Goal: Task Accomplishment & Management: Use online tool/utility

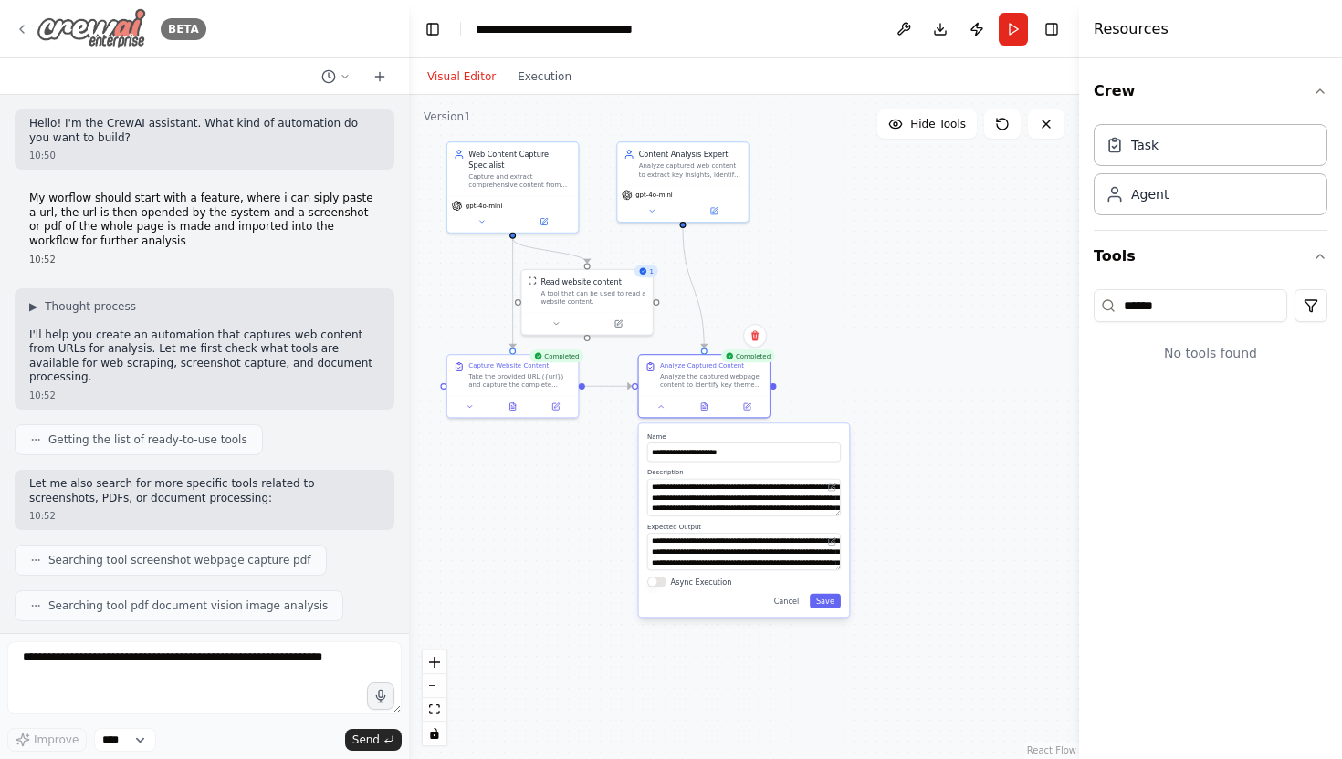
click at [17, 27] on icon at bounding box center [22, 29] width 15 height 15
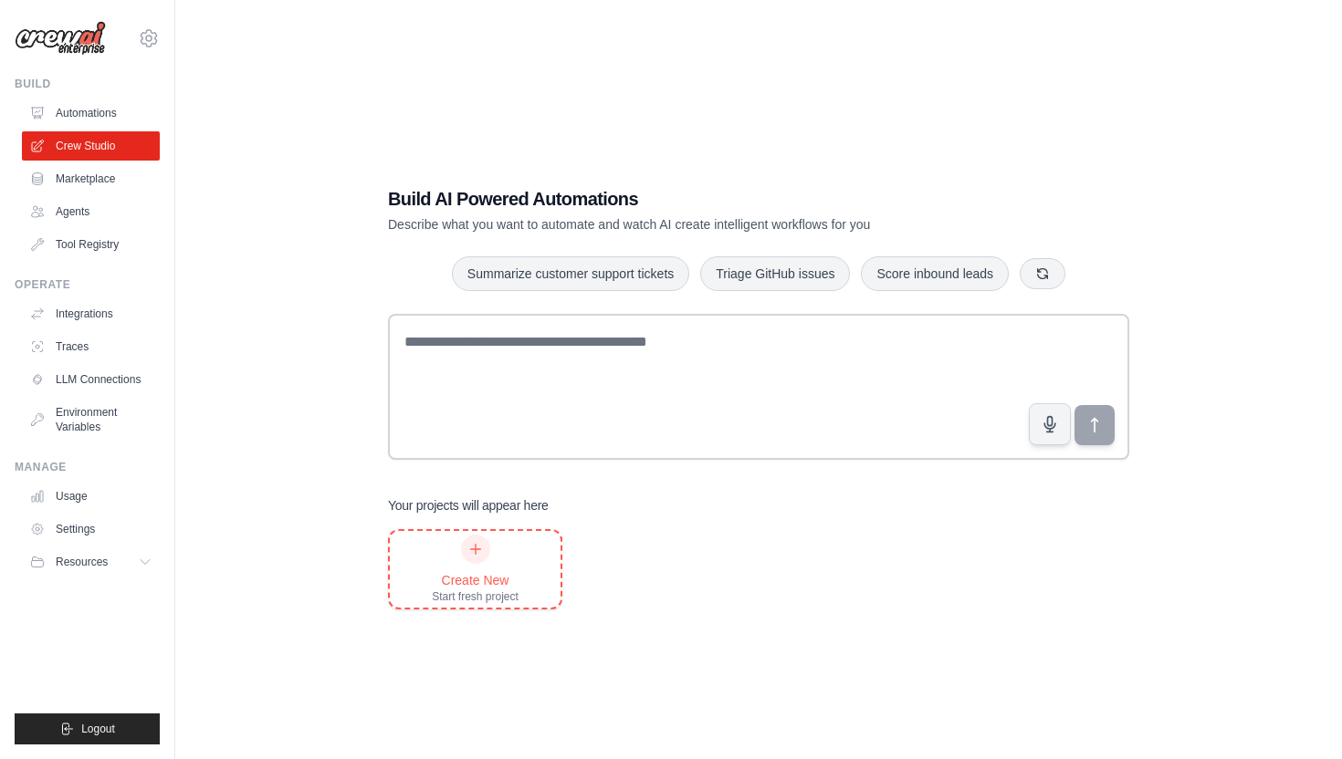
click at [476, 559] on div at bounding box center [475, 549] width 29 height 29
click at [99, 196] on ul "Automations Crew Studio Marketplace Agents Tool Registry" at bounding box center [91, 179] width 138 height 161
click at [87, 181] on link "Marketplace" at bounding box center [93, 178] width 138 height 29
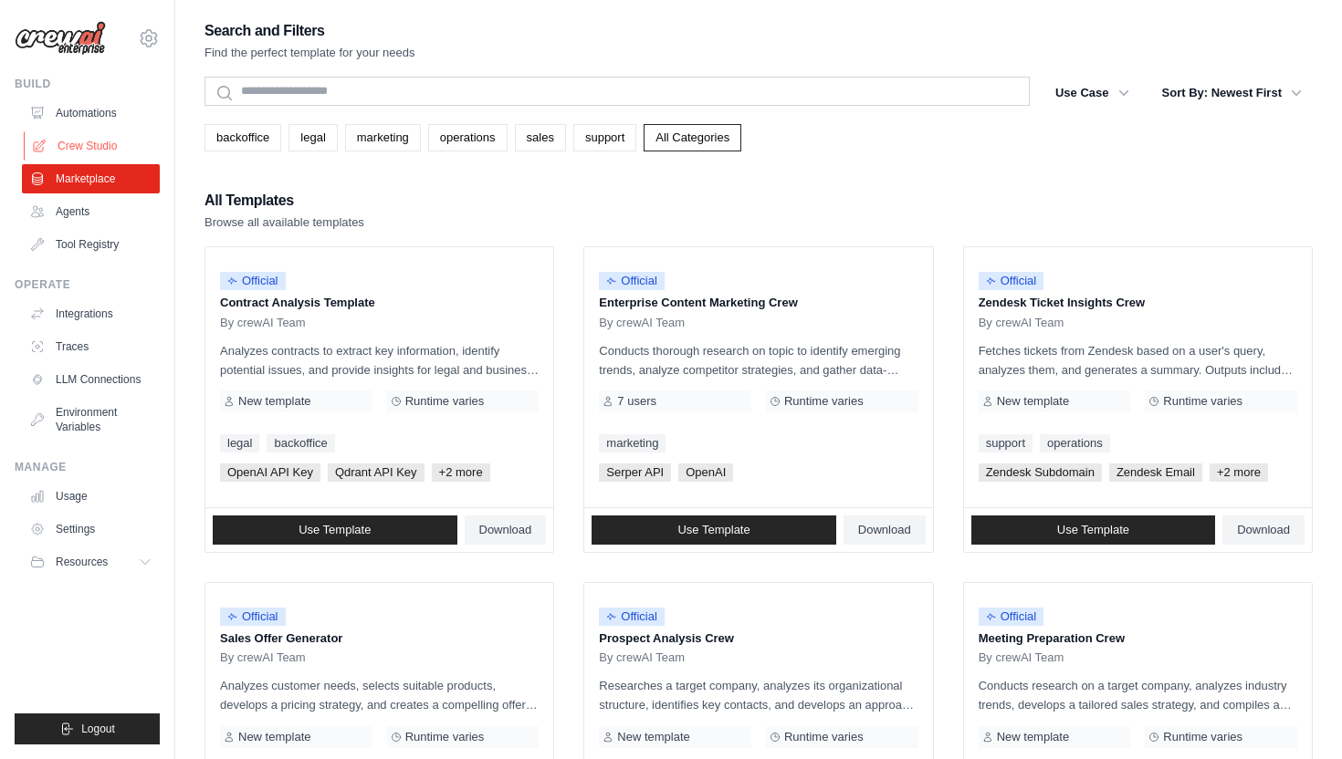
click at [80, 148] on link "Crew Studio" at bounding box center [93, 145] width 138 height 29
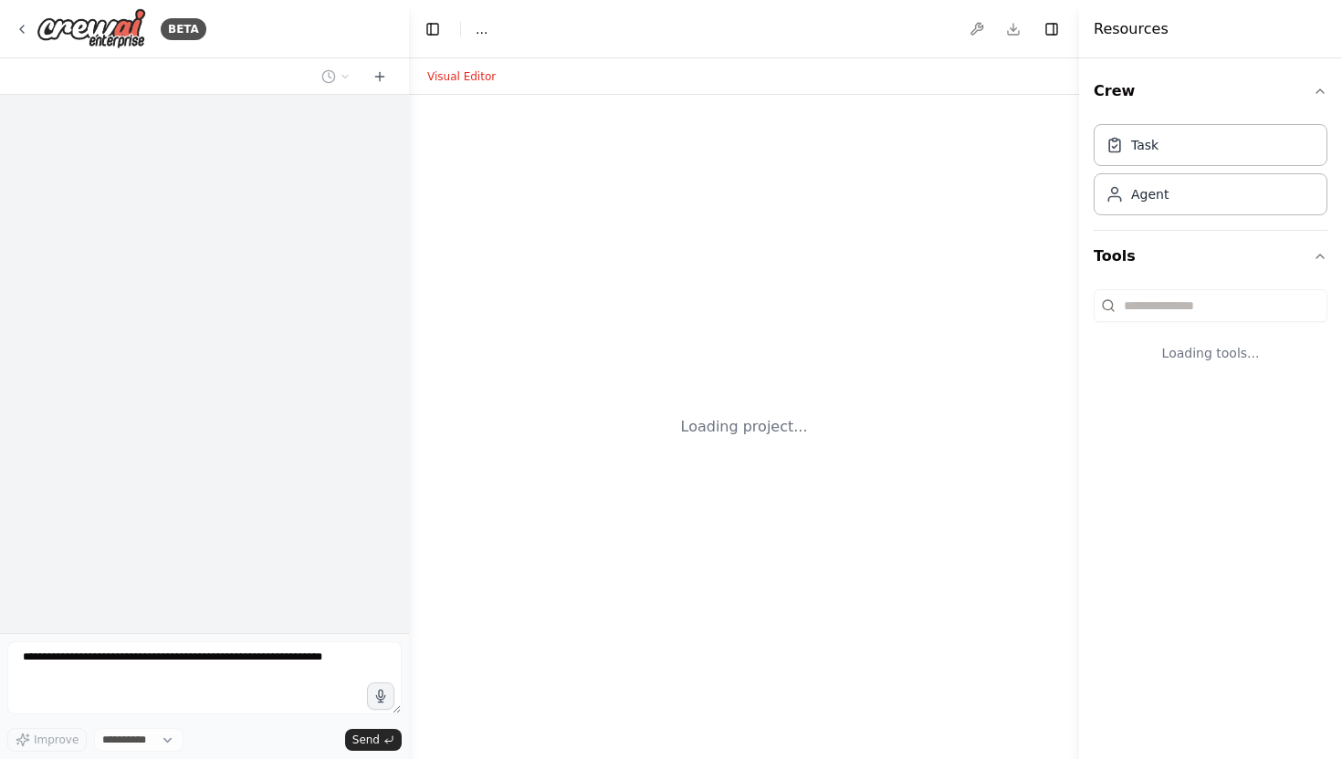
select select "****"
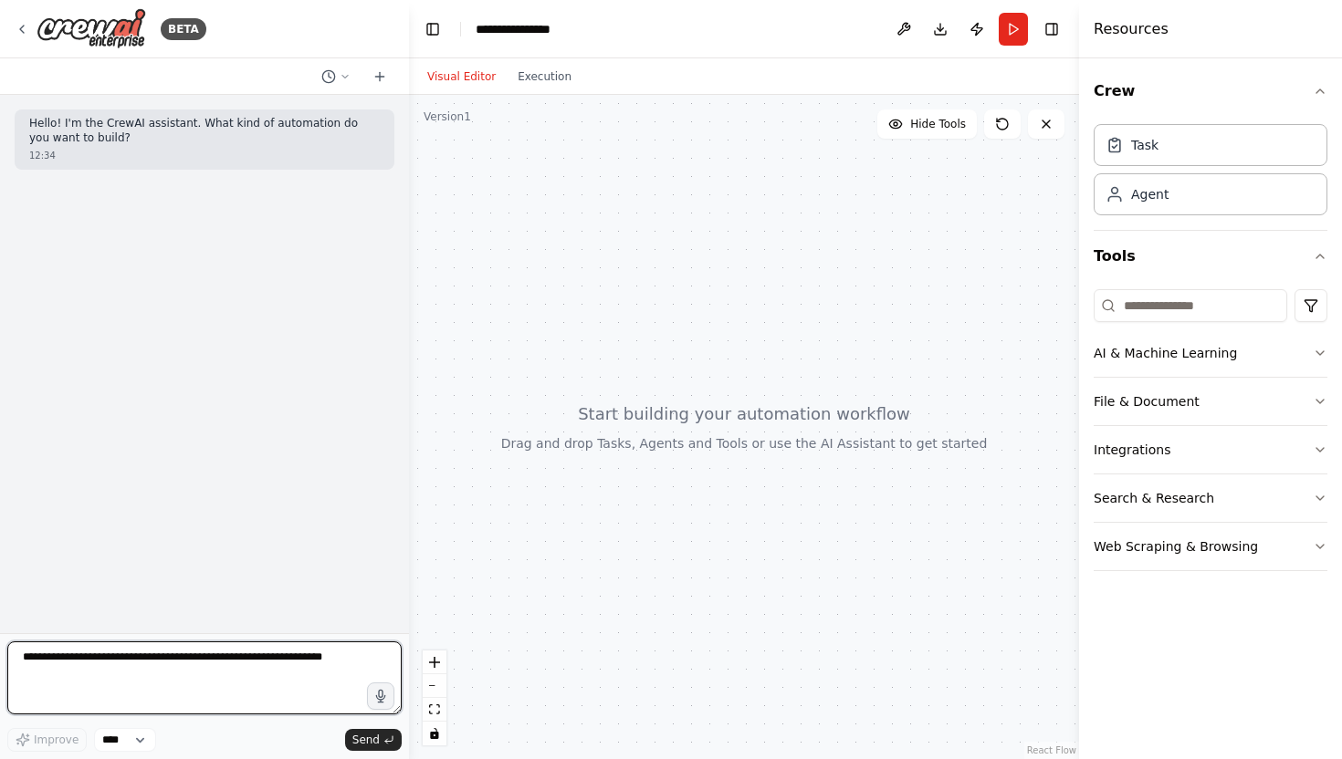
click at [187, 682] on textarea at bounding box center [204, 678] width 394 height 73
paste textarea "**********"
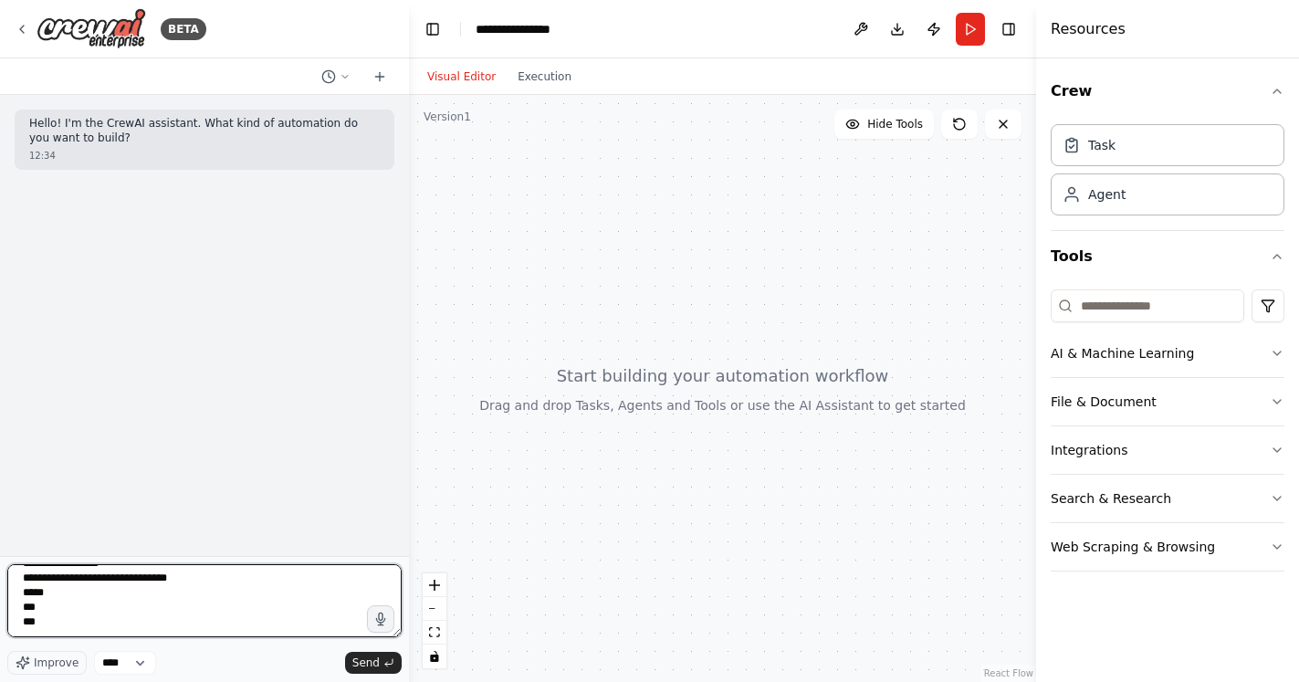
scroll to position [1381, 0]
type textarea "**********"
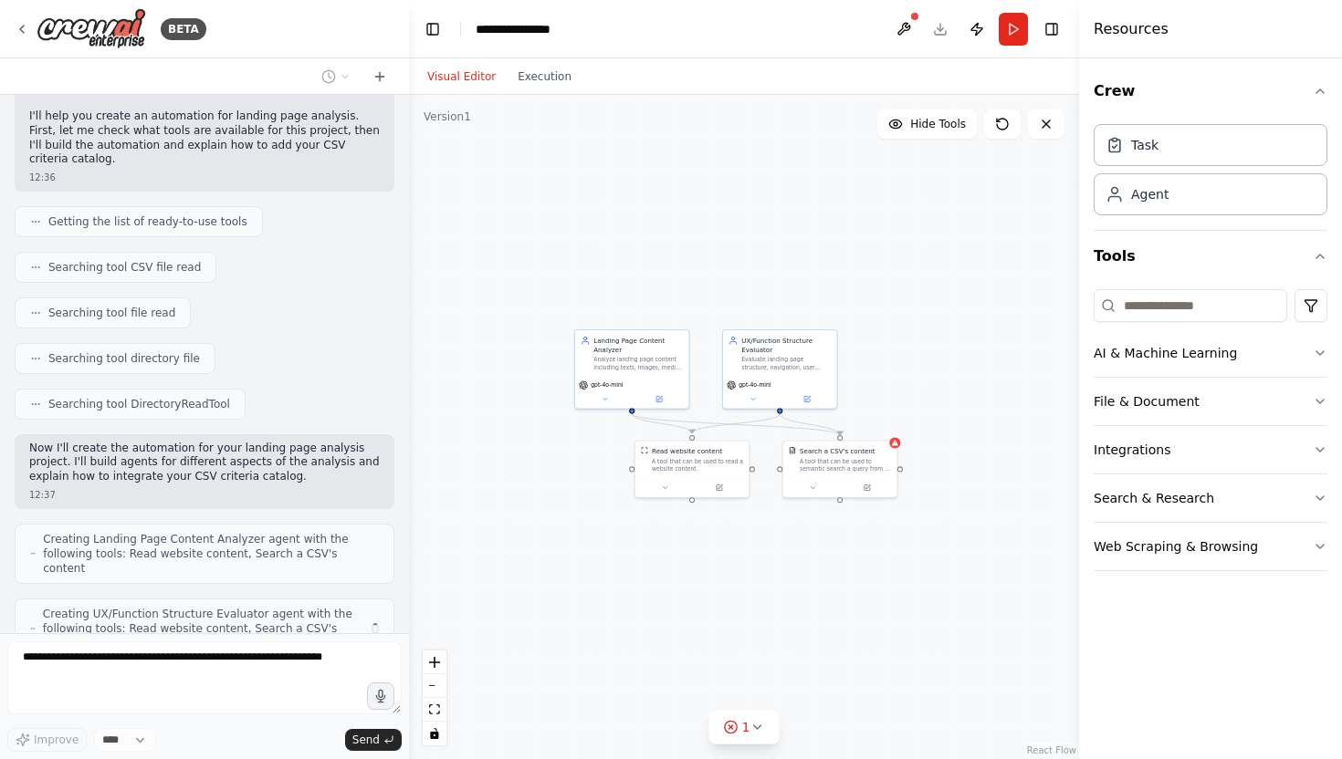
scroll to position [964, 0]
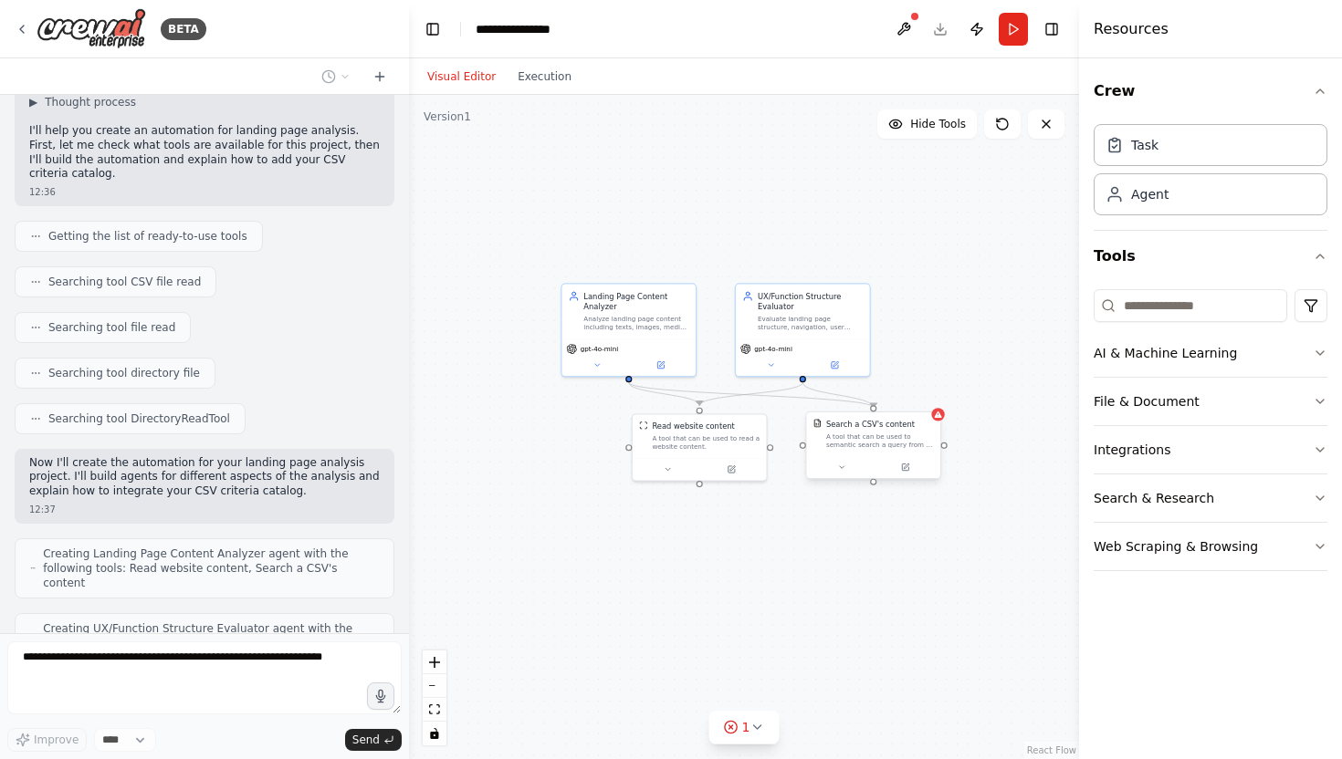
click at [901, 441] on div "A tool that can be used to semantic search a query from a CSV's content." at bounding box center [880, 440] width 108 height 17
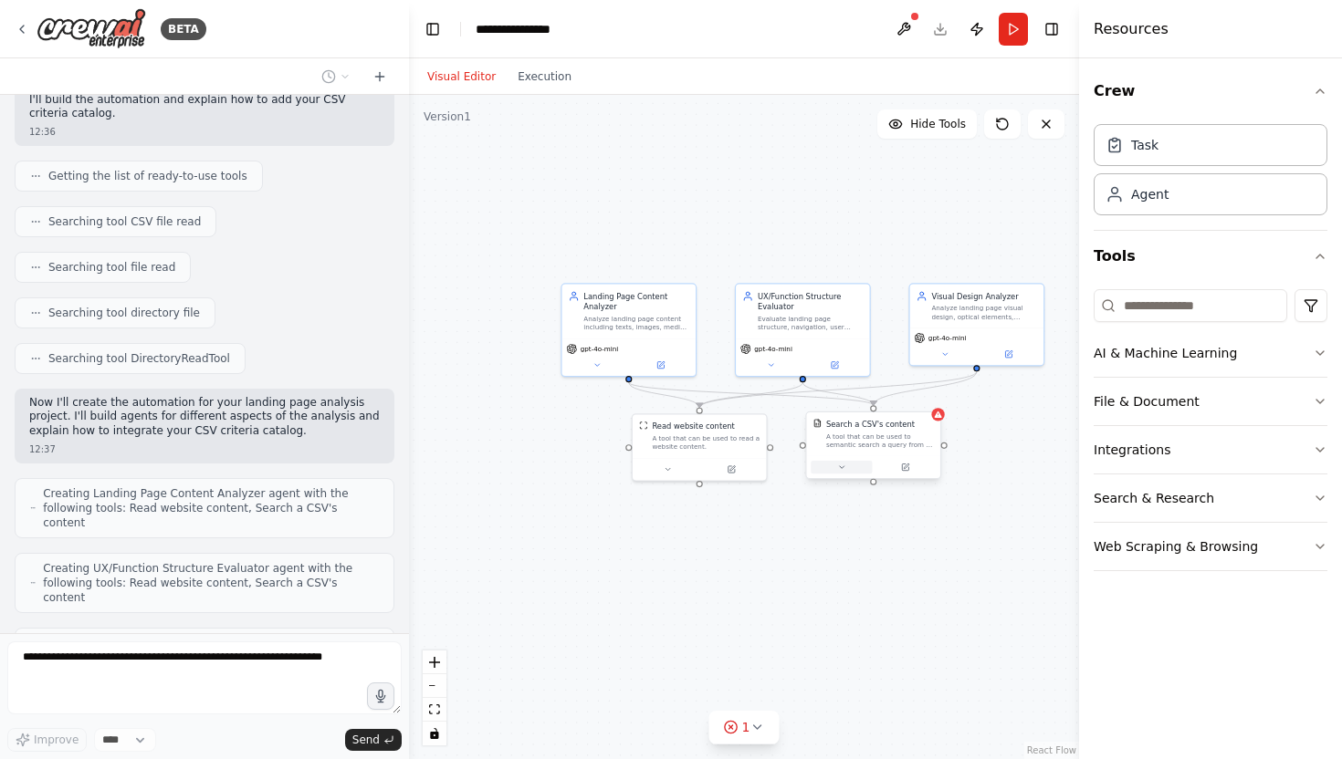
click at [839, 465] on icon at bounding box center [841, 467] width 9 height 9
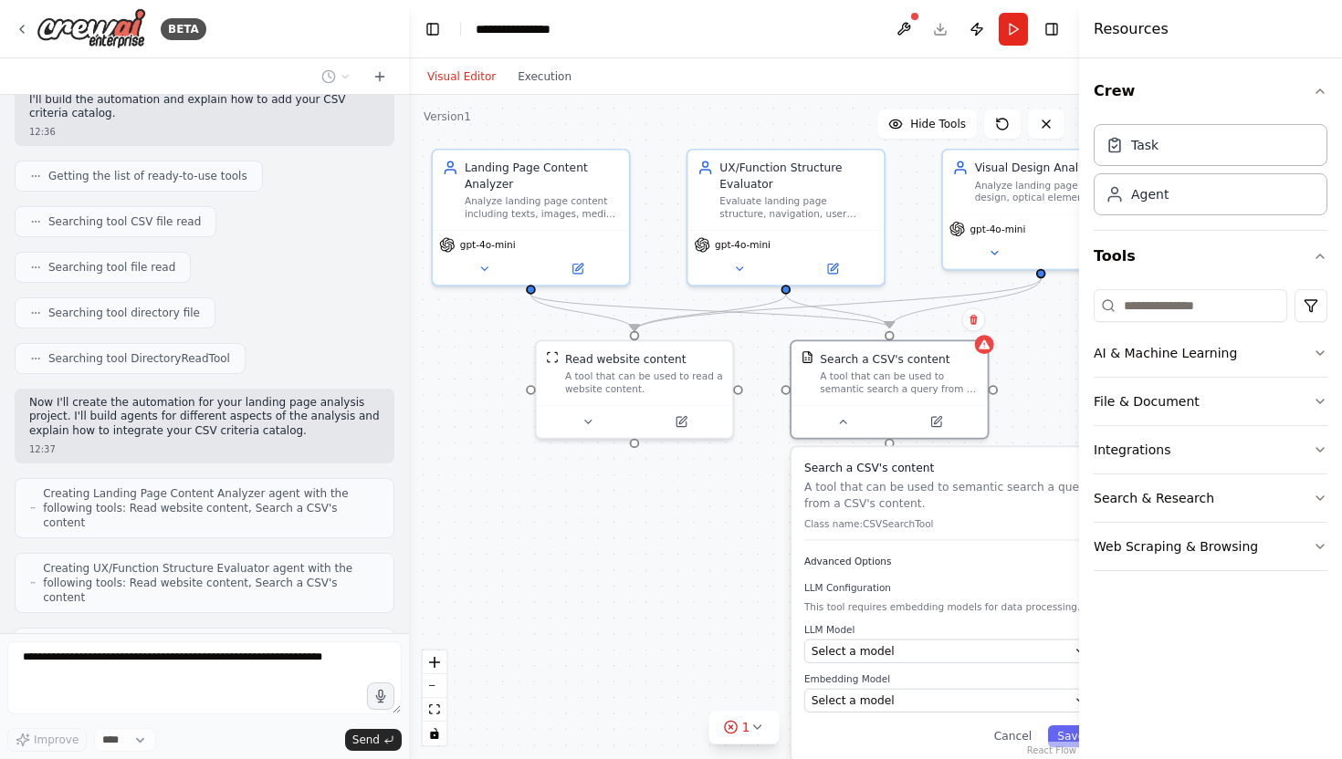
scroll to position [1070, 0]
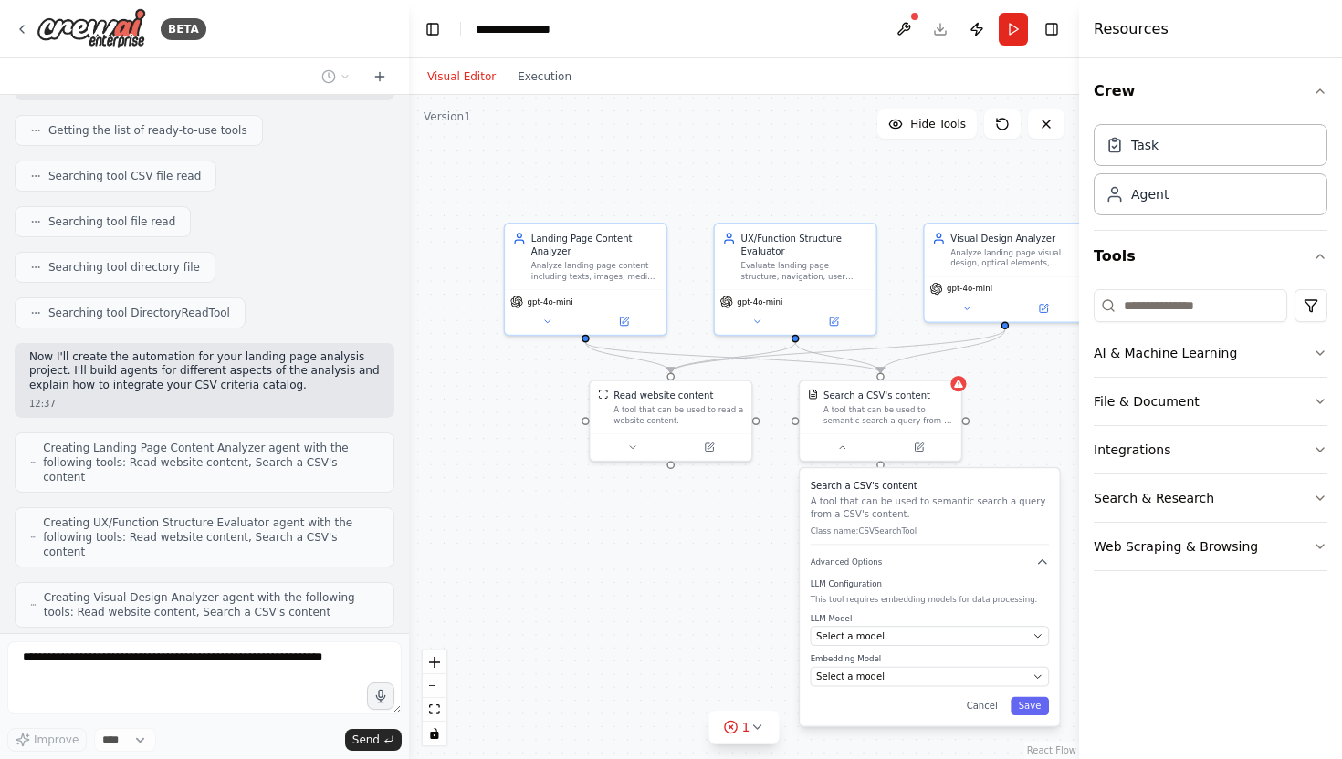
click at [653, 563] on div ".deletable-edge-delete-btn { width: 20px; height: 20px; border: 0px solid #ffff…" at bounding box center [744, 427] width 670 height 664
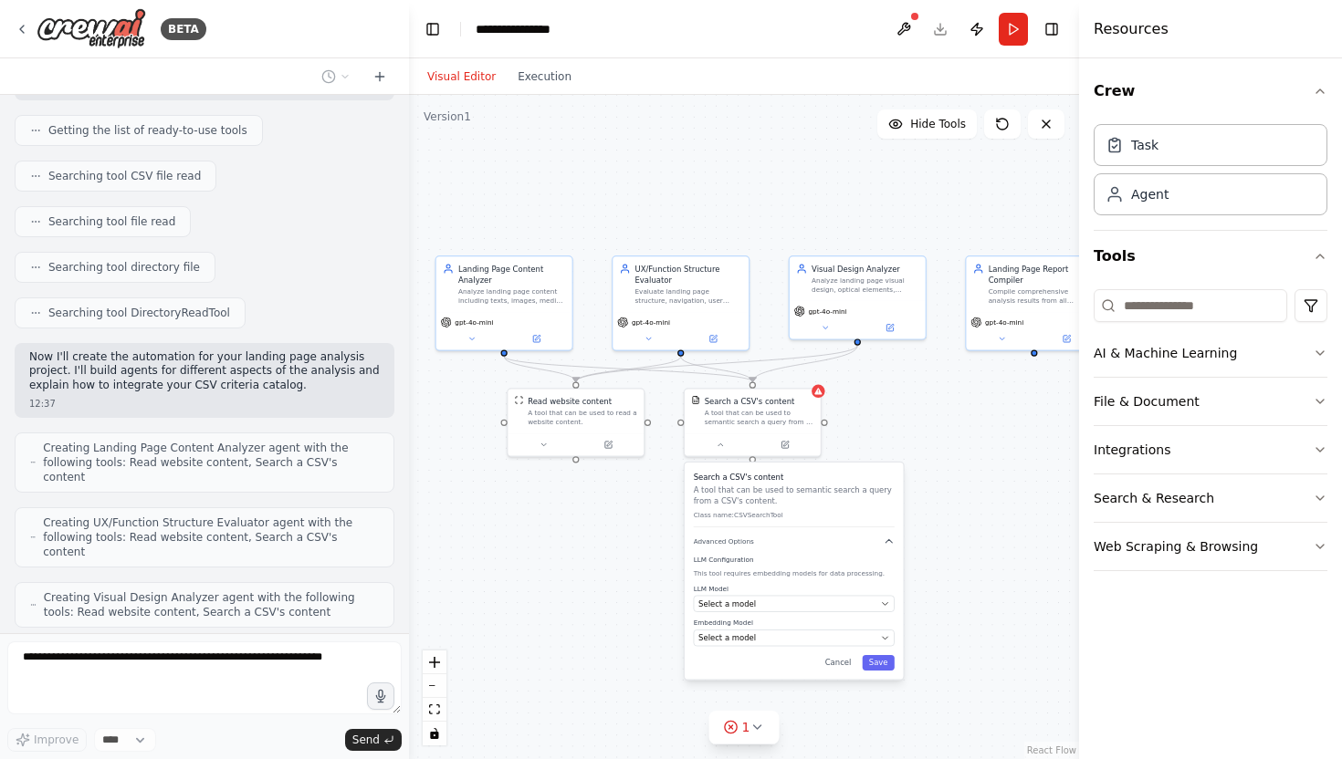
drag, startPoint x: 676, startPoint y: 565, endPoint x: 578, endPoint y: 540, distance: 101.6
click at [578, 540] on div ".deletable-edge-delete-btn { width: 20px; height: 20px; border: 0px solid #ffff…" at bounding box center [744, 427] width 670 height 664
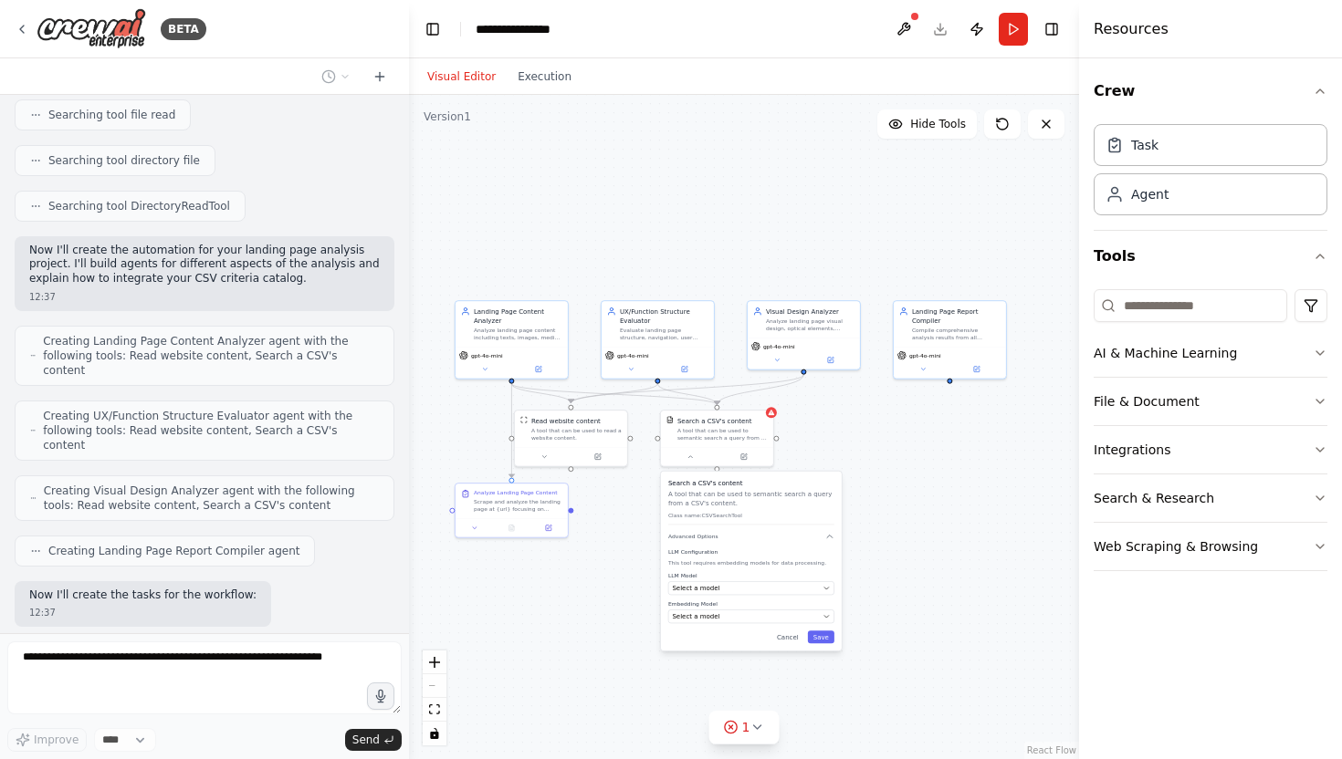
scroll to position [1222, 0]
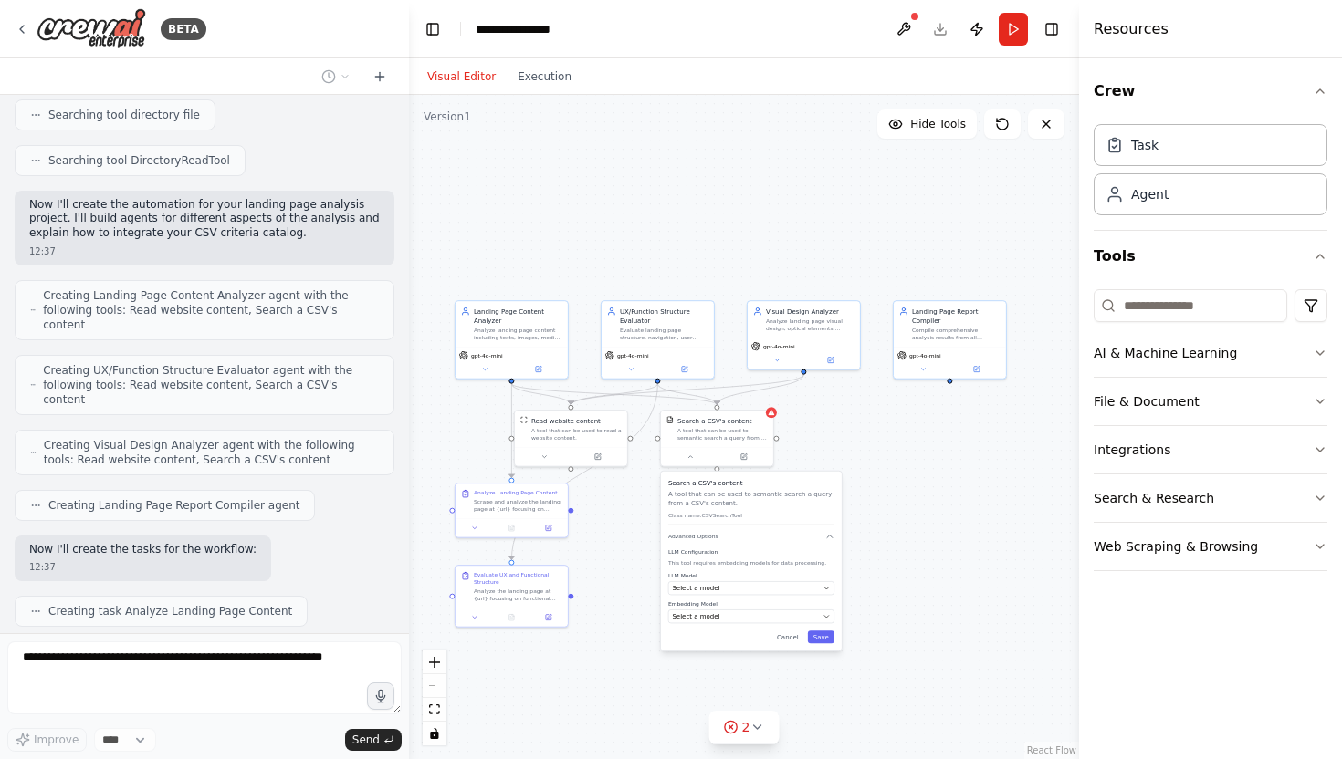
click at [608, 666] on div ".deletable-edge-delete-btn { width: 20px; height: 20px; border: 0px solid #ffff…" at bounding box center [744, 427] width 670 height 664
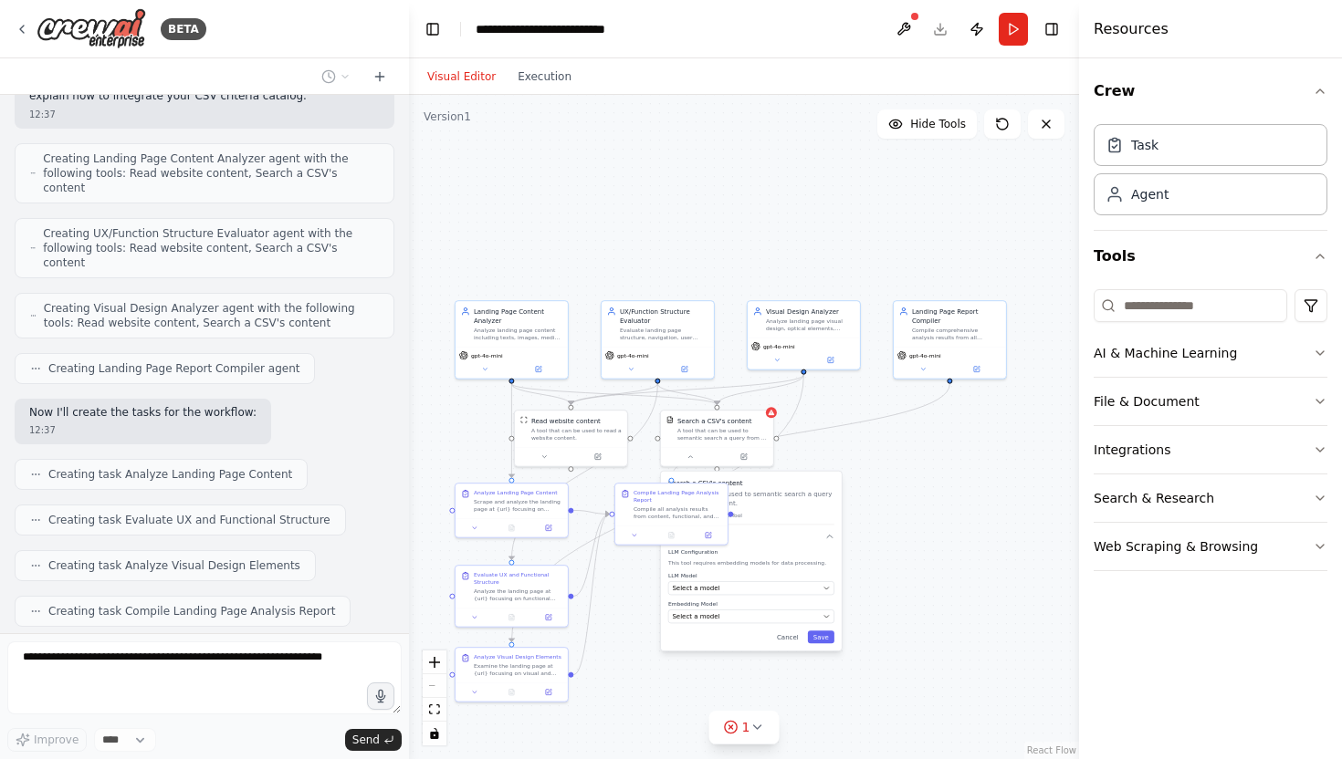
scroll to position [1405, 0]
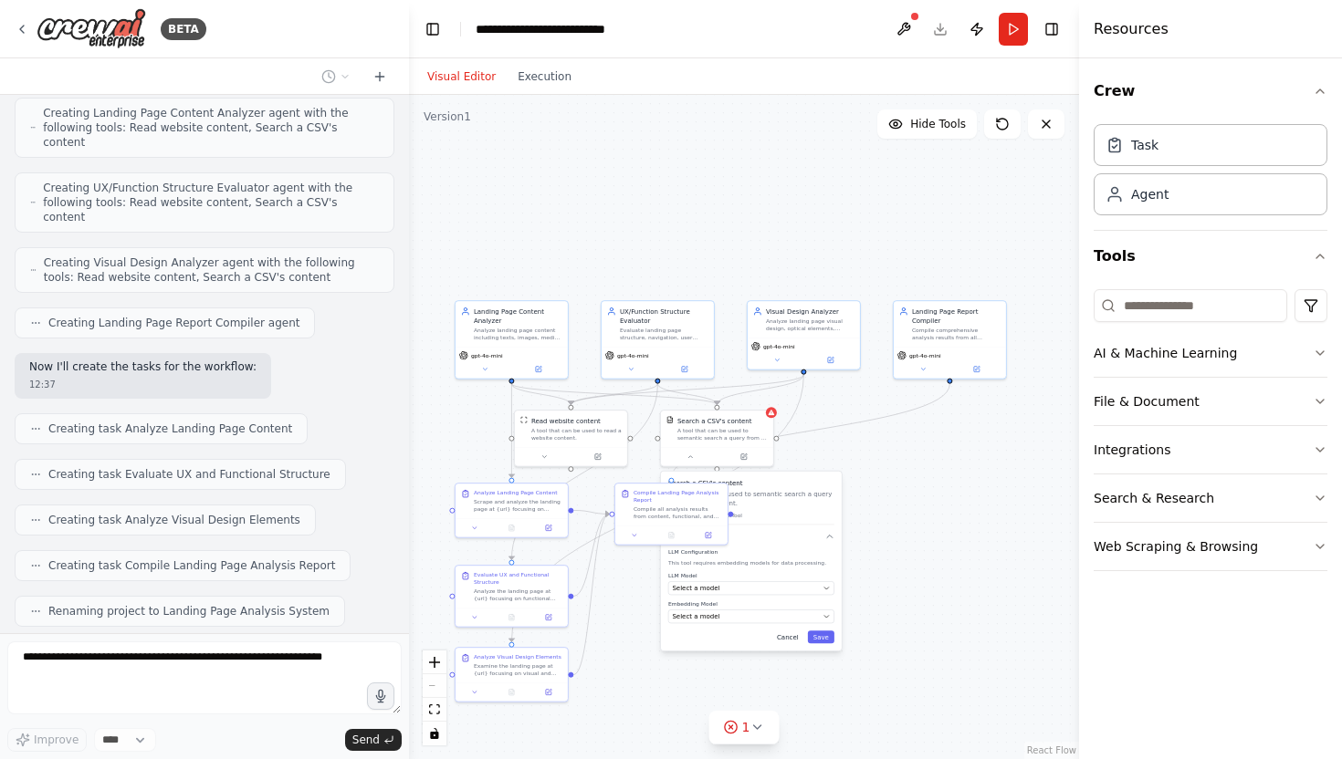
click at [785, 641] on button "Cancel" at bounding box center [787, 637] width 33 height 13
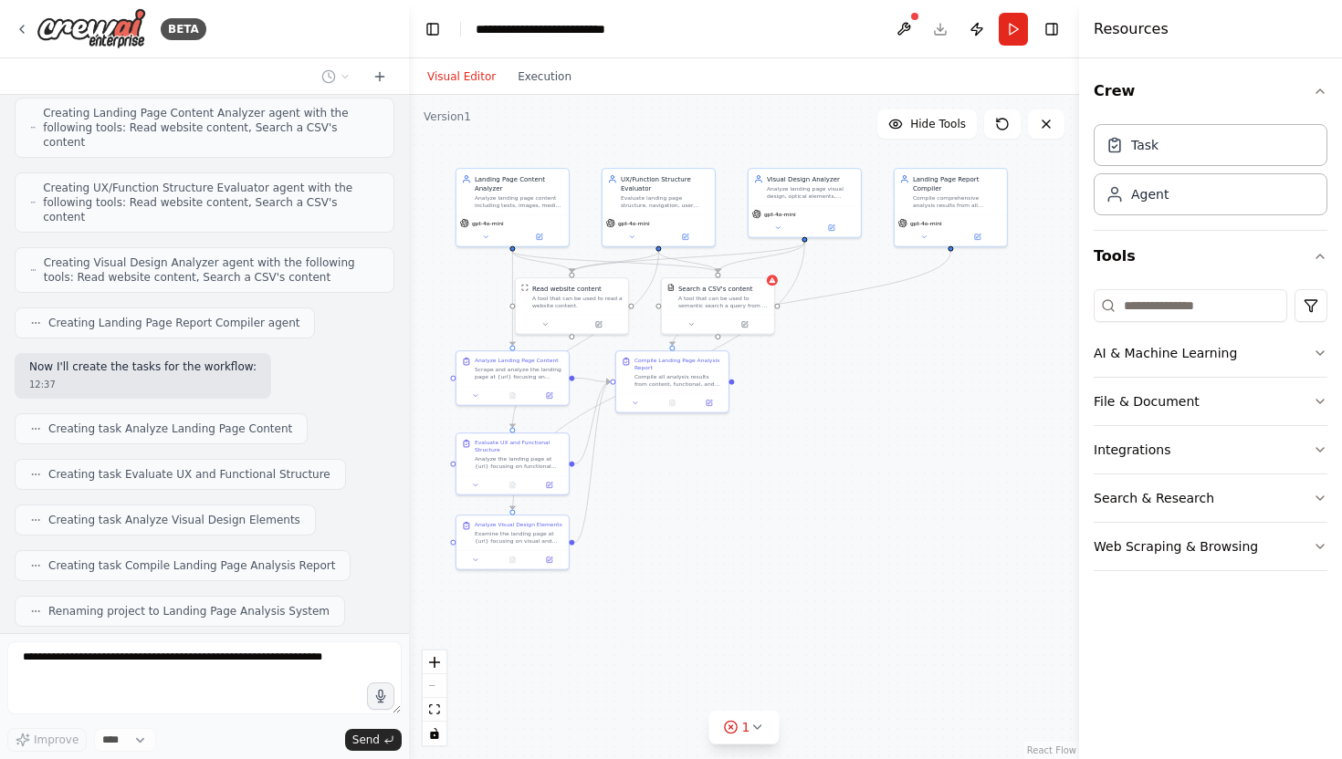
drag, startPoint x: 903, startPoint y: 677, endPoint x: 904, endPoint y: 546, distance: 131.4
click at [904, 546] on div ".deletable-edge-delete-btn { width: 20px; height: 20px; border: 0px solid #ffff…" at bounding box center [744, 427] width 670 height 664
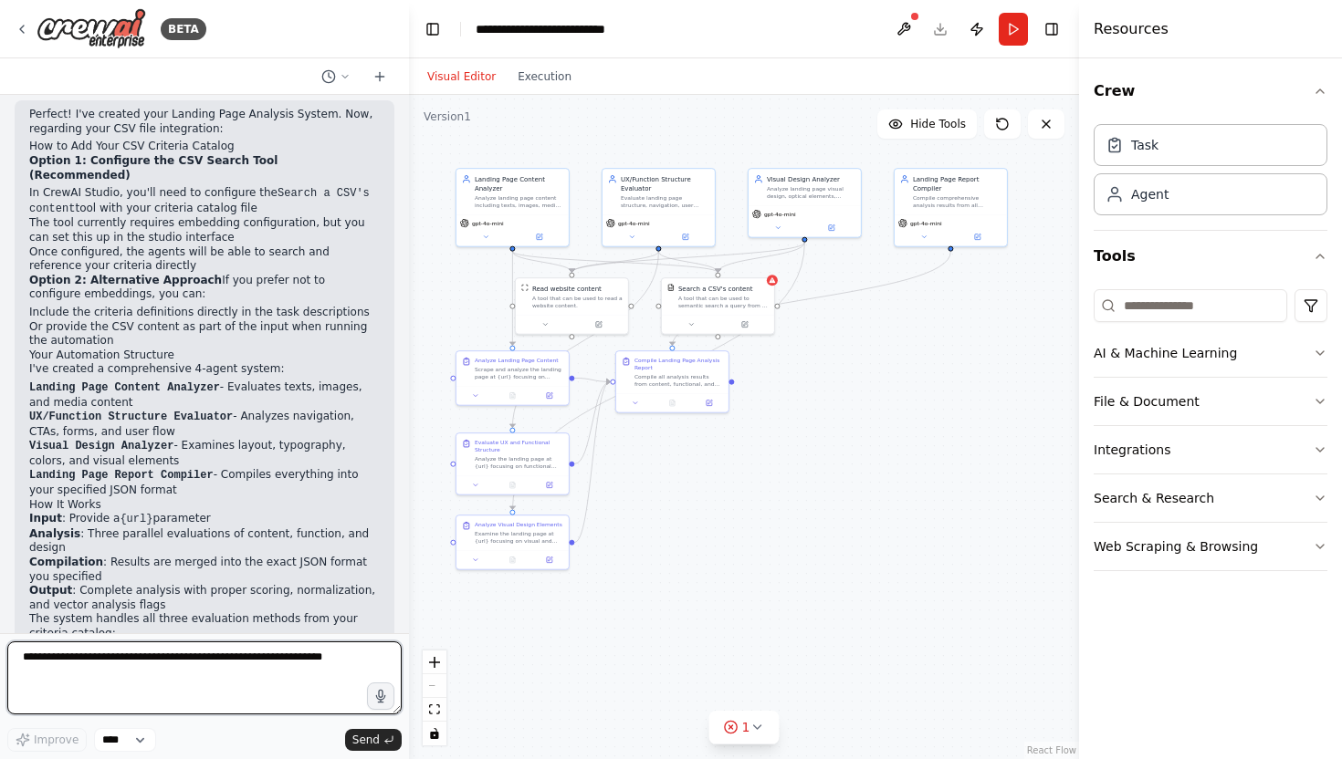
scroll to position [2005, 0]
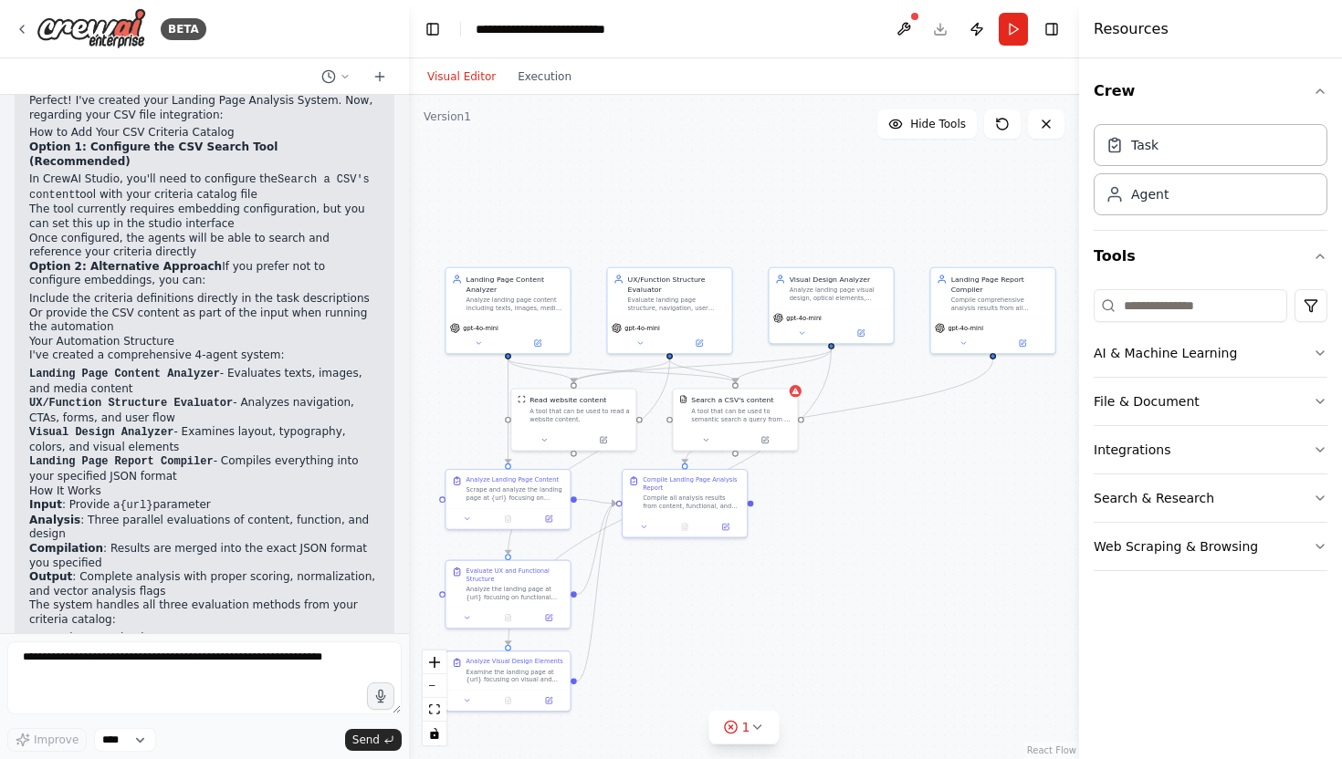
drag, startPoint x: 778, startPoint y: 544, endPoint x: 805, endPoint y: 705, distance: 162.9
click at [805, 705] on div ".deletable-edge-delete-btn { width: 20px; height: 20px; border: 0px solid #ffff…" at bounding box center [744, 427] width 670 height 664
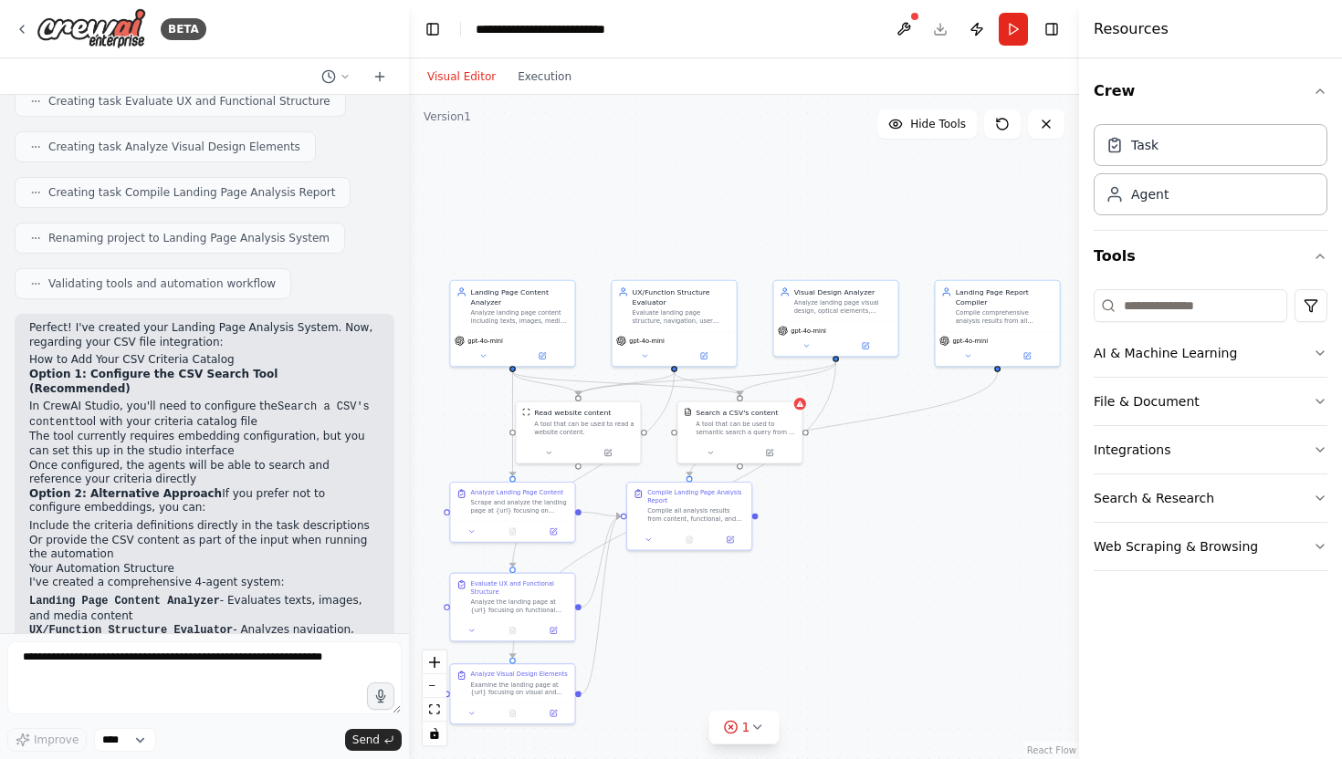
scroll to position [1782, 0]
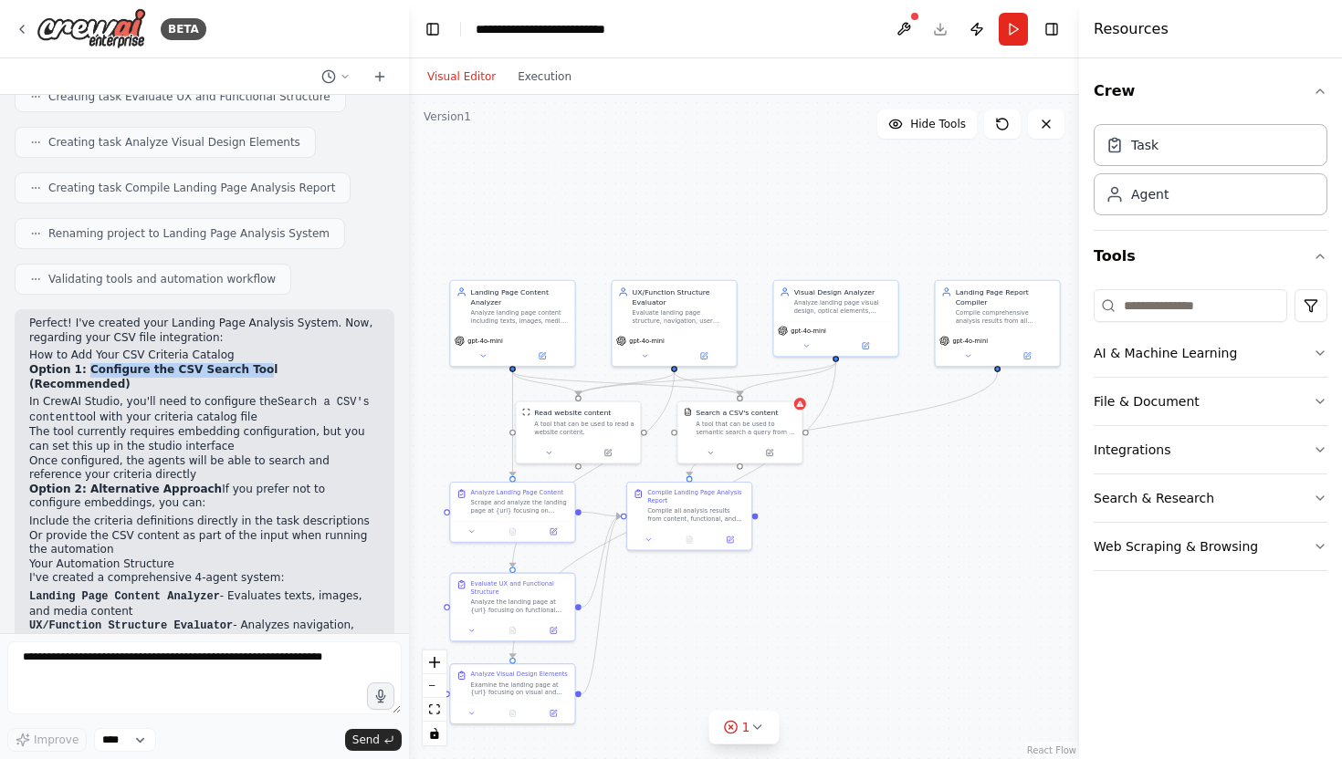
drag, startPoint x: 82, startPoint y: 266, endPoint x: 247, endPoint y: 268, distance: 165.2
click at [247, 363] on strong "Option 1: Configure the CSV Search Tool (Recommended)" at bounding box center [153, 376] width 248 height 27
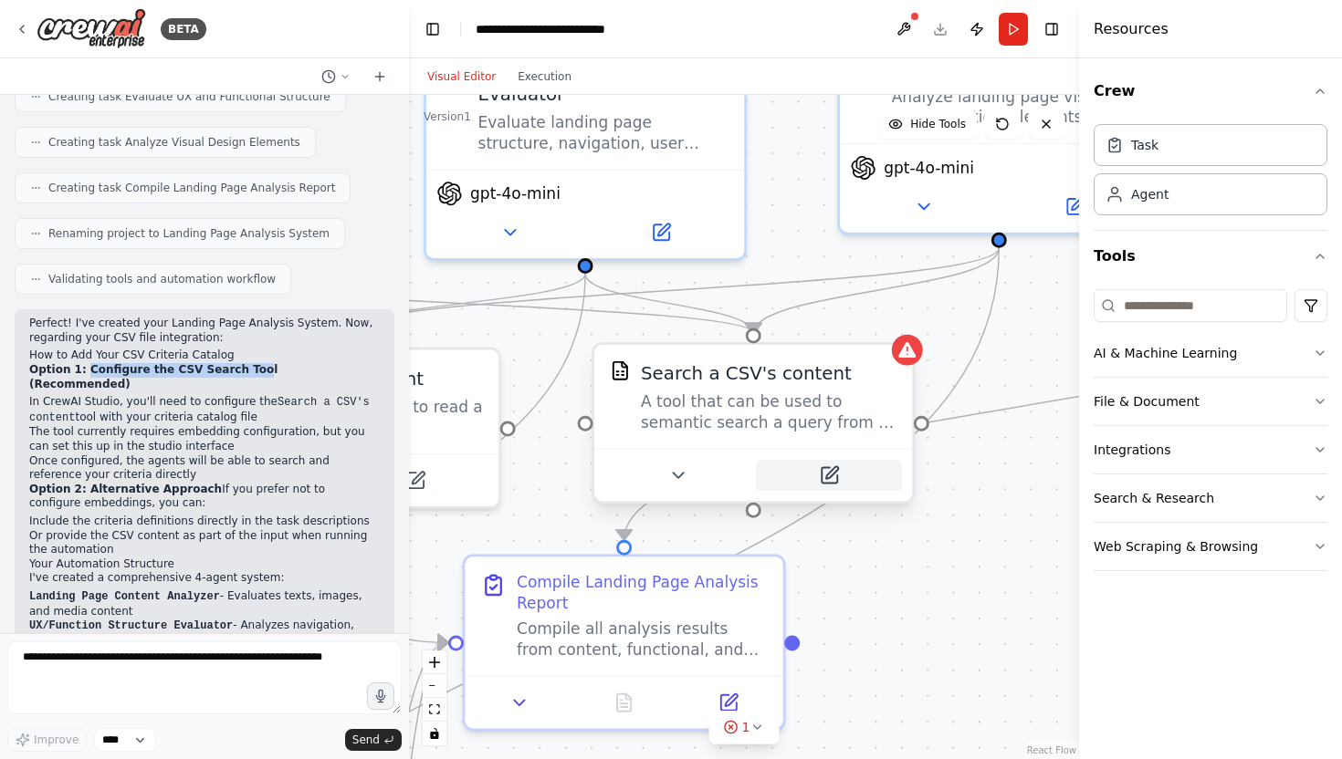
click at [835, 480] on icon at bounding box center [829, 475] width 16 height 16
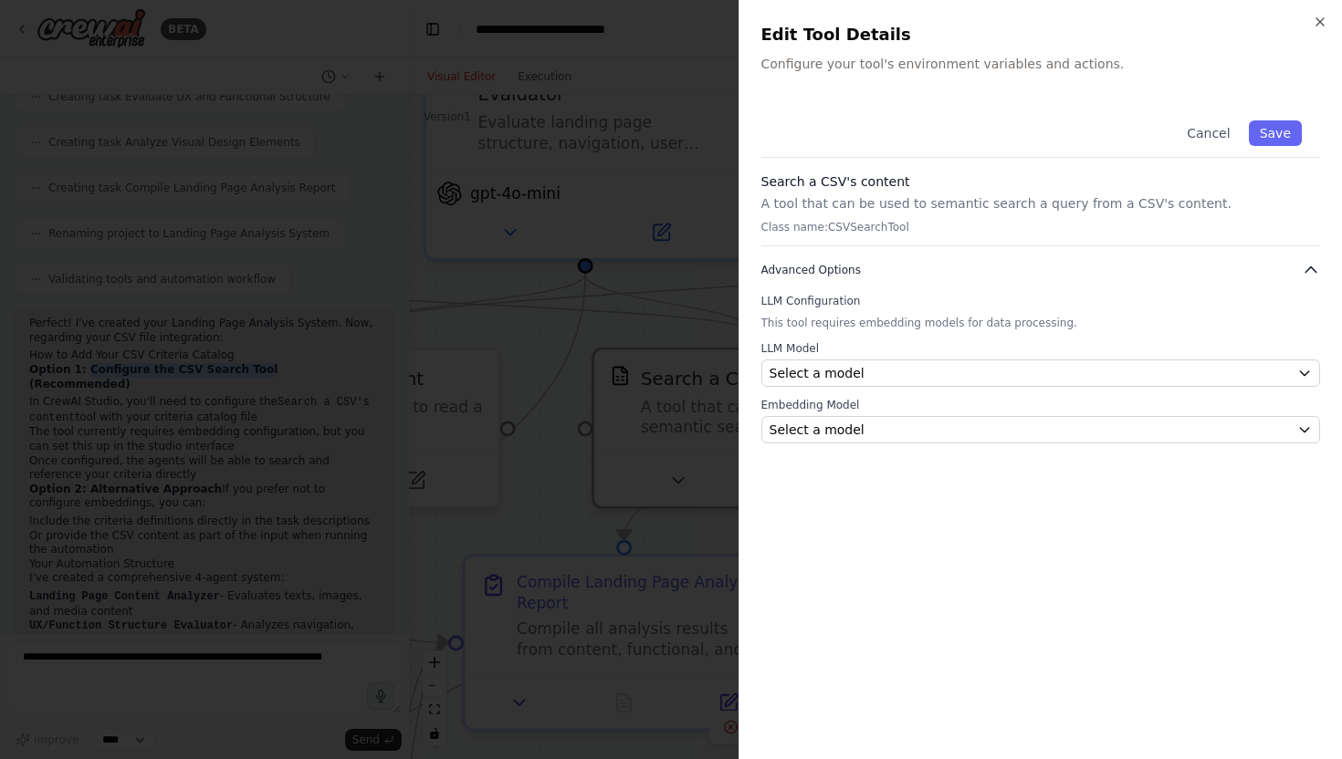
click at [1311, 266] on icon "button" at bounding box center [1310, 270] width 18 height 18
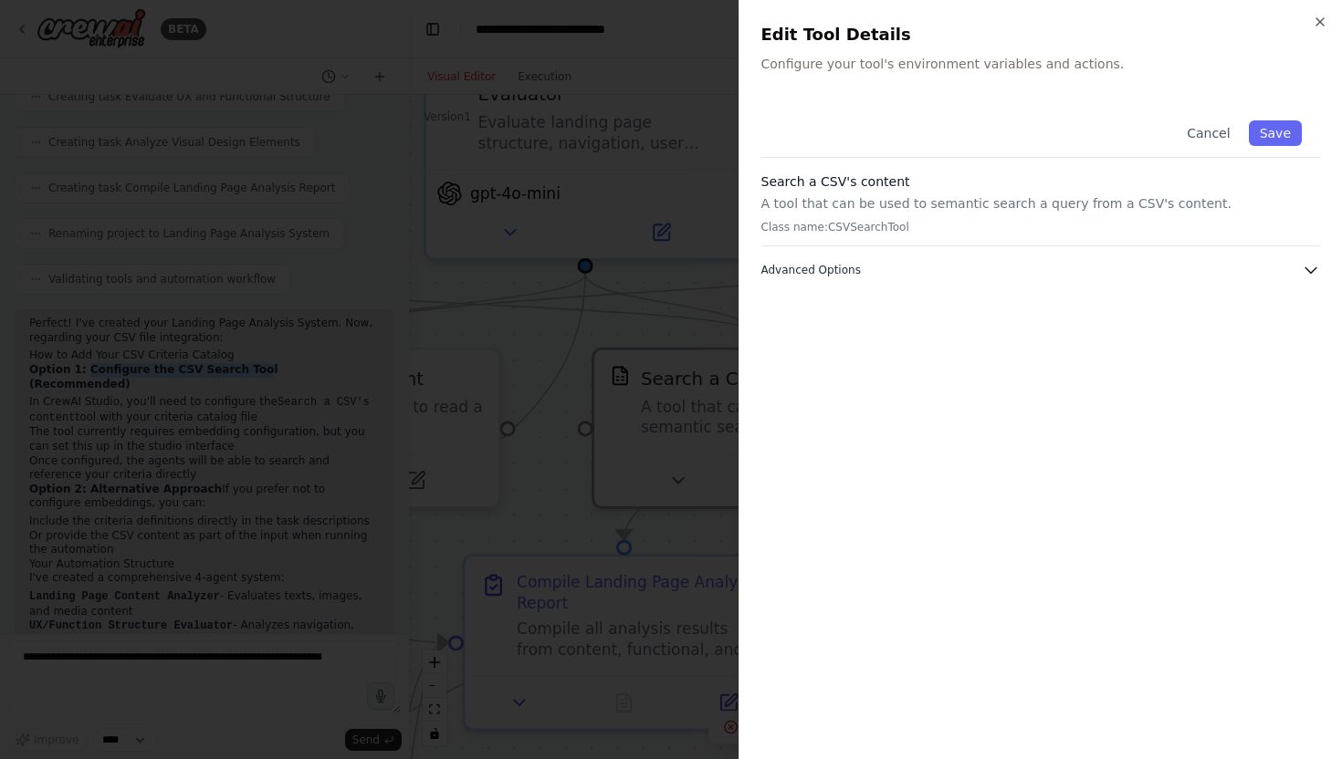
click at [1311, 266] on icon "button" at bounding box center [1310, 270] width 18 height 18
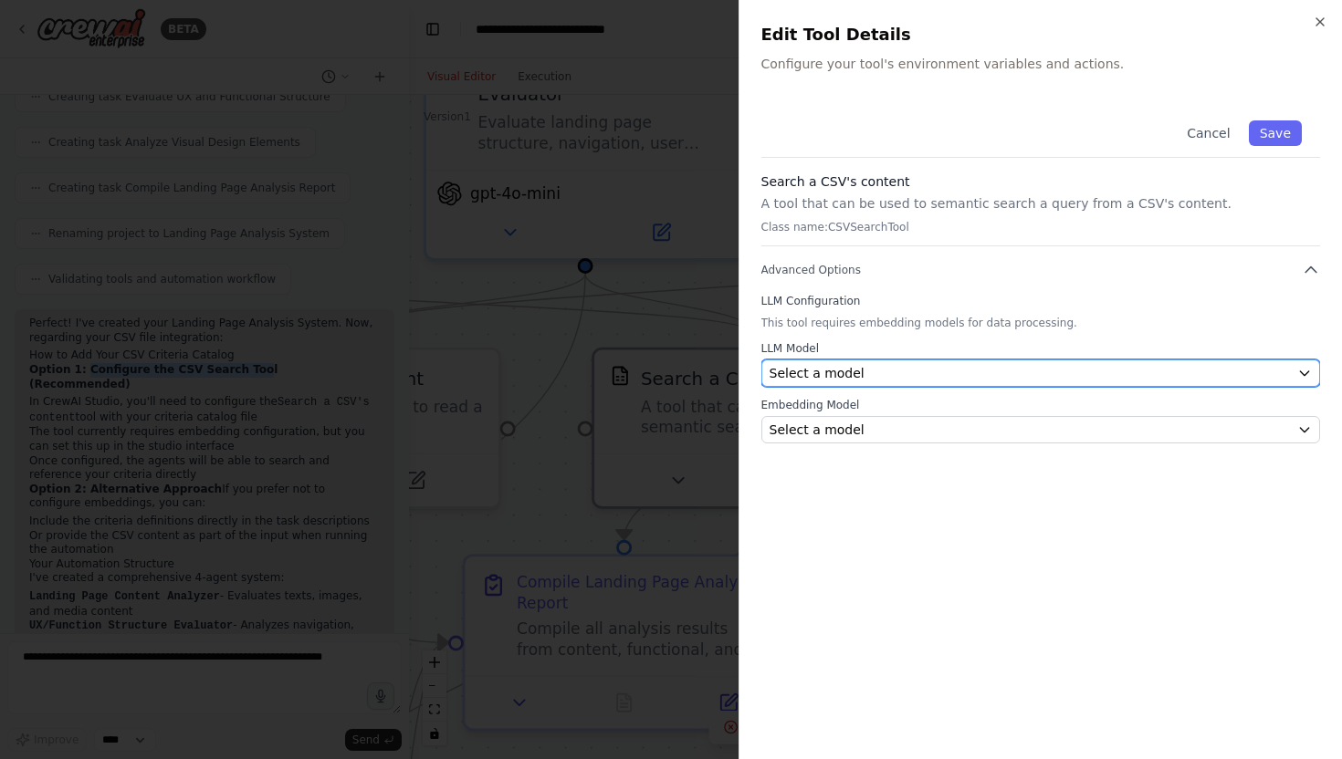
click at [906, 374] on div "Select a model" at bounding box center [1029, 373] width 521 height 18
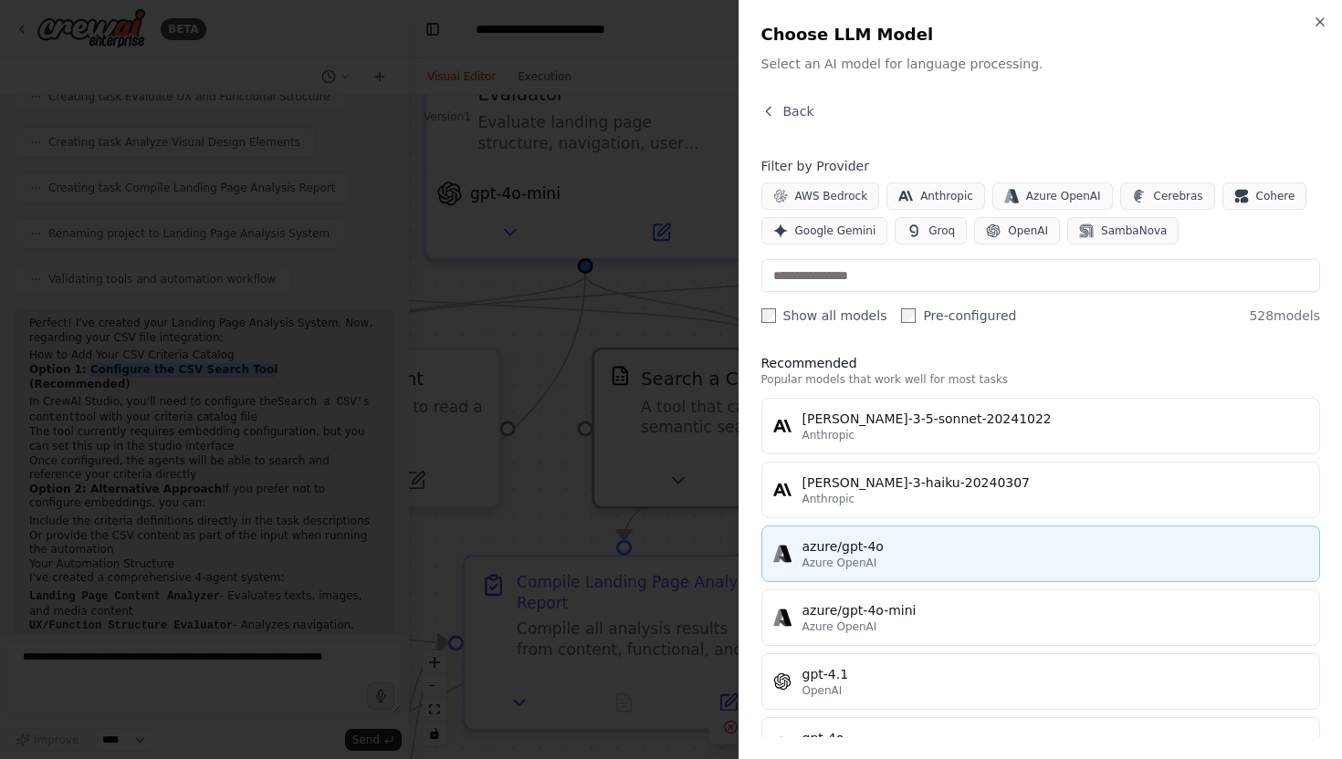
scroll to position [0, 0]
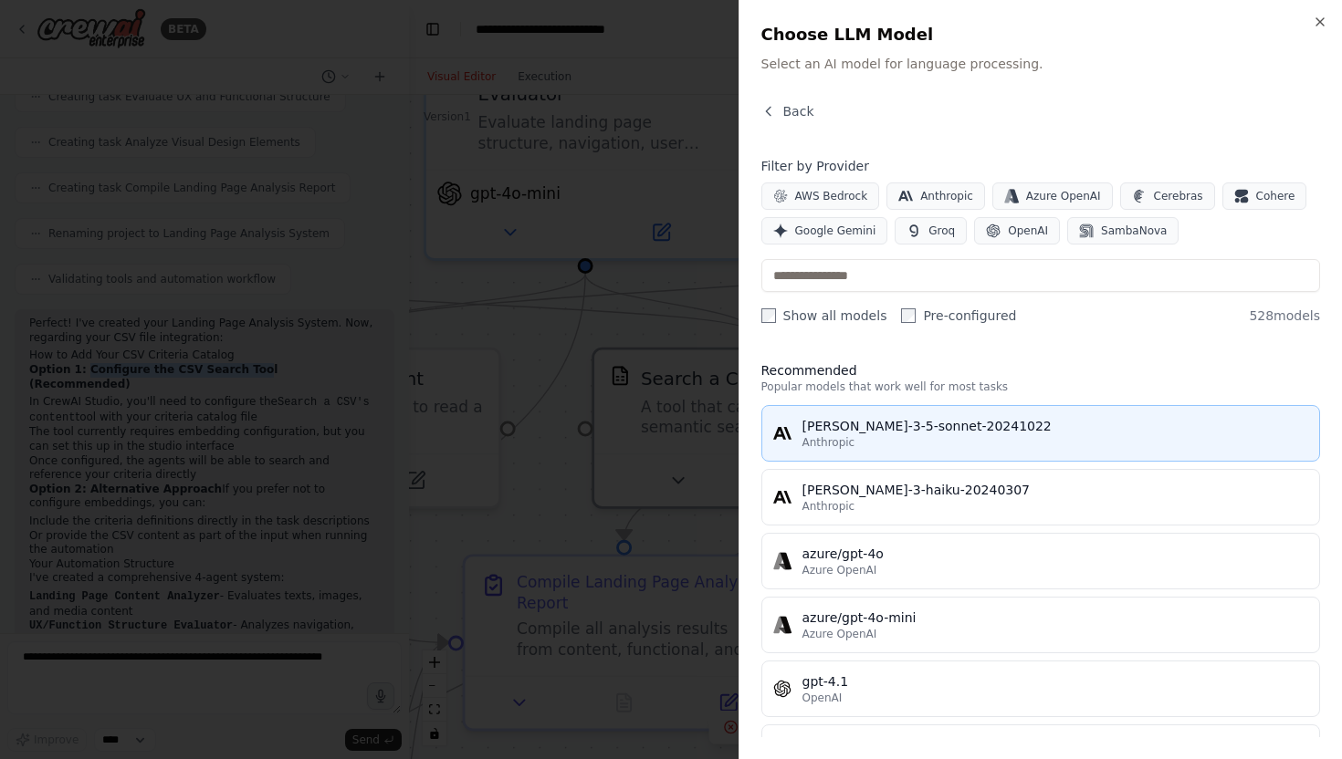
click at [866, 446] on div "Anthropic" at bounding box center [1055, 442] width 507 height 15
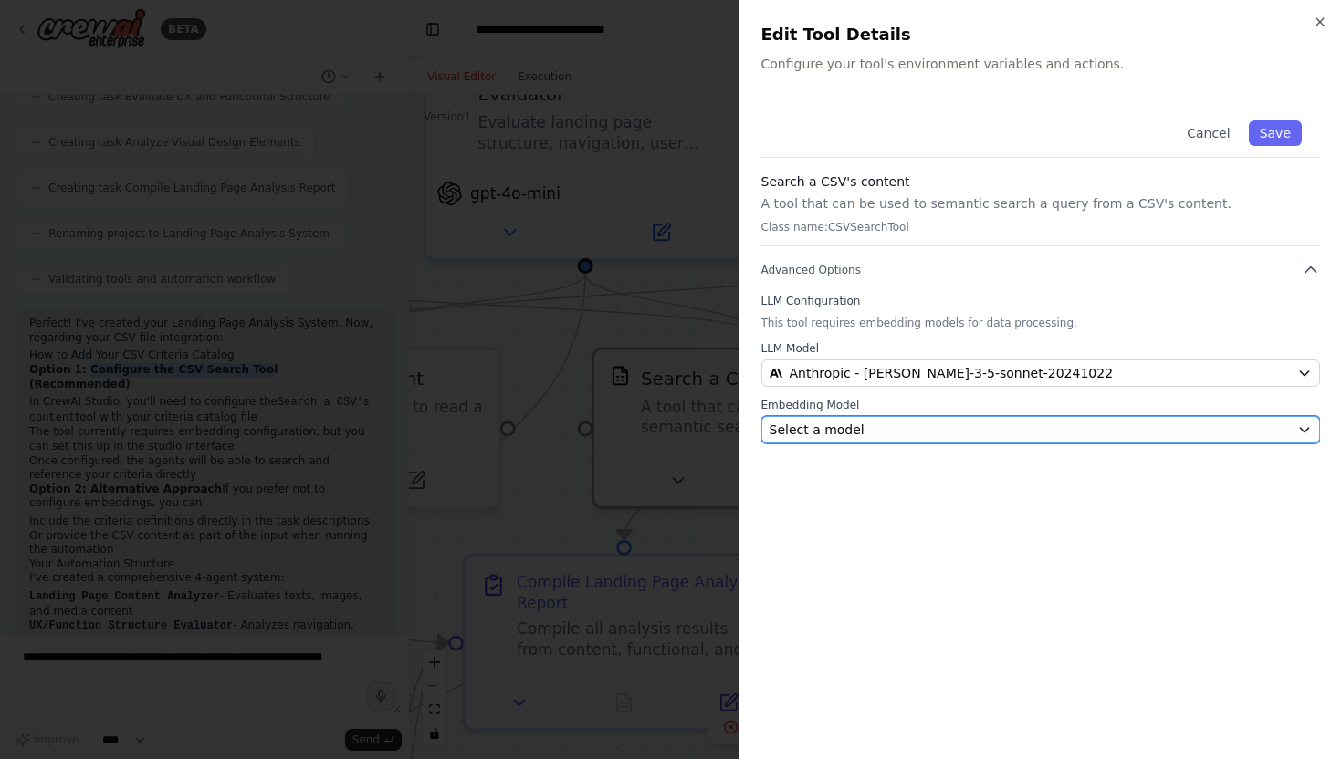
click at [830, 434] on span "Select a model" at bounding box center [816, 430] width 95 height 18
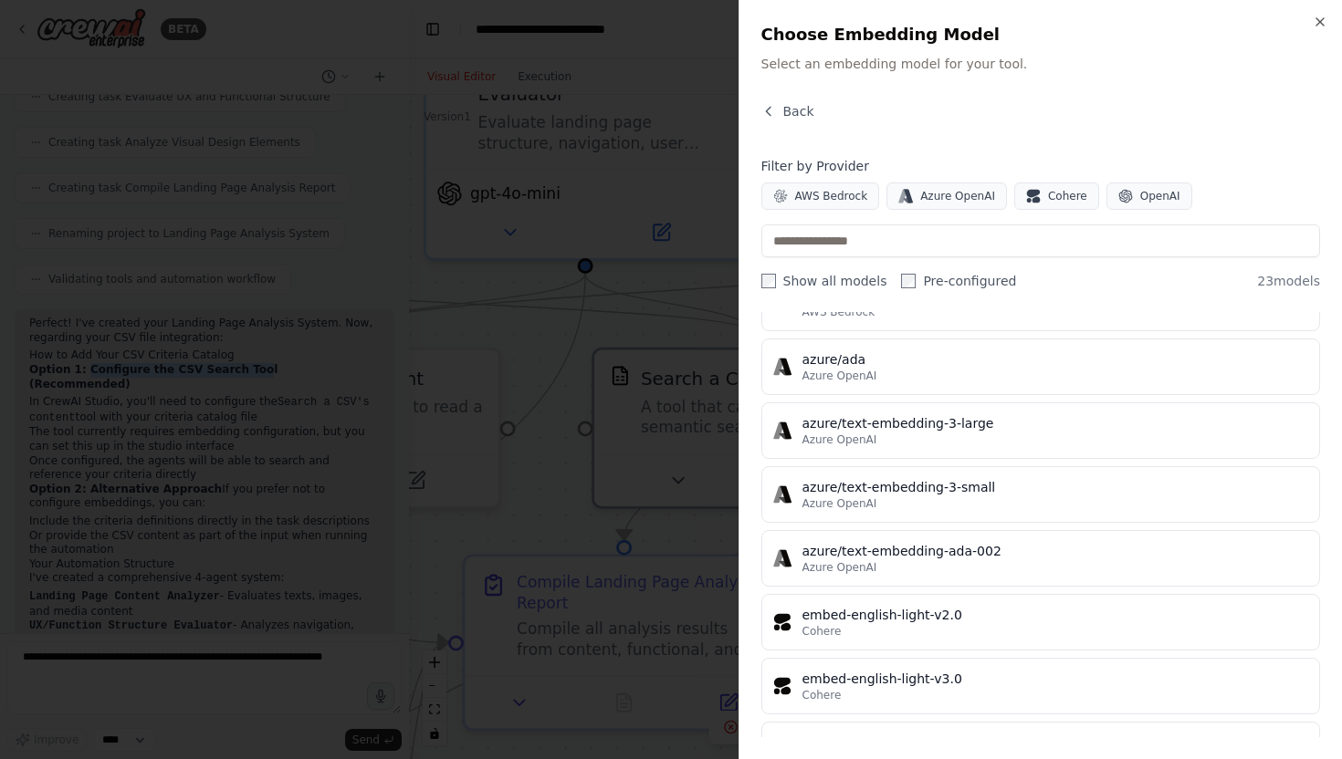
scroll to position [519, 0]
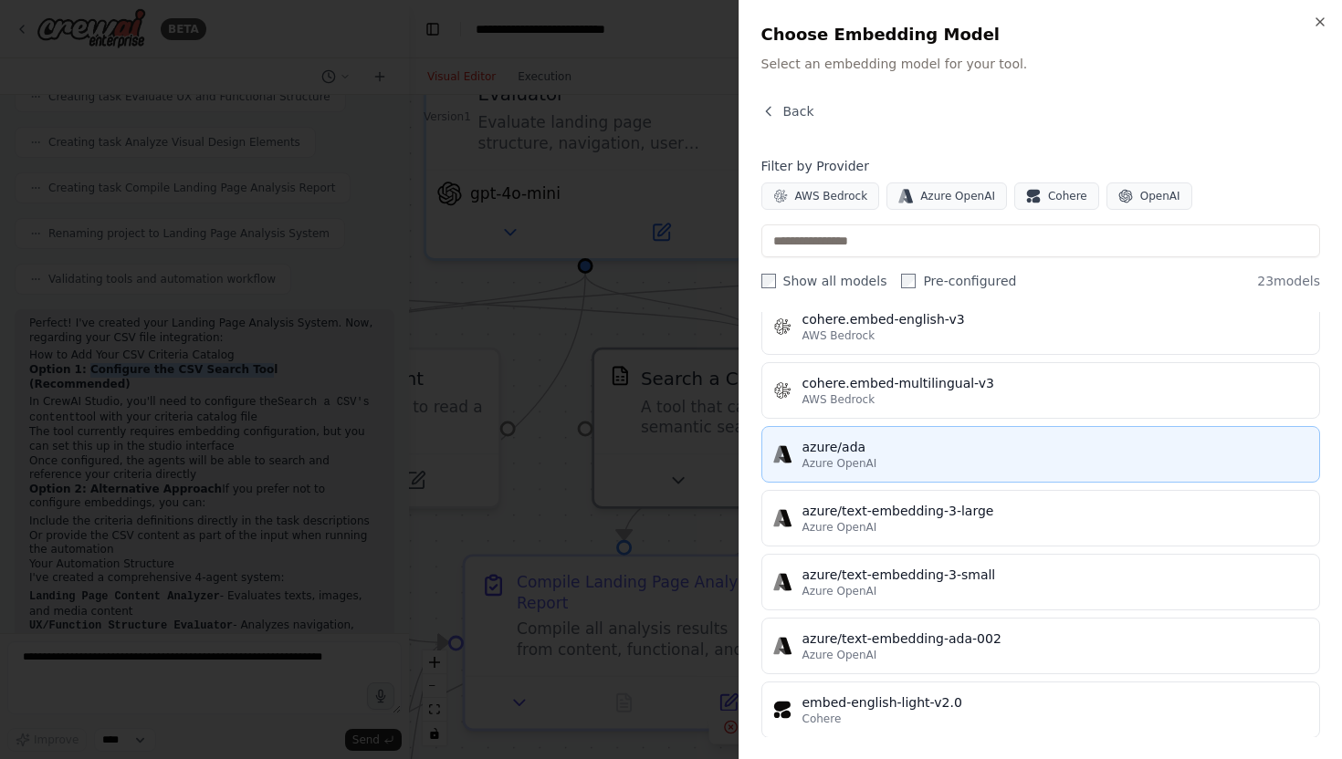
click at [830, 471] on button "azure/ada Azure OpenAI" at bounding box center [1040, 454] width 559 height 57
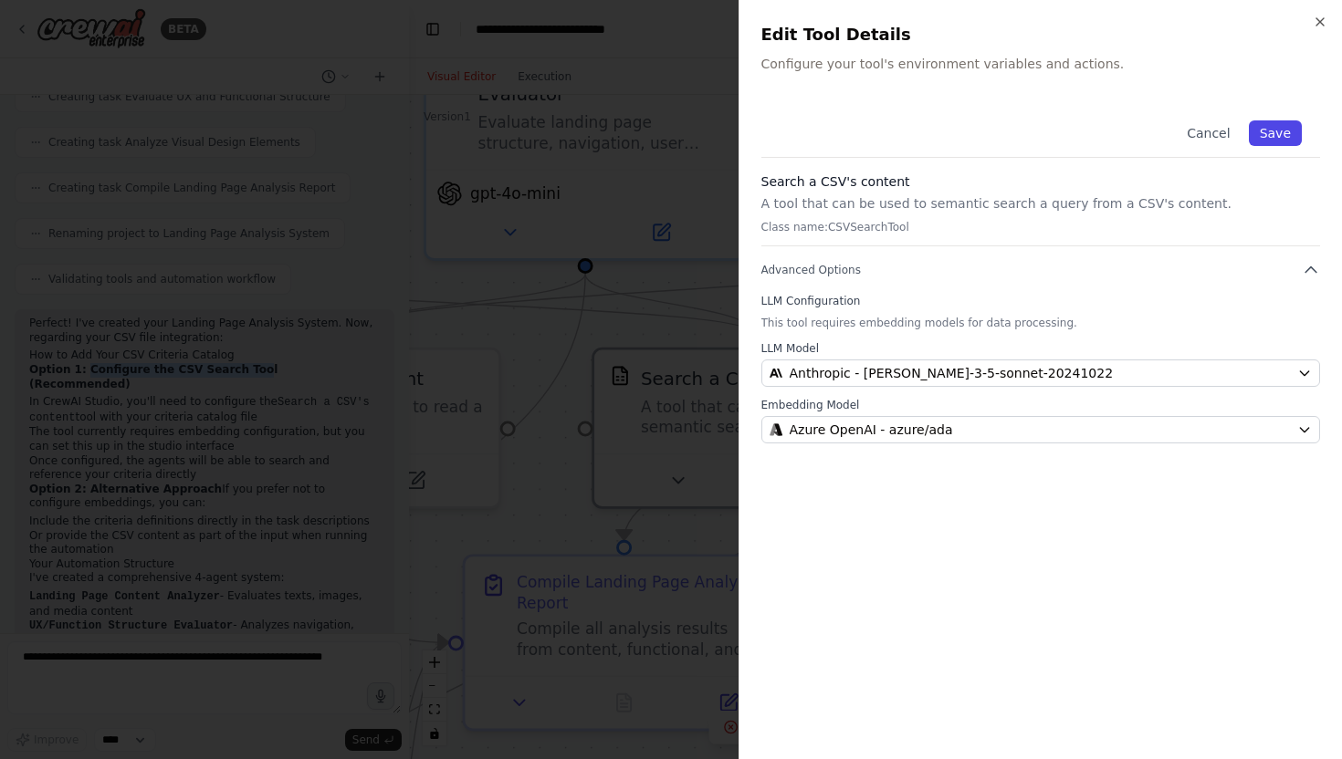
click at [1279, 124] on button "Save" at bounding box center [1274, 133] width 53 height 26
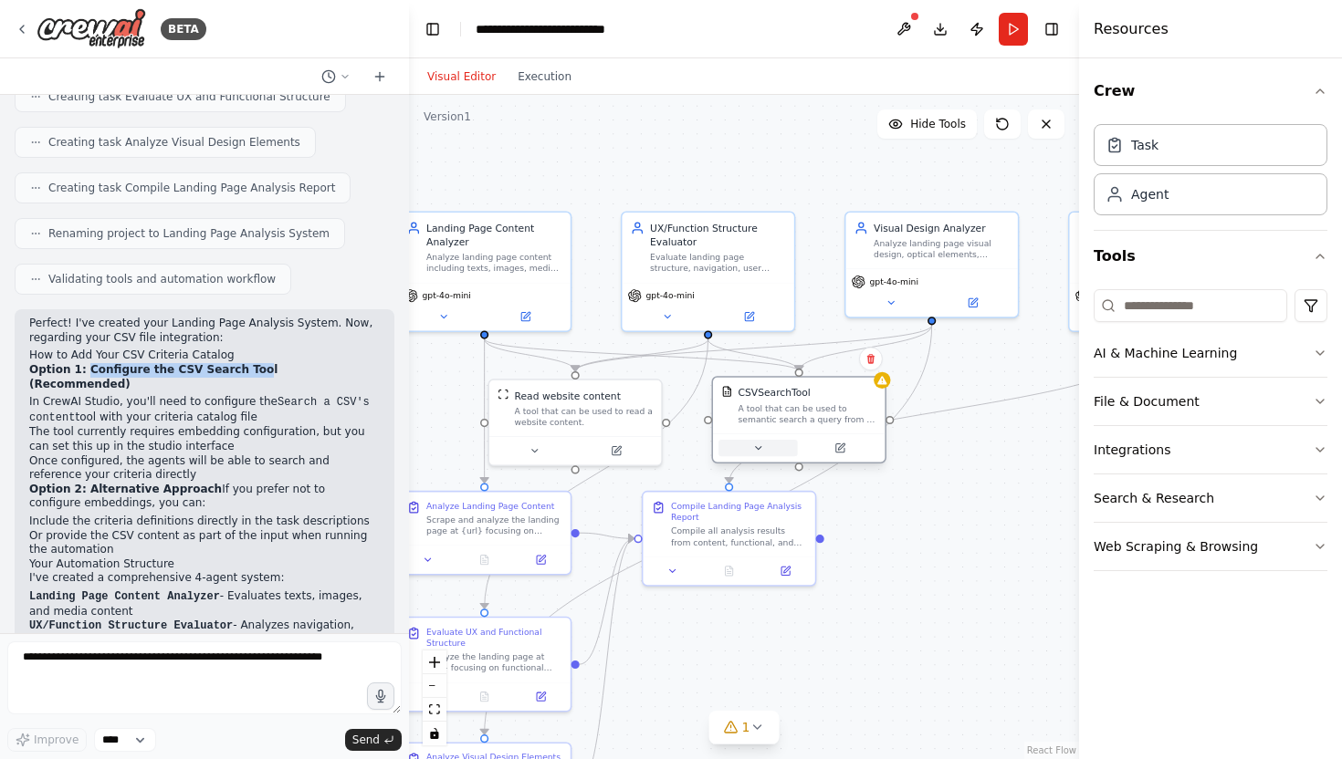
click at [758, 449] on icon at bounding box center [757, 448] width 11 height 11
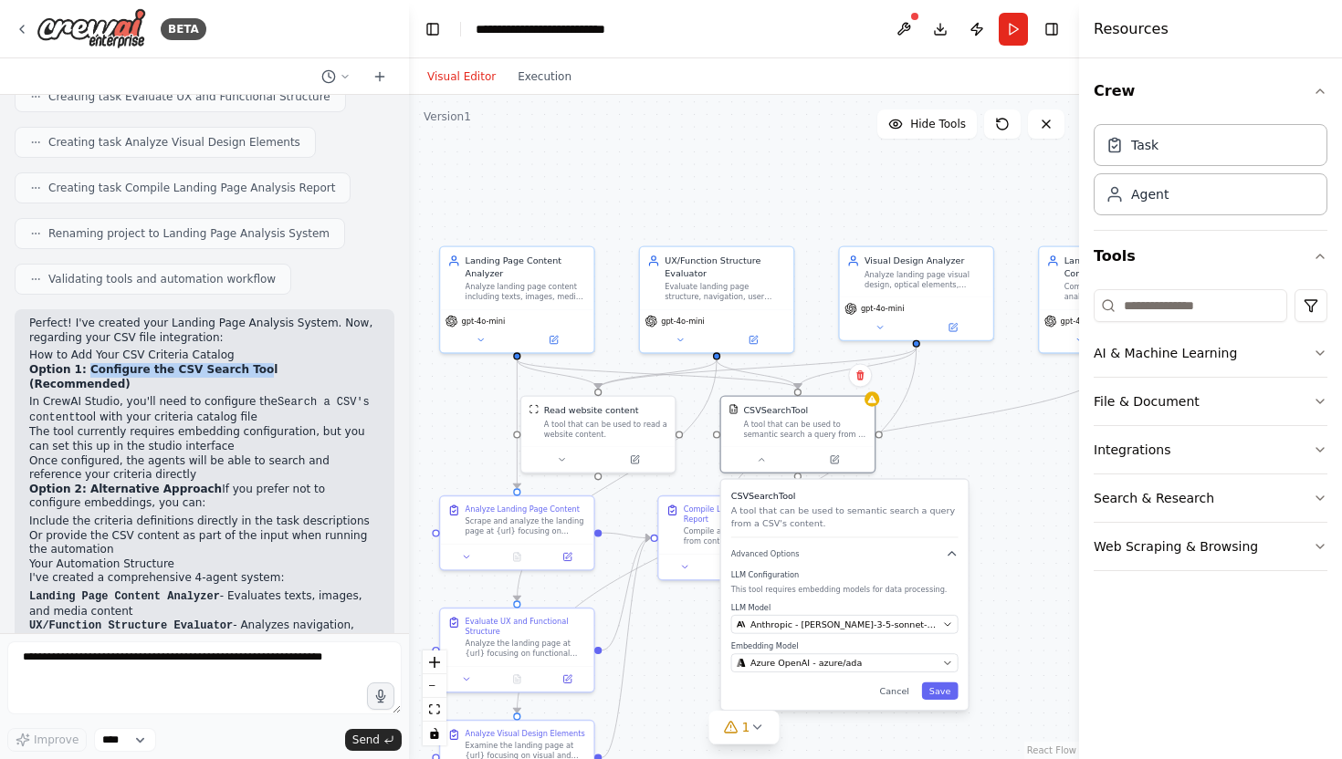
click at [981, 534] on div ".deletable-edge-delete-btn { width: 20px; height: 20px; border: 0px solid #ffff…" at bounding box center [744, 427] width 670 height 664
click at [894, 693] on button "Cancel" at bounding box center [894, 691] width 45 height 17
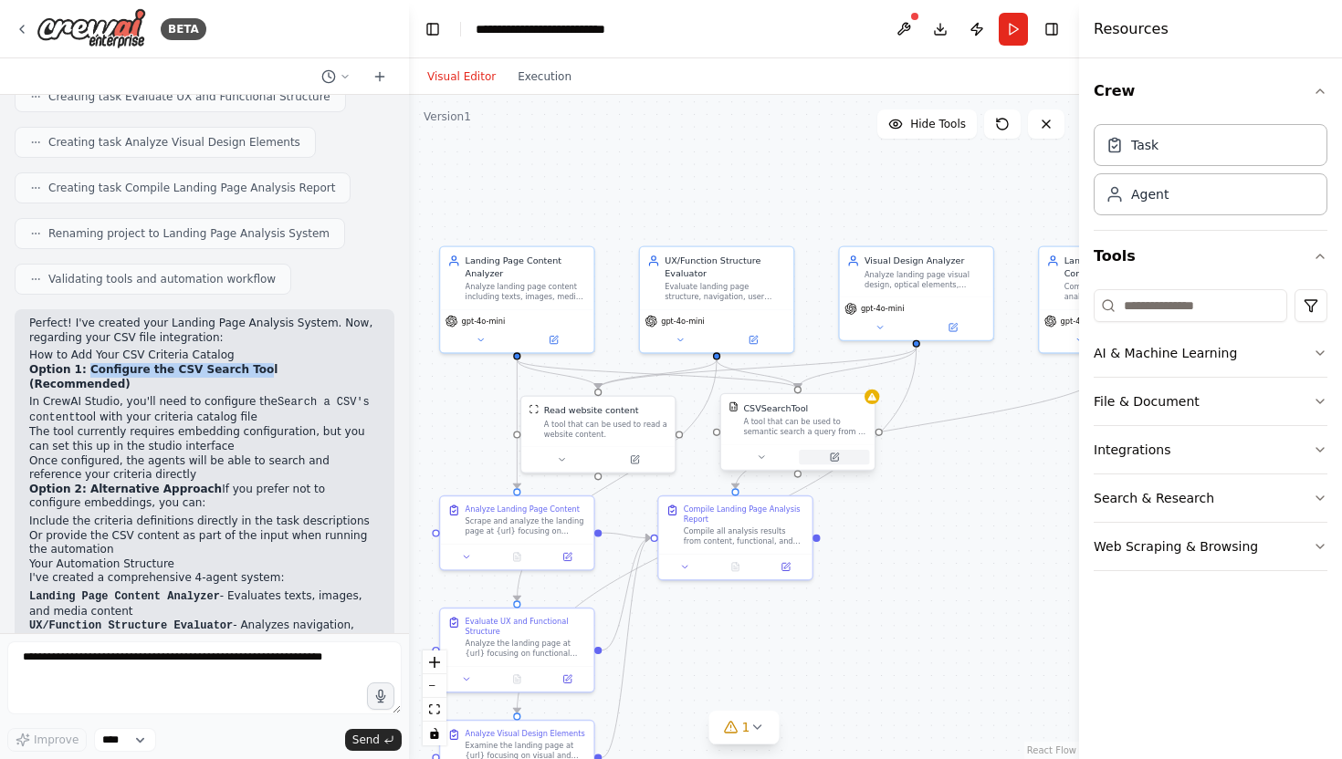
click at [840, 456] on button at bounding box center [834, 457] width 70 height 15
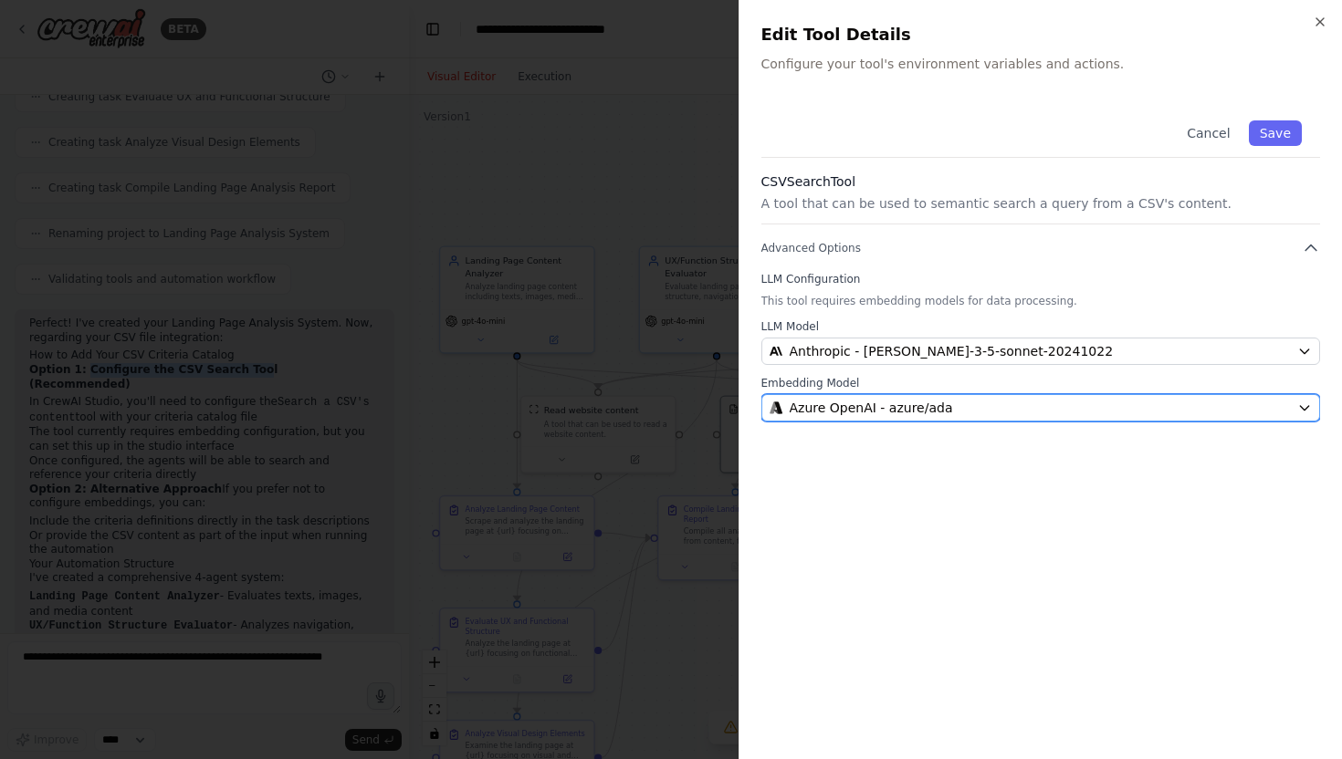
click at [923, 411] on span "Azure OpenAI - azure/ada" at bounding box center [870, 408] width 163 height 18
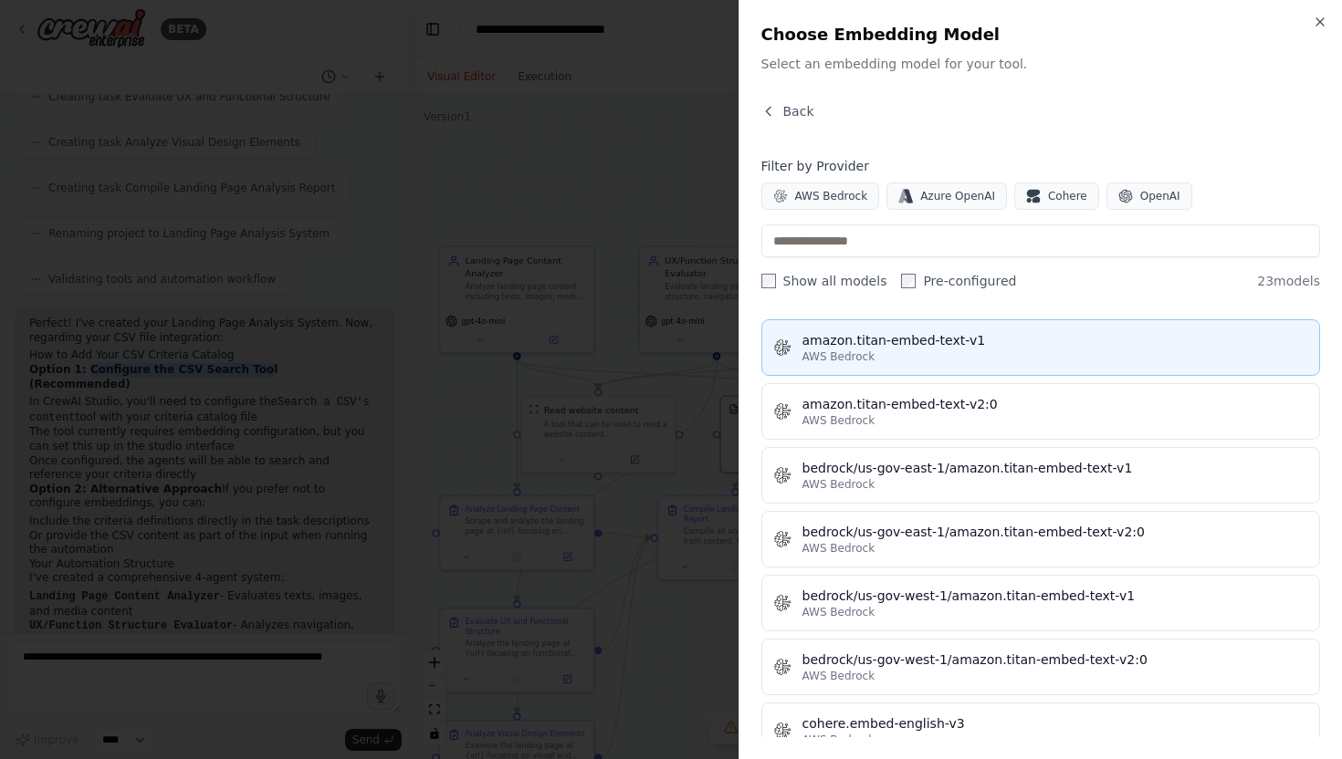
scroll to position [0, 0]
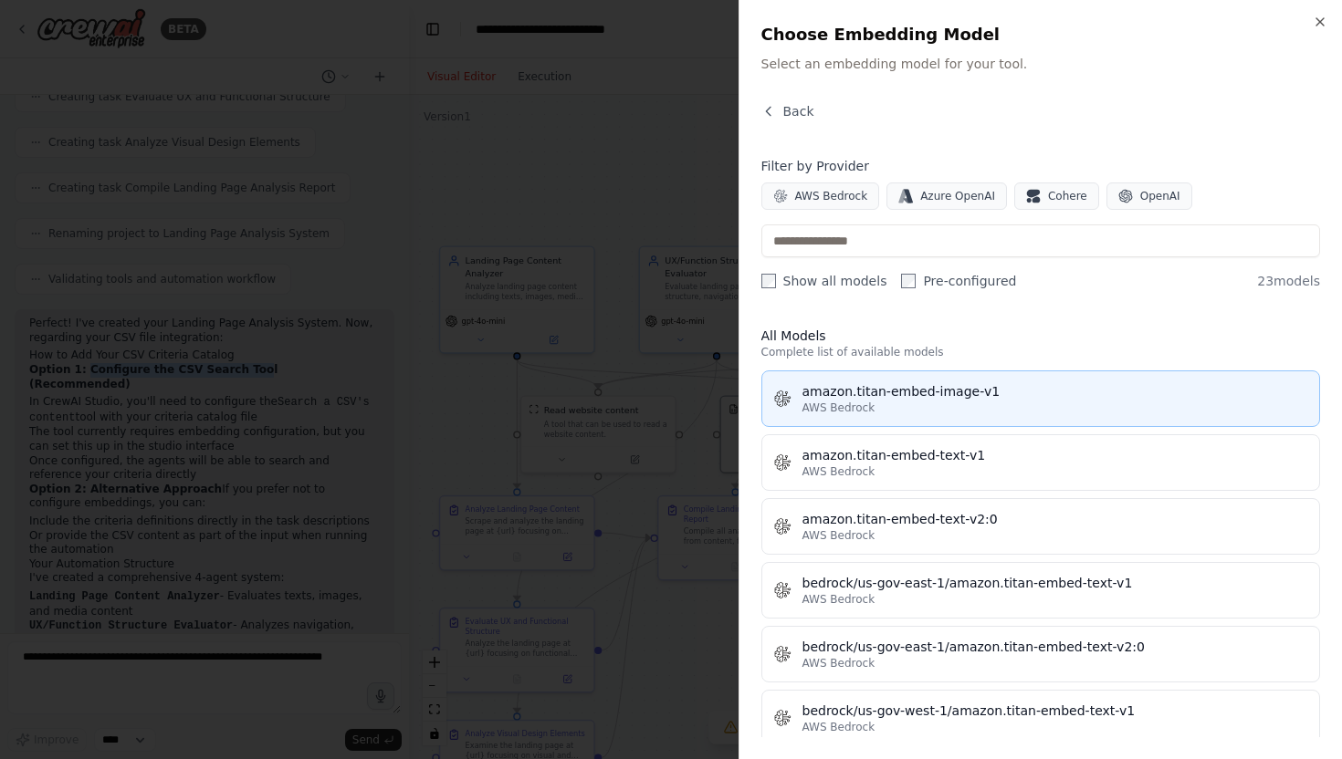
click at [914, 404] on div "AWS Bedrock" at bounding box center [1055, 408] width 507 height 15
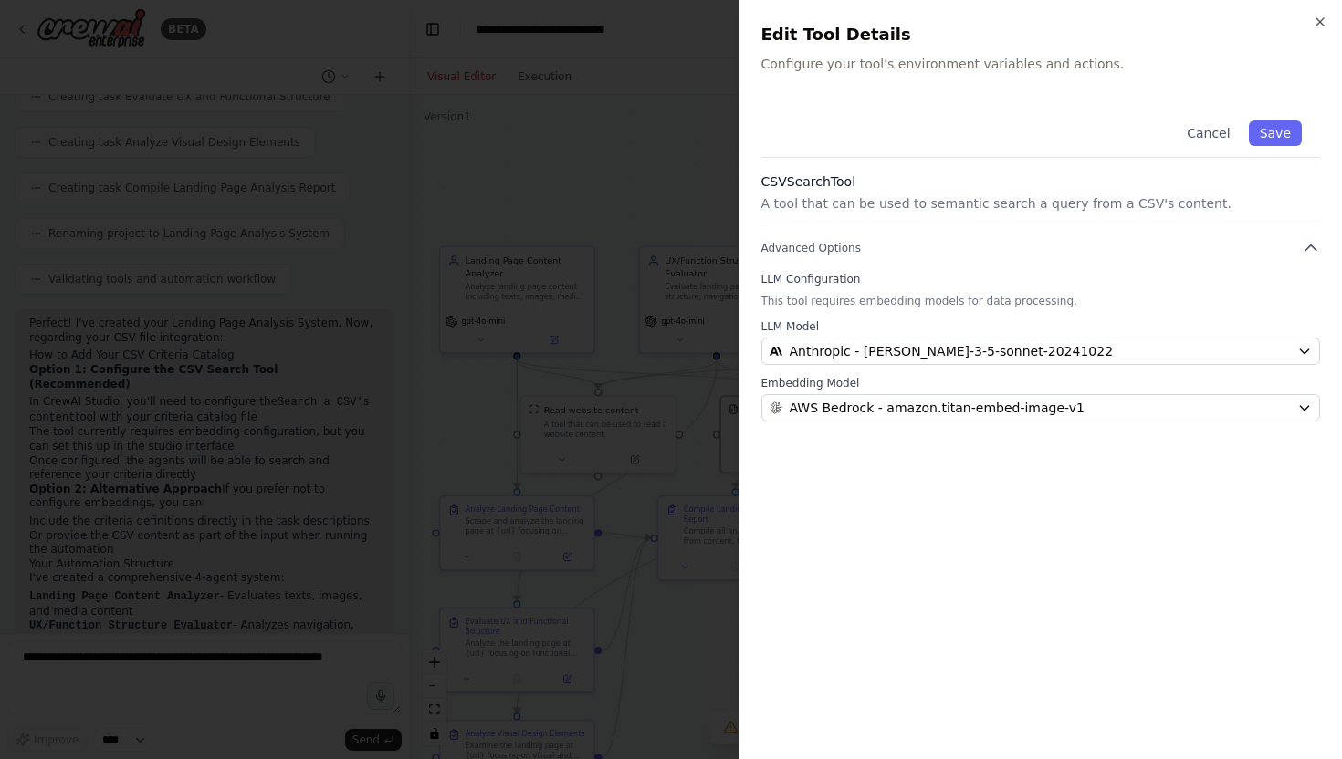
click at [952, 205] on p "A tool that can be used to semantic search a query from a CSV's content." at bounding box center [1040, 203] width 559 height 18
click at [1278, 127] on button "Save" at bounding box center [1274, 133] width 53 height 26
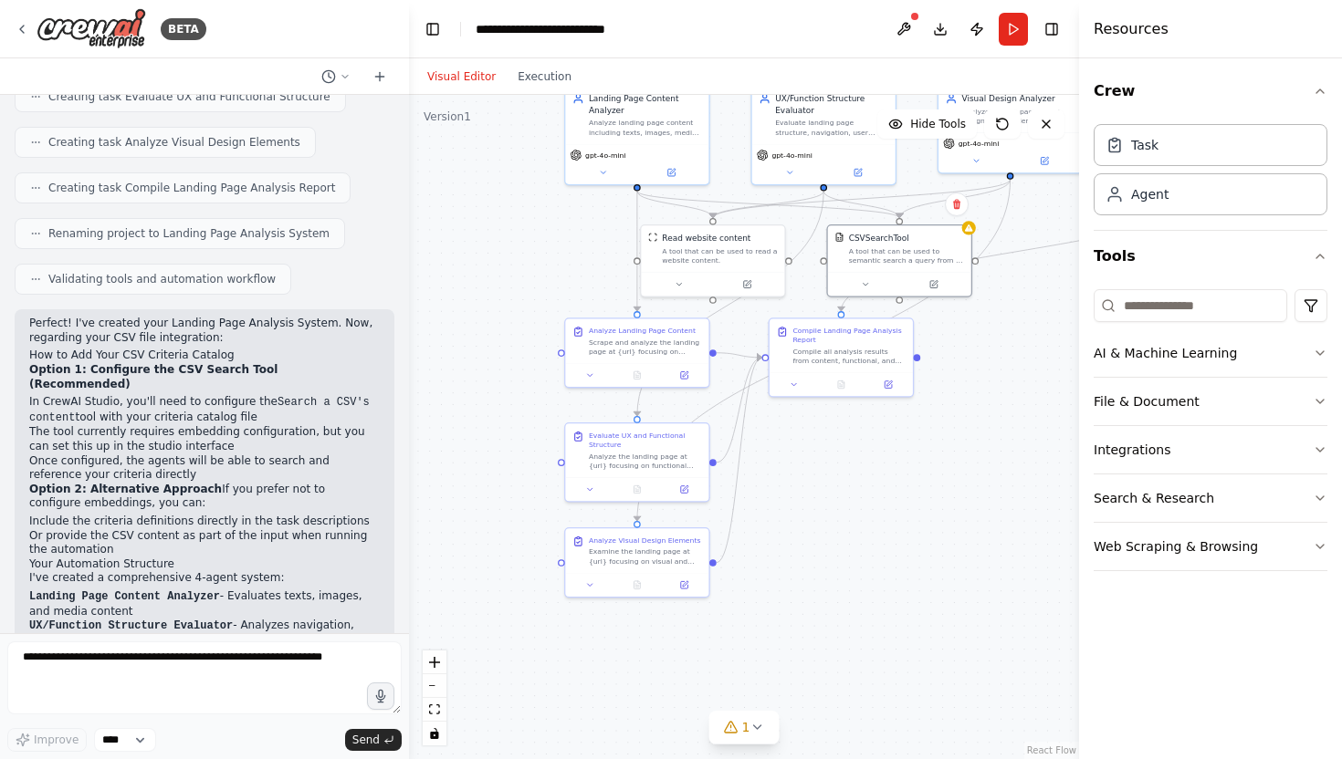
drag, startPoint x: 845, startPoint y: 588, endPoint x: 939, endPoint y: 419, distance: 193.2
click at [939, 419] on div ".deletable-edge-delete-btn { width: 20px; height: 20px; border: 0px solid #ffff…" at bounding box center [744, 427] width 670 height 664
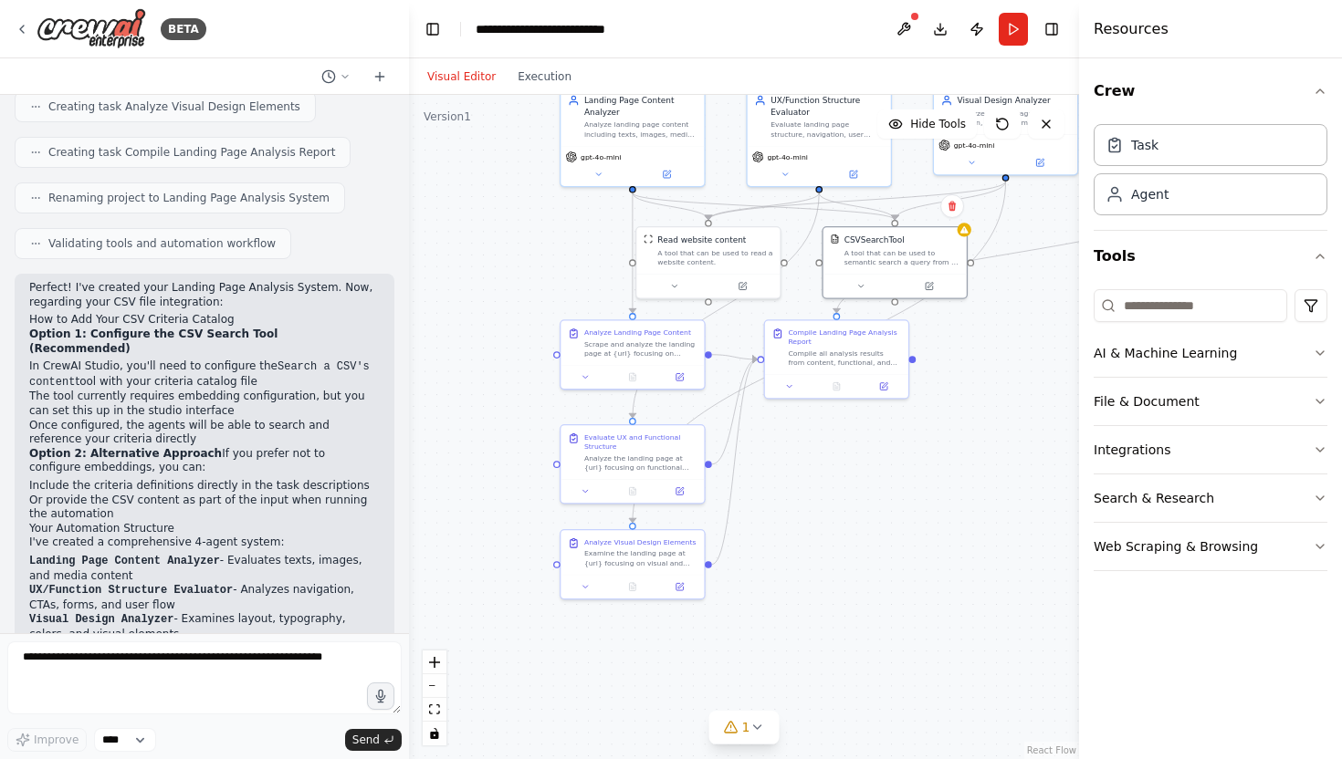
scroll to position [1821, 0]
click at [1186, 298] on input at bounding box center [1189, 305] width 193 height 33
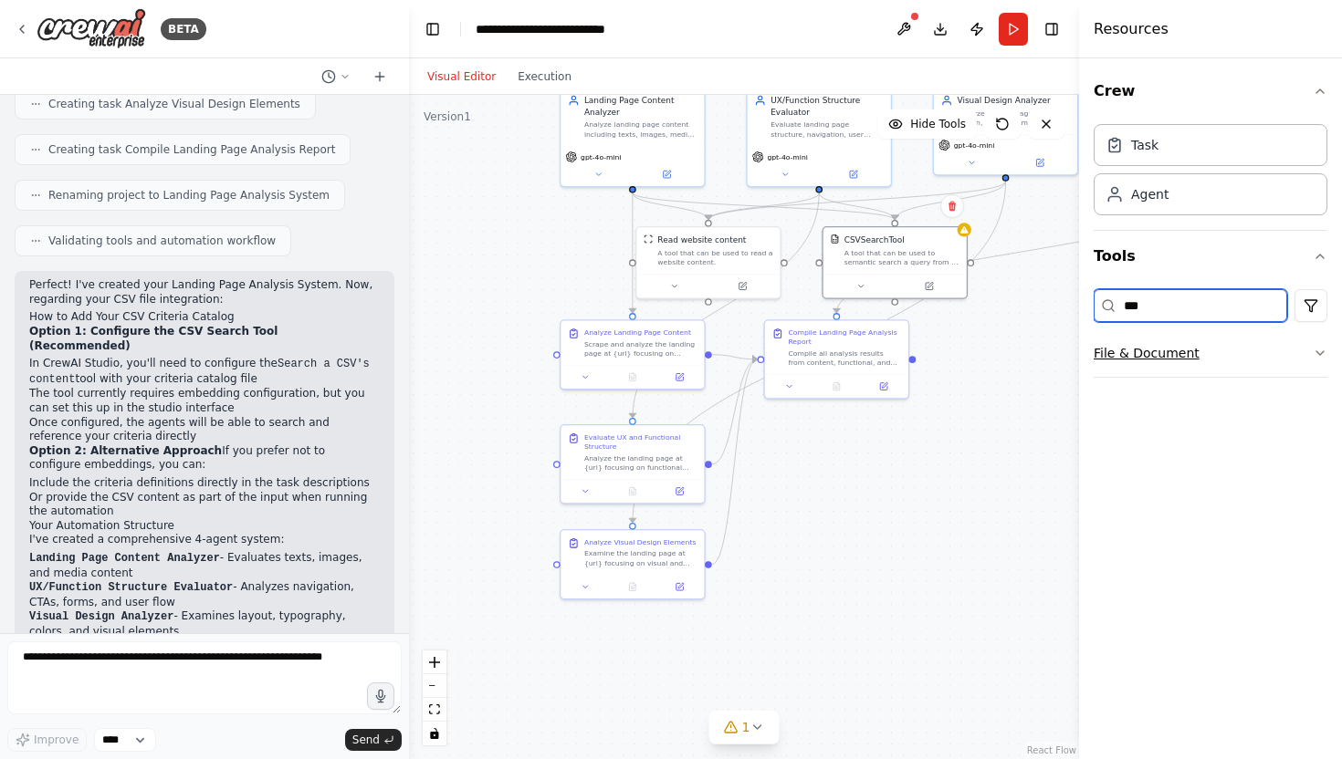
type input "***"
click at [1187, 360] on button "File & Document" at bounding box center [1210, 352] width 234 height 47
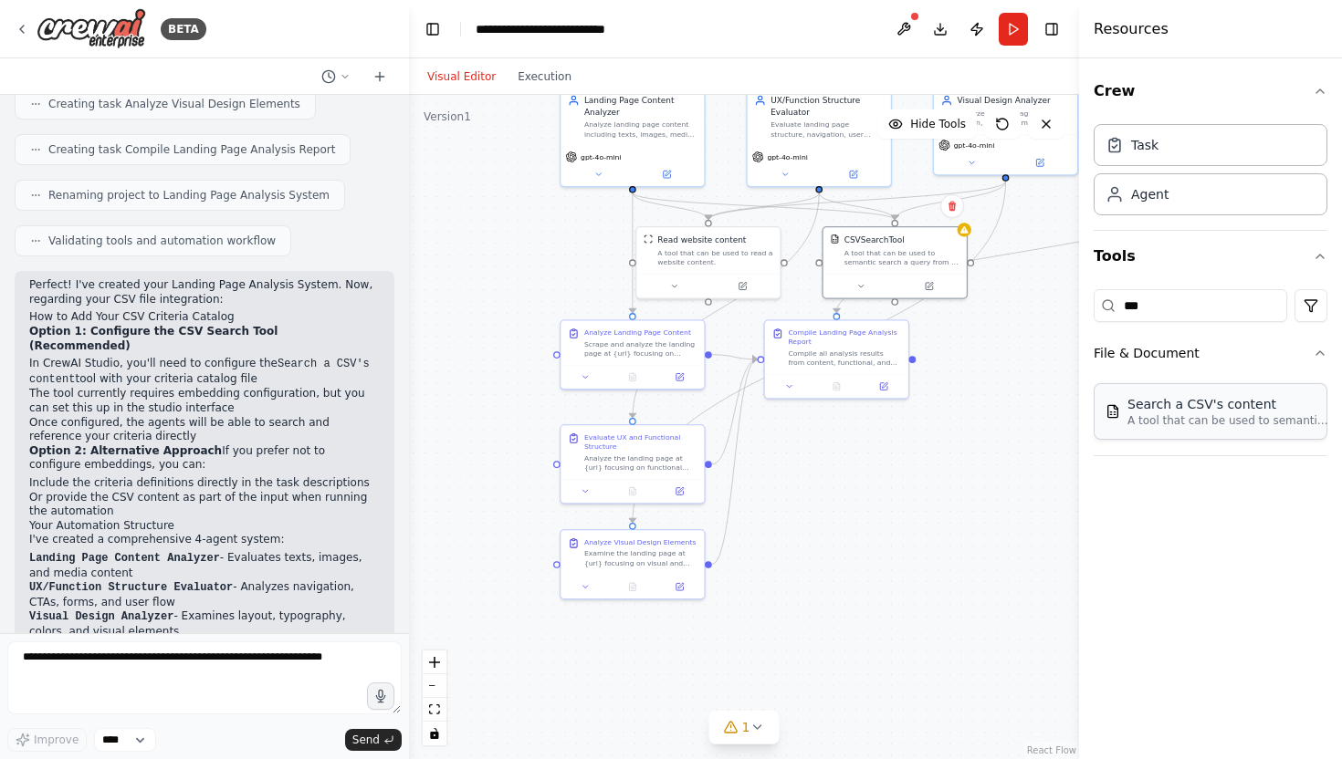
click at [1183, 412] on div "Search a CSV's content" at bounding box center [1227, 404] width 201 height 18
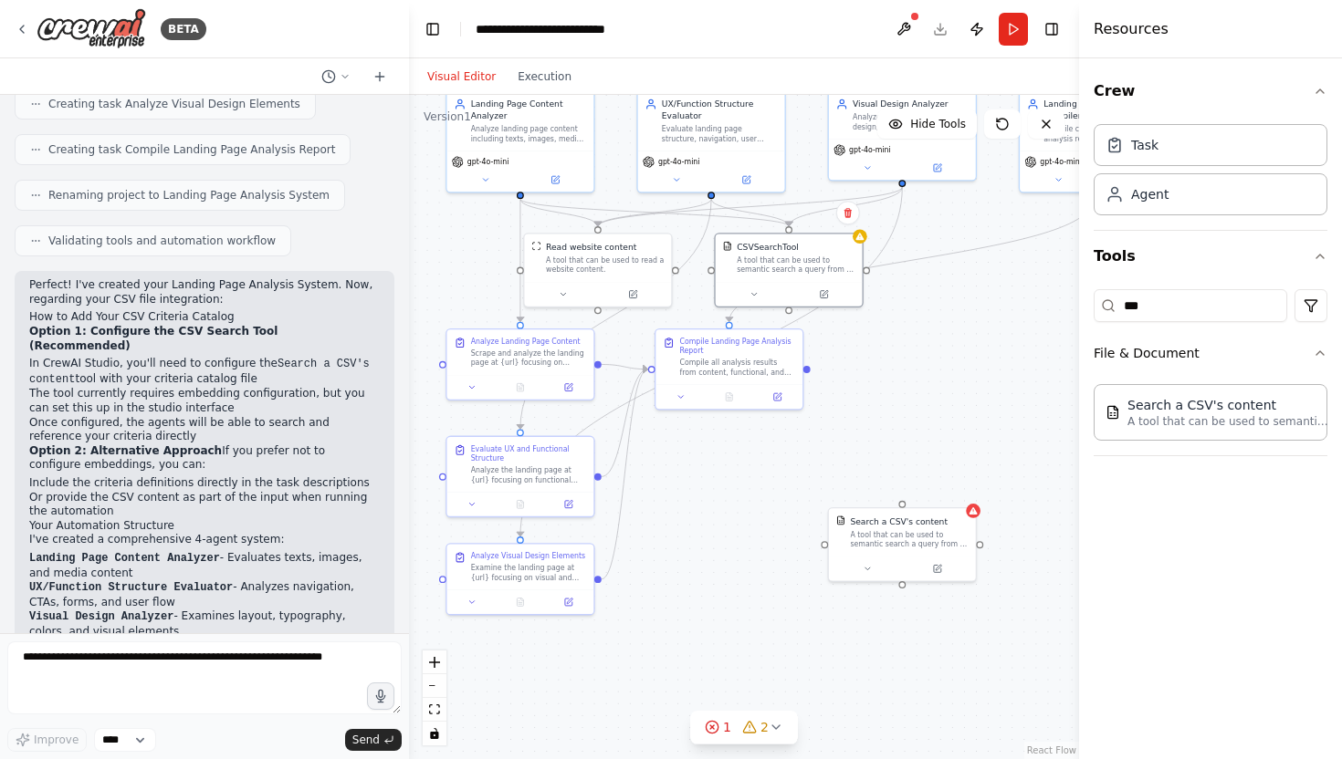
drag, startPoint x: 962, startPoint y: 416, endPoint x: 851, endPoint y: 424, distance: 111.6
click at [852, 424] on div ".deletable-edge-delete-btn { width: 20px; height: 20px; border: 0px solid #ffff…" at bounding box center [744, 427] width 670 height 664
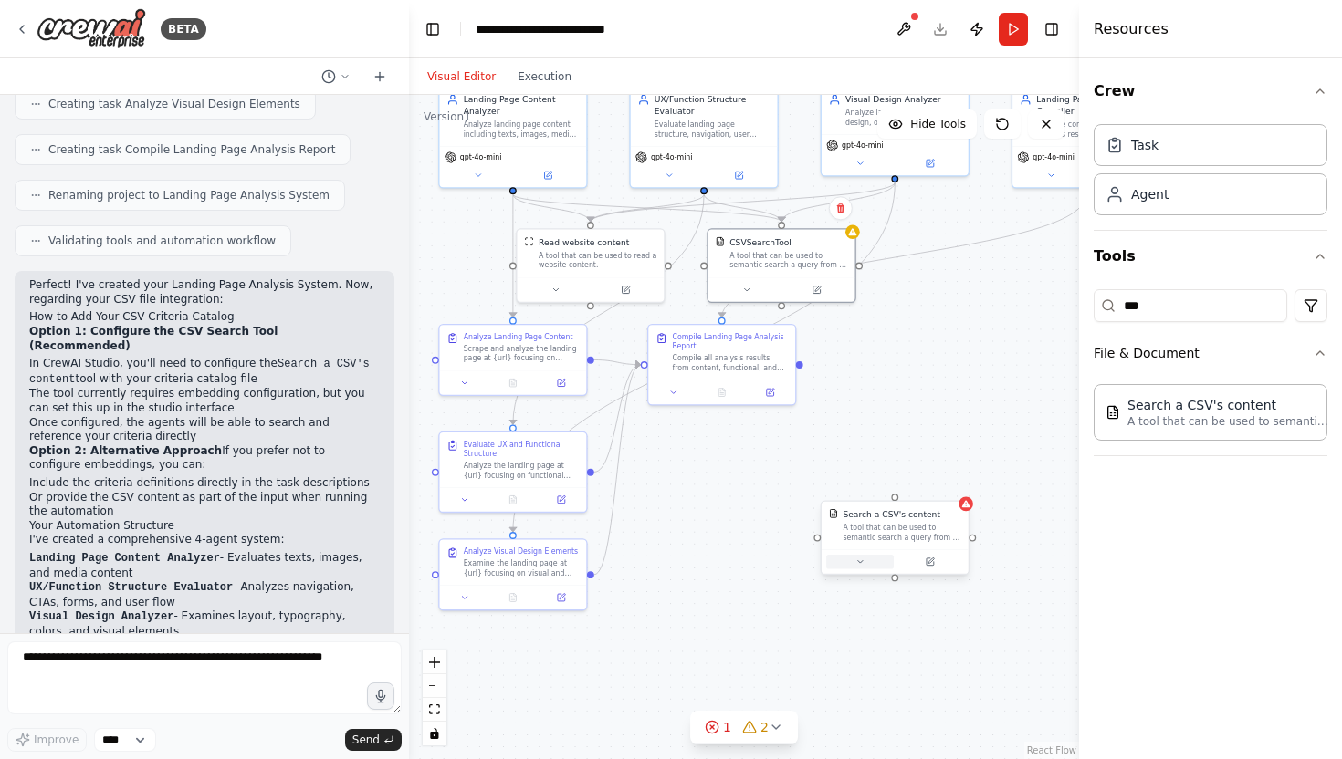
click at [862, 561] on icon at bounding box center [859, 561] width 5 height 3
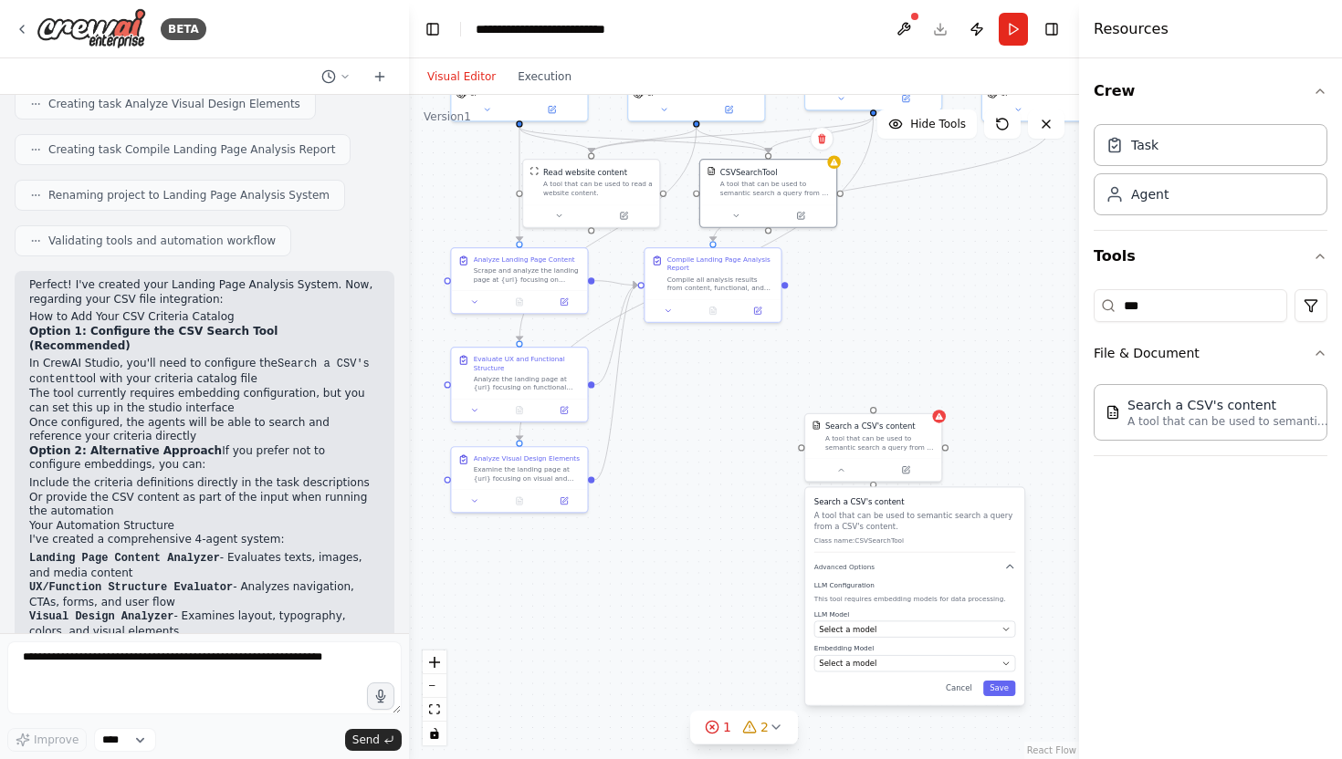
drag, startPoint x: 795, startPoint y: 637, endPoint x: 772, endPoint y: 535, distance: 104.7
click at [772, 535] on div ".deletable-edge-delete-btn { width: 20px; height: 20px; border: 0px solid #ffff…" at bounding box center [744, 427] width 670 height 664
click at [802, 519] on div "Search a CSV's content A tool that can be used to semantic search a query from …" at bounding box center [910, 592] width 219 height 217
click at [887, 438] on div "A tool that can be used to semantic search a query from a CSV's content." at bounding box center [876, 435] width 110 height 17
click at [924, 389] on icon at bounding box center [922, 388] width 7 height 10
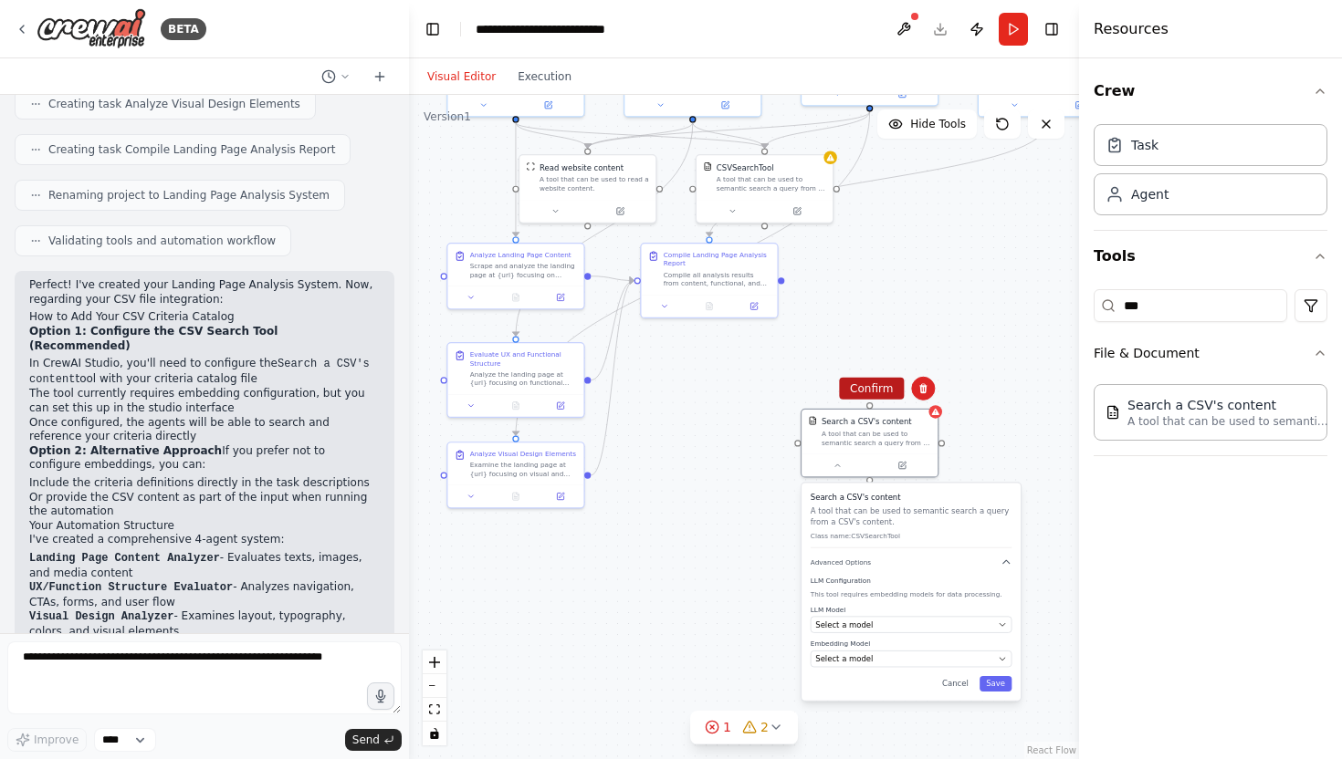
click at [885, 385] on button "Confirm" at bounding box center [871, 389] width 65 height 22
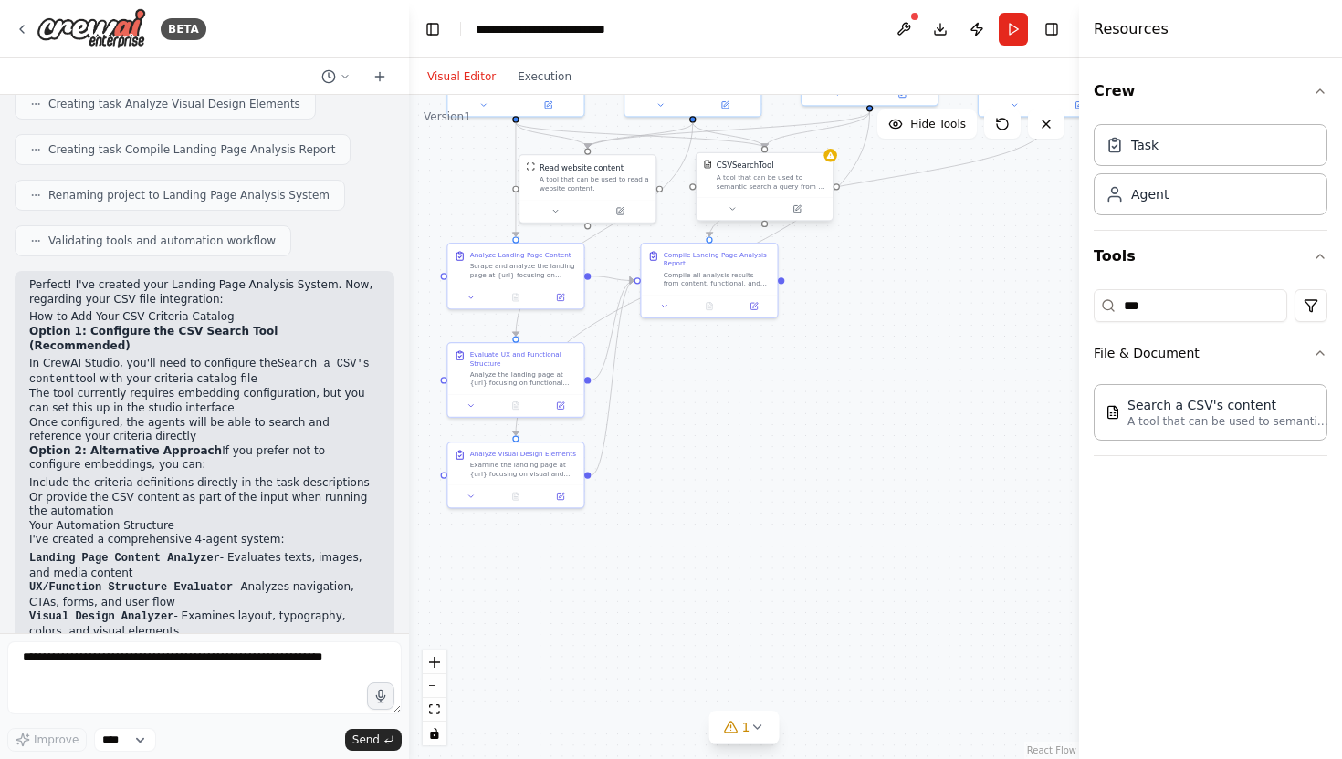
click at [770, 178] on div "A tool that can be used to semantic search a query from a CSV's content." at bounding box center [771, 181] width 110 height 17
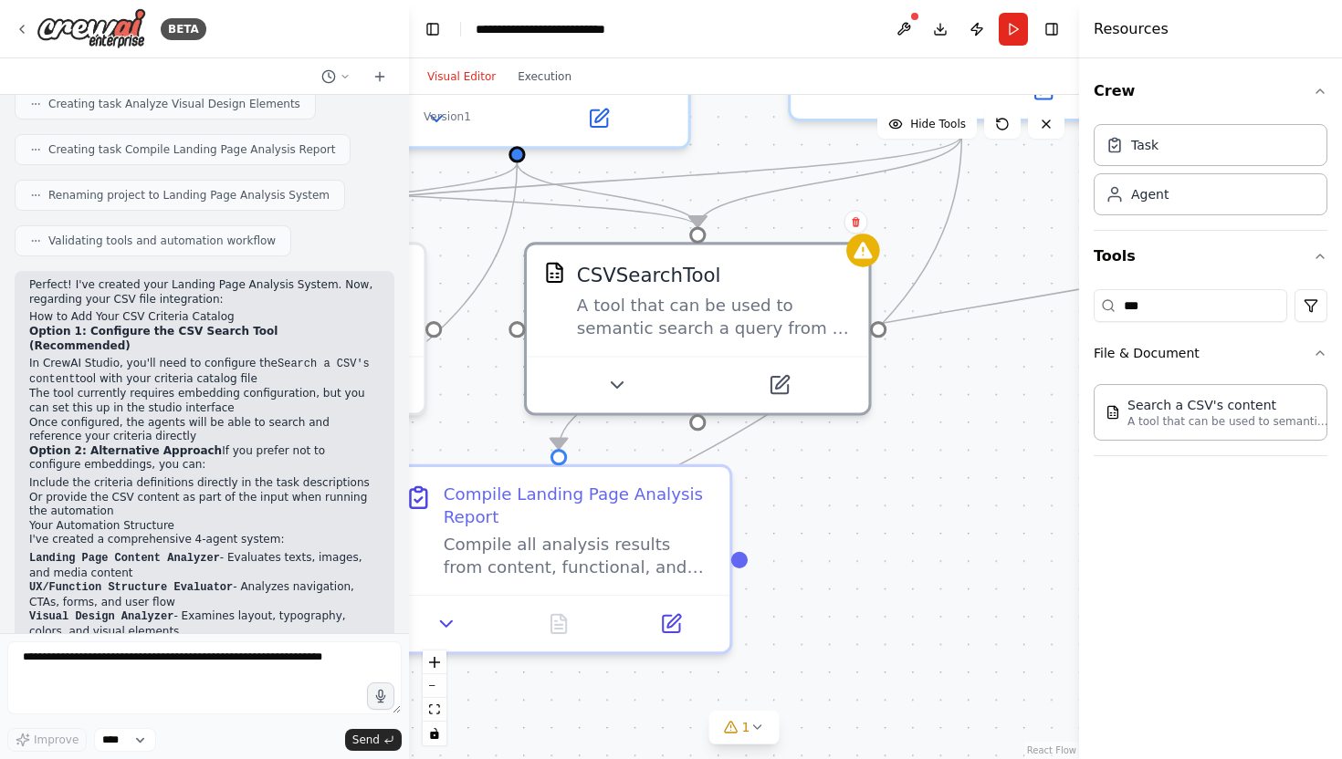
drag, startPoint x: 809, startPoint y: 334, endPoint x: 807, endPoint y: 683, distance: 348.6
click at [809, 683] on div ".deletable-edge-delete-btn { width: 20px; height: 20px; border: 0px solid #ffff…" at bounding box center [744, 427] width 670 height 664
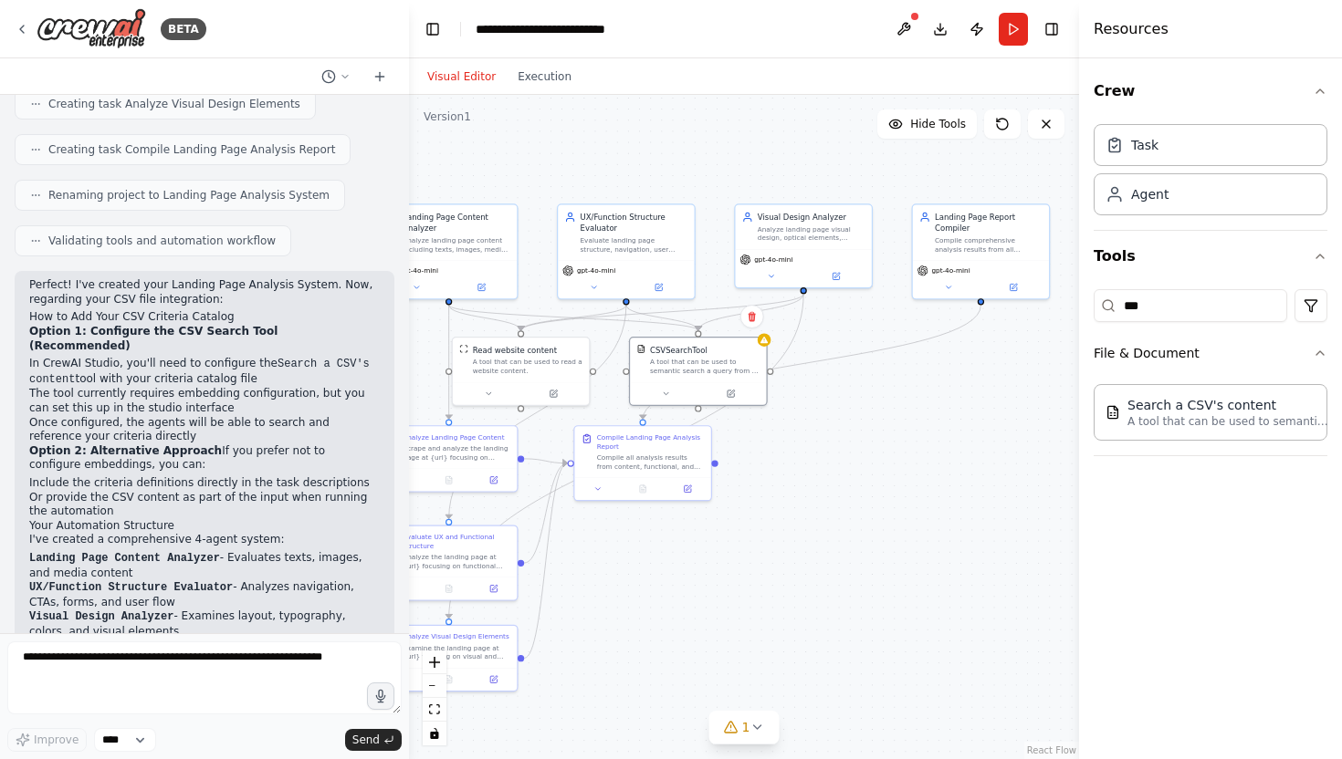
drag, startPoint x: 622, startPoint y: 549, endPoint x: 684, endPoint y: 548, distance: 62.1
click at [684, 548] on div ".deletable-edge-delete-btn { width: 20px; height: 20px; border: 0px solid #ffff…" at bounding box center [744, 427] width 670 height 664
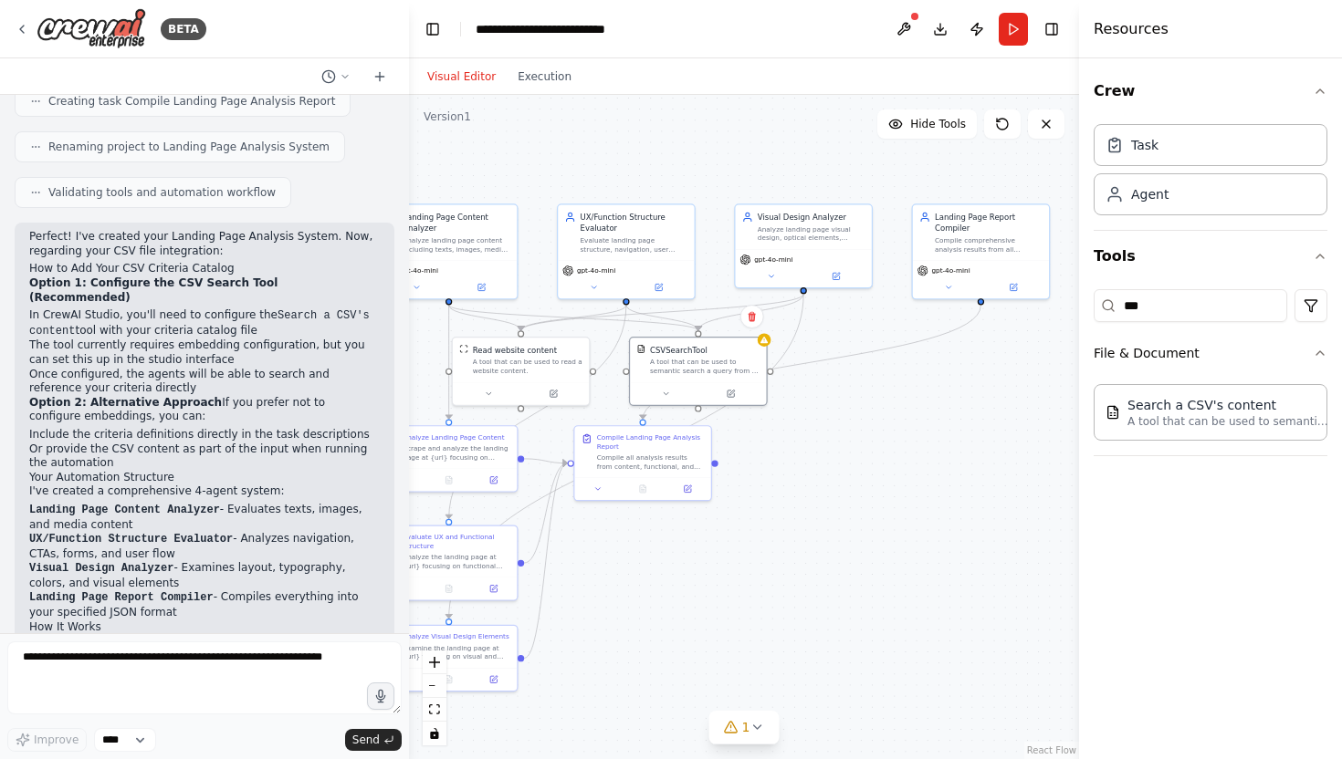
scroll to position [1871, 0]
drag, startPoint x: 147, startPoint y: 269, endPoint x: 26, endPoint y: 250, distance: 122.0
click at [26, 250] on div "Perfect! I've created your Landing Page Analysis System. Now, regarding your CS…" at bounding box center [205, 546] width 380 height 651
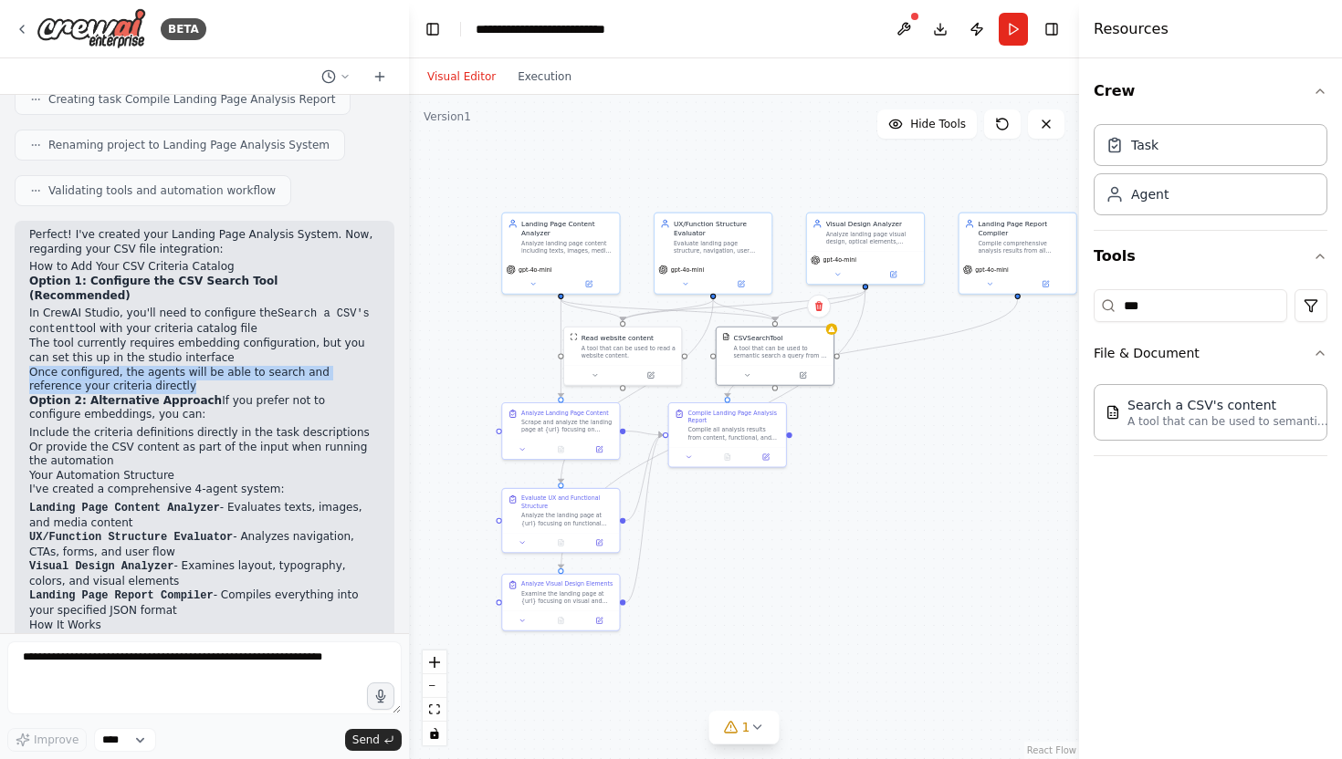
drag, startPoint x: 795, startPoint y: 556, endPoint x: 851, endPoint y: 513, distance: 70.3
click at [851, 513] on div ".deletable-edge-delete-btn { width: 20px; height: 20px; border: 0px solid #ffff…" at bounding box center [744, 427] width 670 height 664
click at [935, 26] on button "Download" at bounding box center [939, 29] width 29 height 33
click at [1307, 682] on li "Downloading... Please wait while we generate the code." at bounding box center [1150, 711] width 354 height 68
click at [1006, 364] on div ".deletable-edge-delete-btn { width: 20px; height: 20px; border: 0px solid #ffff…" at bounding box center [744, 427] width 670 height 664
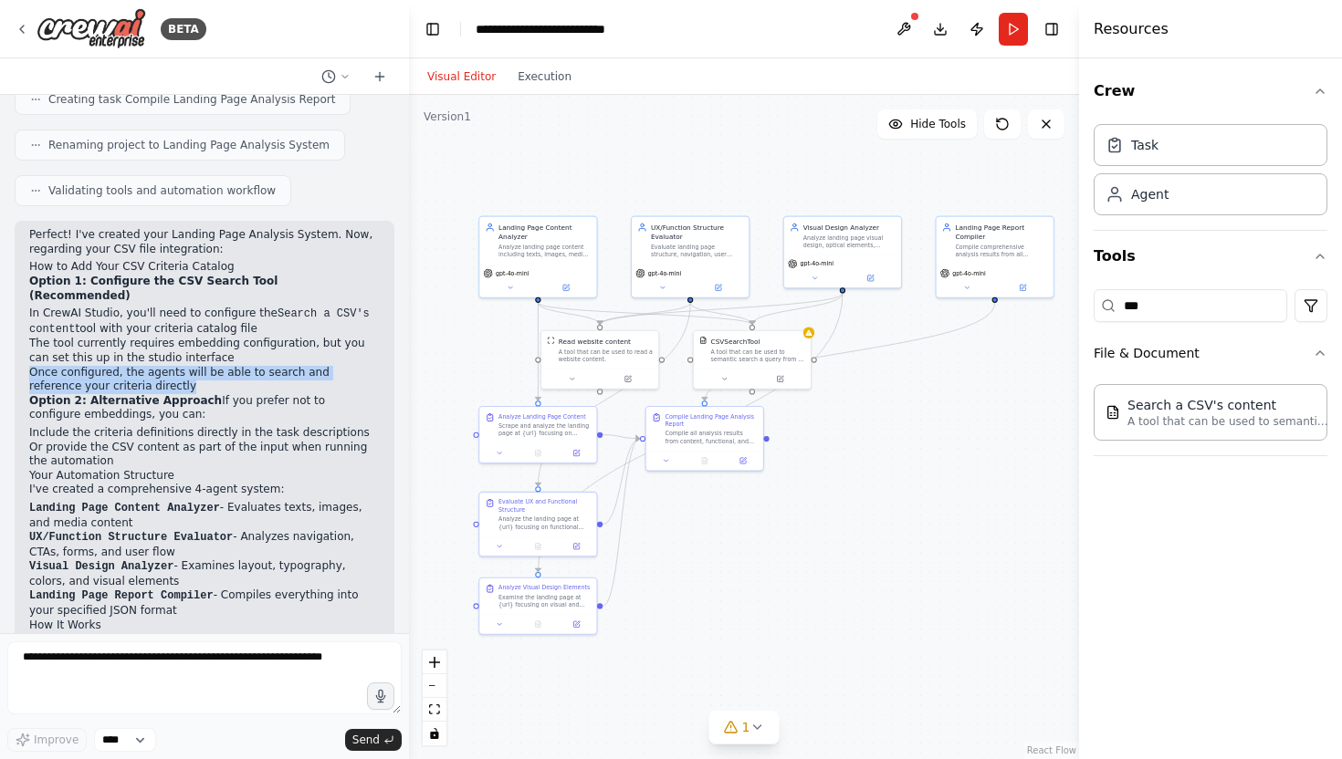
drag, startPoint x: 1006, startPoint y: 364, endPoint x: 982, endPoint y: 367, distance: 23.9
click at [982, 367] on div ".deletable-edge-delete-btn { width: 20px; height: 20px; border: 0px solid #ffff…" at bounding box center [744, 427] width 670 height 664
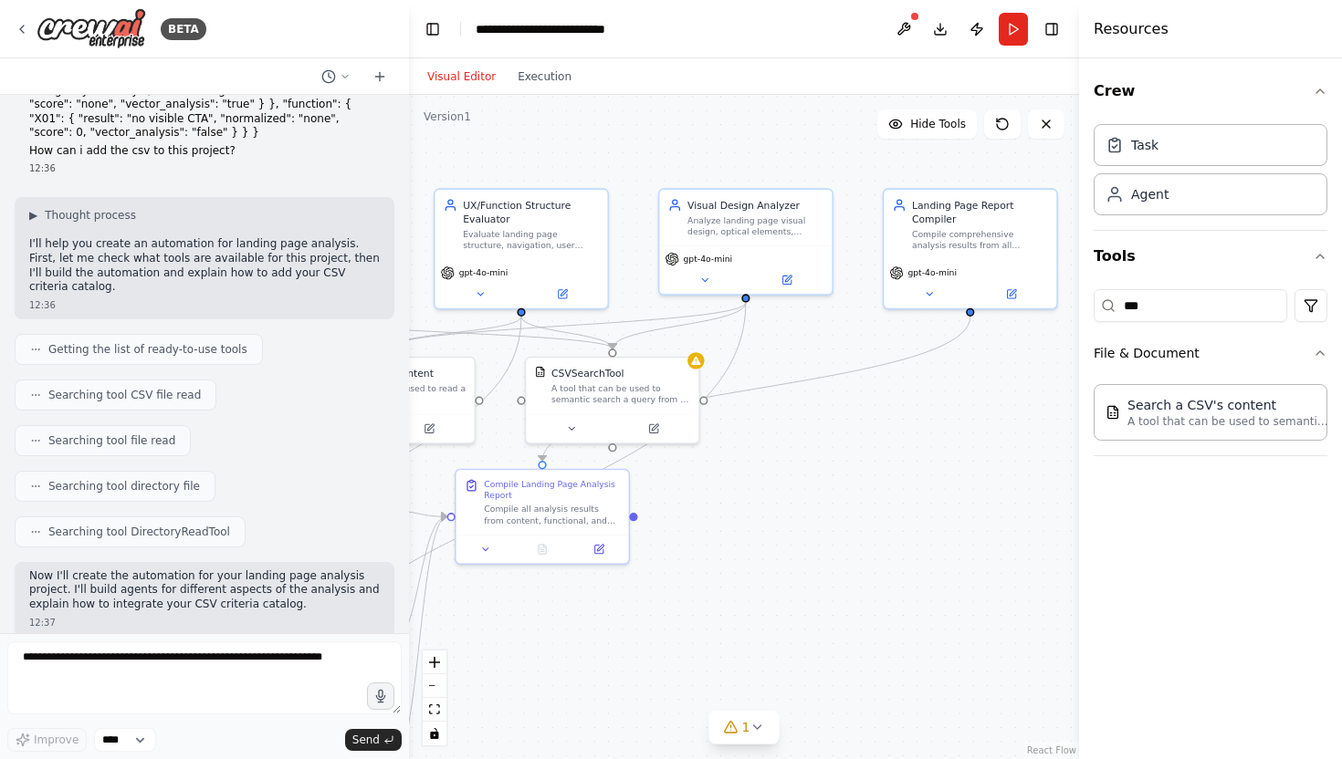
scroll to position [0, 0]
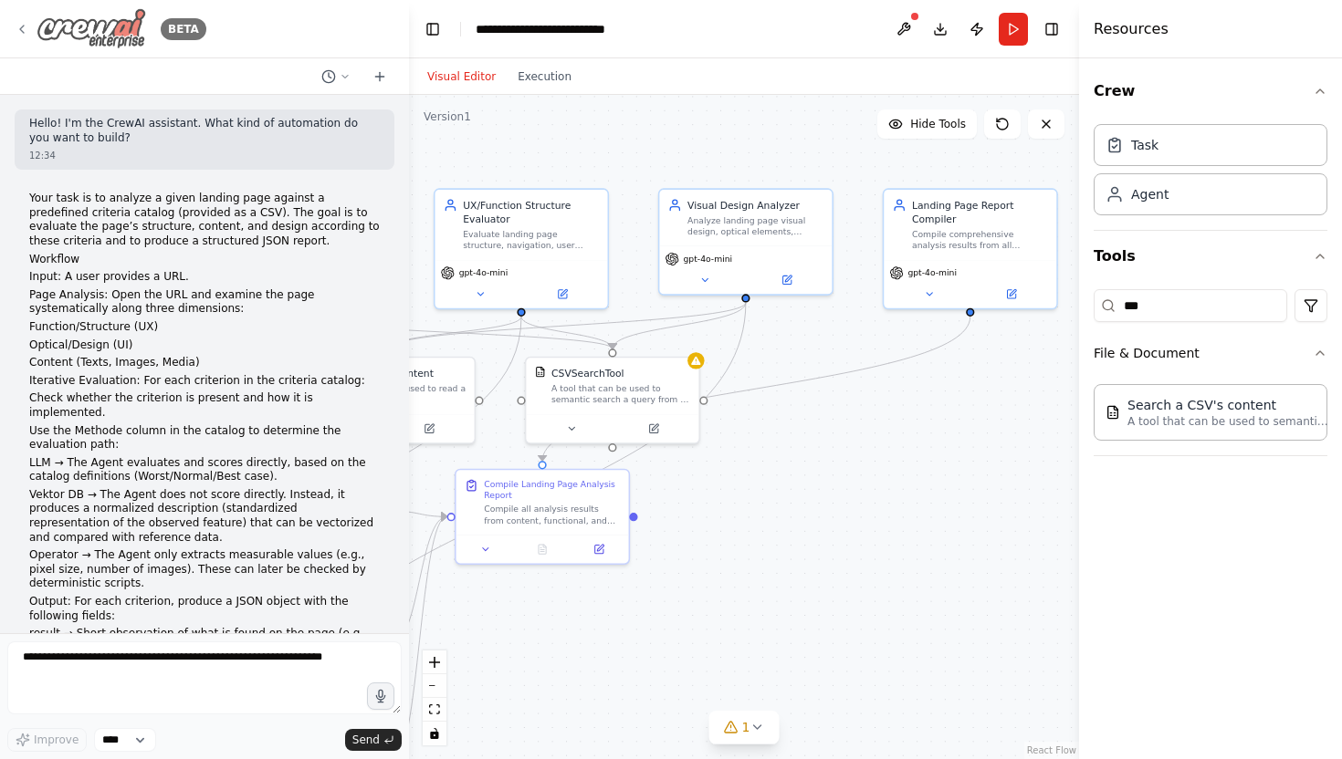
click at [22, 26] on icon at bounding box center [22, 29] width 4 height 7
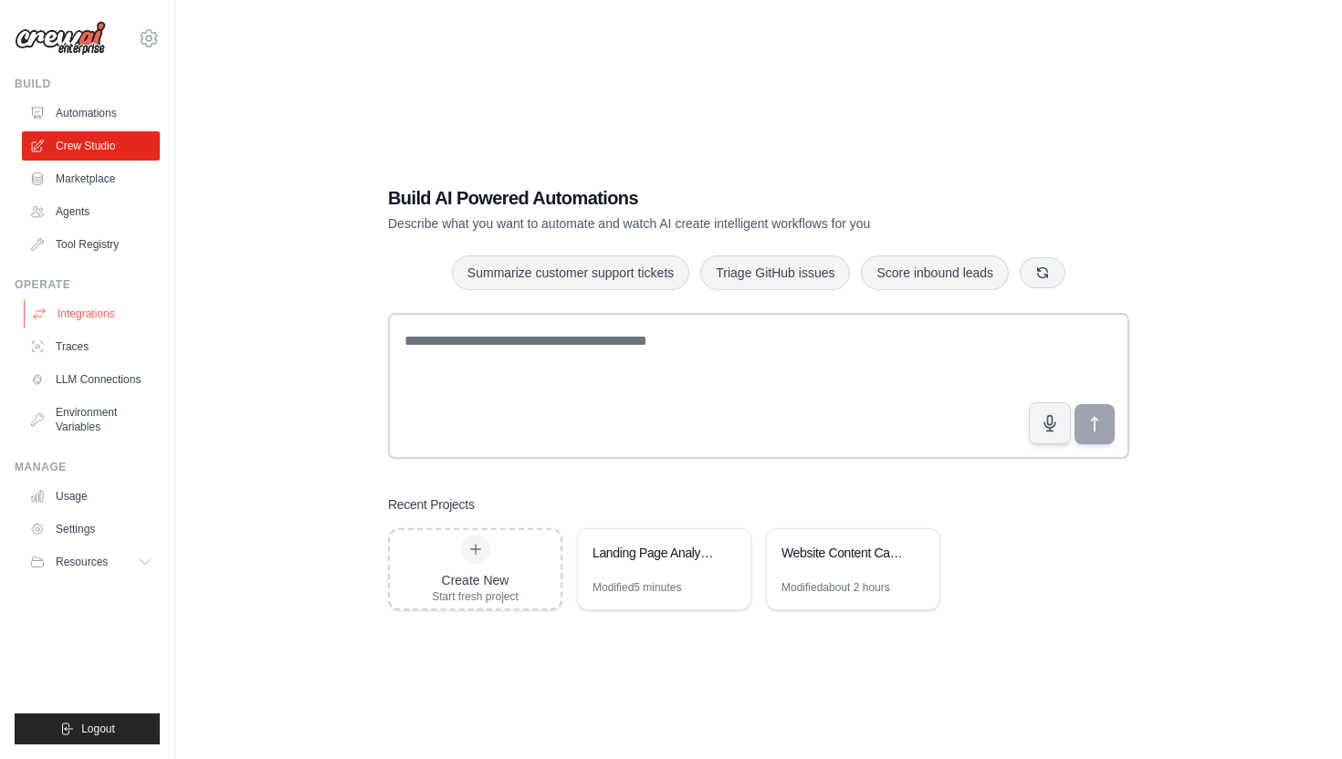
click at [89, 316] on link "Integrations" at bounding box center [93, 313] width 138 height 29
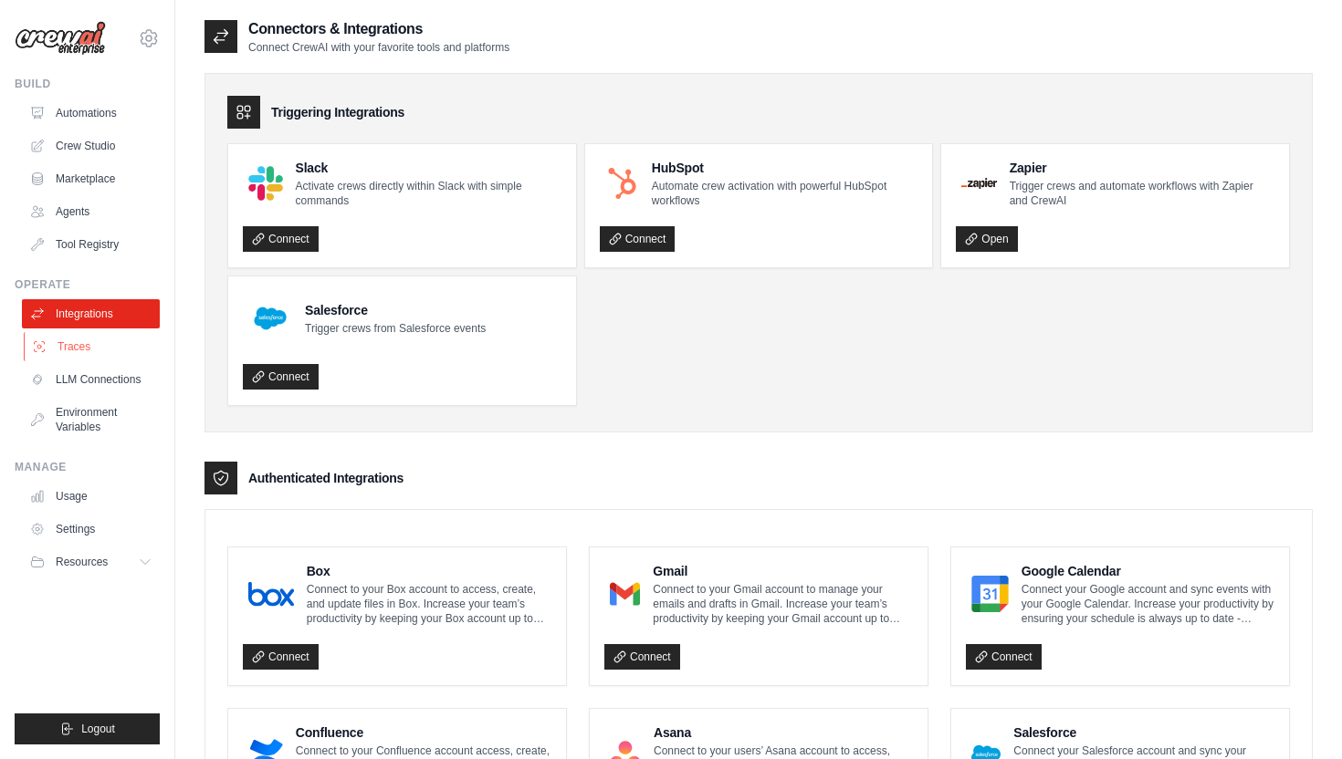
click at [125, 352] on link "Traces" at bounding box center [93, 346] width 138 height 29
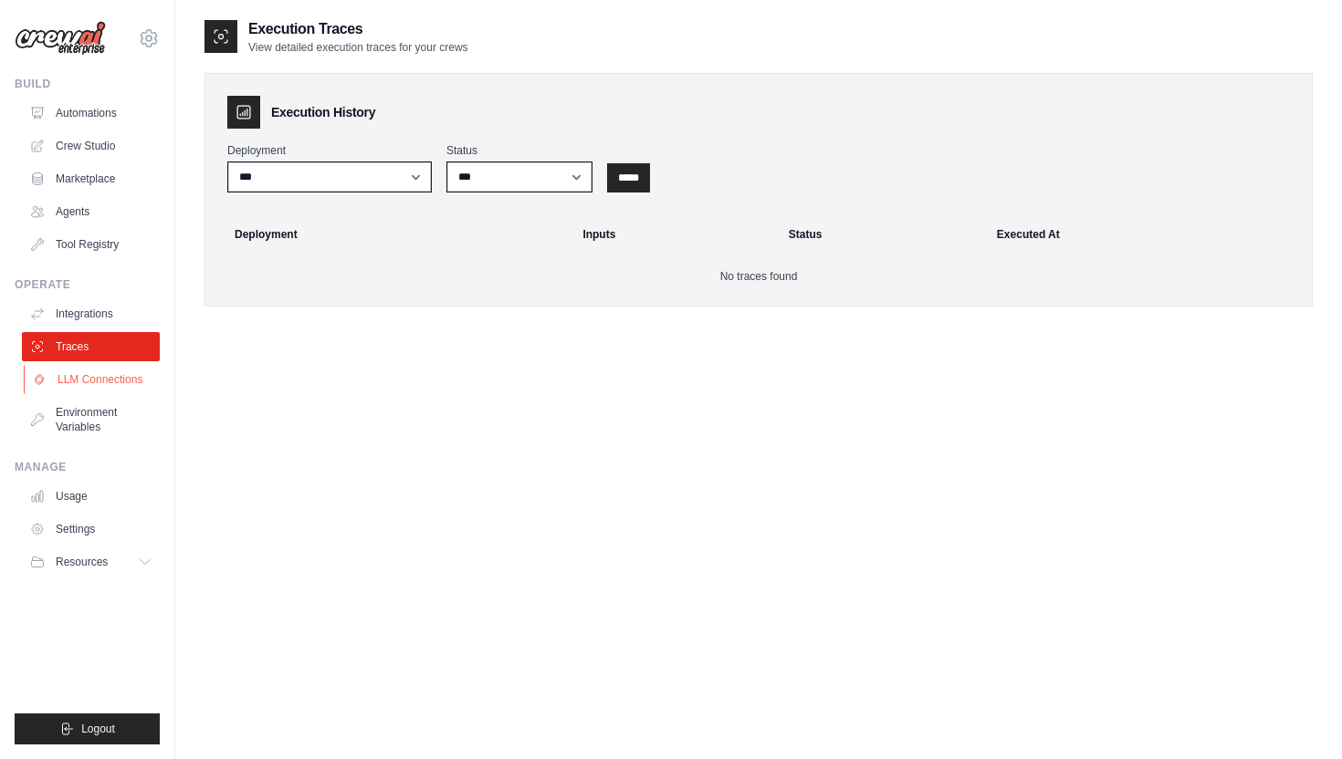
click at [119, 379] on link "LLM Connections" at bounding box center [93, 379] width 138 height 29
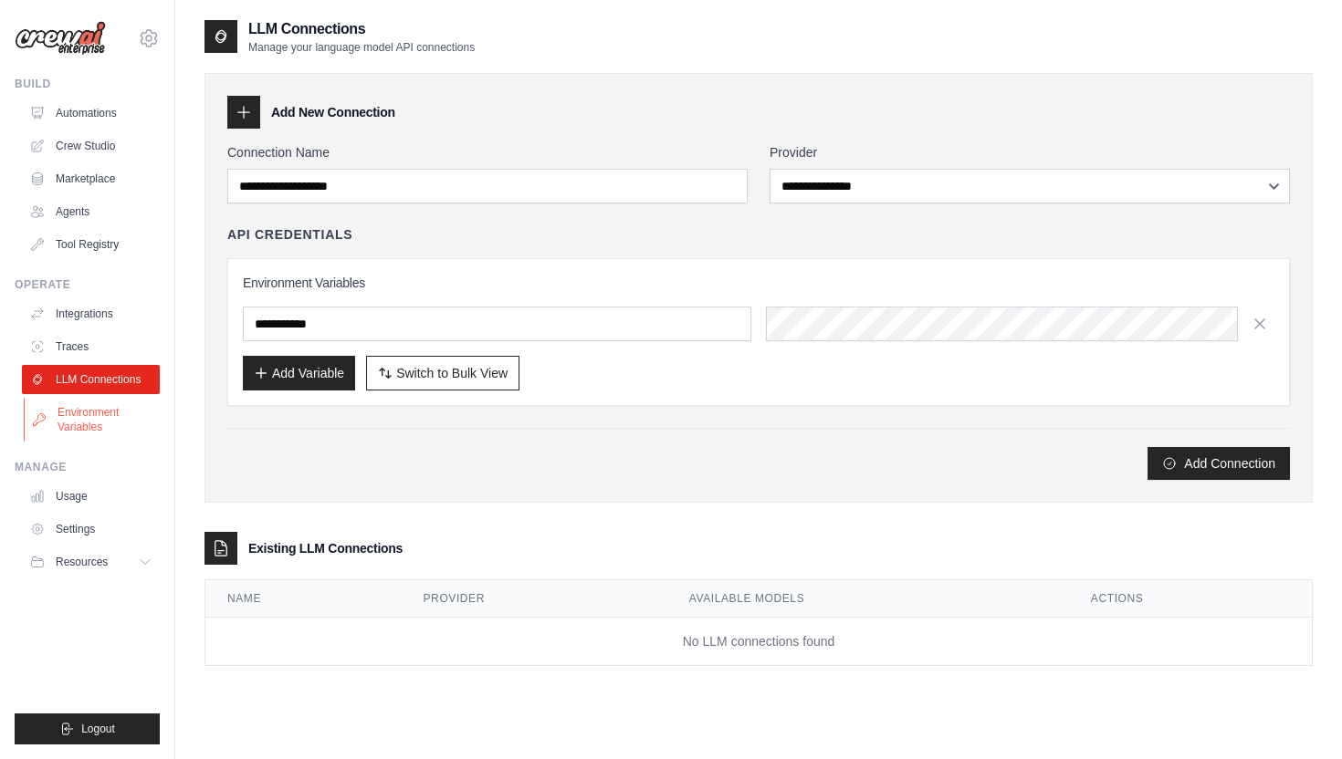
click at [106, 408] on link "Environment Variables" at bounding box center [93, 420] width 138 height 44
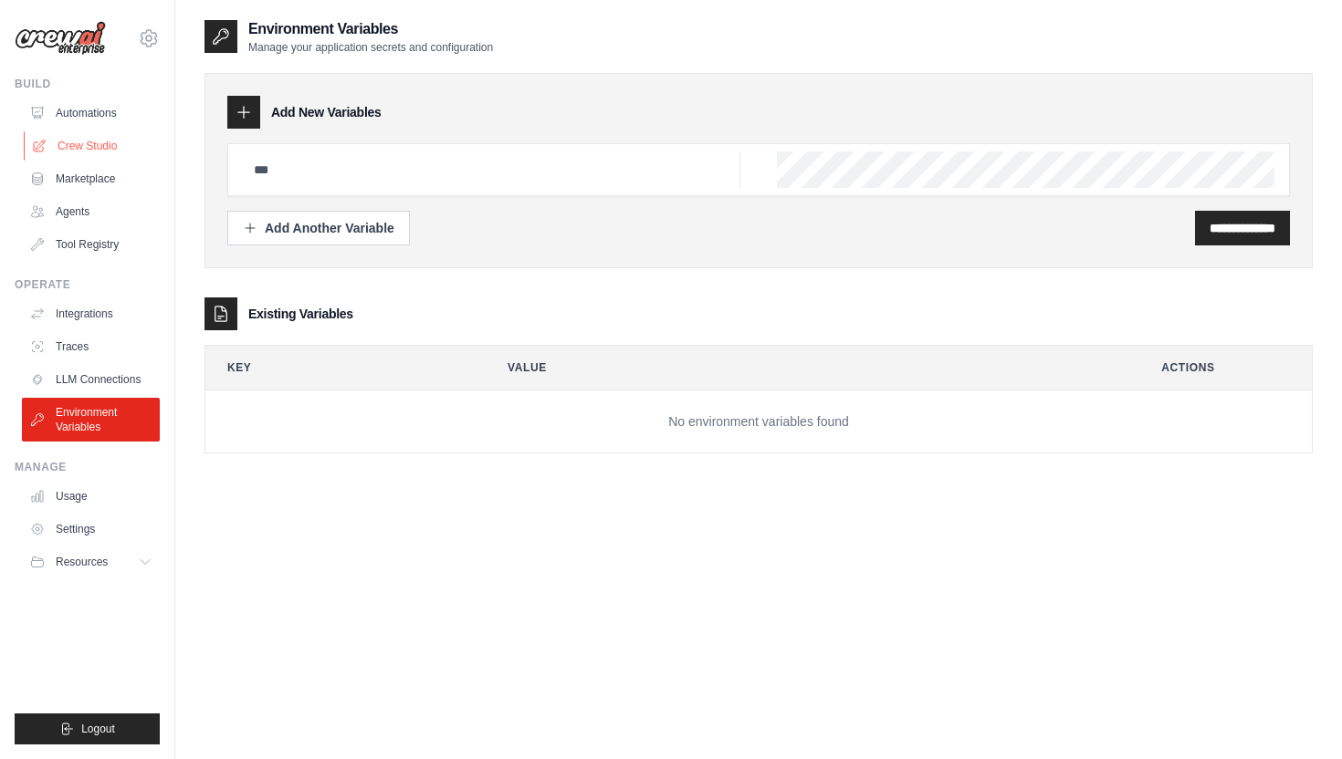
click at [86, 144] on link "Crew Studio" at bounding box center [93, 145] width 138 height 29
click at [92, 146] on link "Crew Studio" at bounding box center [93, 145] width 138 height 29
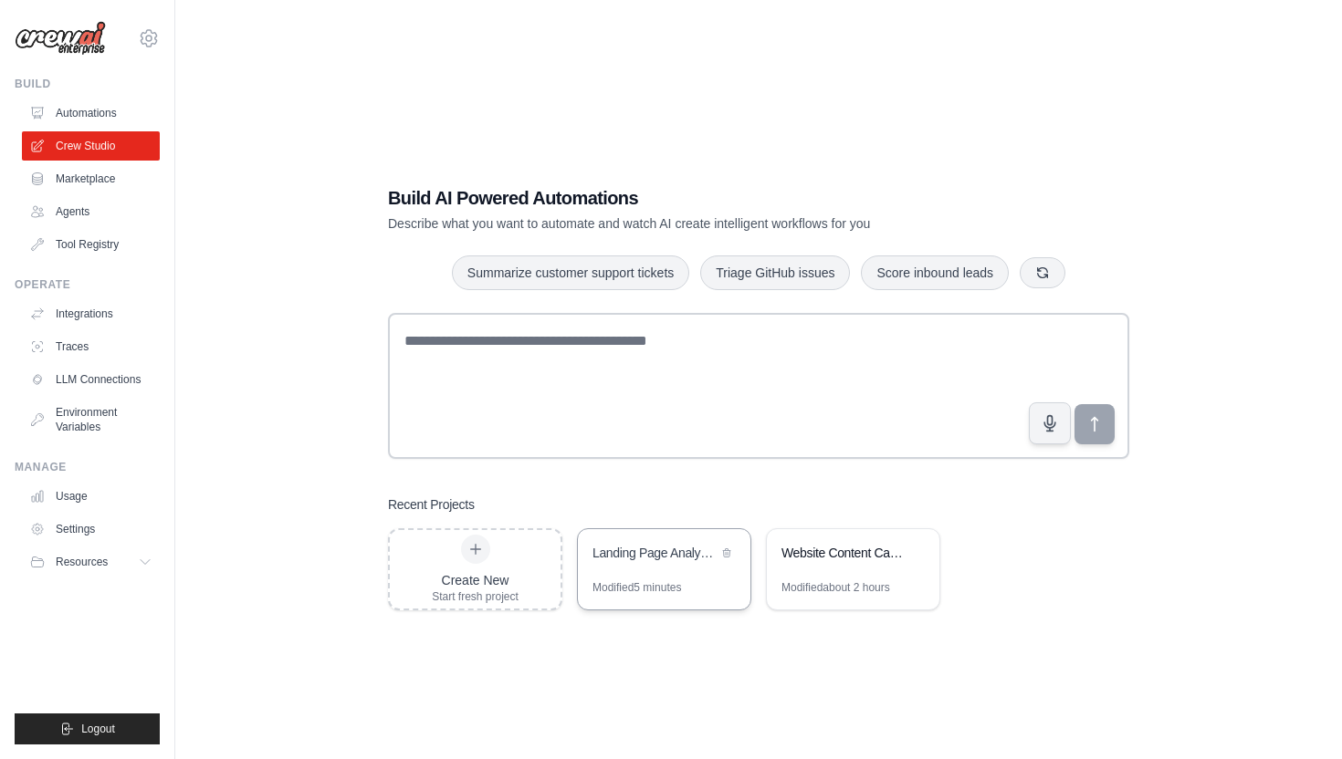
click at [664, 552] on div "Landing Page Analysis System" at bounding box center [654, 553] width 125 height 18
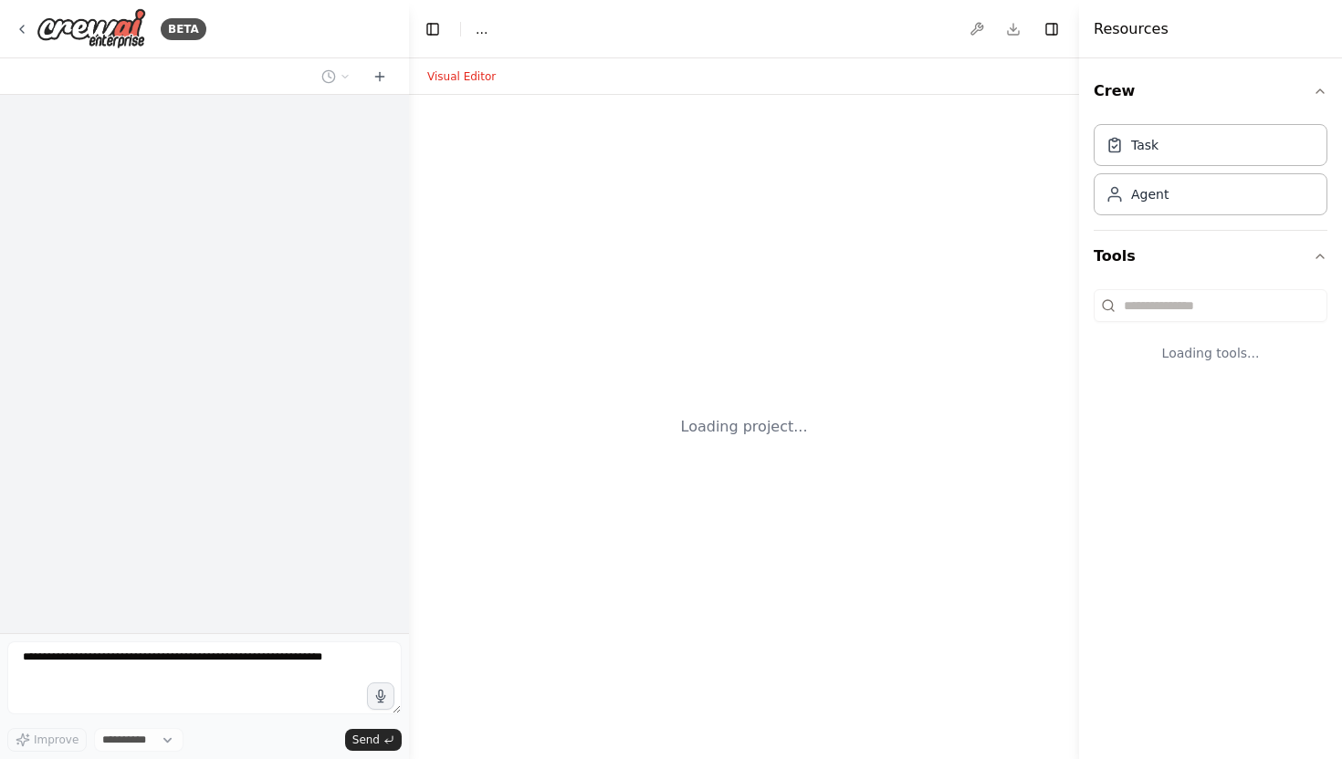
select select "****"
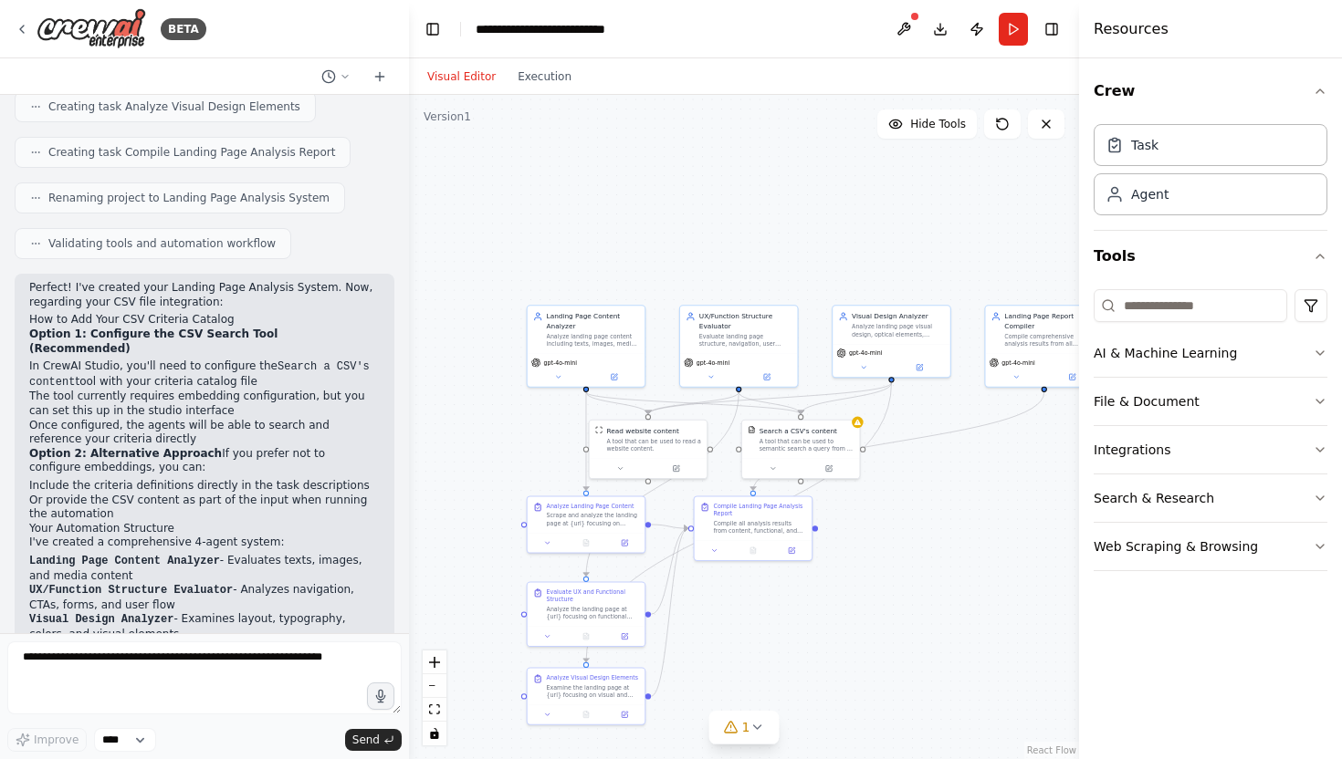
scroll to position [1823, 0]
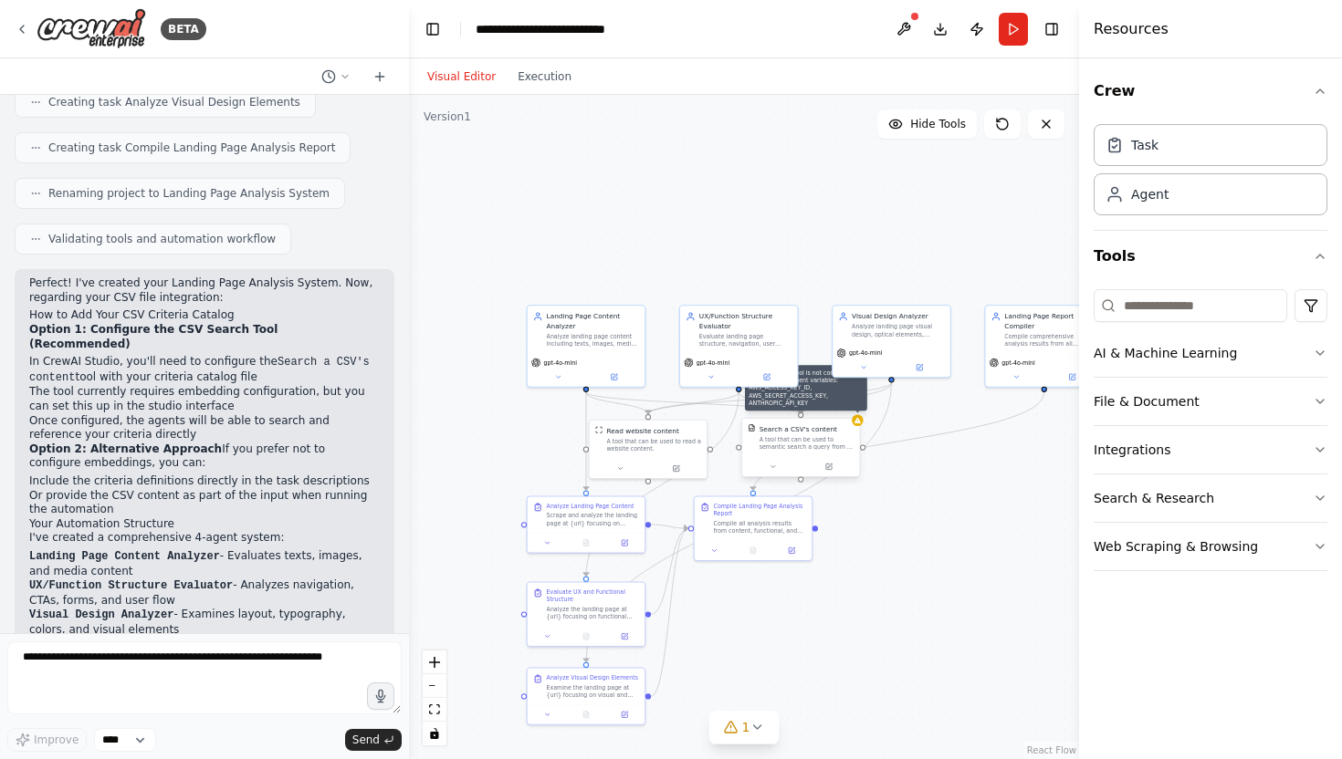
click at [858, 421] on icon at bounding box center [857, 420] width 6 height 5
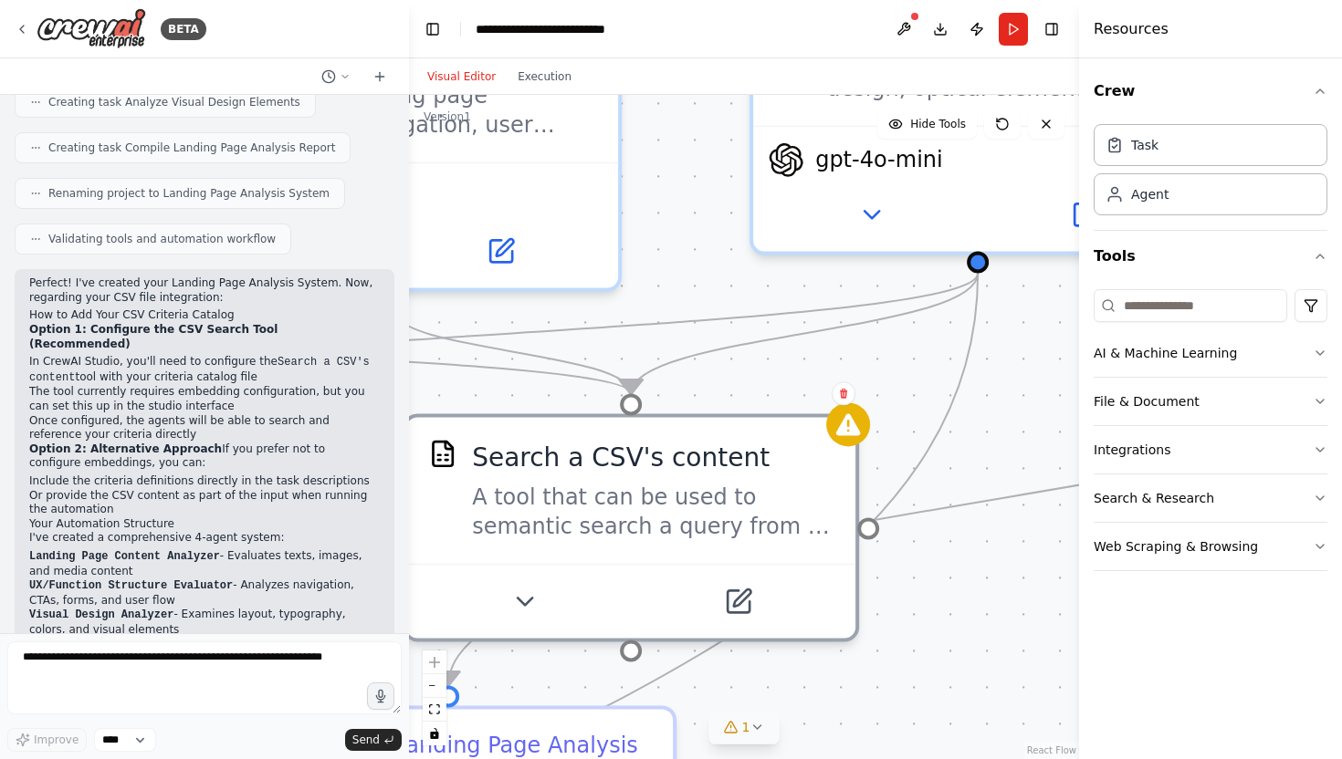
click at [757, 727] on icon at bounding box center [756, 728] width 7 height 4
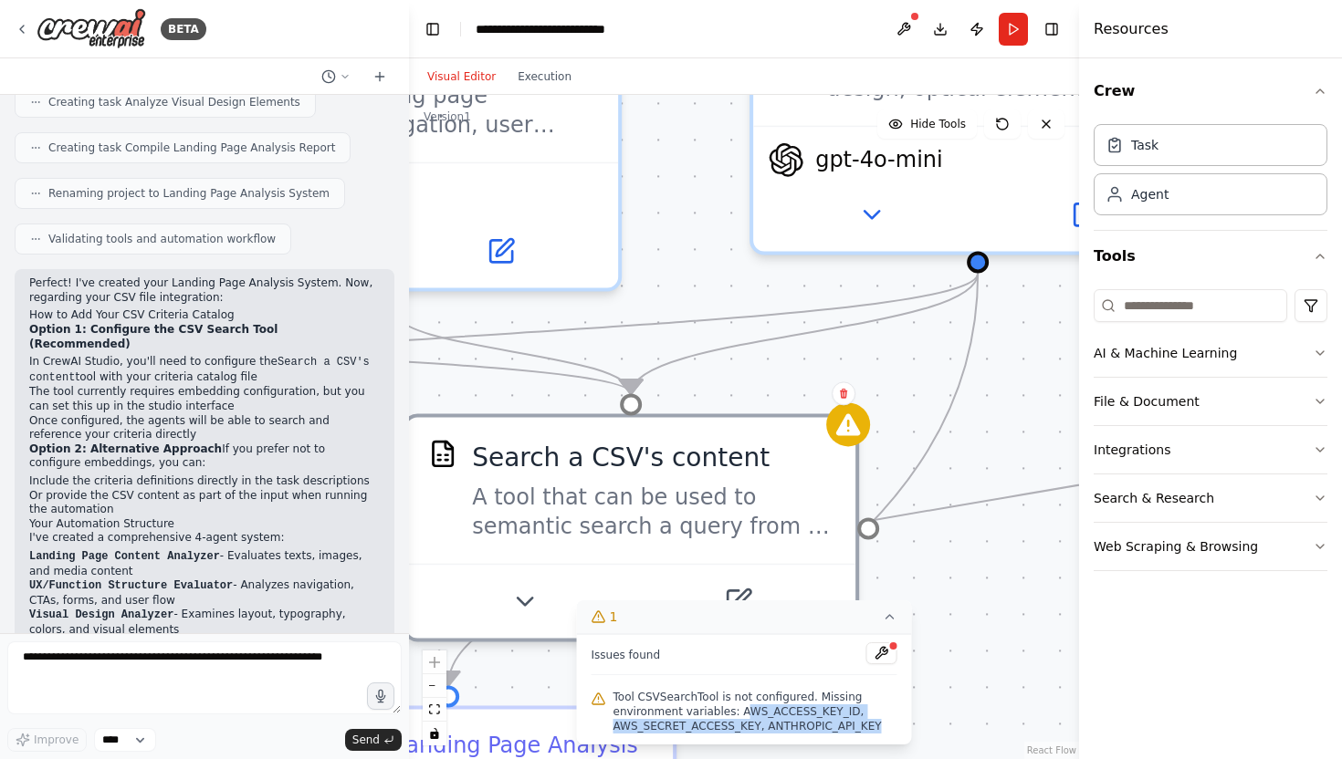
drag, startPoint x: 884, startPoint y: 728, endPoint x: 740, endPoint y: 710, distance: 145.3
click at [740, 710] on span "Tool CSVSearchTool is not configured. Missing environment variables: AWS_ACCESS…" at bounding box center [755, 712] width 284 height 44
click at [938, 587] on div ".deletable-edge-delete-btn { width: 20px; height: 20px; border: 0px solid #ffff…" at bounding box center [744, 427] width 670 height 664
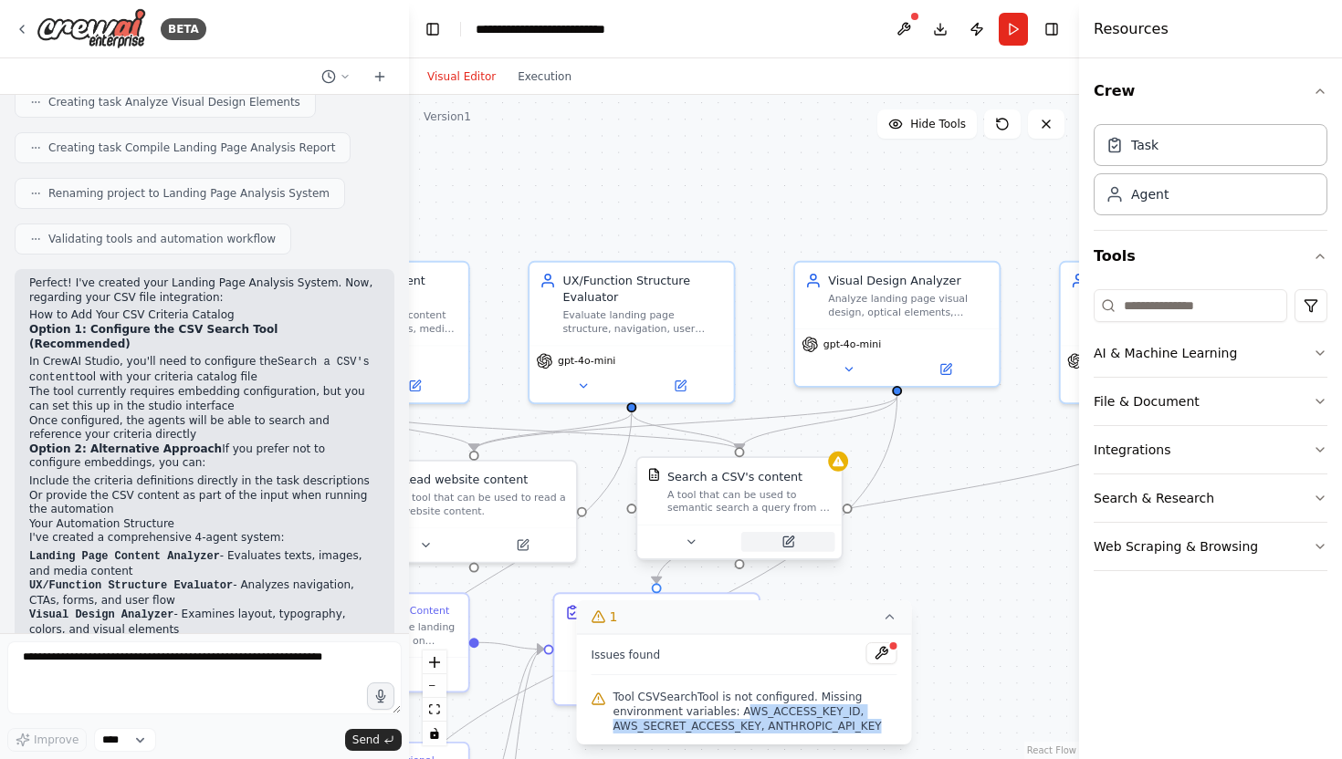
click at [779, 542] on button at bounding box center [788, 542] width 94 height 20
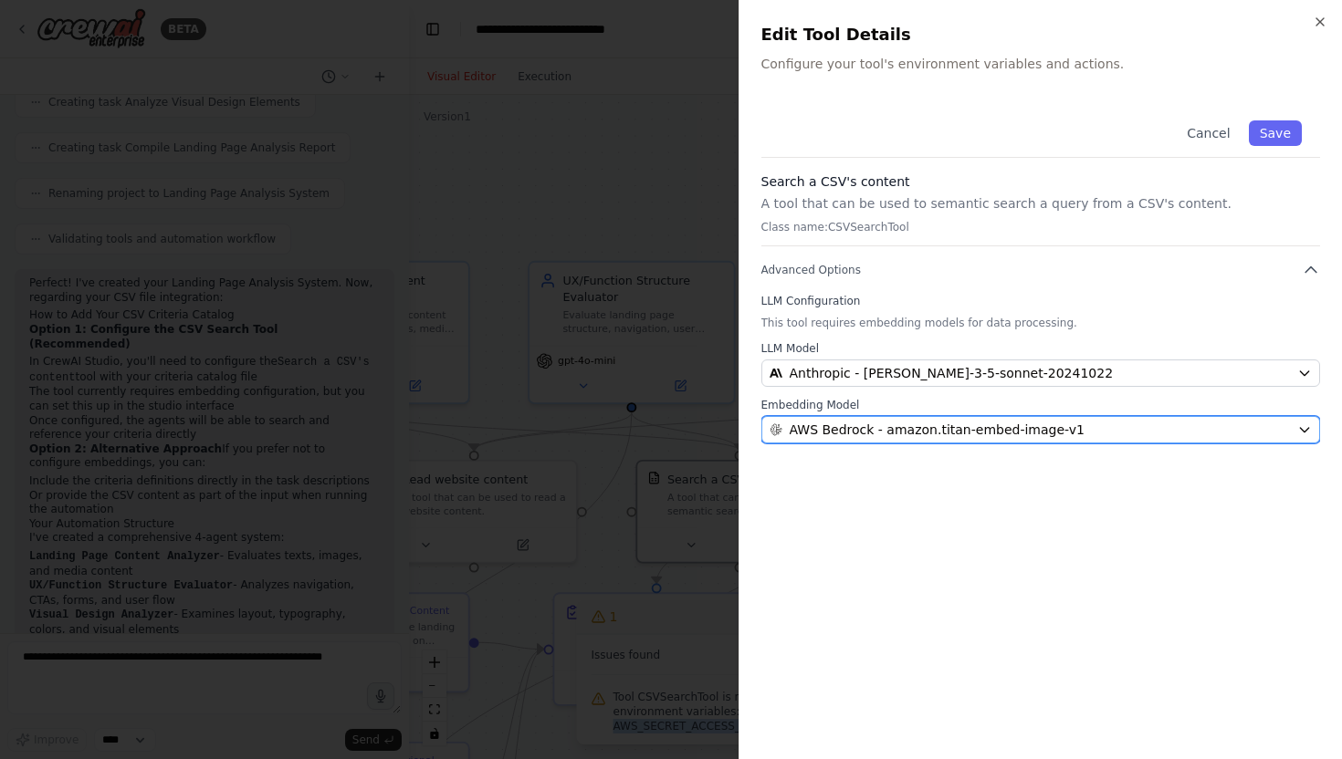
click at [887, 436] on span "AWS Bedrock - amazon.titan-embed-image-v1" at bounding box center [936, 430] width 295 height 18
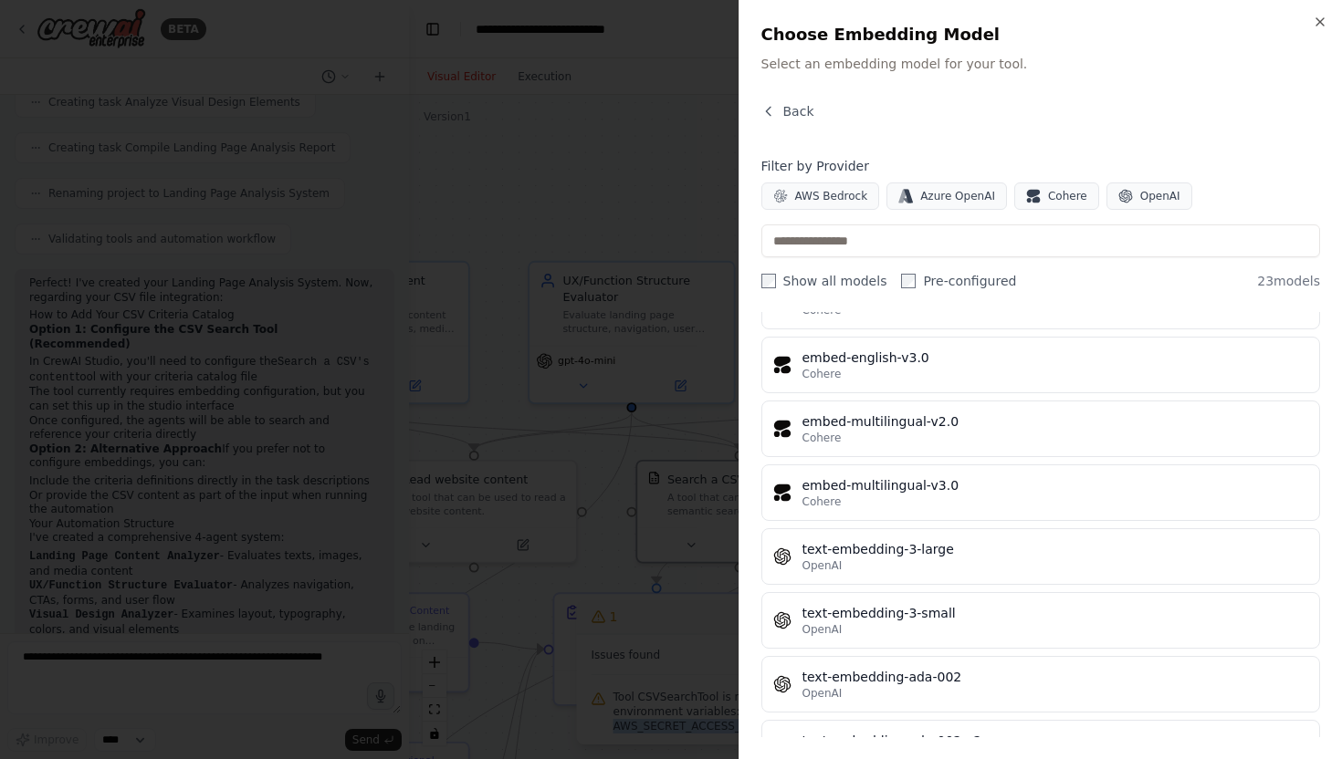
scroll to position [1110, 0]
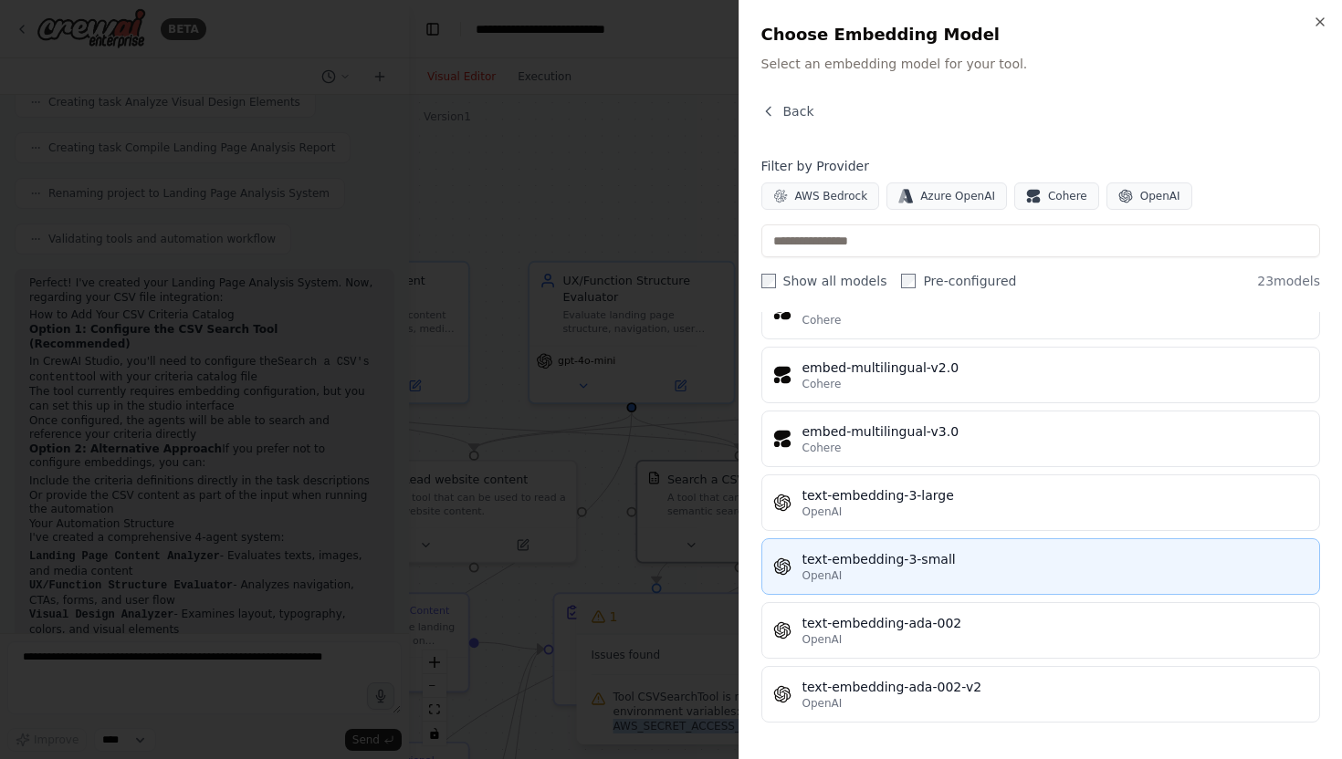
click at [835, 561] on div "text-embedding-3-small" at bounding box center [1055, 559] width 507 height 18
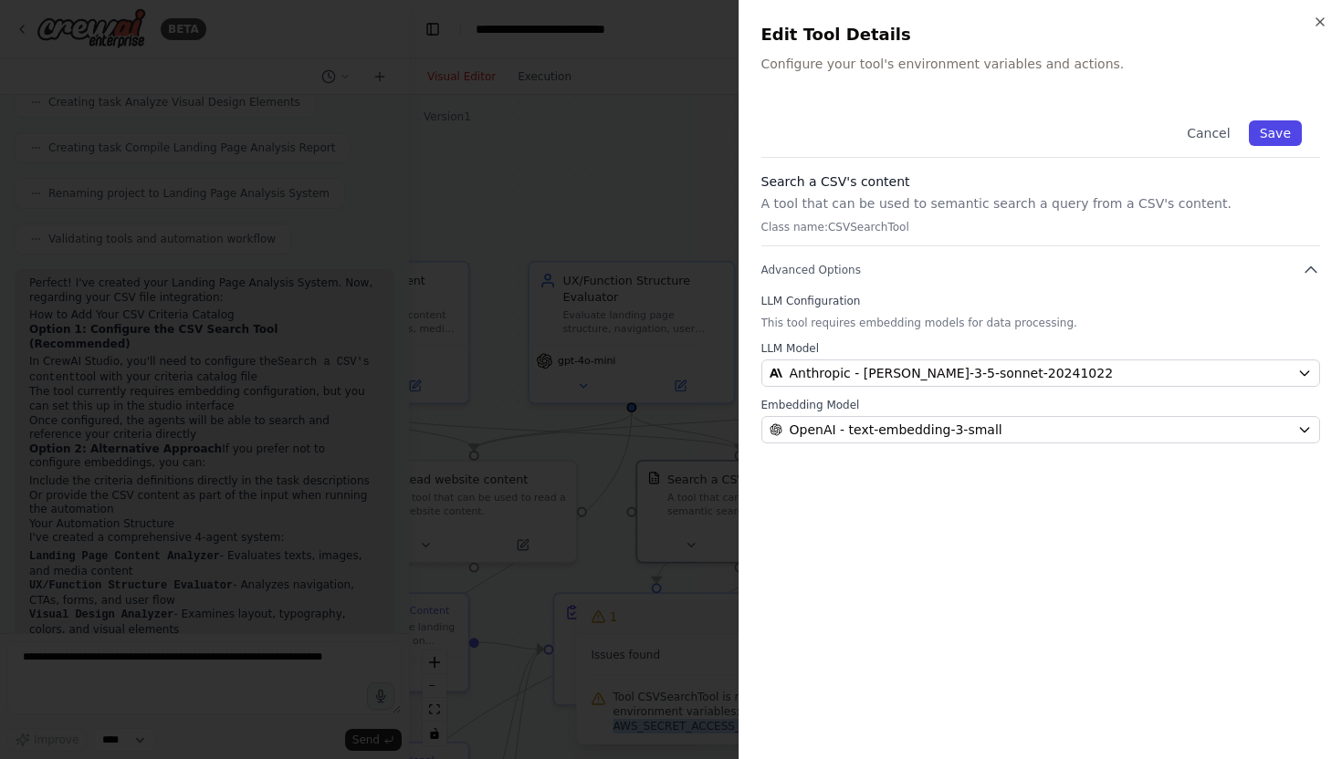
click at [1272, 130] on button "Save" at bounding box center [1274, 133] width 53 height 26
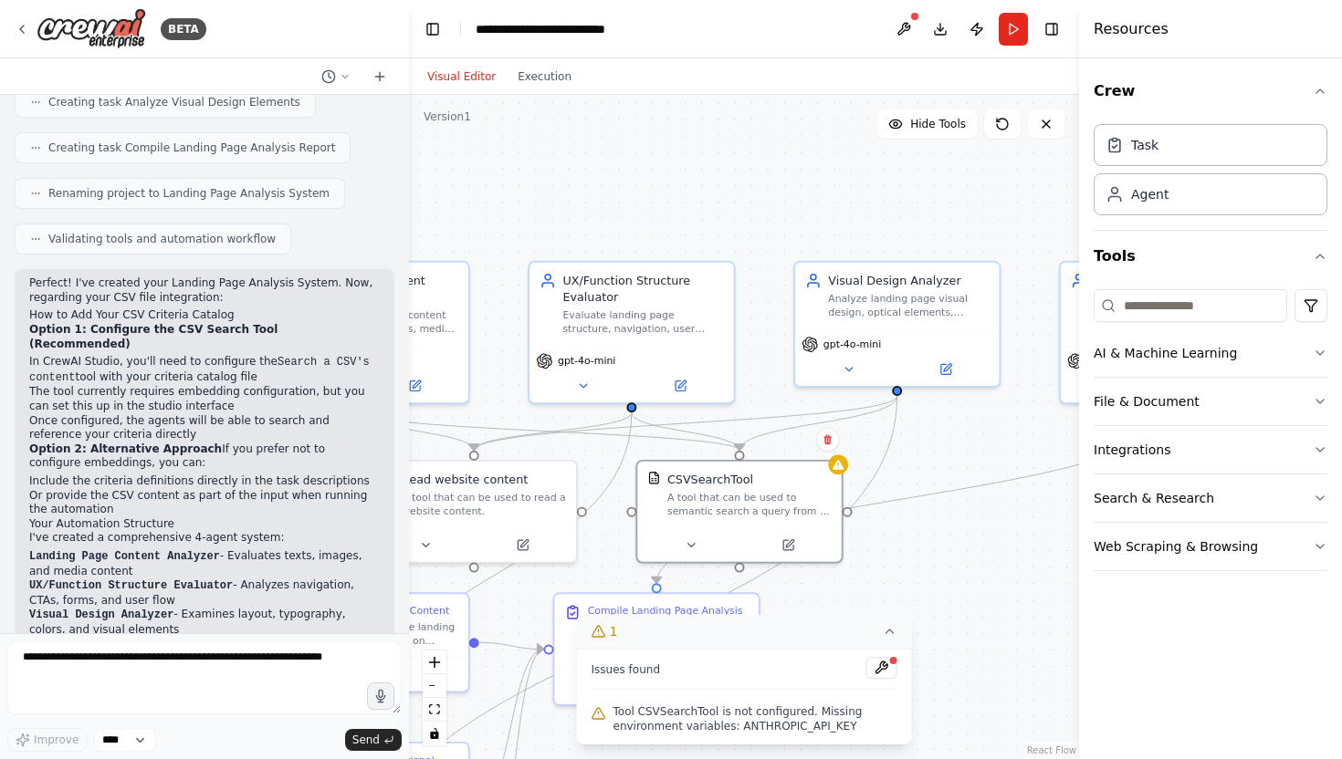
click at [889, 629] on icon at bounding box center [890, 631] width 15 height 15
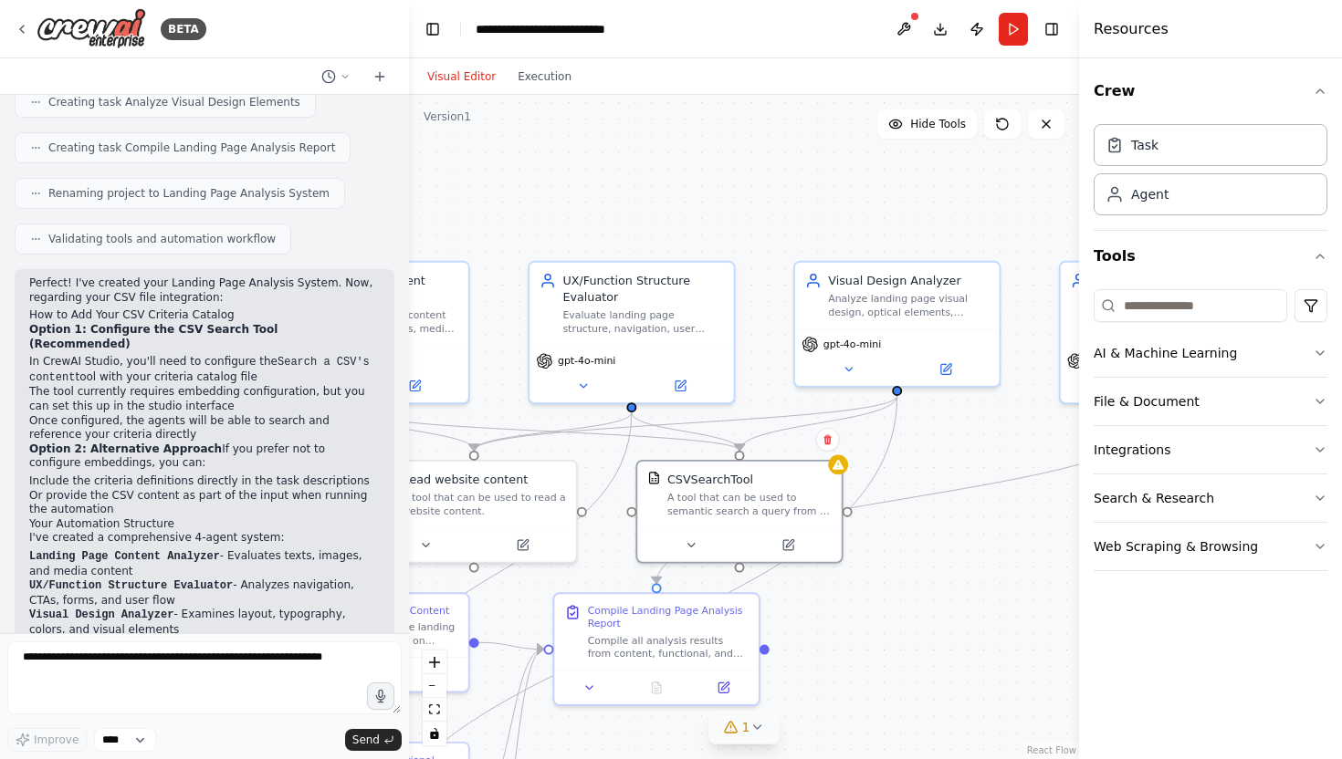
click at [758, 731] on icon at bounding box center [756, 727] width 15 height 15
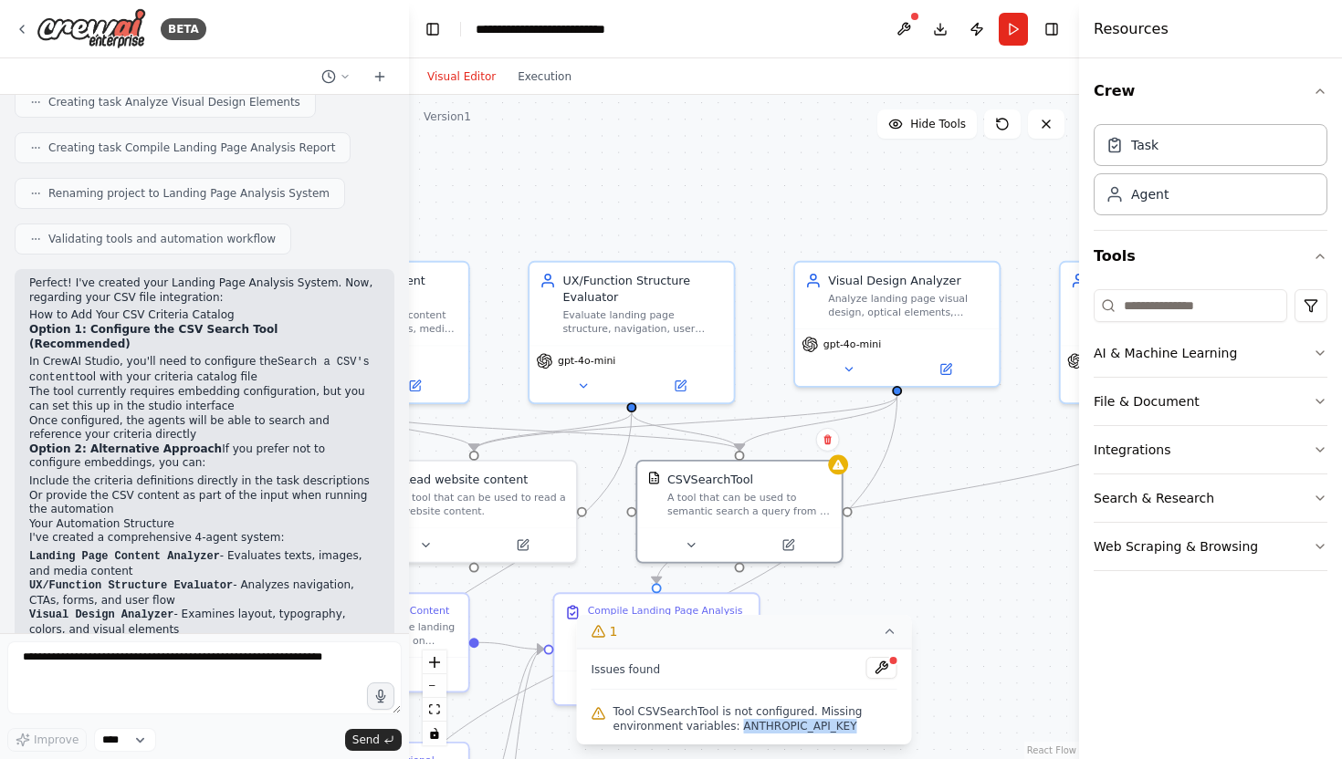
drag, startPoint x: 845, startPoint y: 724, endPoint x: 734, endPoint y: 722, distance: 111.4
click at [734, 722] on span "Tool CSVSearchTool is not configured. Missing environment variables: ANTHROPIC_…" at bounding box center [755, 719] width 284 height 29
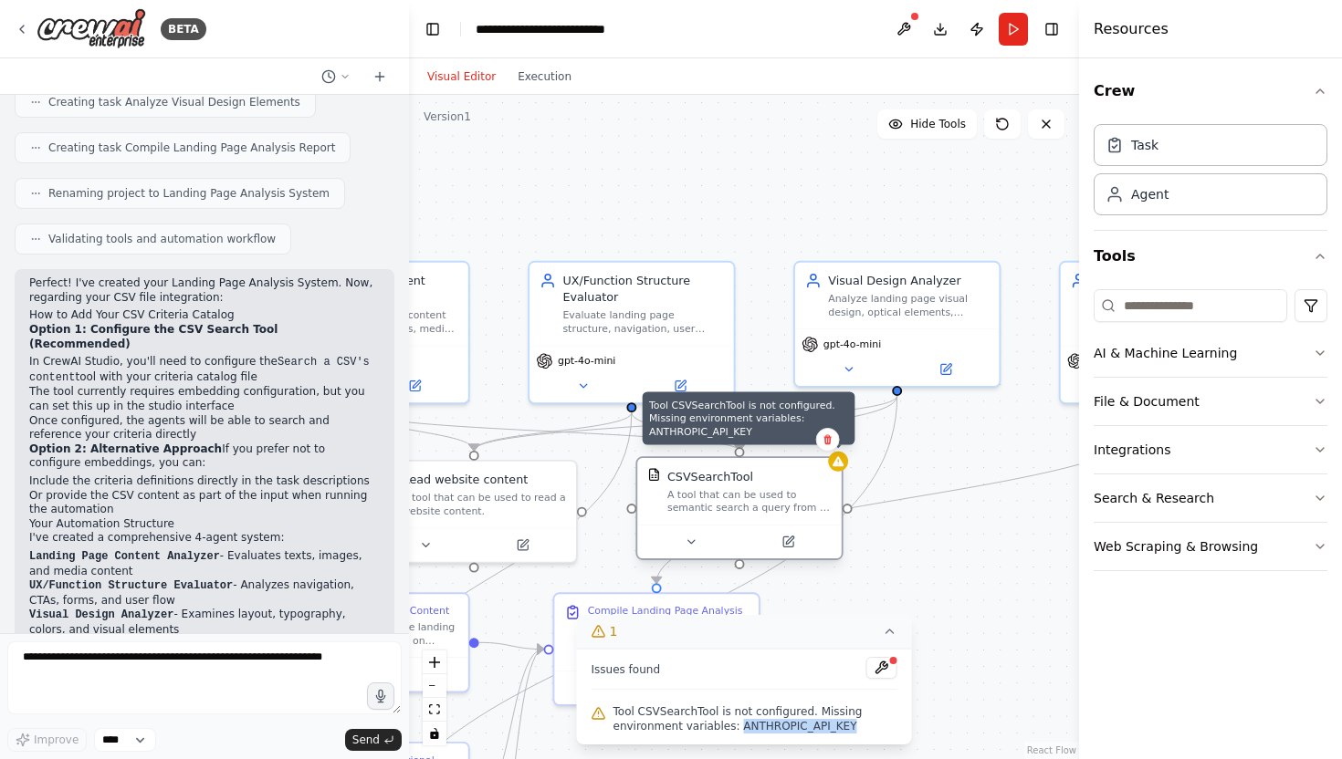
click at [838, 466] on icon at bounding box center [837, 461] width 11 height 10
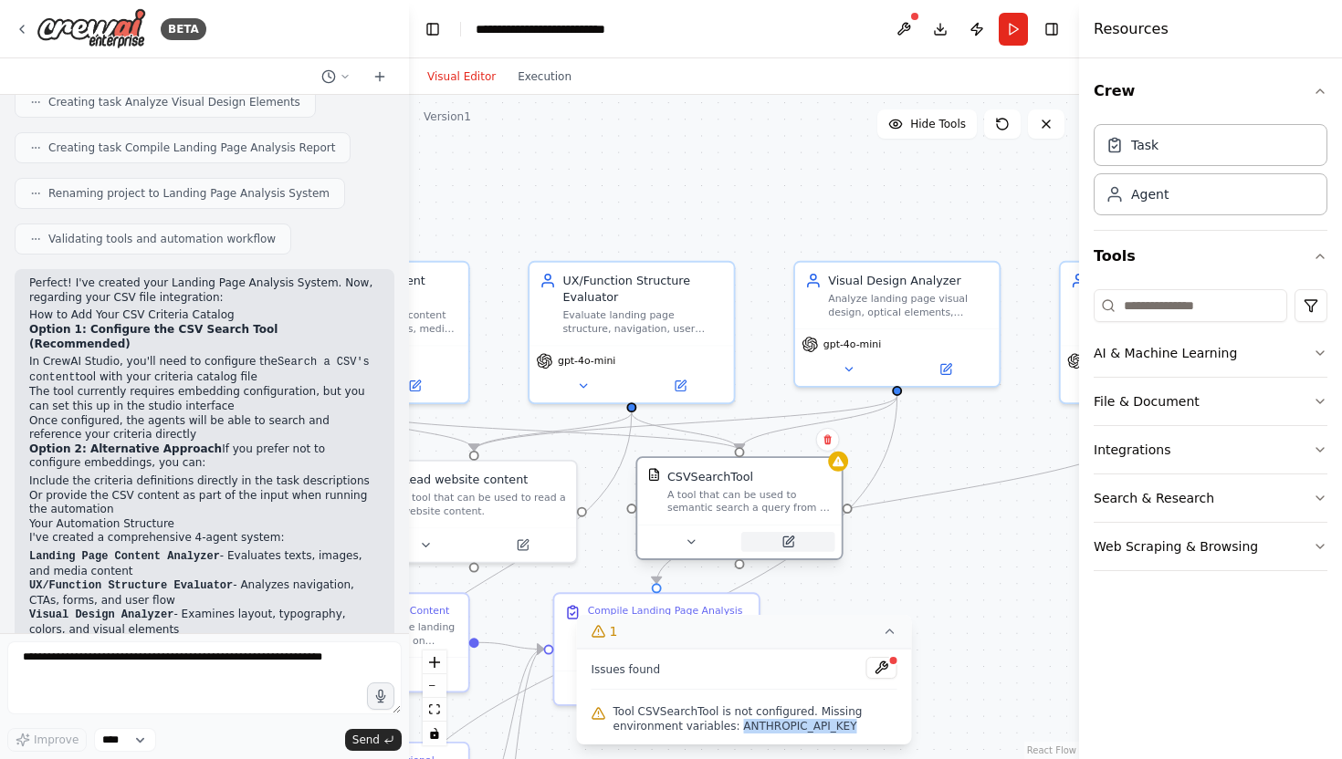
click at [793, 540] on icon at bounding box center [788, 543] width 14 height 14
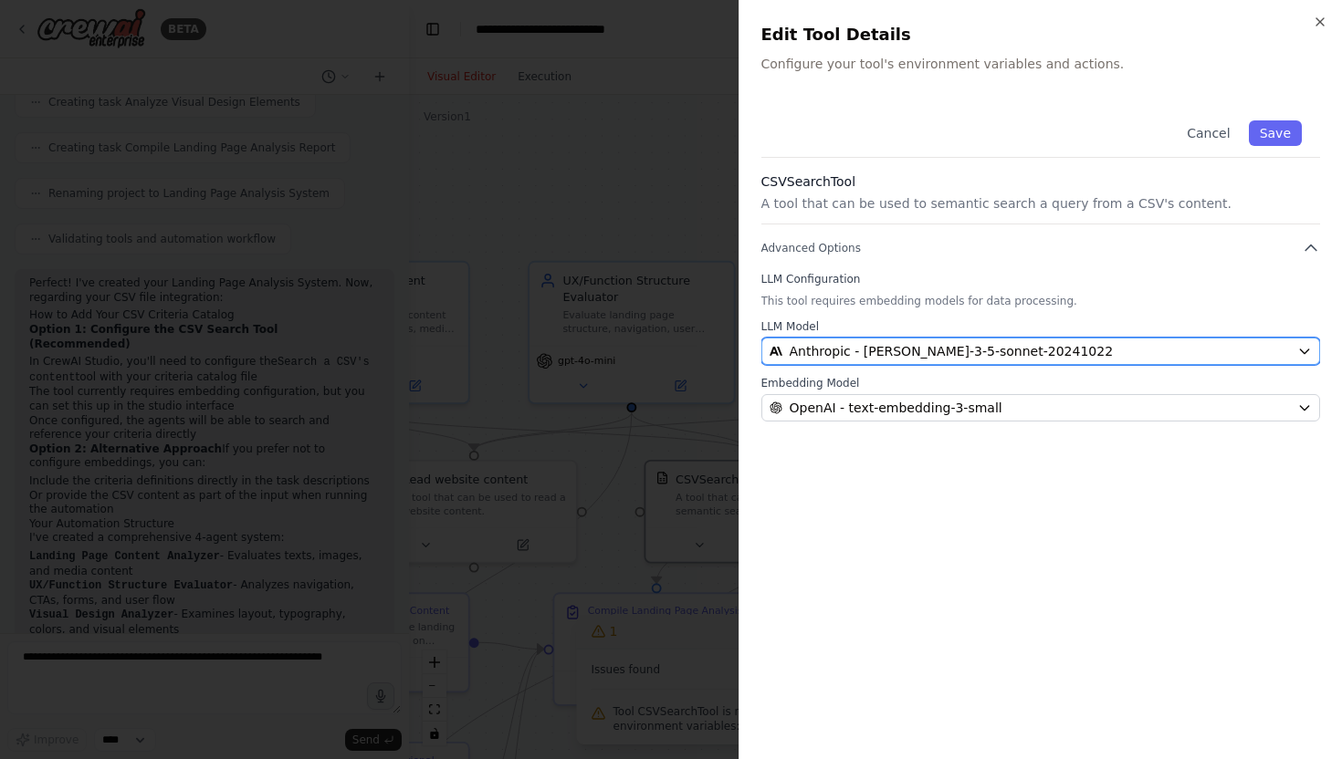
click at [964, 341] on button "Anthropic - claude-3-5-sonnet-20241022" at bounding box center [1040, 351] width 559 height 27
click at [869, 351] on span "Anthropic - claude-3-5-sonnet-20241022" at bounding box center [951, 351] width 324 height 18
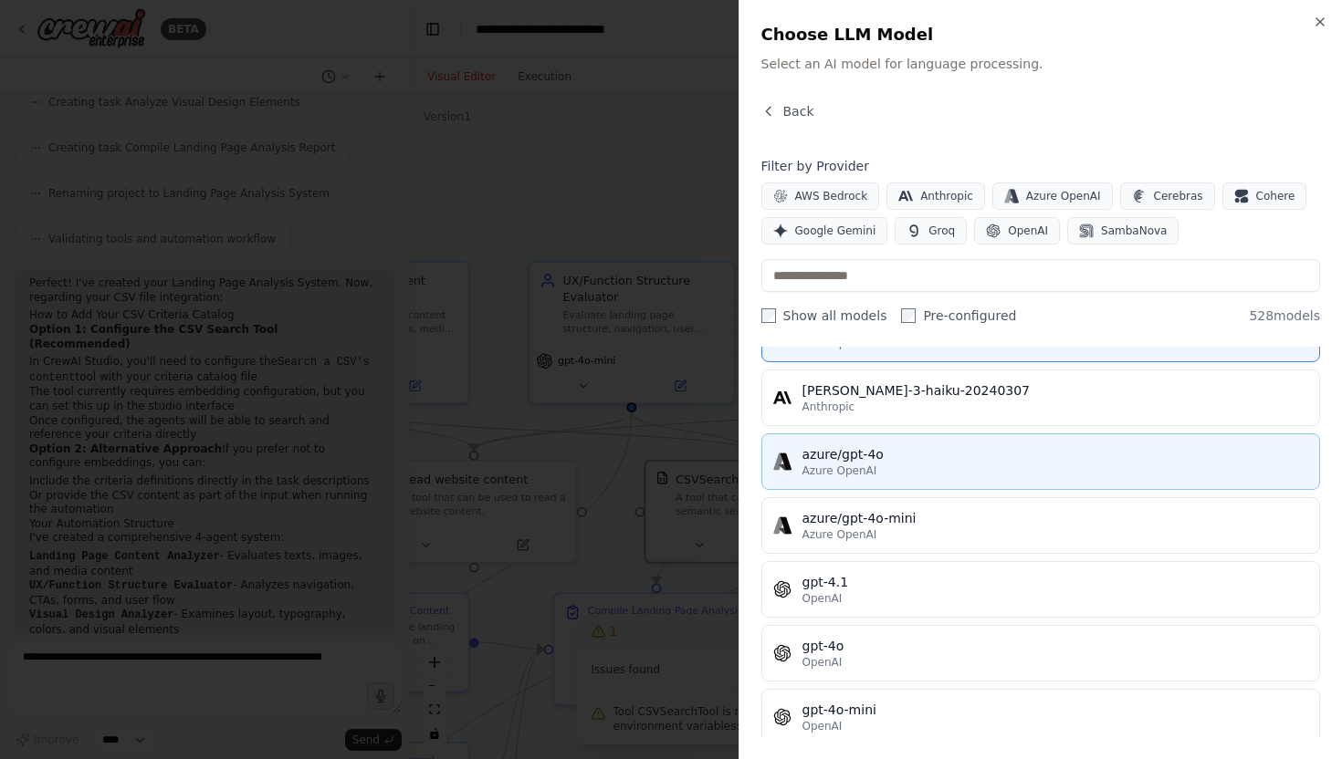
scroll to position [96, 0]
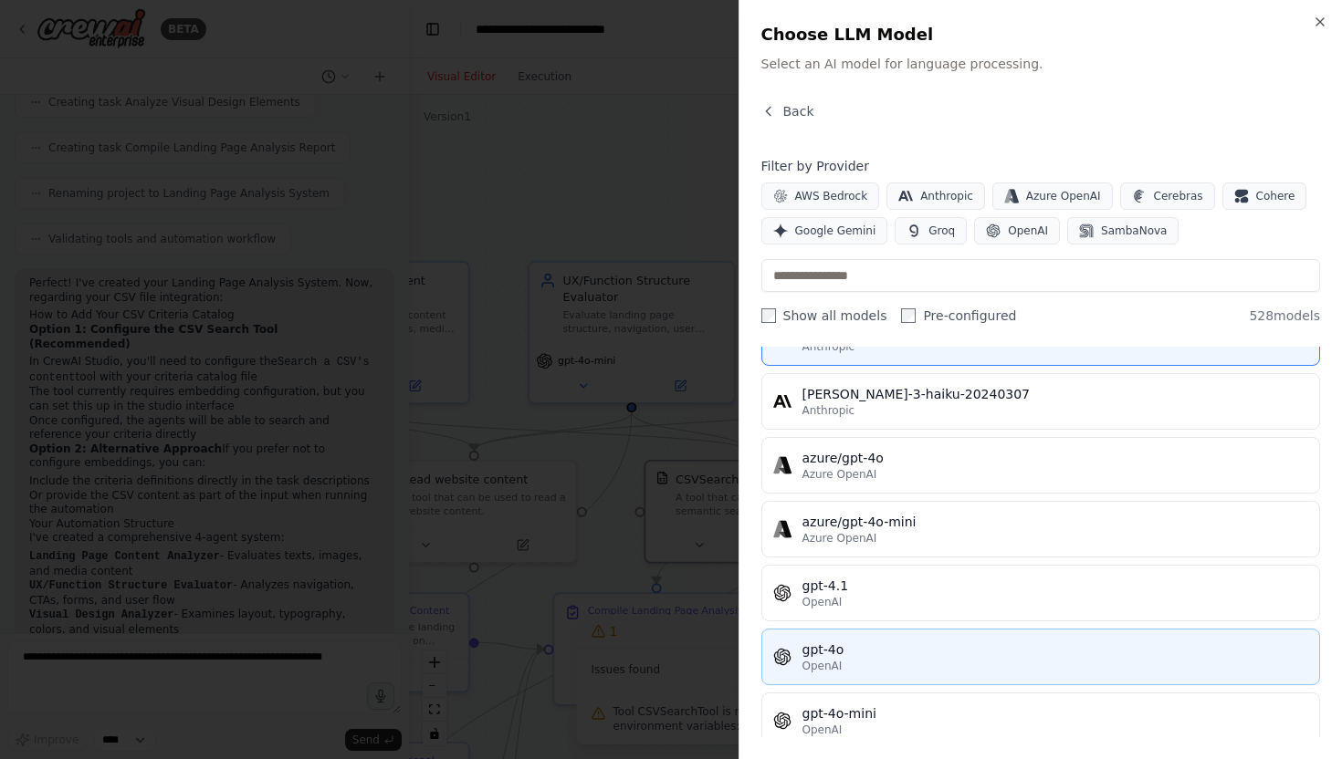
click at [842, 647] on div "gpt-4o" at bounding box center [1055, 650] width 507 height 18
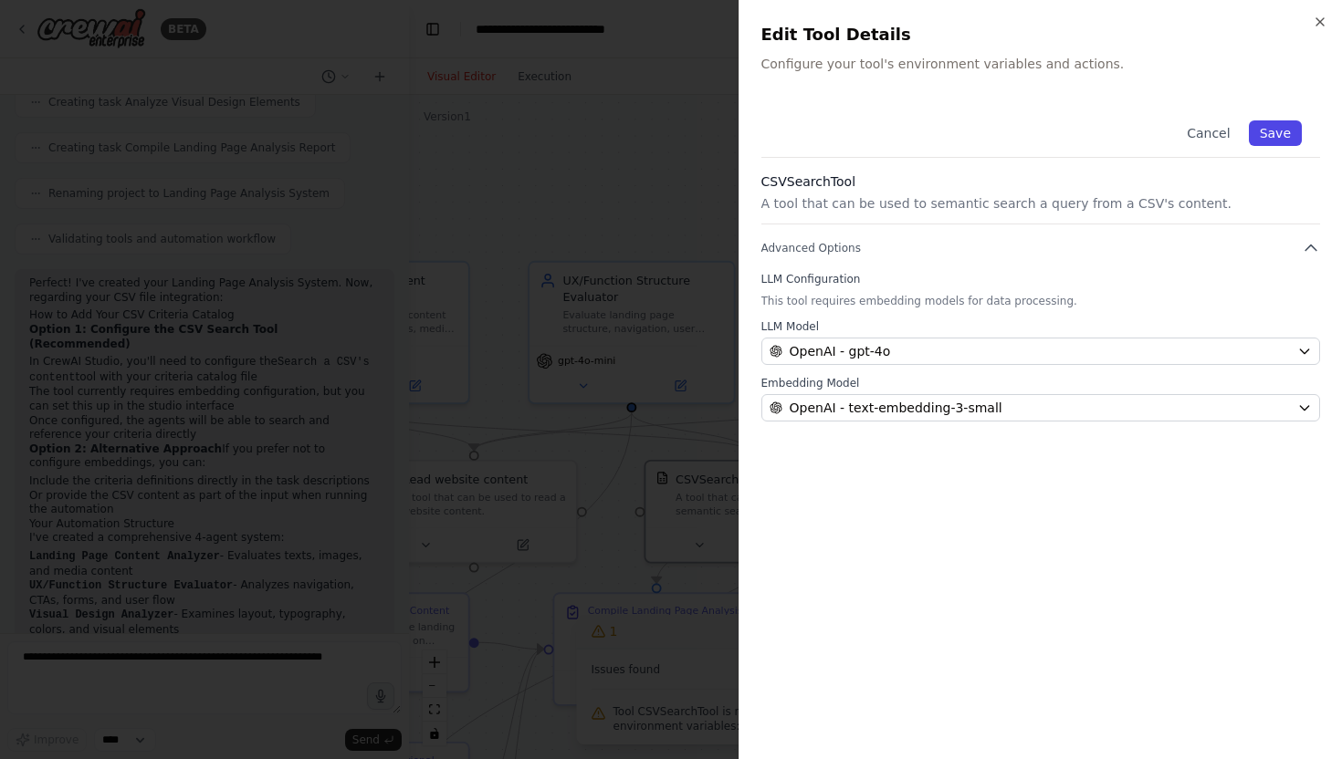
click at [1275, 135] on button "Save" at bounding box center [1274, 133] width 53 height 26
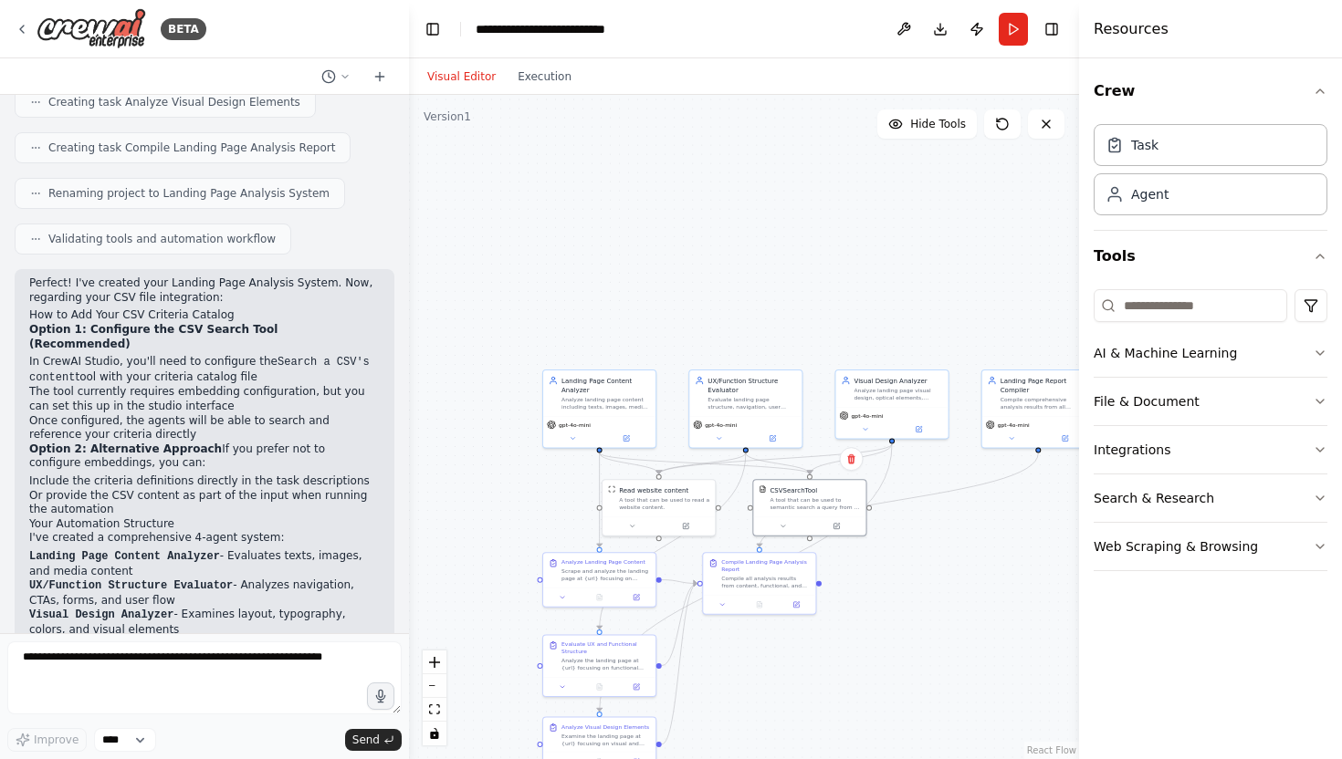
drag, startPoint x: 843, startPoint y: 630, endPoint x: 894, endPoint y: 539, distance: 103.8
click at [894, 539] on div ".deletable-edge-delete-btn { width: 20px; height: 20px; border: 0px solid #ffff…" at bounding box center [744, 427] width 670 height 664
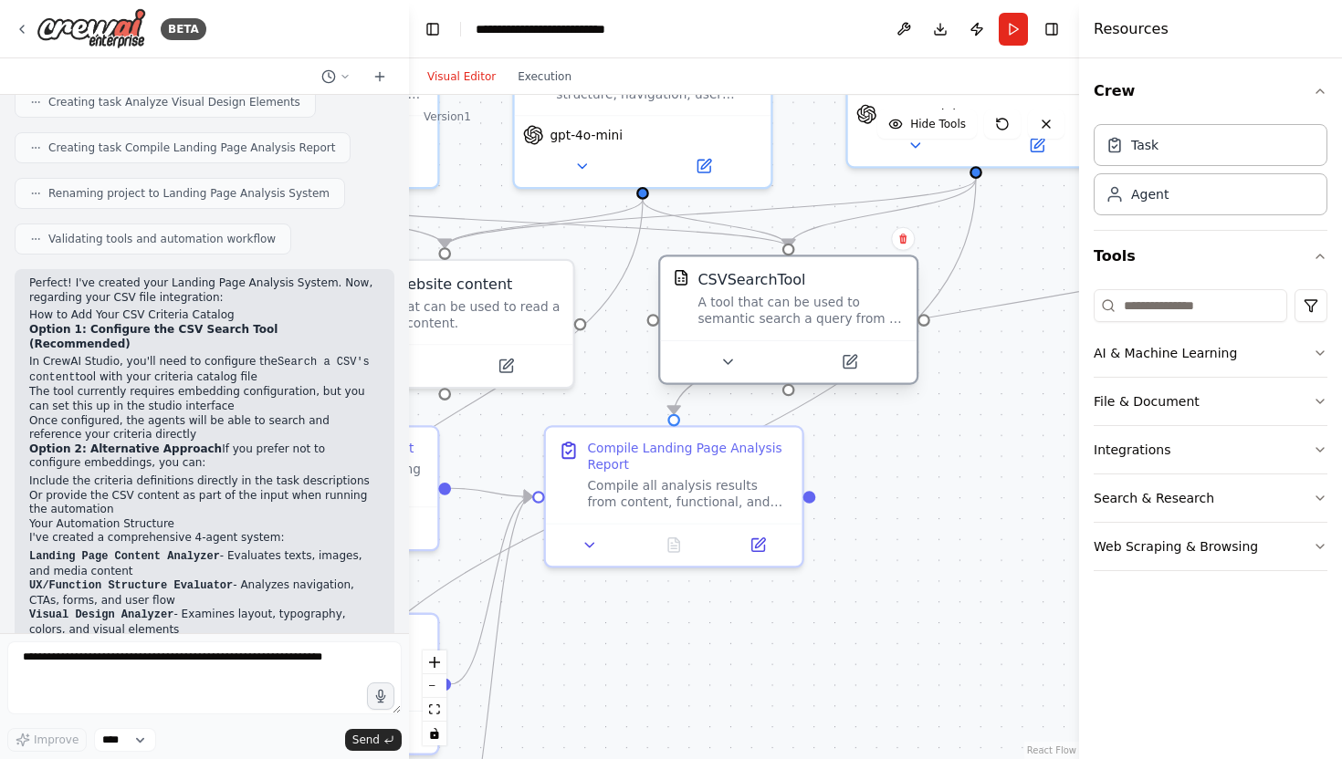
click at [722, 377] on div at bounding box center [788, 361] width 256 height 43
click at [722, 365] on icon at bounding box center [727, 362] width 16 height 16
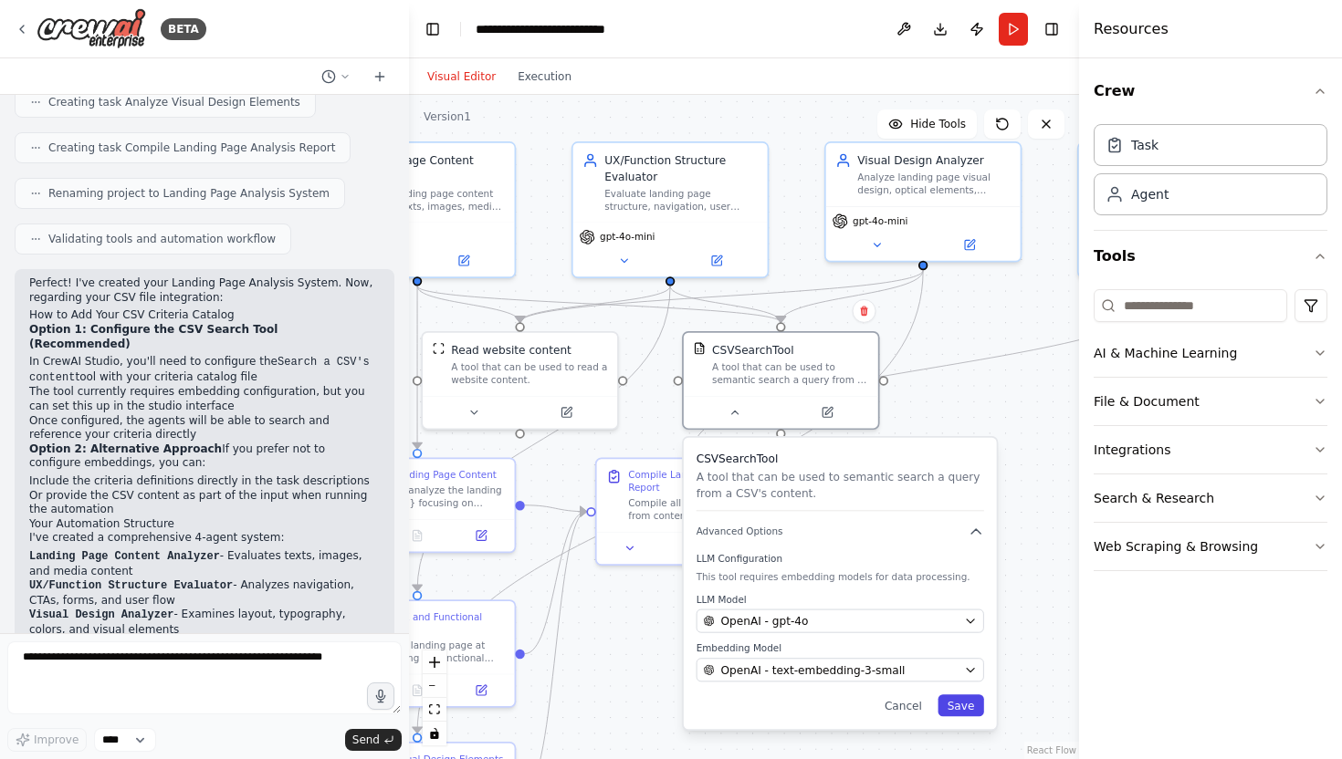
click at [956, 705] on button "Save" at bounding box center [960, 706] width 47 height 22
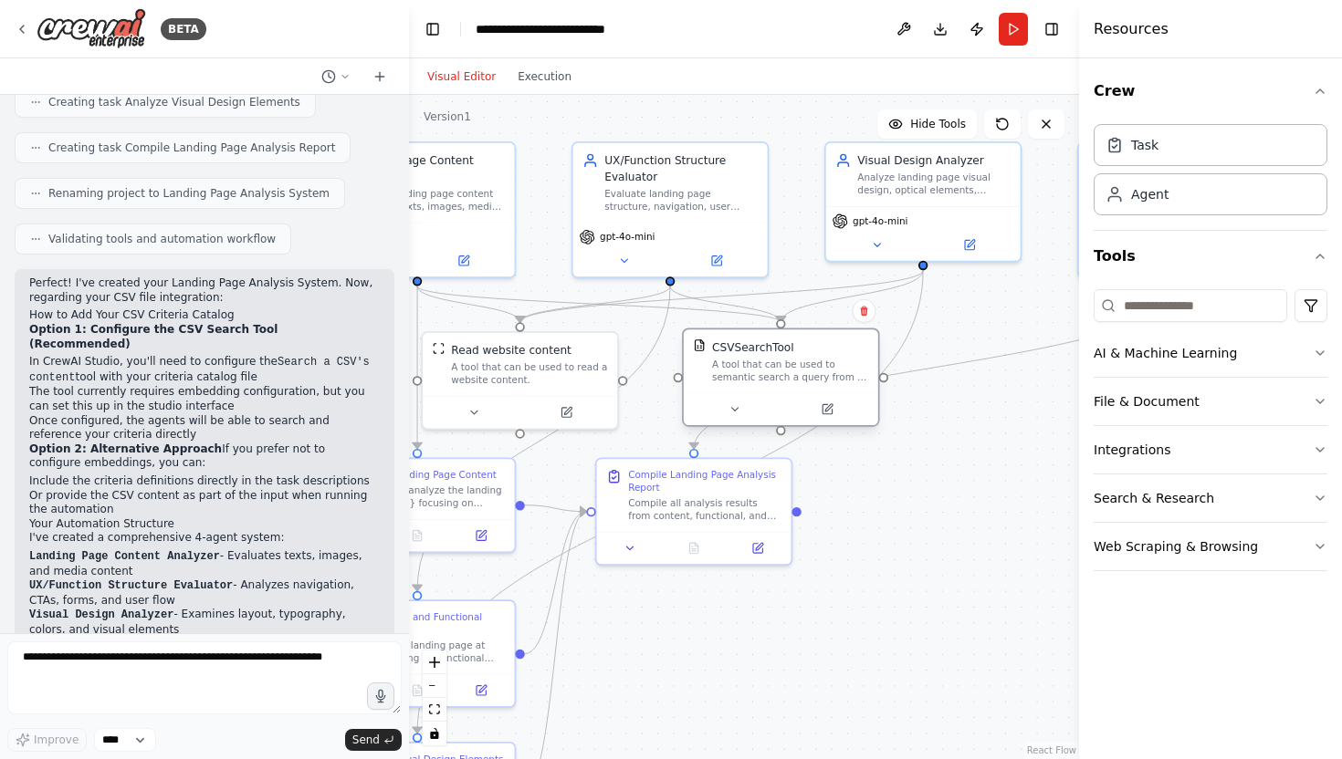
click at [766, 360] on div "A tool that can be used to semantic search a query from a CSV's content." at bounding box center [790, 371] width 156 height 26
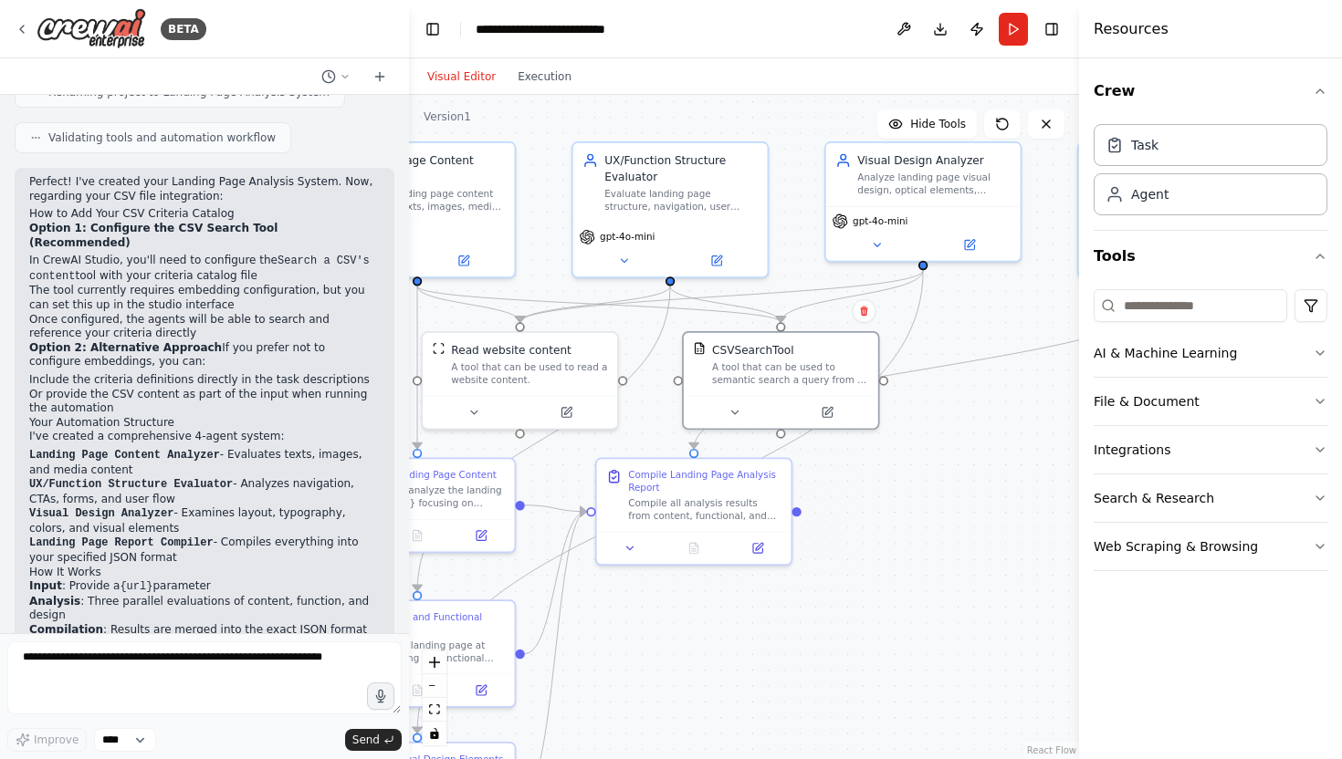
scroll to position [2005, 0]
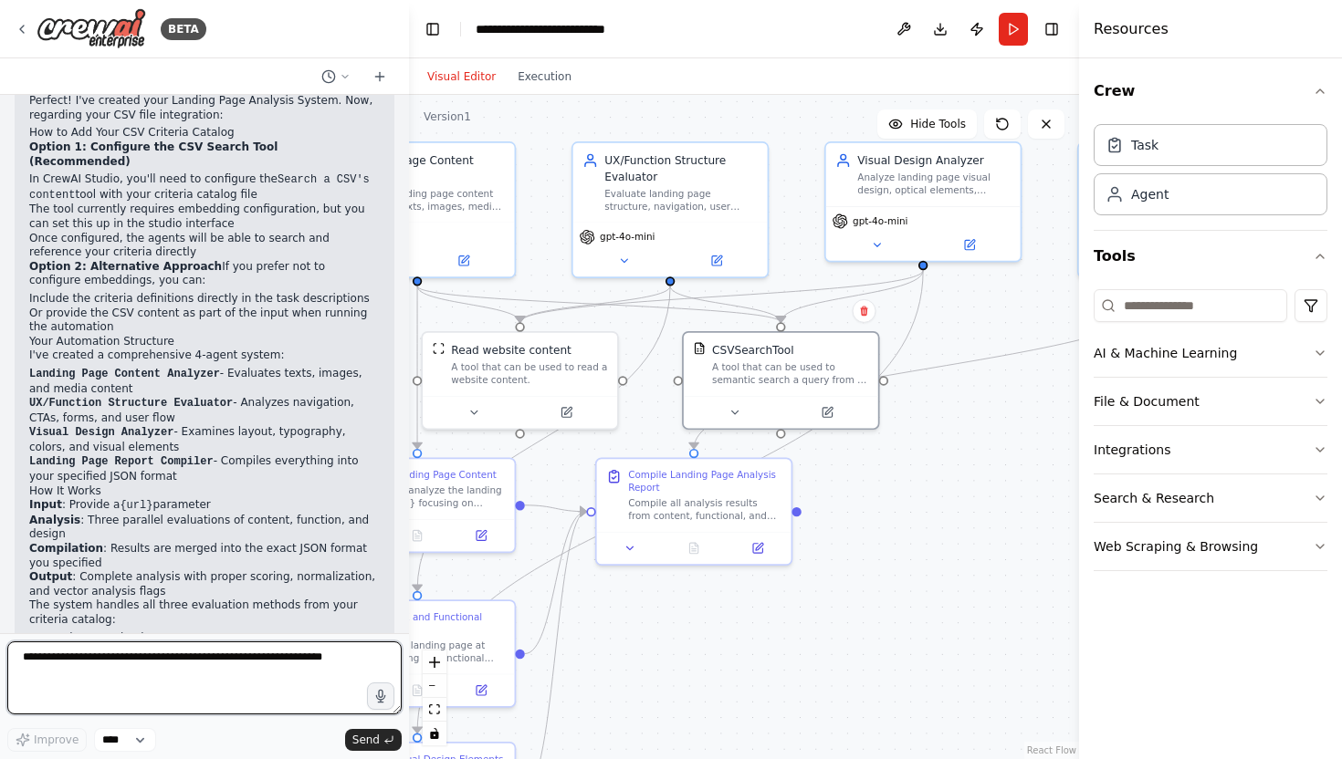
click at [95, 663] on textarea at bounding box center [204, 678] width 394 height 73
type textarea "**********"
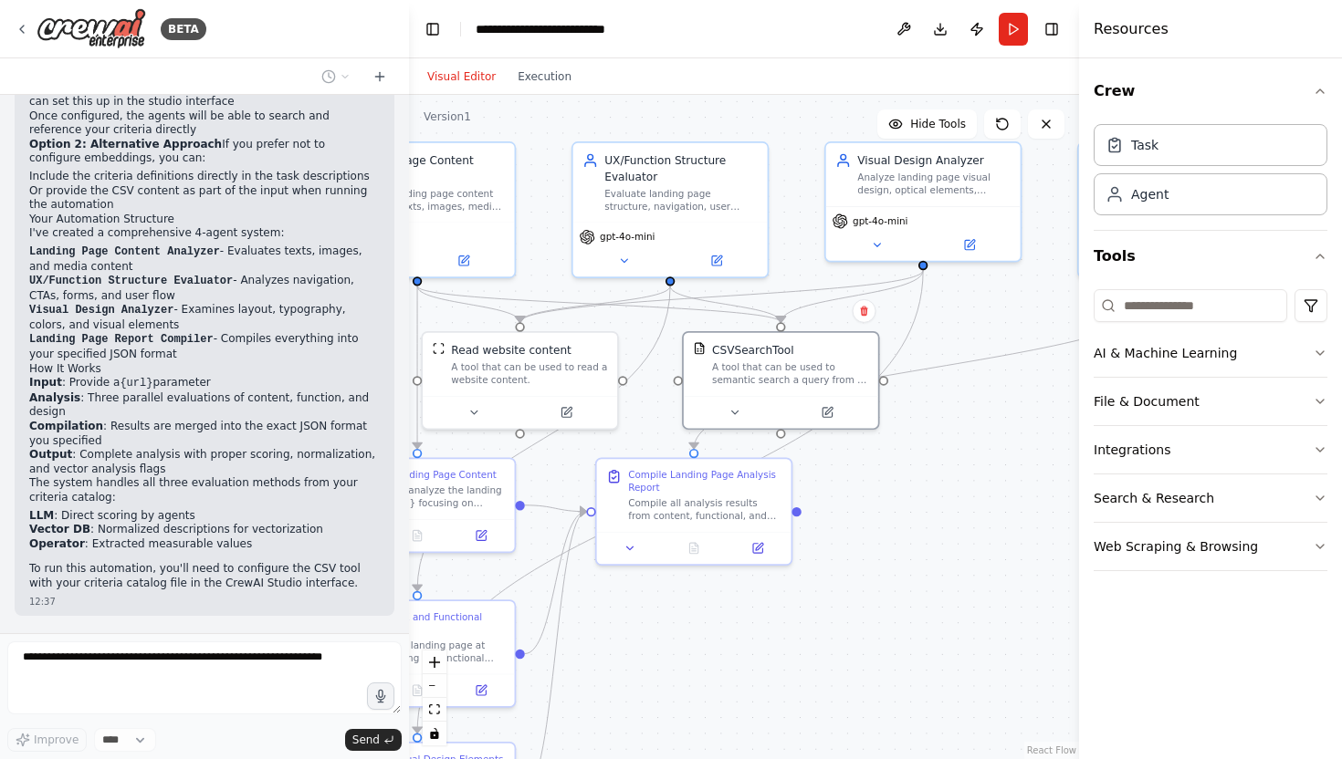
scroll to position [2173, 0]
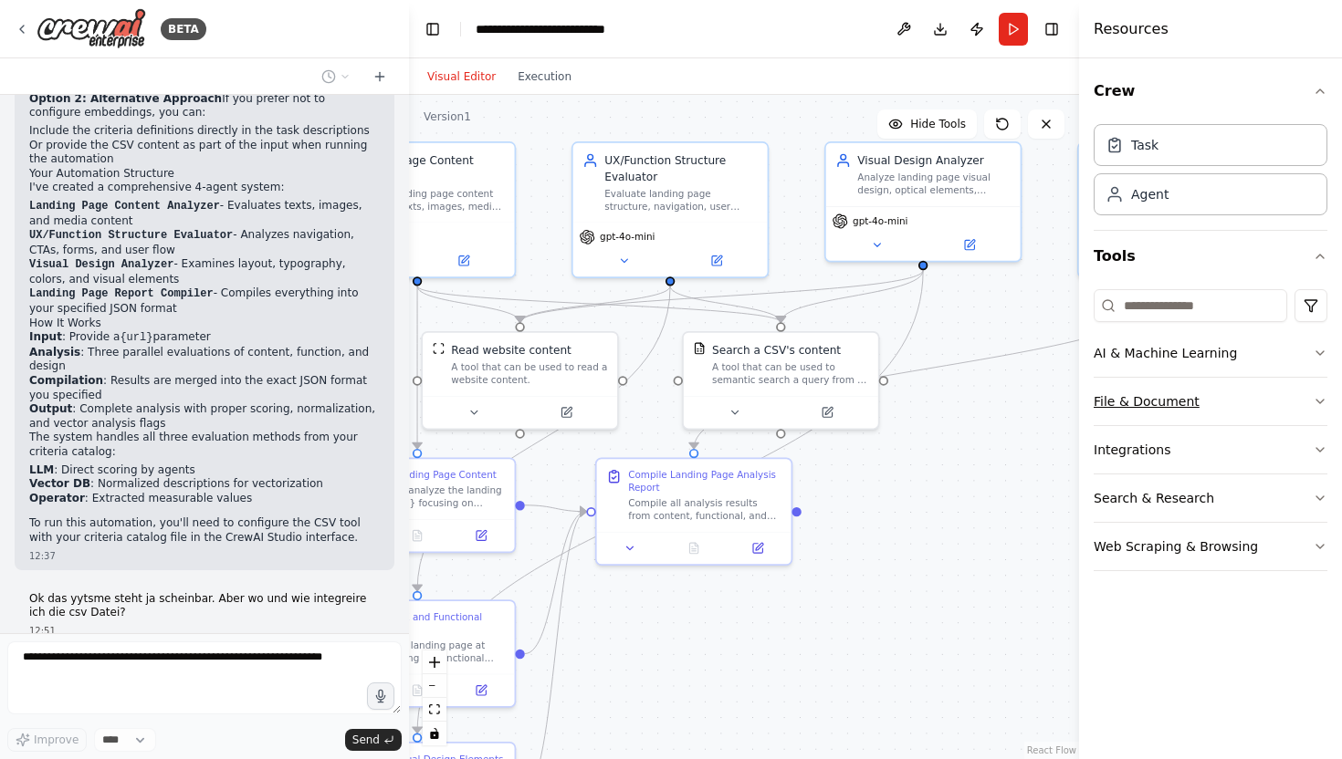
click at [1190, 406] on button "File & Document" at bounding box center [1210, 401] width 234 height 47
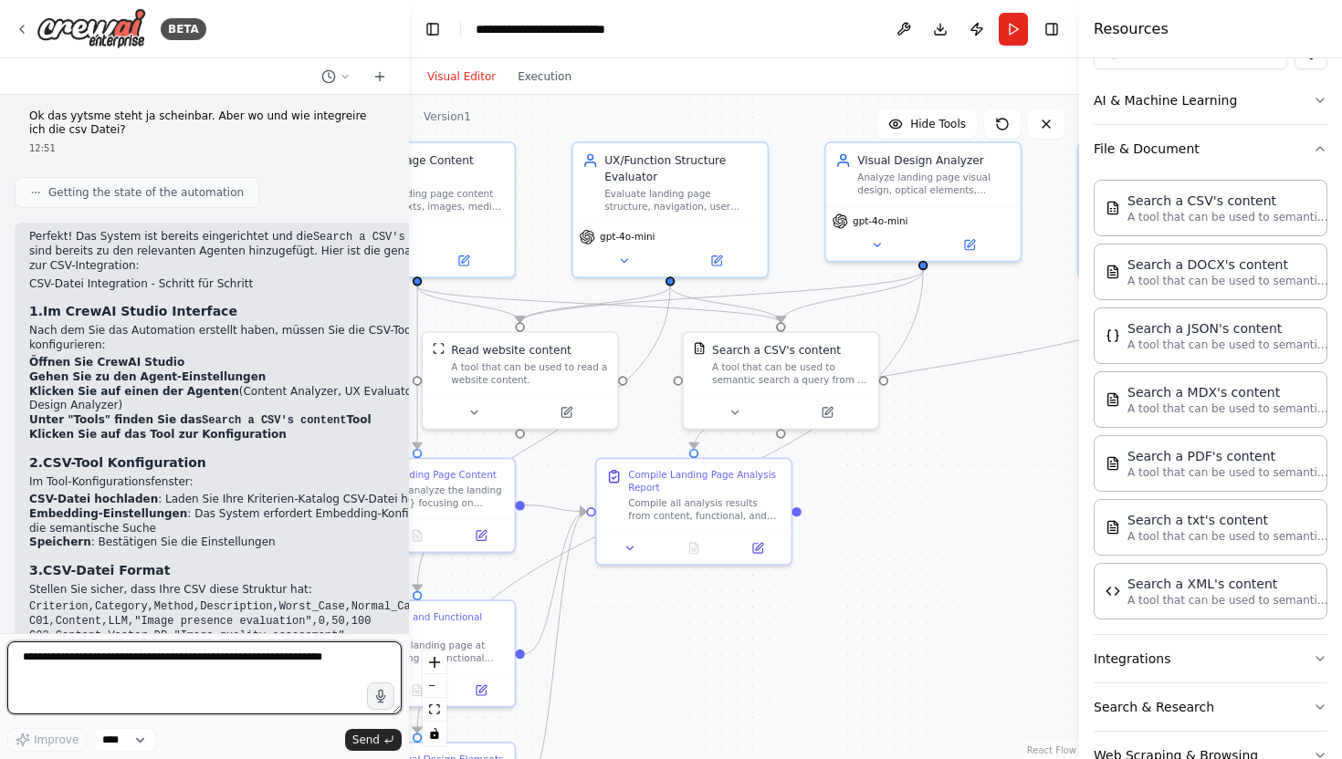
scroll to position [2657, 0]
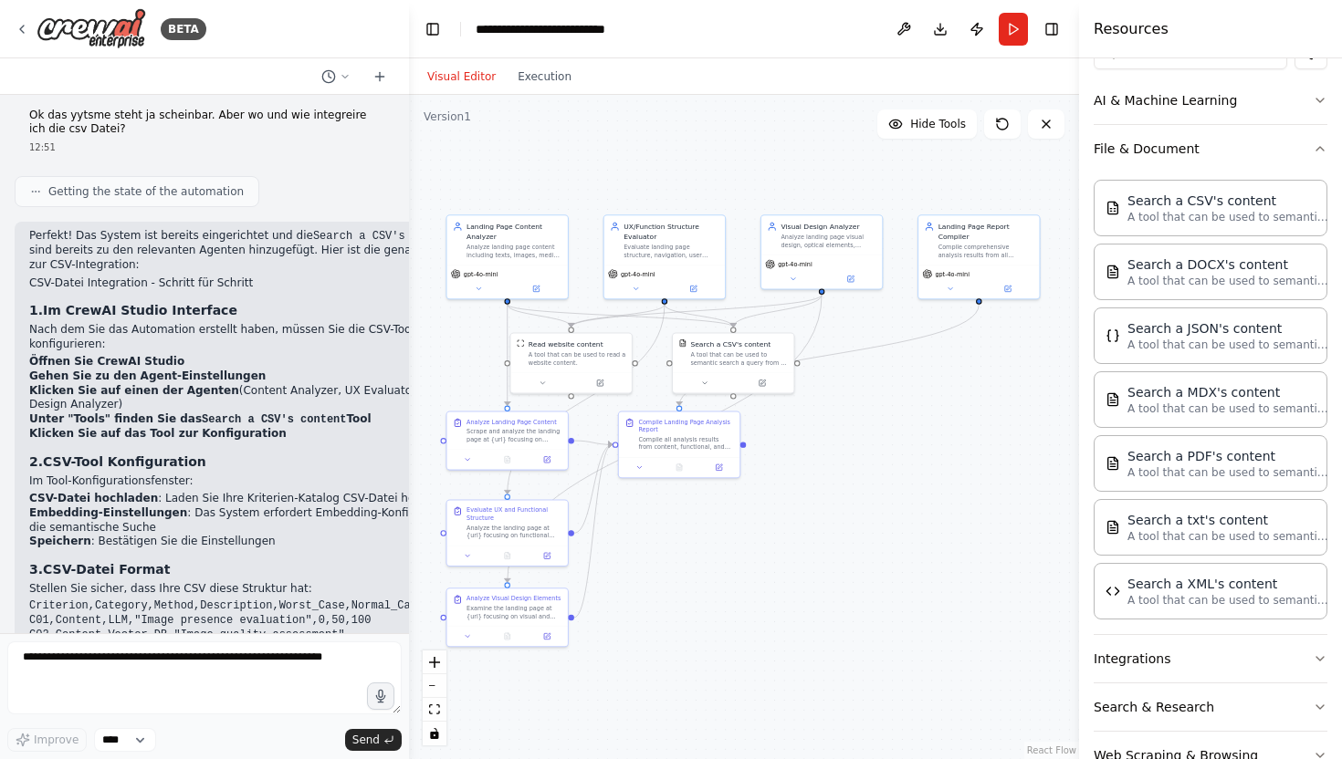
drag, startPoint x: 915, startPoint y: 584, endPoint x: 859, endPoint y: 562, distance: 60.7
click at [859, 563] on div ".deletable-edge-delete-btn { width: 20px; height: 20px; border: 0px solid #ffff…" at bounding box center [744, 427] width 670 height 664
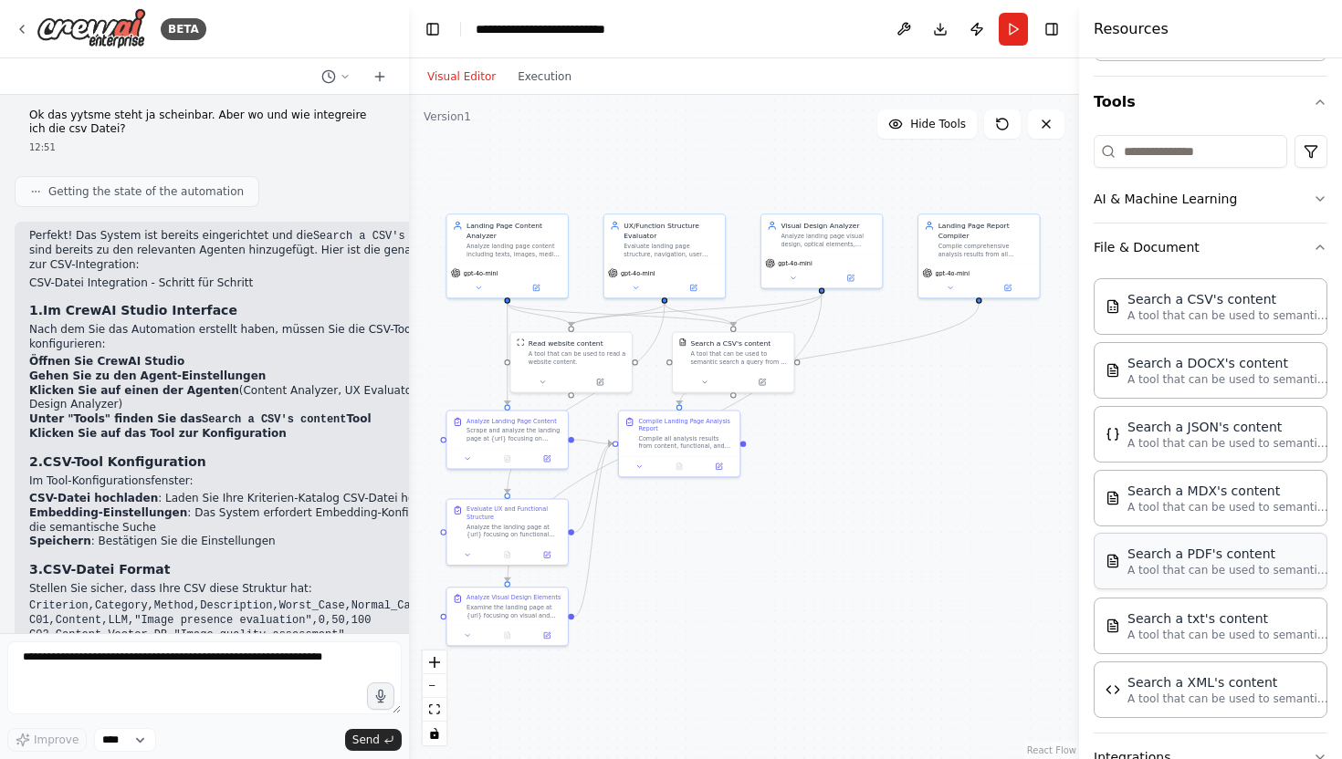
scroll to position [0, 0]
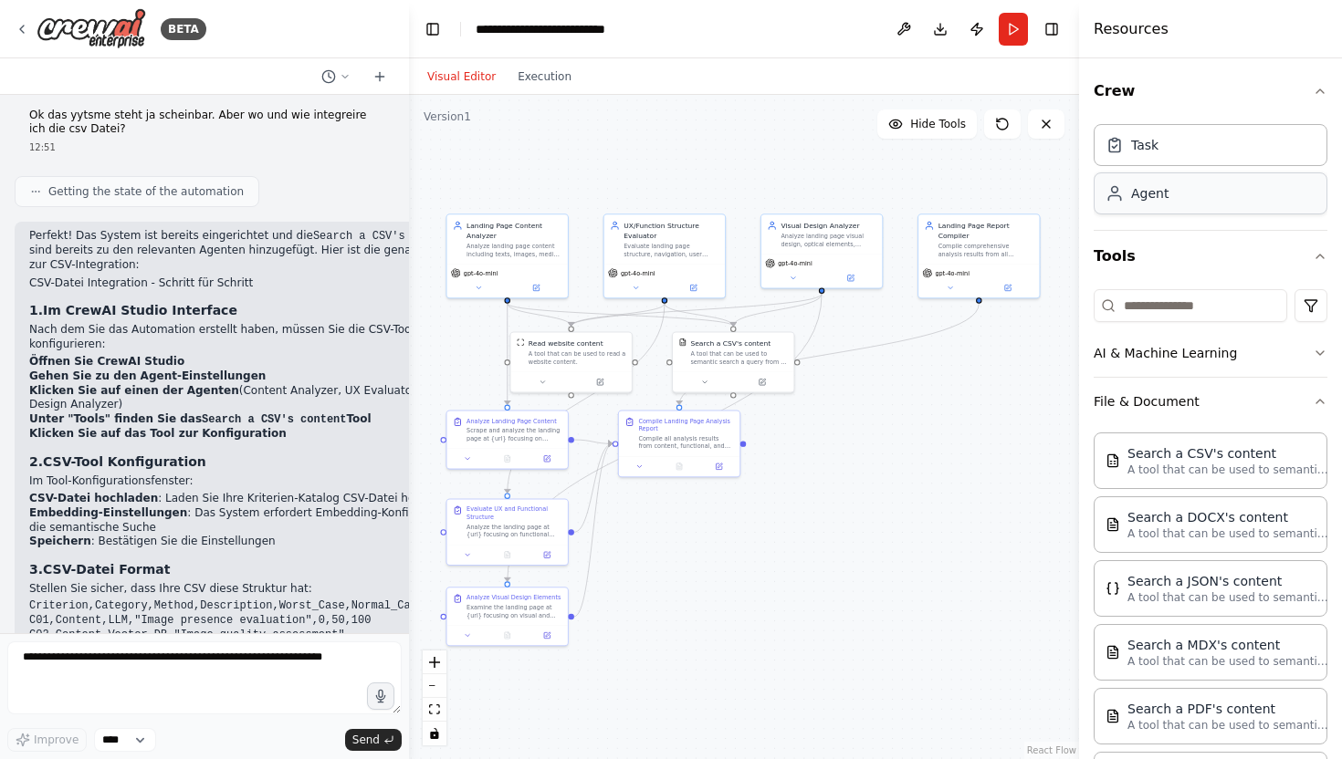
click at [1184, 196] on div "Agent" at bounding box center [1210, 193] width 234 height 42
click at [1018, 537] on div "Goal of the agent" at bounding box center [994, 539] width 95 height 8
click at [1032, 504] on button at bounding box center [1034, 498] width 24 height 24
click at [984, 501] on button "Confirm" at bounding box center [982, 498] width 65 height 22
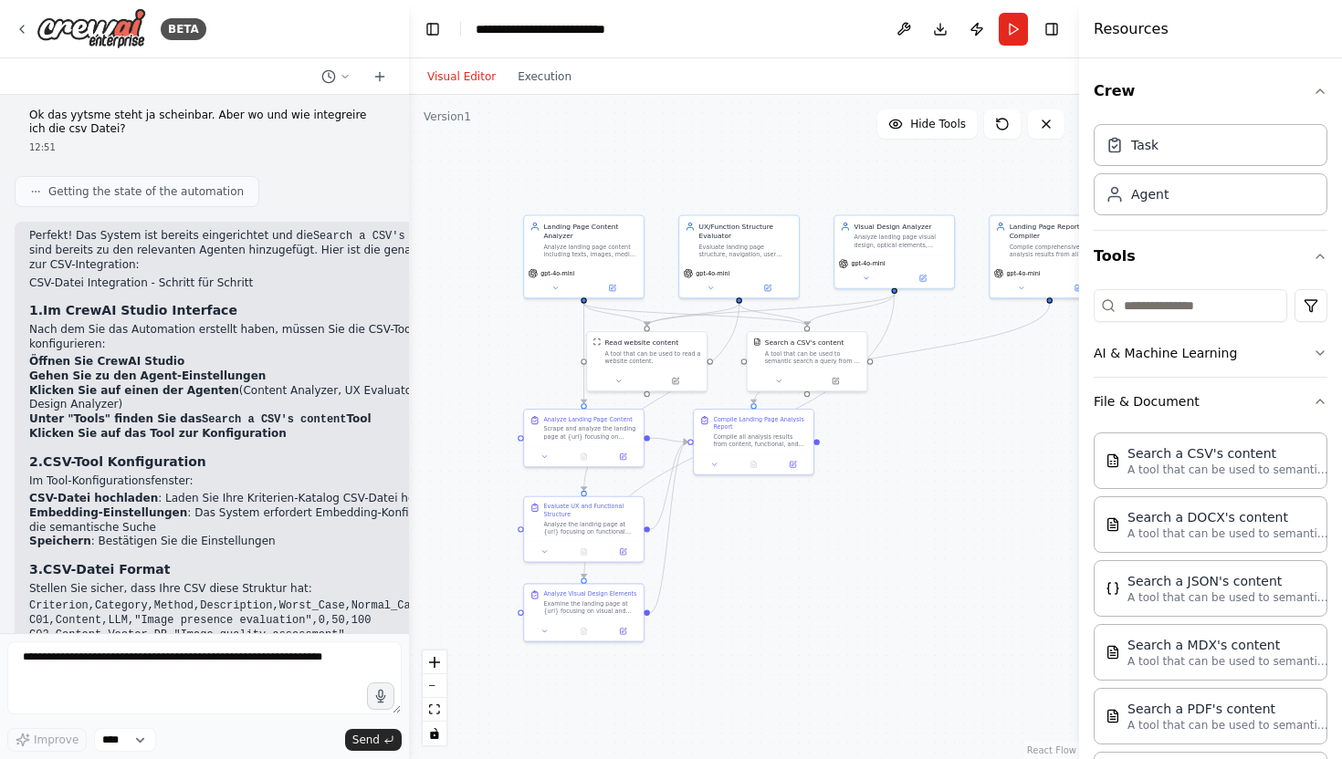
drag, startPoint x: 764, startPoint y: 538, endPoint x: 840, endPoint y: 537, distance: 75.8
click at [841, 538] on div ".deletable-edge-delete-btn { width: 20px; height: 20px; border: 0px solid #ffff…" at bounding box center [744, 427] width 670 height 664
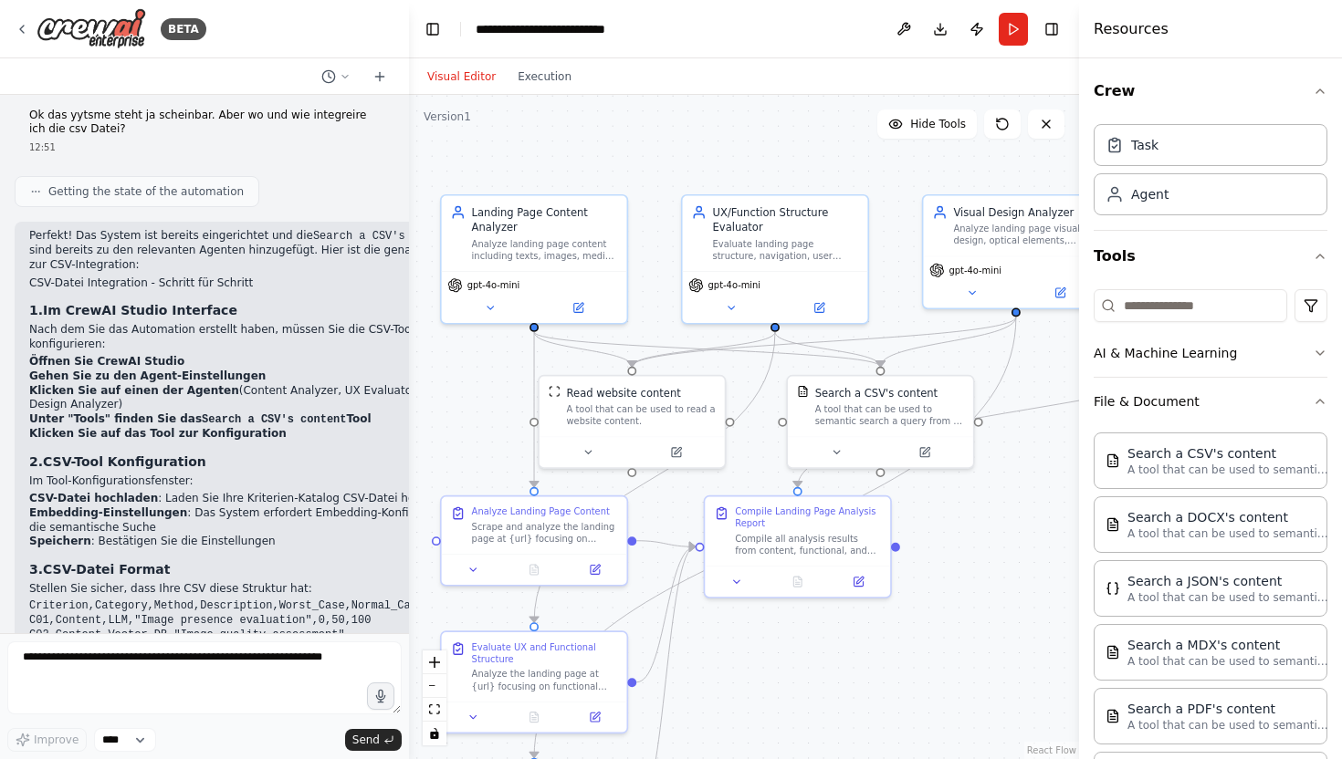
drag, startPoint x: 742, startPoint y: 160, endPoint x: 688, endPoint y: 161, distance: 53.9
click at [688, 161] on div ".deletable-edge-delete-btn { width: 20px; height: 20px; border: 0px solid #ffff…" at bounding box center [744, 427] width 670 height 664
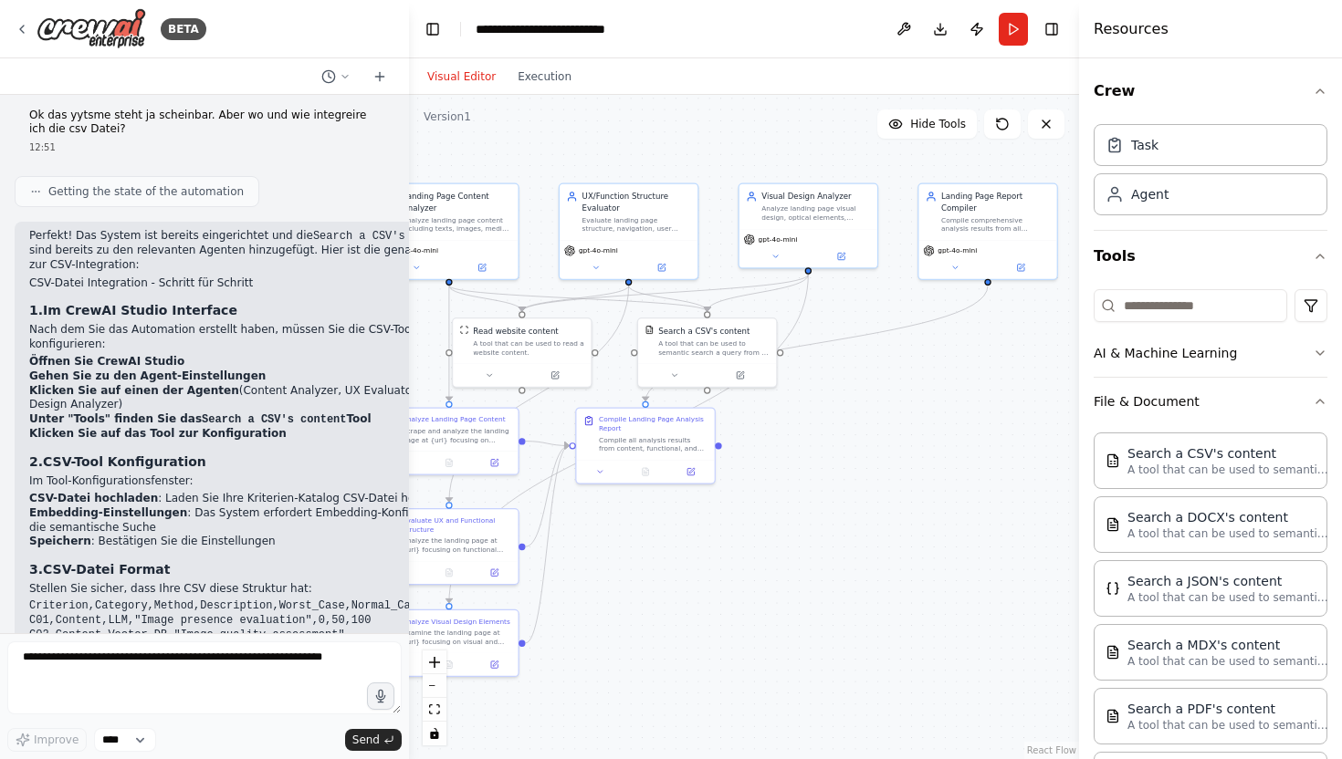
drag, startPoint x: 725, startPoint y: 161, endPoint x: 610, endPoint y: 158, distance: 115.0
click at [610, 158] on div ".deletable-edge-delete-btn { width: 20px; height: 20px; border: 0px solid #ffff…" at bounding box center [744, 427] width 670 height 664
click at [653, 270] on button at bounding box center [660, 266] width 63 height 14
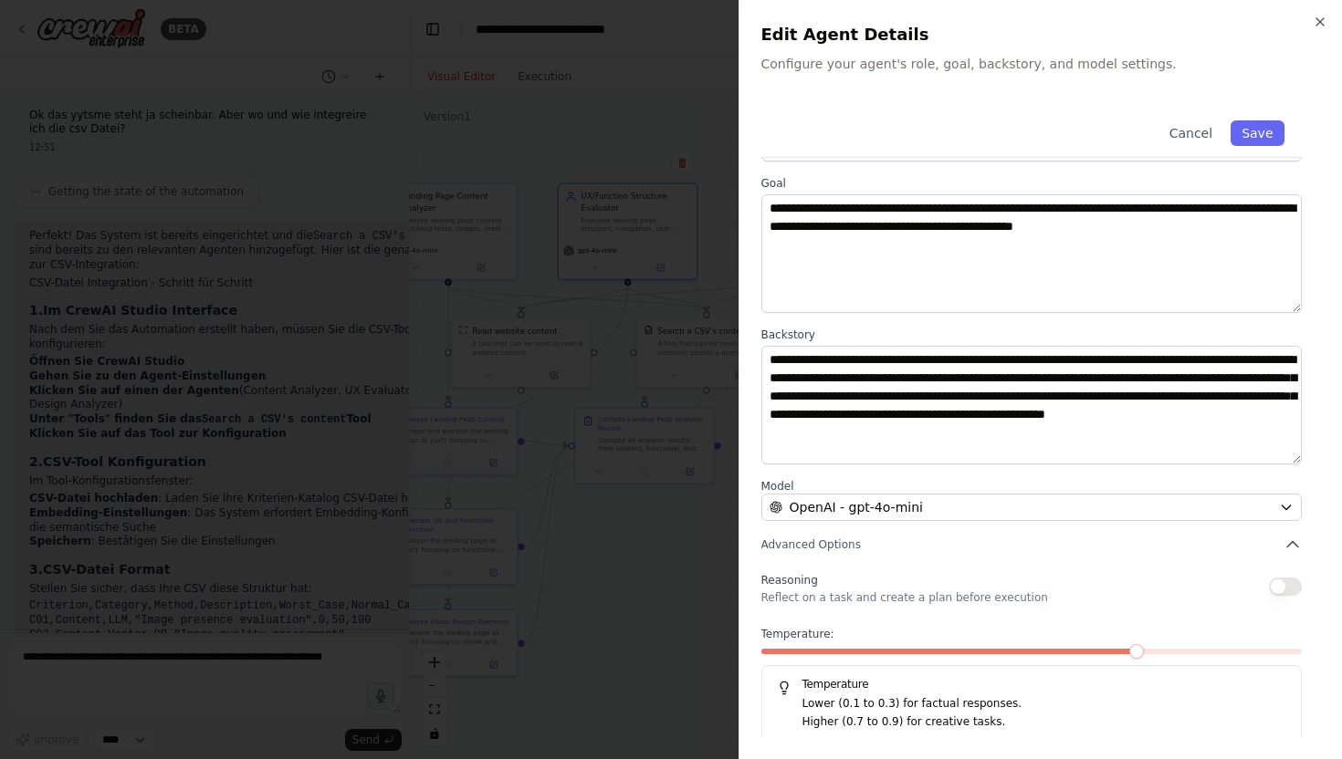
scroll to position [68, 0]
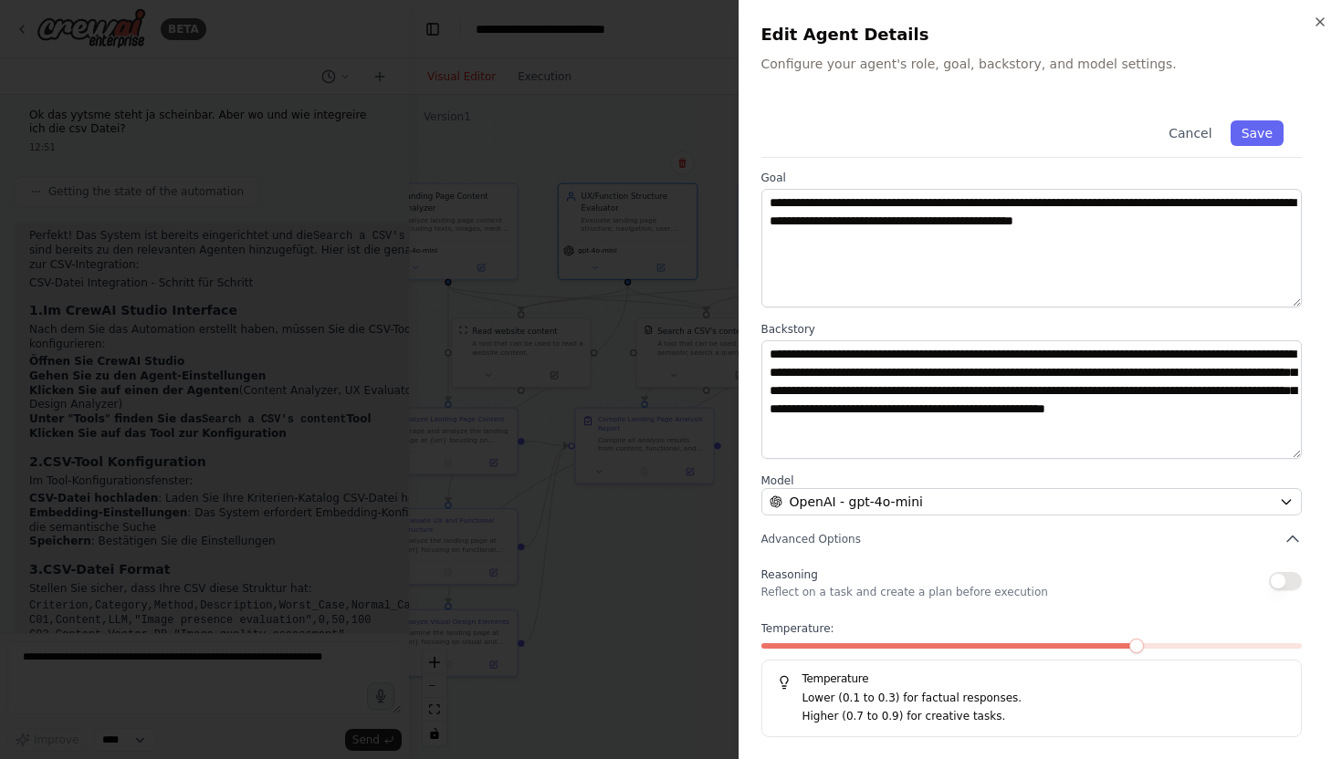
click at [833, 702] on p "Lower (0.1 to 0.3) for factual responses." at bounding box center [1044, 699] width 485 height 18
click at [1243, 143] on button "Save" at bounding box center [1256, 133] width 53 height 26
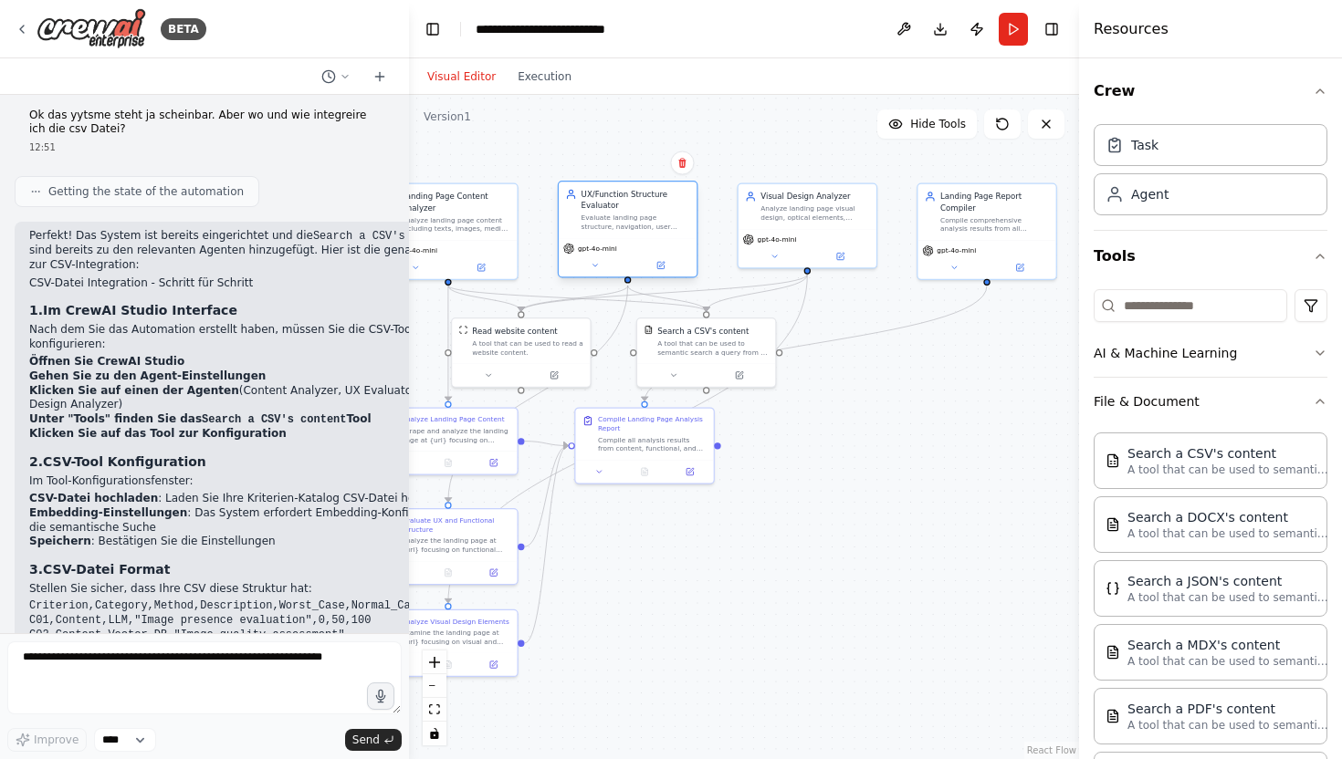
click at [592, 272] on div "gpt-4o-mini" at bounding box center [628, 257] width 138 height 38
click at [592, 266] on icon at bounding box center [594, 265] width 9 height 9
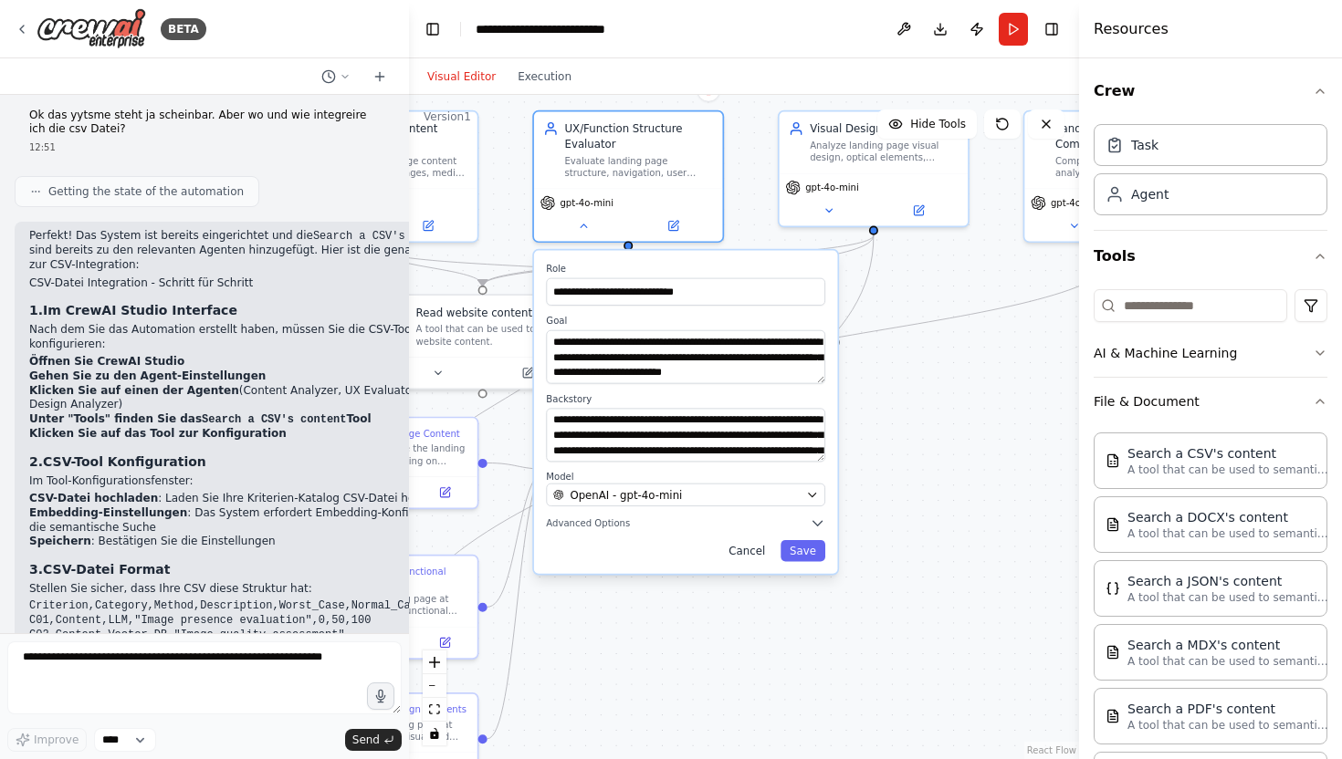
click at [741, 559] on button "Cancel" at bounding box center [746, 551] width 55 height 22
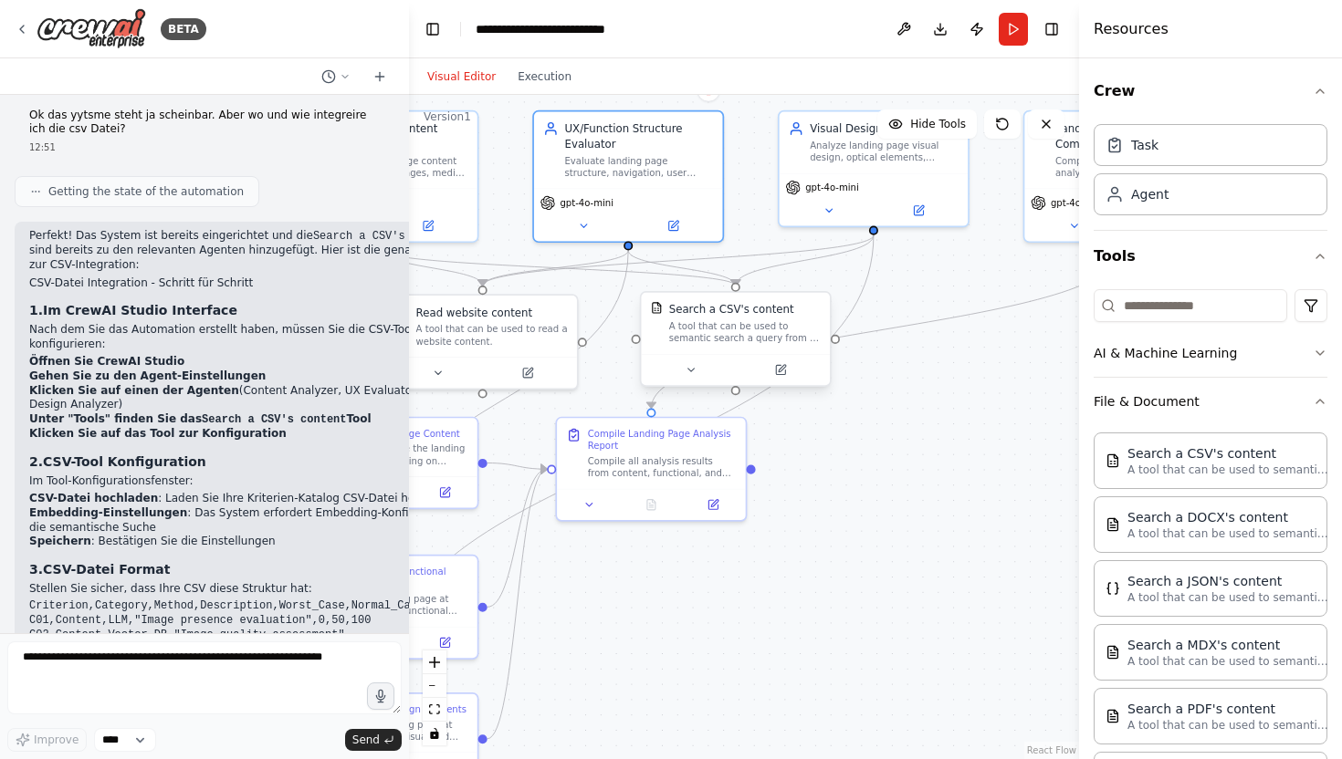
click at [714, 329] on div "A tool that can be used to semantic search a query from a CSV's content." at bounding box center [744, 332] width 151 height 25
click at [688, 381] on div at bounding box center [735, 369] width 189 height 31
click at [693, 372] on icon at bounding box center [690, 370] width 12 height 12
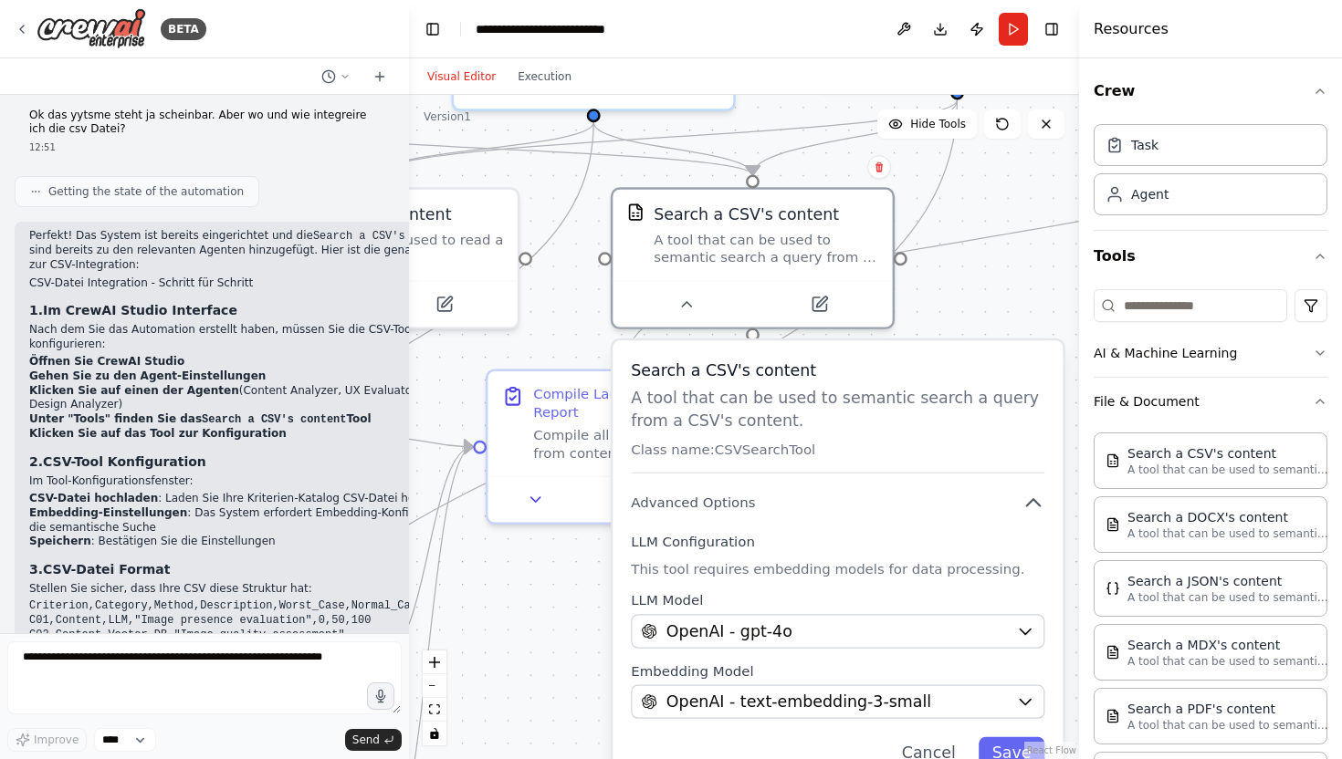
click at [750, 458] on p "Class name: CSVSearchTool" at bounding box center [837, 450] width 413 height 18
click at [714, 507] on span "Advanced Options" at bounding box center [693, 503] width 124 height 18
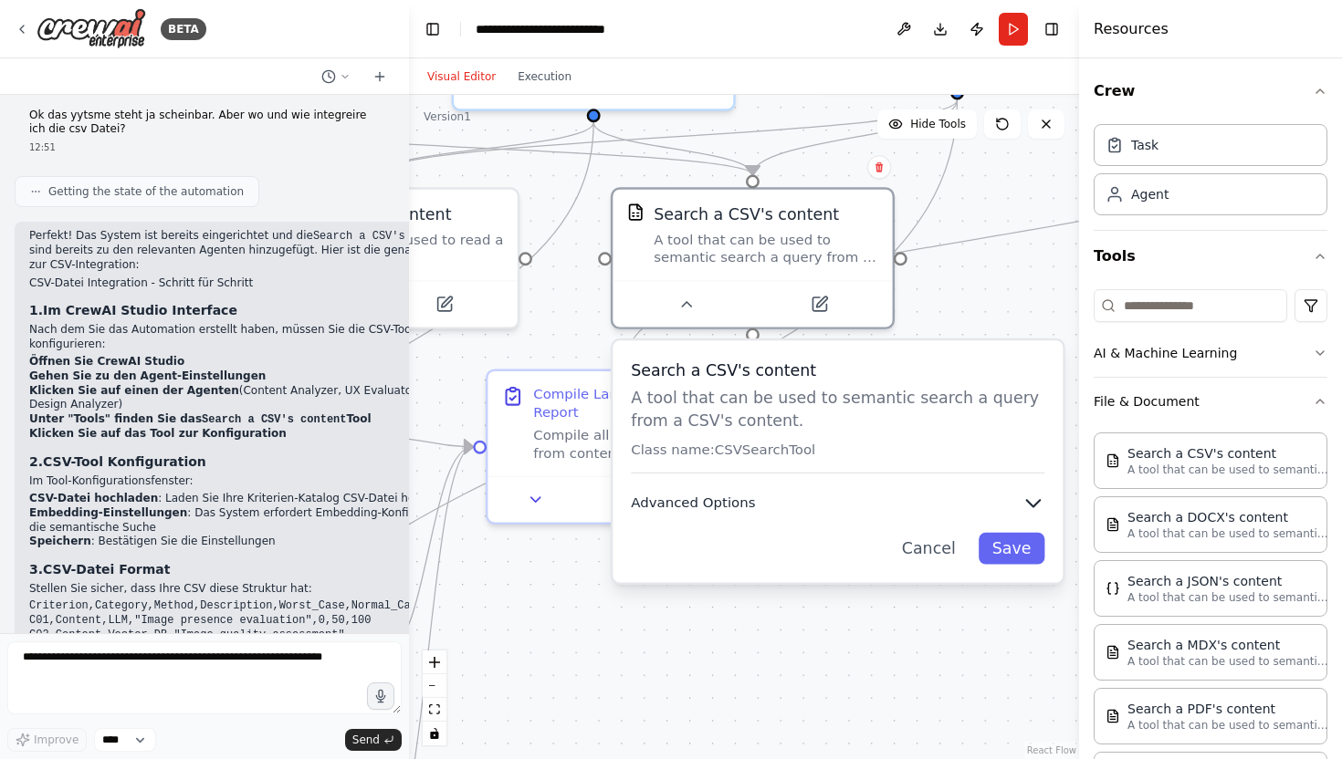
click at [714, 507] on span "Advanced Options" at bounding box center [693, 503] width 124 height 18
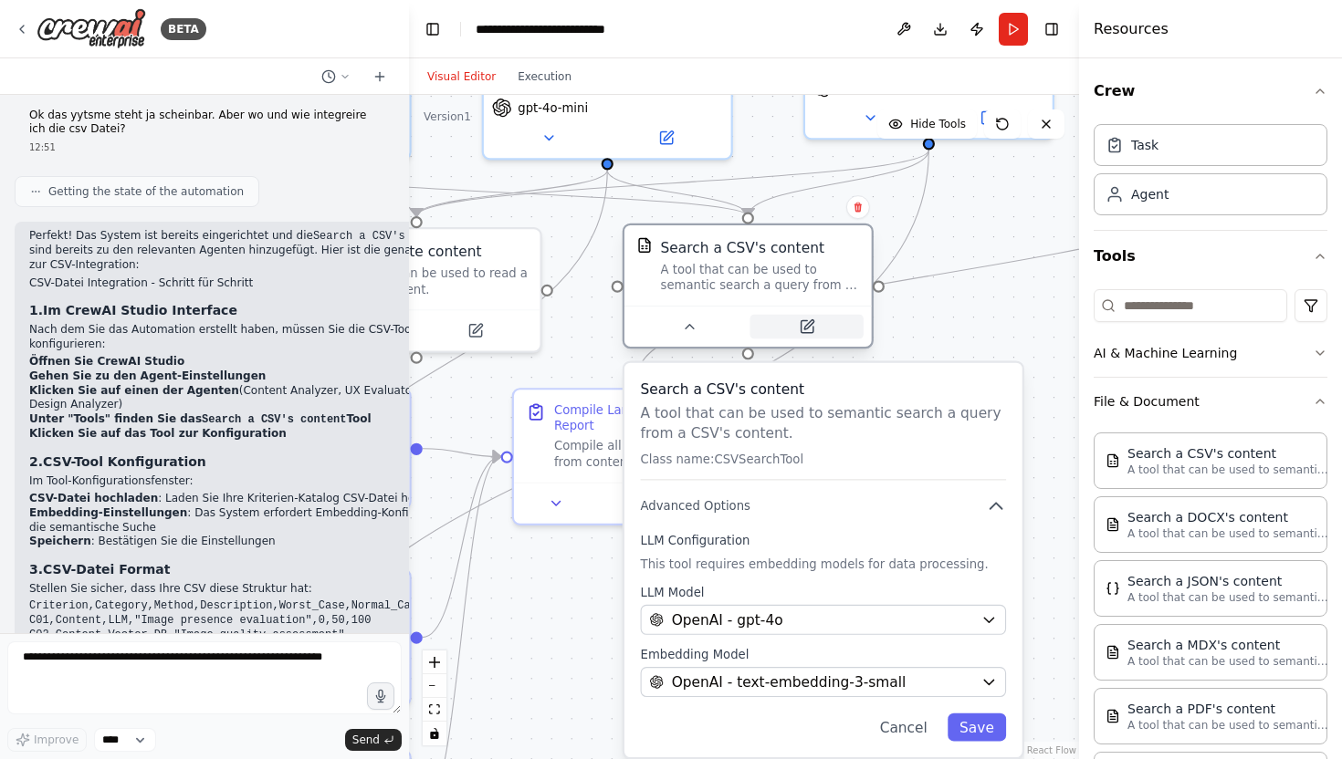
click at [799, 338] on button at bounding box center [806, 327] width 113 height 24
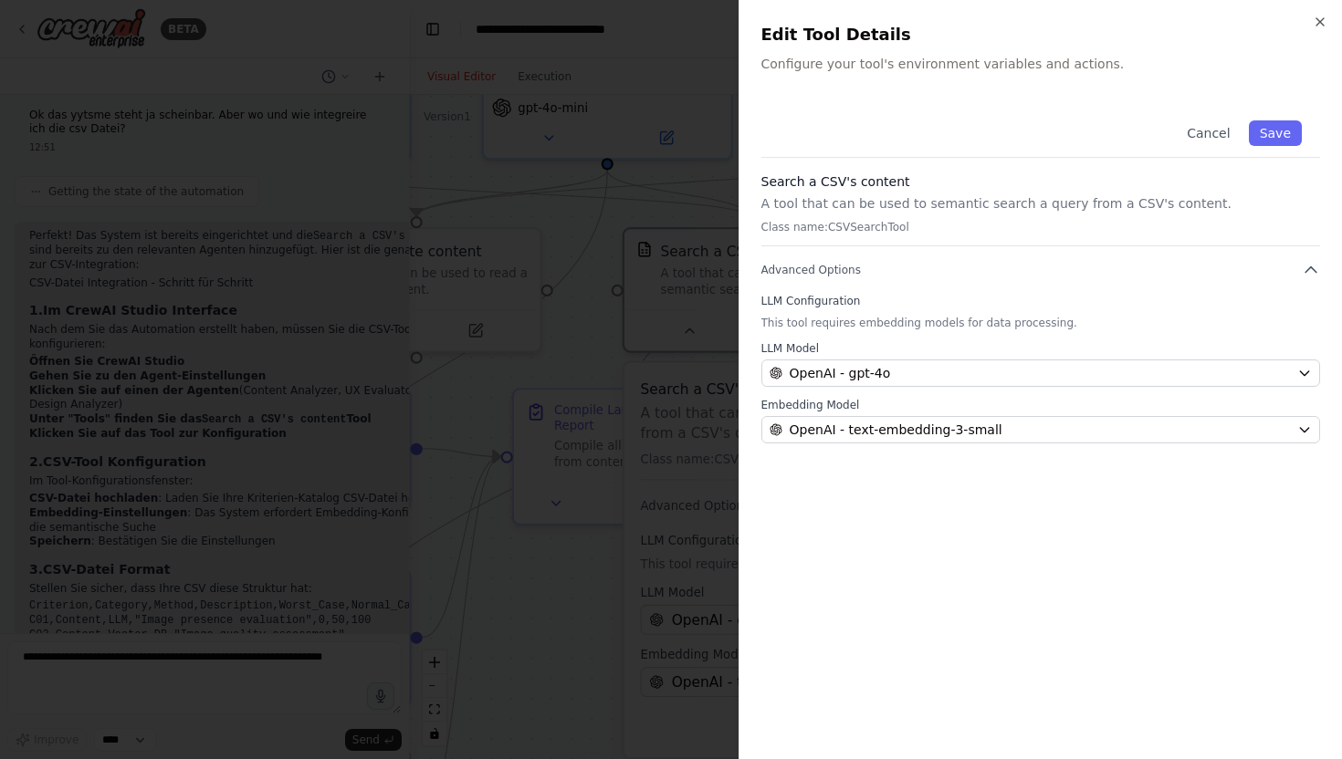
click at [629, 498] on div at bounding box center [671, 379] width 1342 height 759
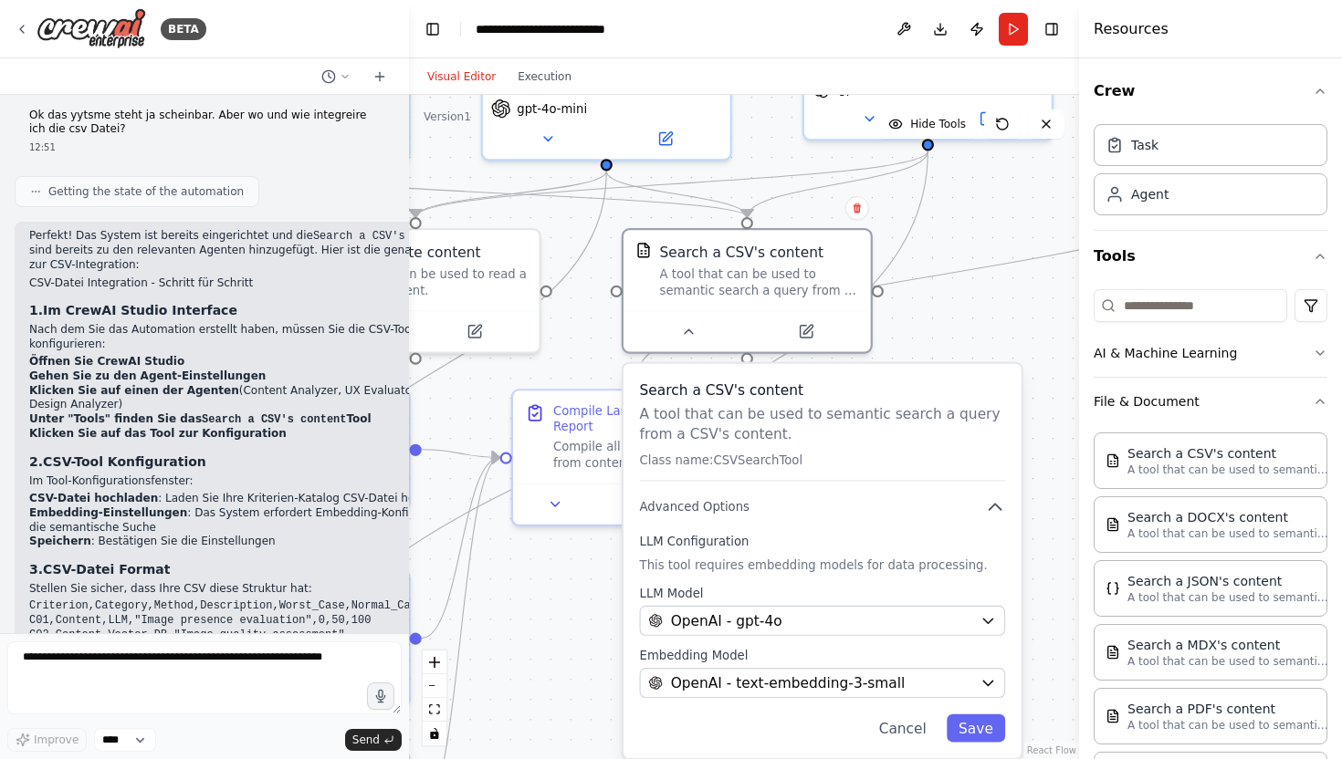
click at [569, 612] on div ".deletable-edge-delete-btn { width: 20px; height: 20px; border: 0px solid #ffff…" at bounding box center [744, 427] width 670 height 664
click at [576, 546] on div ".deletable-edge-delete-btn { width: 20px; height: 20px; border: 0px solid #ffff…" at bounding box center [744, 427] width 670 height 664
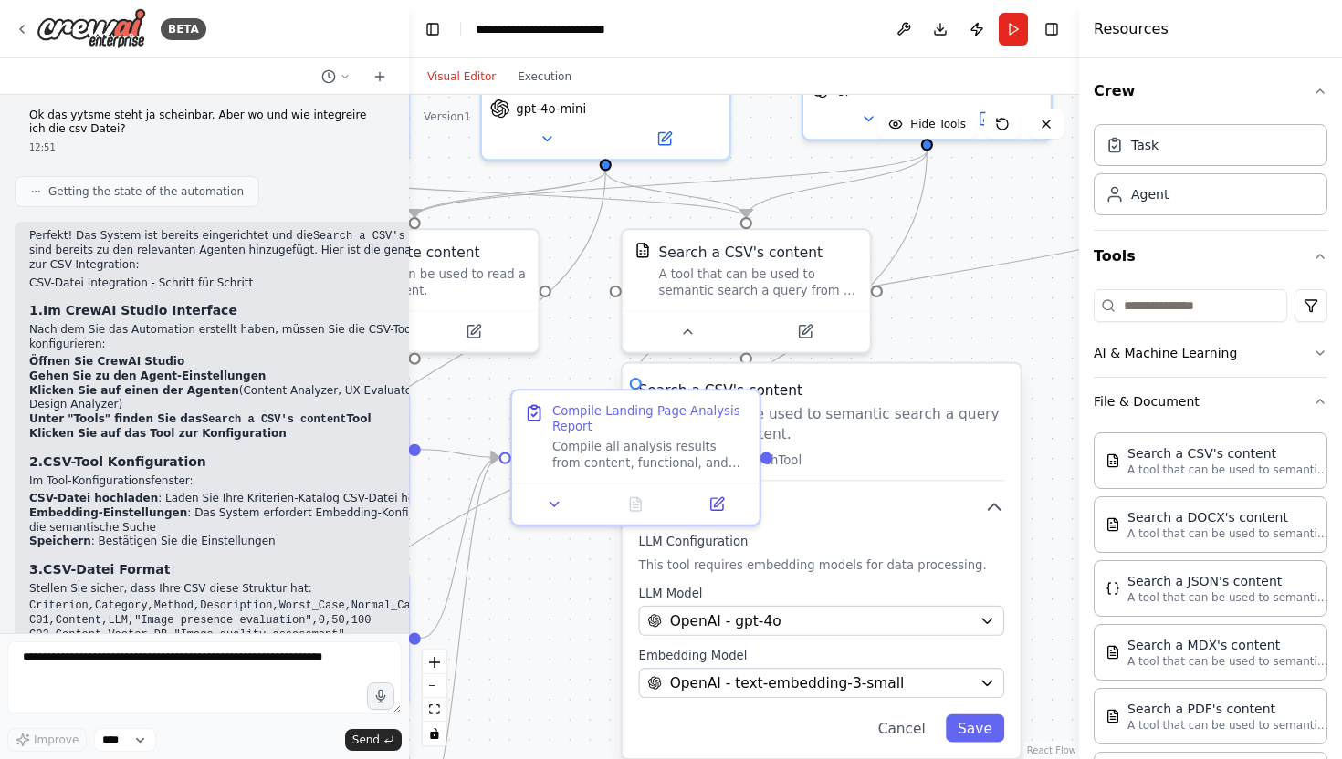
click at [546, 653] on div ".deletable-edge-delete-btn { width: 20px; height: 20px; border: 0px solid #ffff…" at bounding box center [744, 427] width 670 height 664
click at [896, 725] on button "Cancel" at bounding box center [901, 729] width 72 height 28
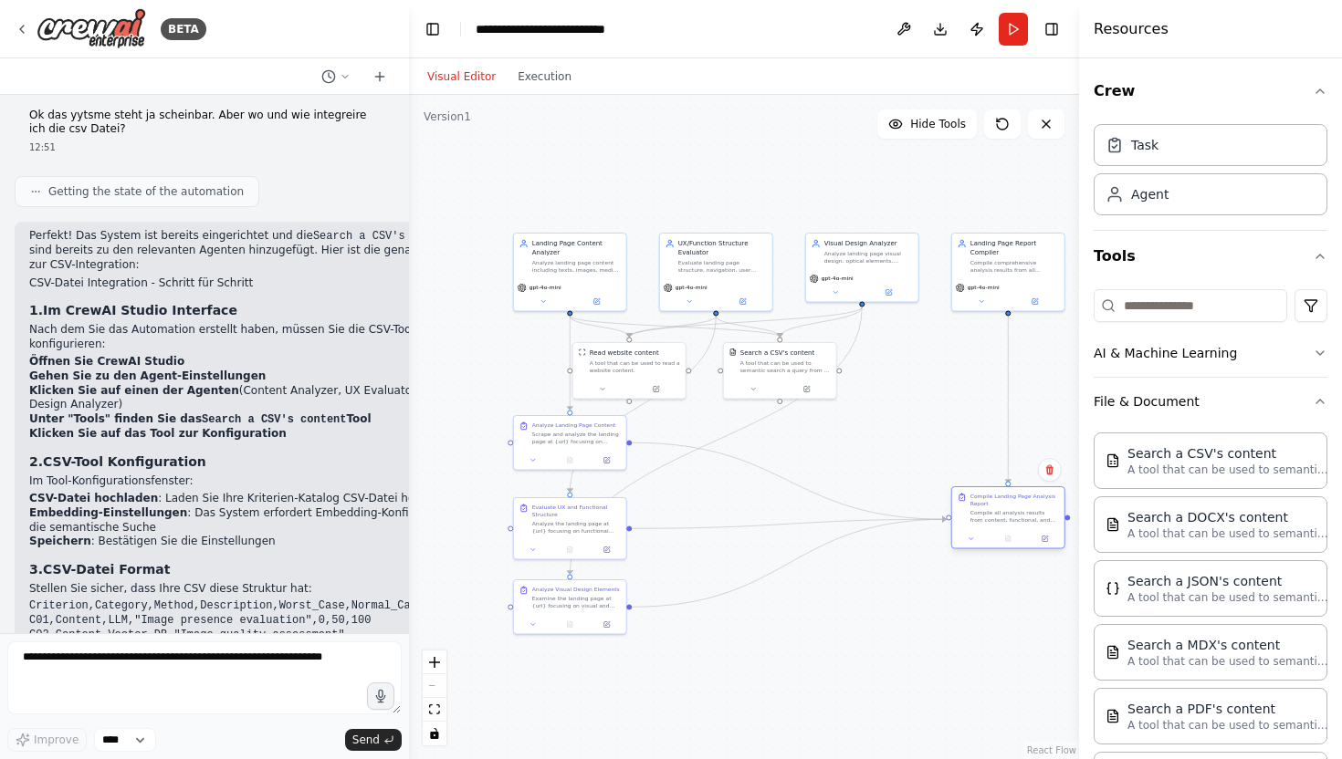
drag, startPoint x: 736, startPoint y: 446, endPoint x: 1018, endPoint y: 515, distance: 290.2
click at [1018, 515] on div "Compile all analysis results from content, functional, and visual evaluations i…" at bounding box center [1014, 516] width 89 height 15
drag, startPoint x: 782, startPoint y: 371, endPoint x: 862, endPoint y: 433, distance: 102.1
click at [862, 433] on div "A tool that can be used to semantic search a query from a CSV's content." at bounding box center [867, 429] width 90 height 15
drag, startPoint x: 622, startPoint y: 370, endPoint x: 726, endPoint y: 421, distance: 115.9
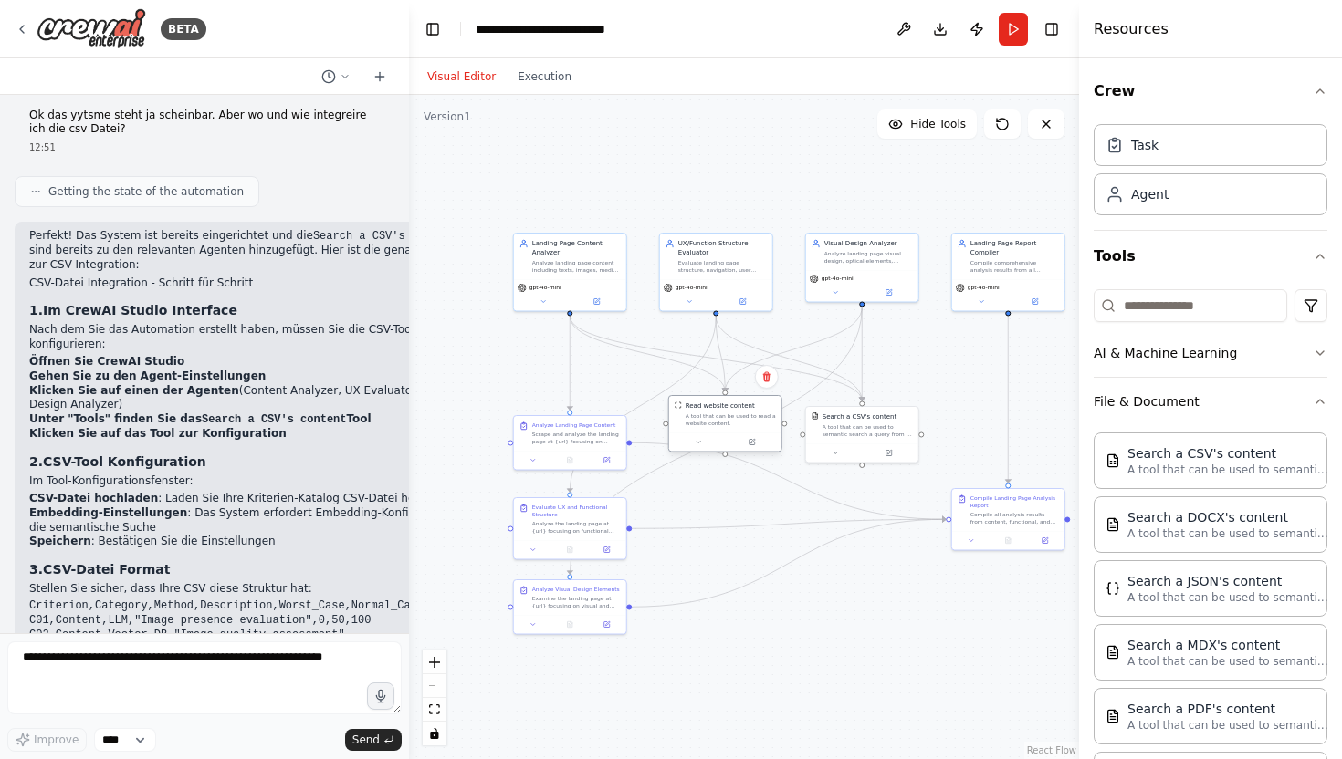
click at [726, 421] on div "A tool that can be used to read a website content." at bounding box center [730, 420] width 90 height 15
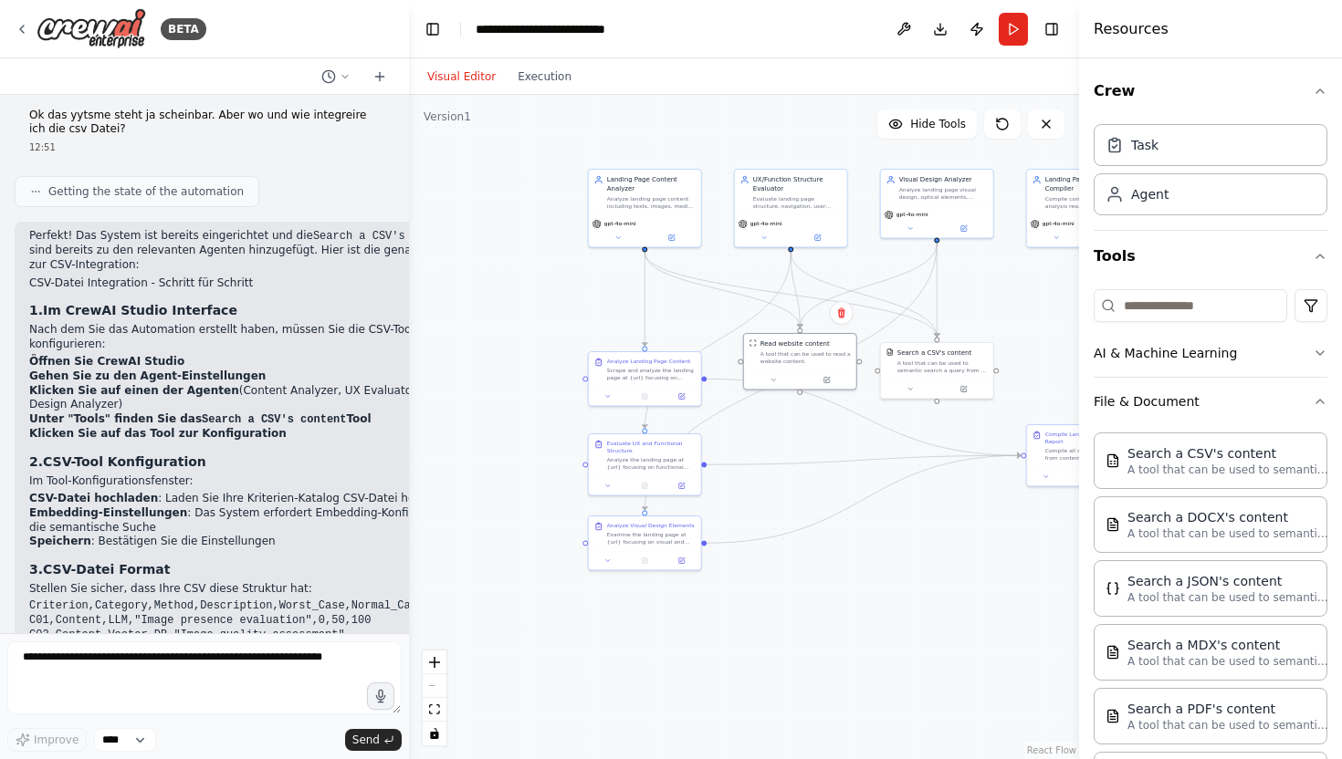
drag, startPoint x: 468, startPoint y: 410, endPoint x: 543, endPoint y: 346, distance: 98.4
click at [543, 346] on div ".deletable-edge-delete-btn { width: 20px; height: 20px; border: 0px solid #ffff…" at bounding box center [744, 427] width 670 height 664
drag, startPoint x: 633, startPoint y: 545, endPoint x: 633, endPoint y: 617, distance: 72.1
click at [633, 617] on div "Analyze Visual Design Elements Examine the landing page at {url} focusing on vi…" at bounding box center [645, 605] width 112 height 35
click at [776, 506] on div at bounding box center [791, 511] width 112 height 19
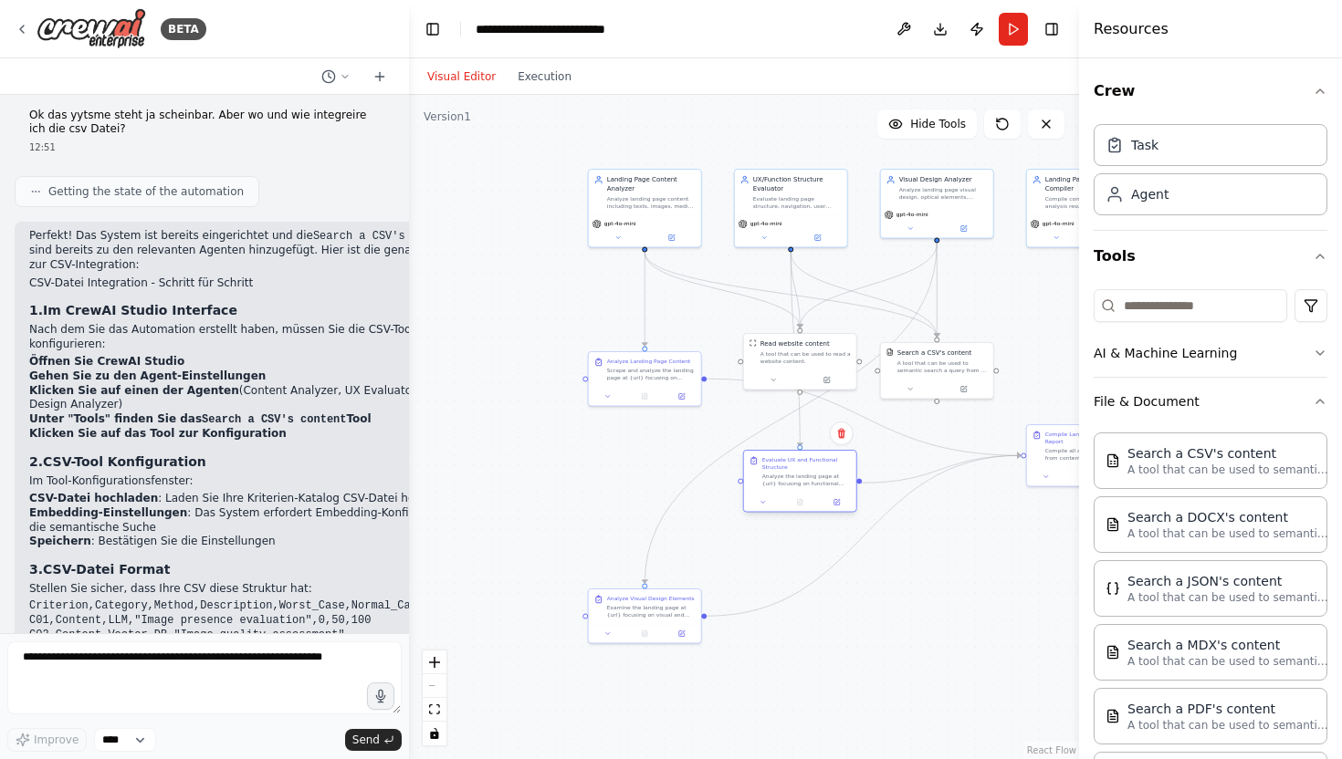
drag, startPoint x: 638, startPoint y: 614, endPoint x: 784, endPoint y: 494, distance: 189.3
click at [784, 494] on div at bounding box center [800, 502] width 112 height 19
drag, startPoint x: 629, startPoint y: 614, endPoint x: 923, endPoint y: 602, distance: 294.1
click at [923, 602] on div "Examine the landing page at {url} focusing on visual and optical design element…" at bounding box center [943, 600] width 89 height 15
drag, startPoint x: 781, startPoint y: 363, endPoint x: 782, endPoint y: 344, distance: 19.2
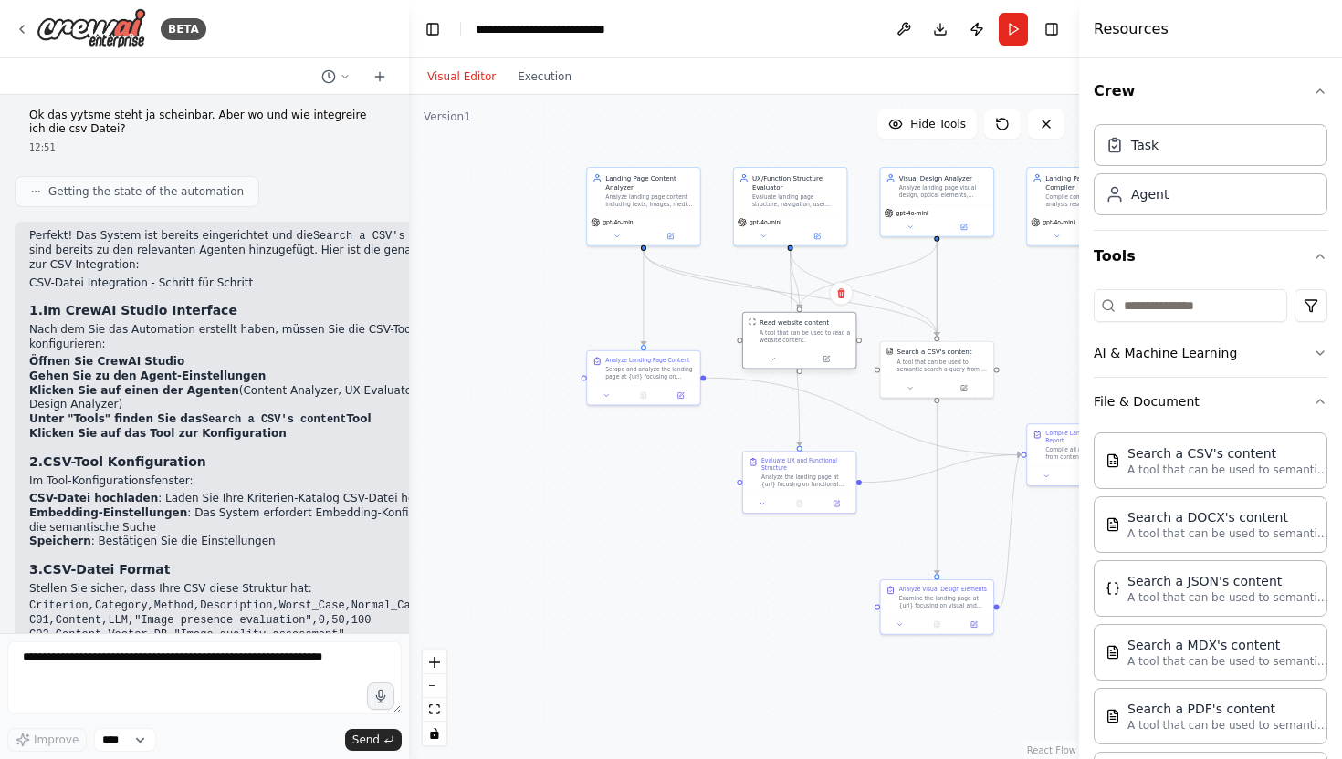
click at [782, 344] on div "Read website content A tool that can be used to read a website content." at bounding box center [799, 331] width 113 height 37
drag, startPoint x: 919, startPoint y: 367, endPoint x: 780, endPoint y: 407, distance: 144.4
click at [781, 407] on div "A tool that can be used to semantic search a query from a CSV's content." at bounding box center [804, 400] width 90 height 15
drag, startPoint x: 794, startPoint y: 472, endPoint x: 794, endPoint y: 527, distance: 55.7
click at [794, 527] on div "Analyze the landing page at {url} focusing on functional and structural element…" at bounding box center [805, 534] width 89 height 15
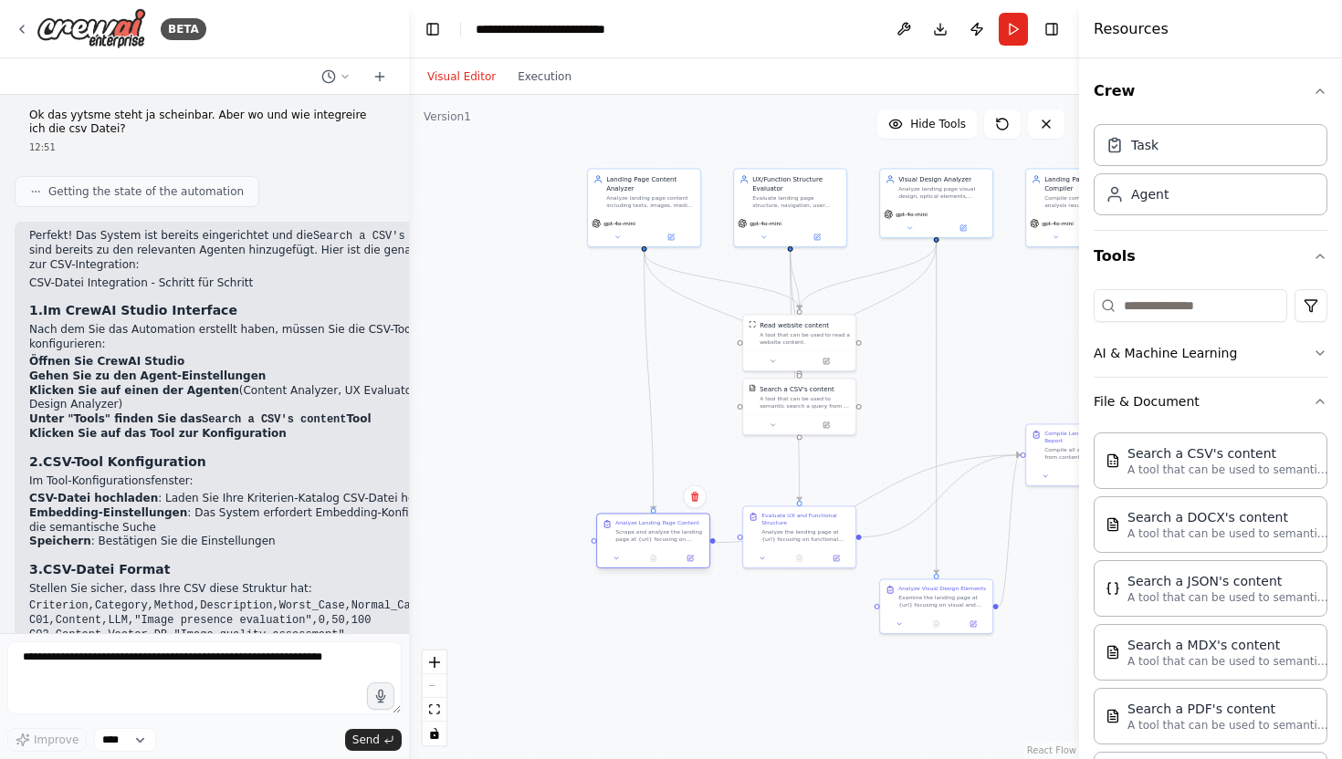
drag, startPoint x: 641, startPoint y: 375, endPoint x: 646, endPoint y: 542, distance: 167.1
click at [646, 542] on div "Scrape and analyze the landing page at {url} focusing on content elements inclu…" at bounding box center [659, 535] width 89 height 15
drag, startPoint x: 932, startPoint y: 601, endPoint x: 931, endPoint y: 530, distance: 70.3
click at [931, 530] on div "Examine the landing page at {url} focusing on visual and optical design element…" at bounding box center [942, 535] width 89 height 15
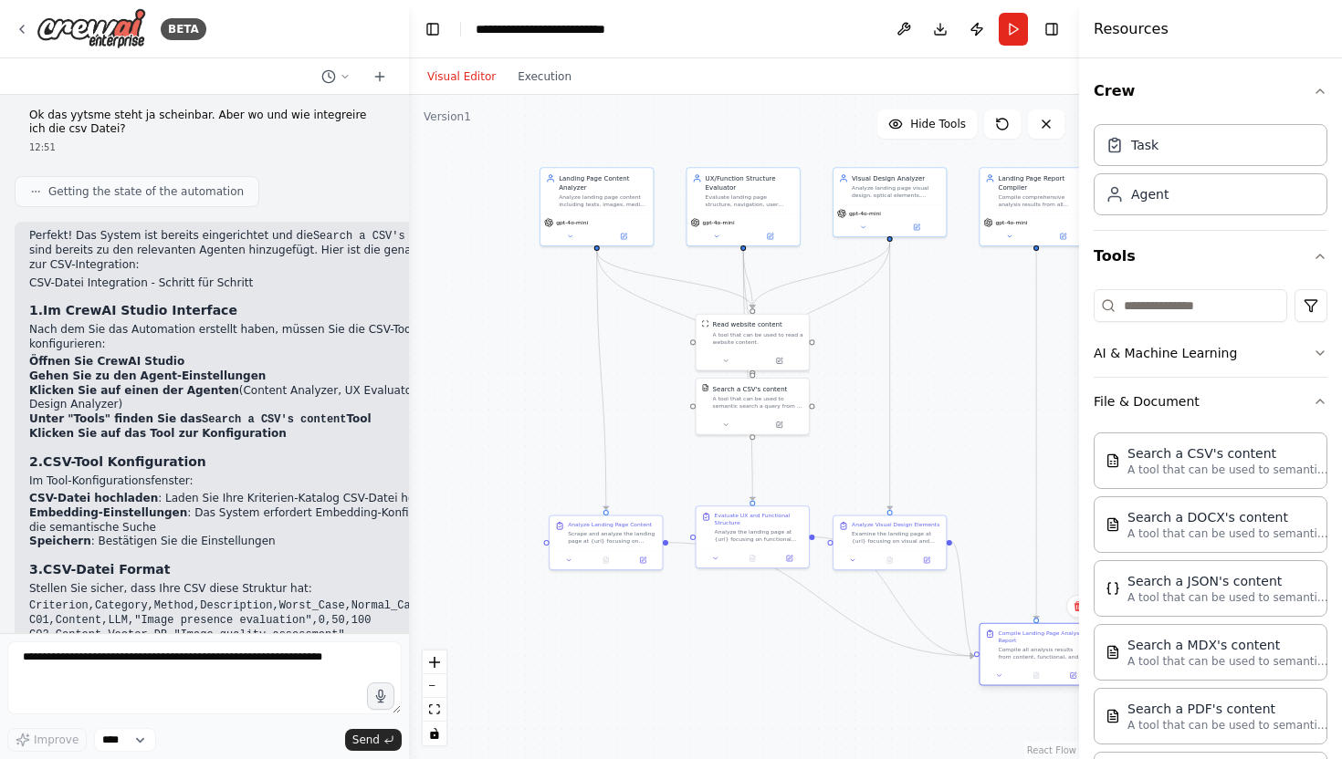
drag, startPoint x: 1048, startPoint y: 454, endPoint x: 1005, endPoint y: 655, distance: 205.3
click at [1005, 655] on div "Compile all analysis results from content, functional, and visual evaluations i…" at bounding box center [1042, 653] width 89 height 15
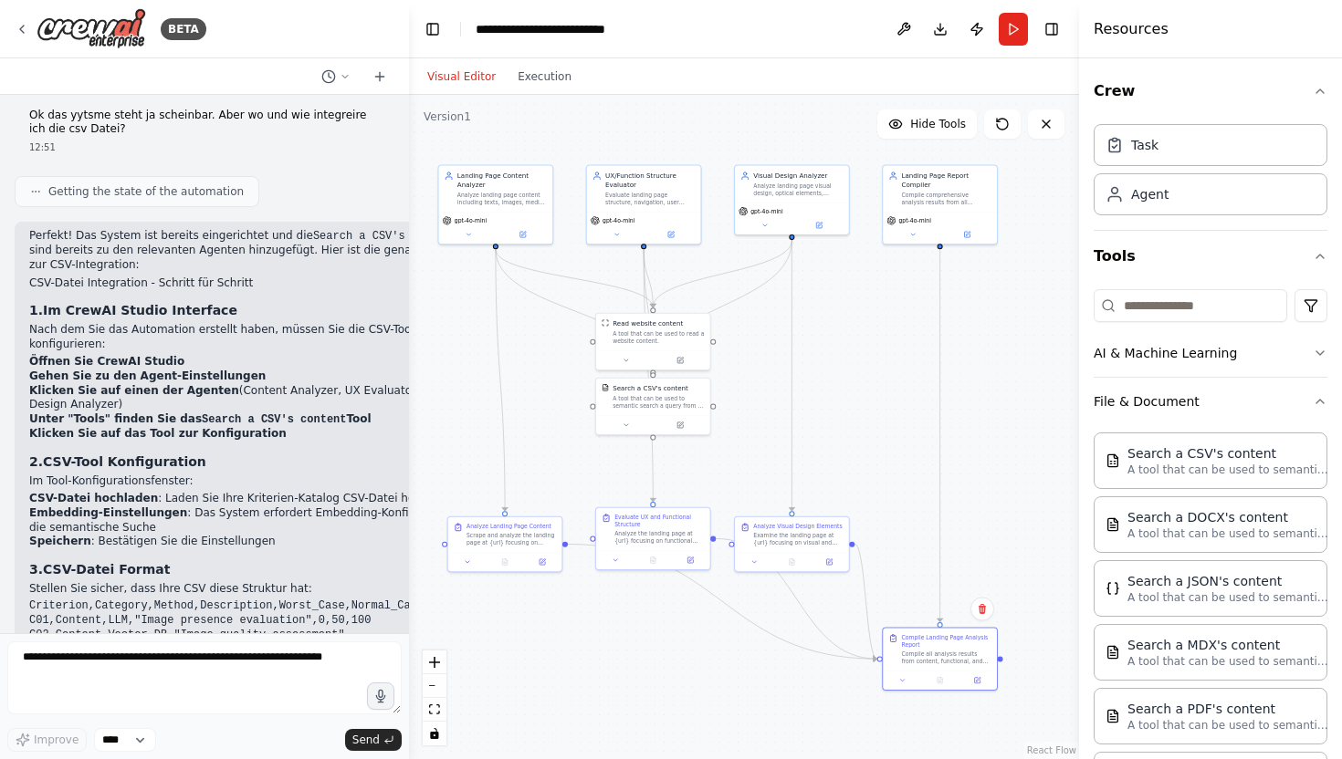
drag, startPoint x: 984, startPoint y: 419, endPoint x: 891, endPoint y: 427, distance: 93.4
click at [891, 427] on div ".deletable-edge-delete-btn { width: 20px; height: 20px; border: 0px solid #ffff…" at bounding box center [744, 427] width 670 height 664
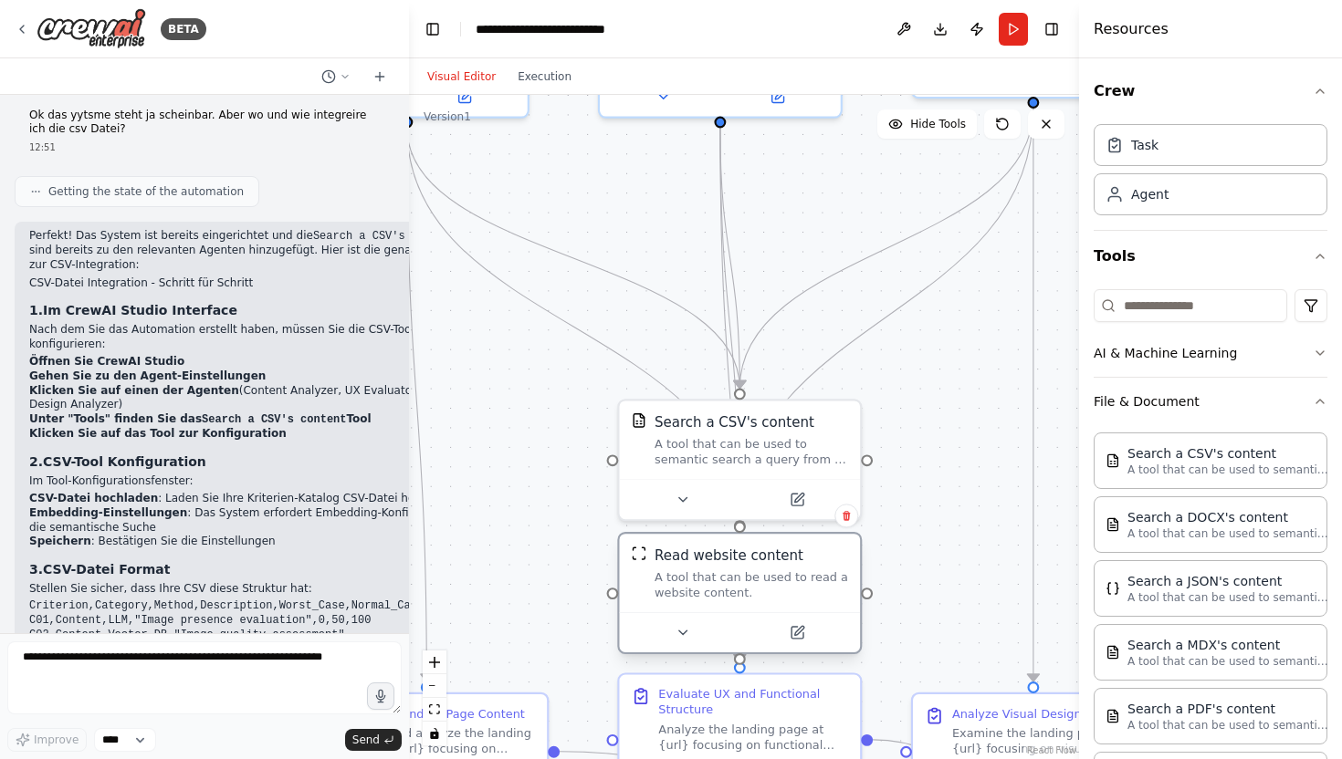
drag, startPoint x: 698, startPoint y: 308, endPoint x: 696, endPoint y: 586, distance: 278.4
click at [696, 586] on div "A tool that can be used to read a website content." at bounding box center [750, 584] width 193 height 31
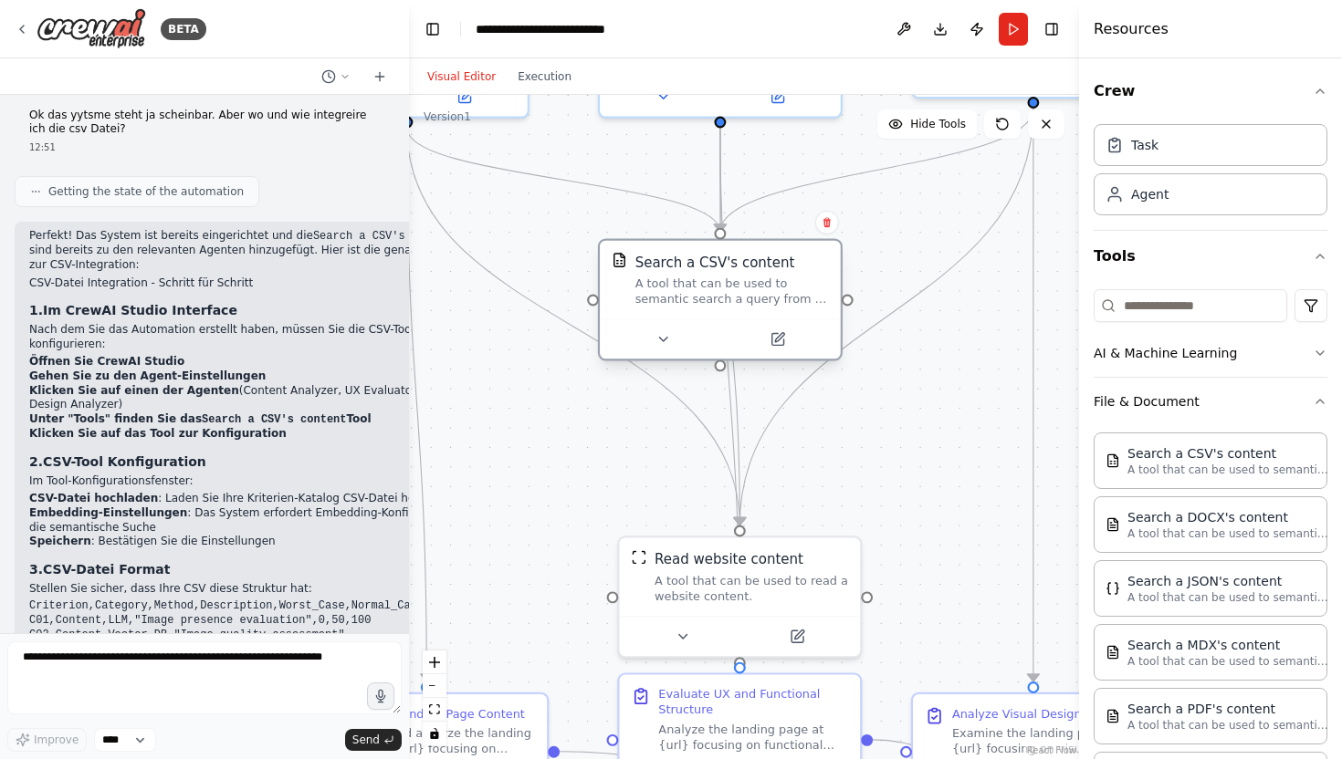
drag, startPoint x: 695, startPoint y: 436, endPoint x: 680, endPoint y: 286, distance: 151.4
click at [680, 286] on div "A tool that can be used to semantic search a query from a CSV's content." at bounding box center [731, 291] width 193 height 31
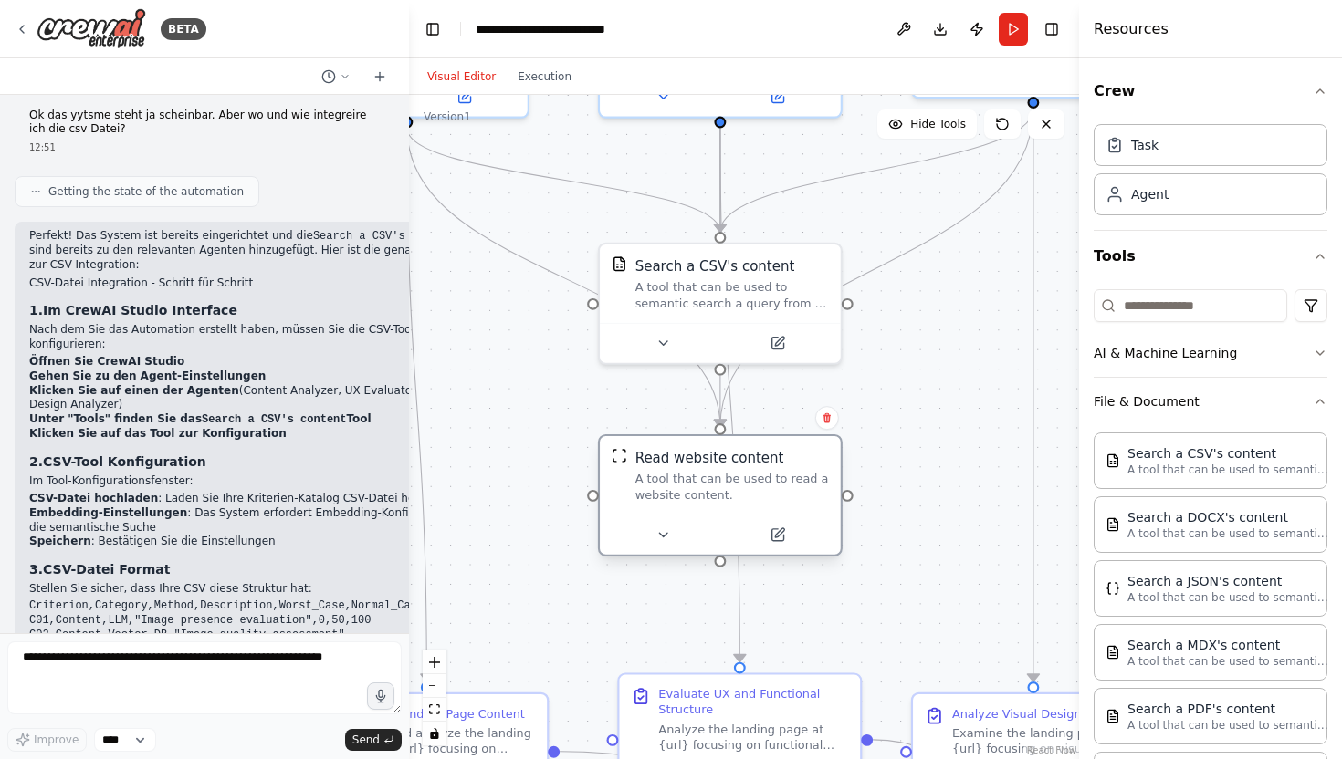
drag, startPoint x: 695, startPoint y: 578, endPoint x: 670, endPoint y: 476, distance: 104.3
click at [670, 476] on div "A tool that can be used to read a website content." at bounding box center [731, 487] width 193 height 31
click at [679, 296] on div "A tool that can be used to semantic search a query from a CSV's content." at bounding box center [731, 291] width 193 height 31
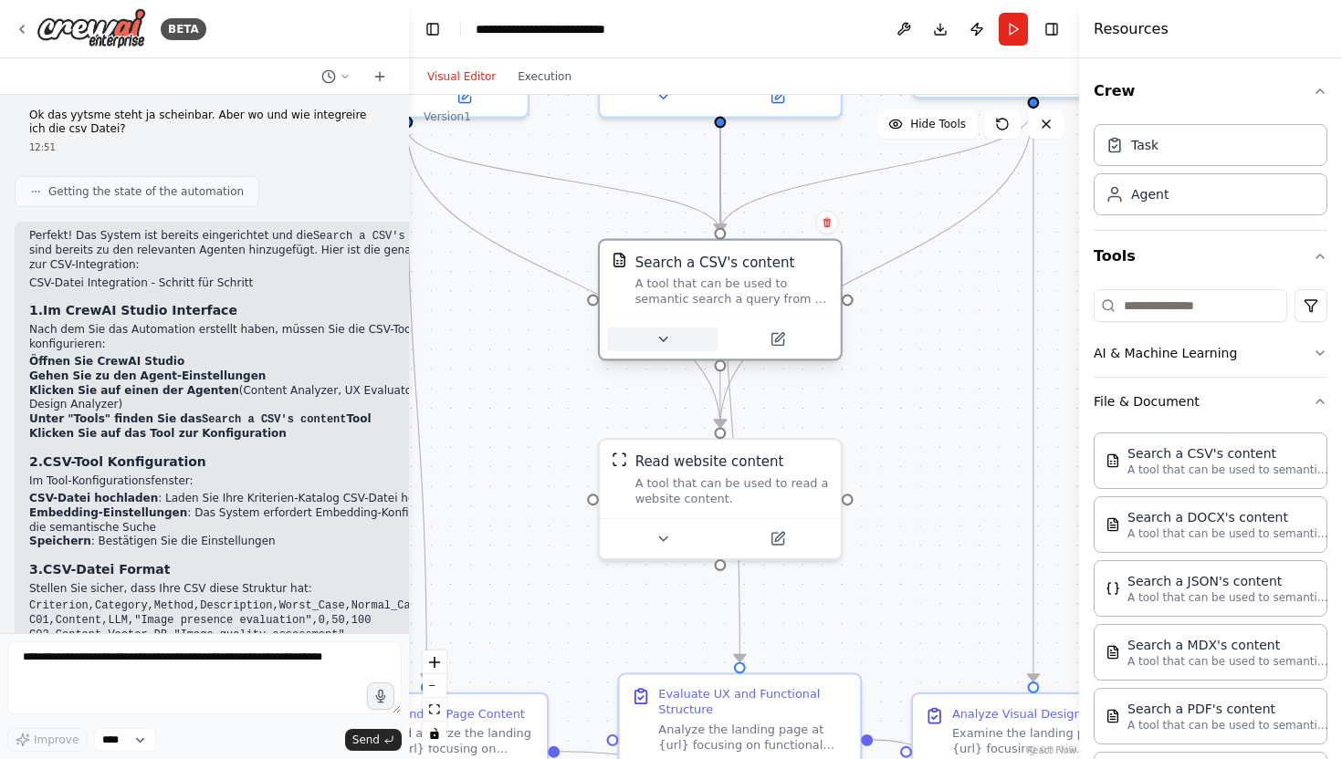
click at [655, 339] on icon at bounding box center [663, 339] width 16 height 16
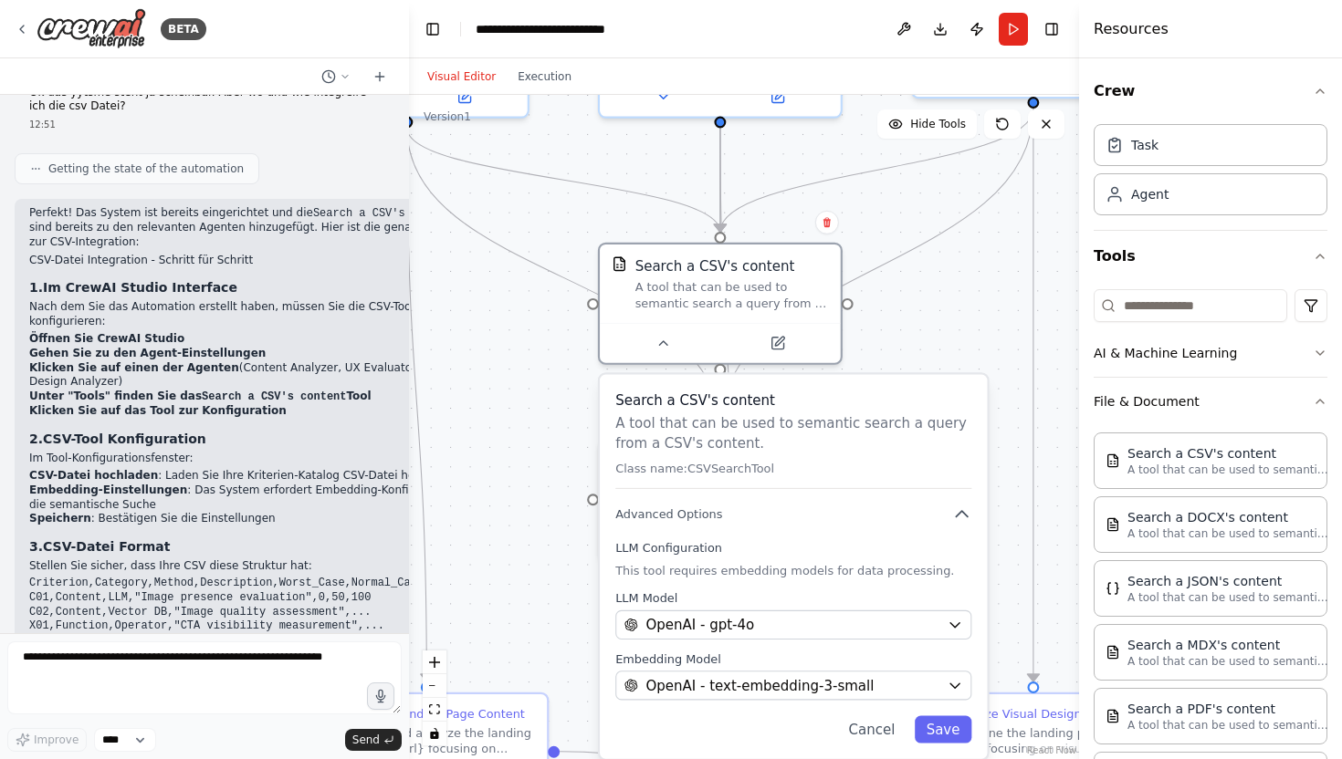
scroll to position [2675, 0]
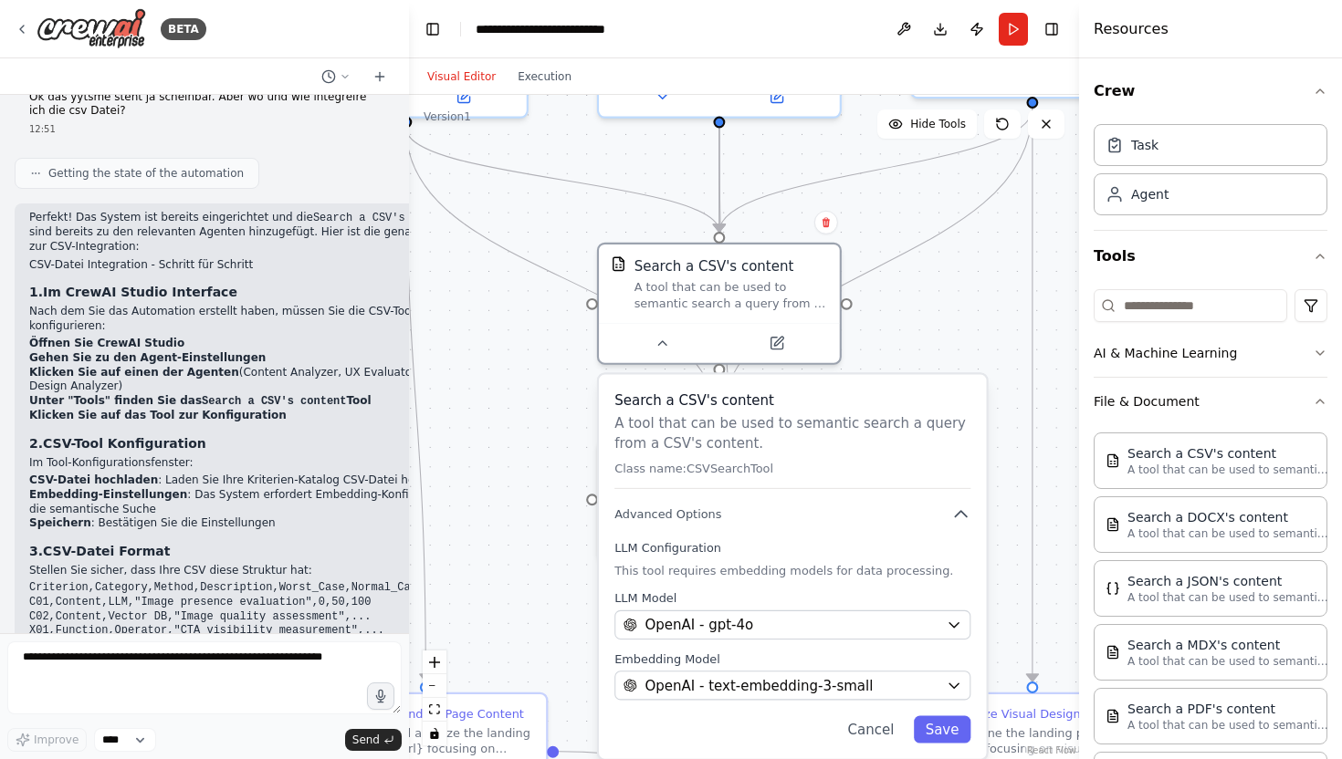
click at [510, 444] on div ".deletable-edge-delete-btn { width: 20px; height: 20px; border: 0px solid #ffff…" at bounding box center [744, 427] width 670 height 664
click at [583, 521] on div ".deletable-edge-delete-btn { width: 20px; height: 20px; border: 0px solid #ffff…" at bounding box center [744, 427] width 670 height 664
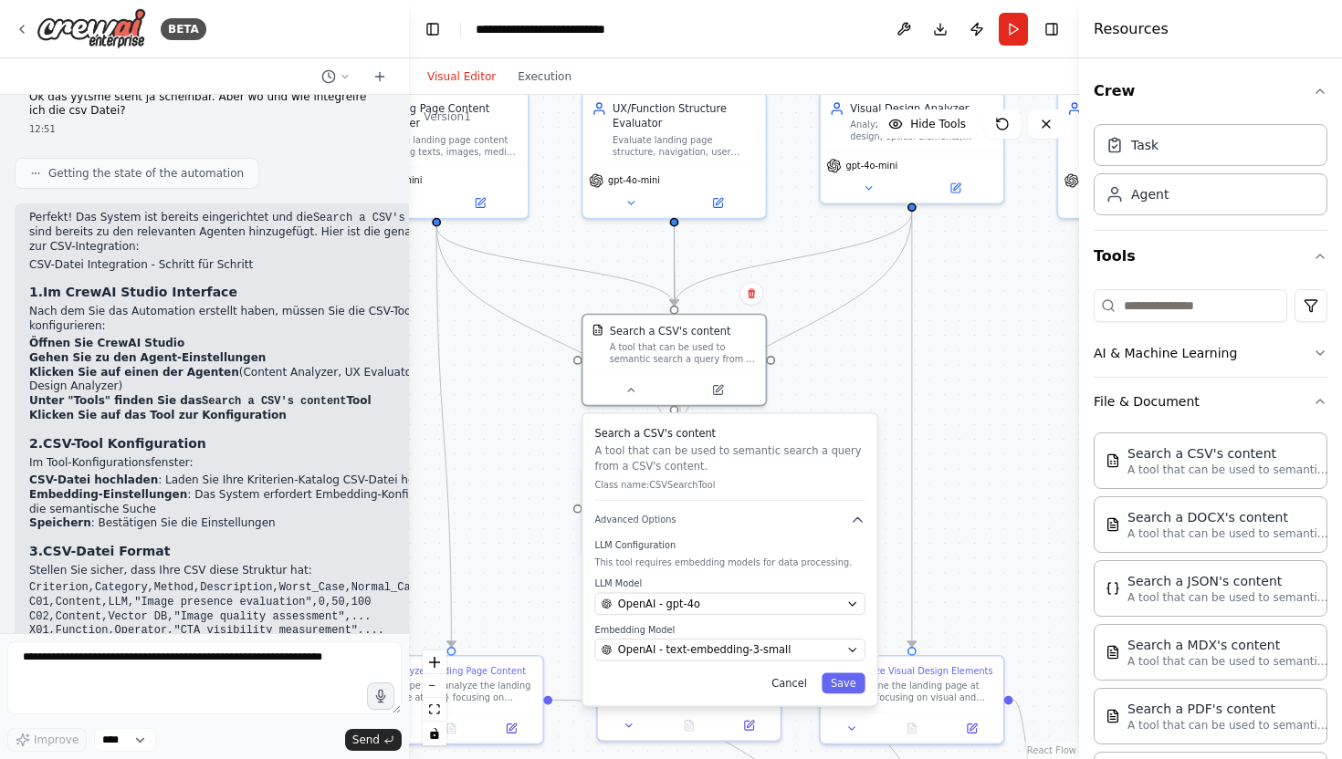
click at [779, 680] on button "Cancel" at bounding box center [788, 683] width 53 height 21
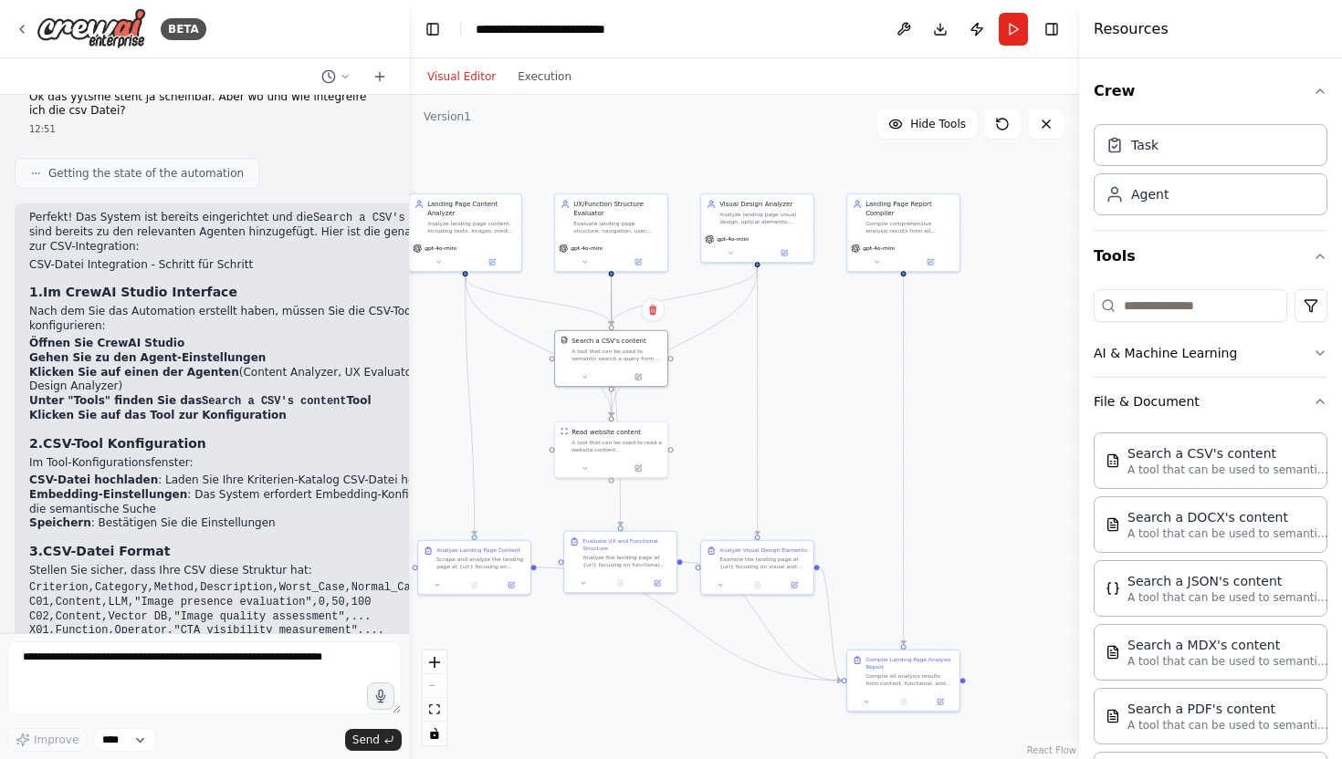
drag, startPoint x: 951, startPoint y: 478, endPoint x: 836, endPoint y: 430, distance: 124.7
click at [836, 430] on div ".deletable-edge-delete-btn { width: 20px; height: 20px; border: 0px solid #ffff…" at bounding box center [744, 427] width 670 height 664
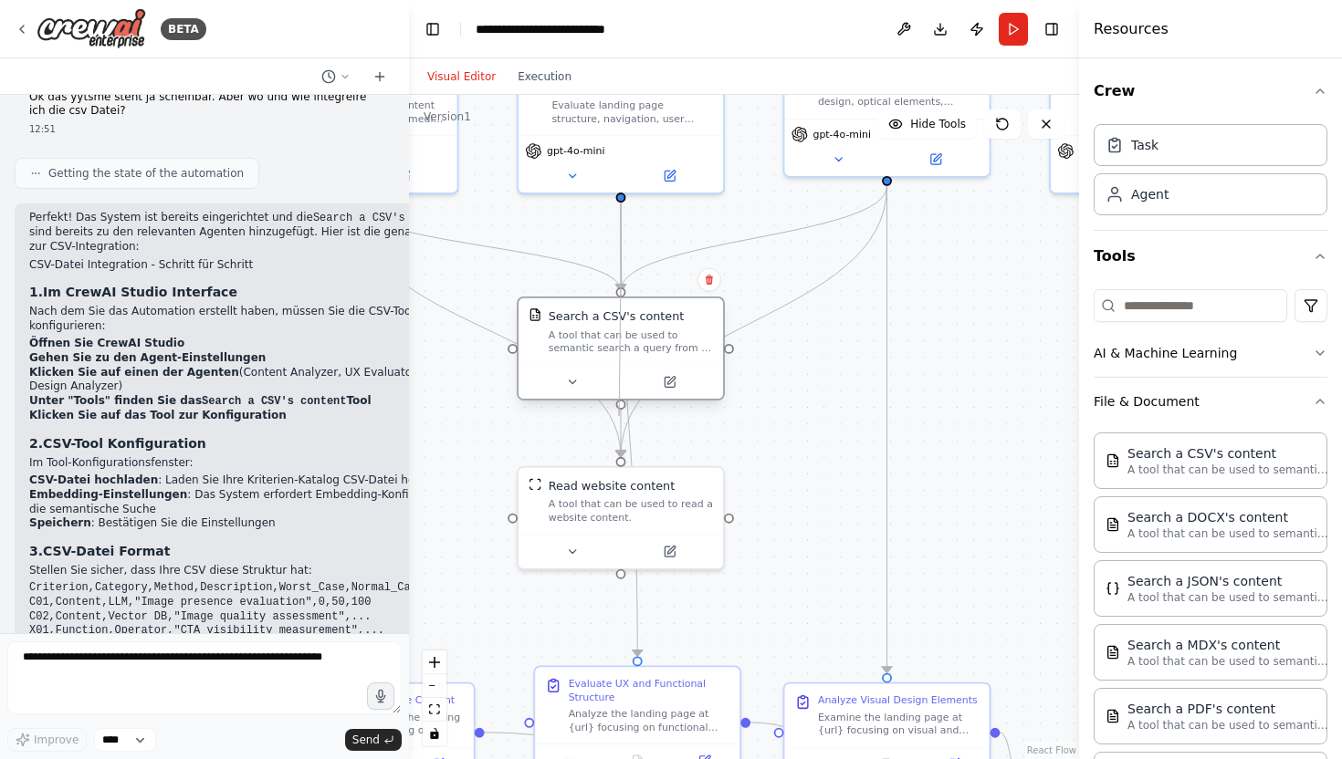
click at [619, 406] on div at bounding box center [621, 405] width 10 height 10
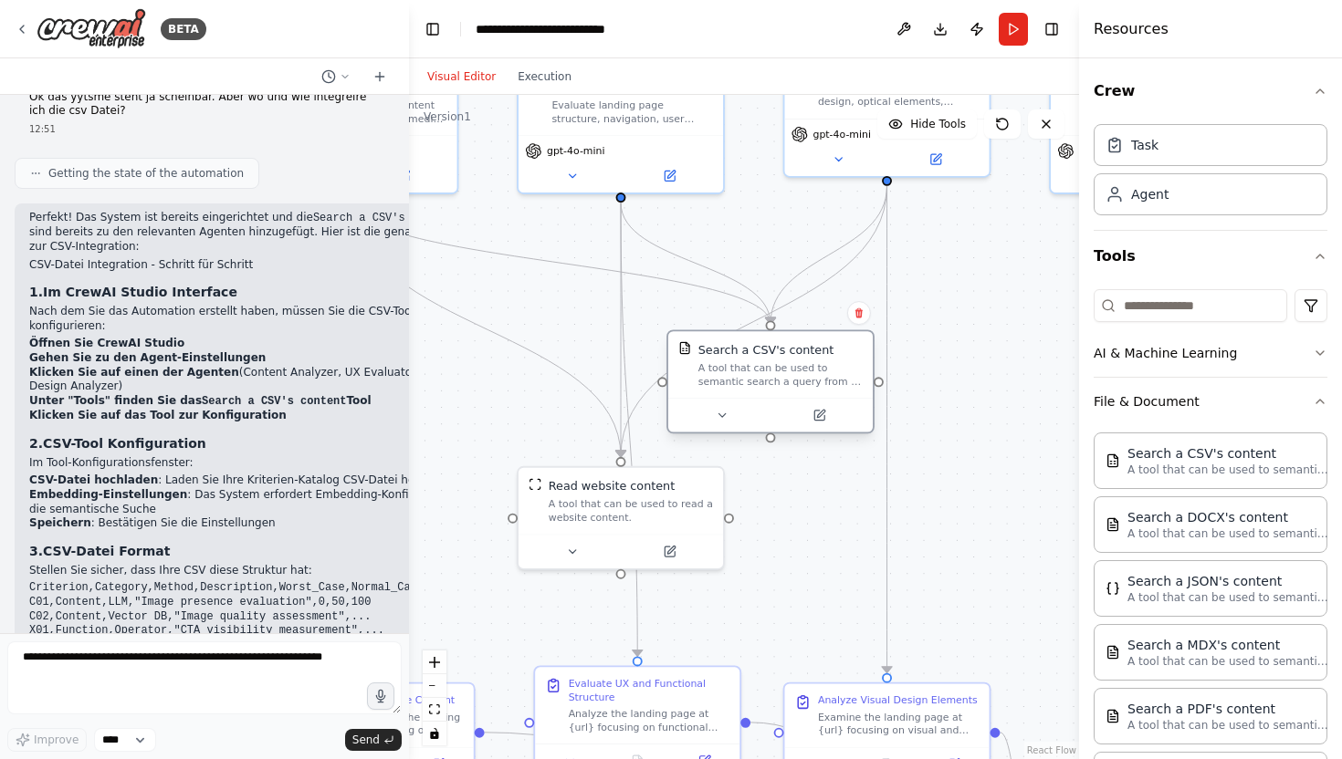
drag, startPoint x: 628, startPoint y: 338, endPoint x: 775, endPoint y: 368, distance: 150.0
click at [775, 368] on div "A tool that can be used to semantic search a query from a CSV's content." at bounding box center [780, 374] width 164 height 26
click at [775, 367] on div "A tool that can be used to semantic search a query from a CSV's content." at bounding box center [780, 374] width 164 height 26
click at [775, 366] on div "A tool that can be used to semantic search a query from a CSV's content." at bounding box center [780, 374] width 164 height 26
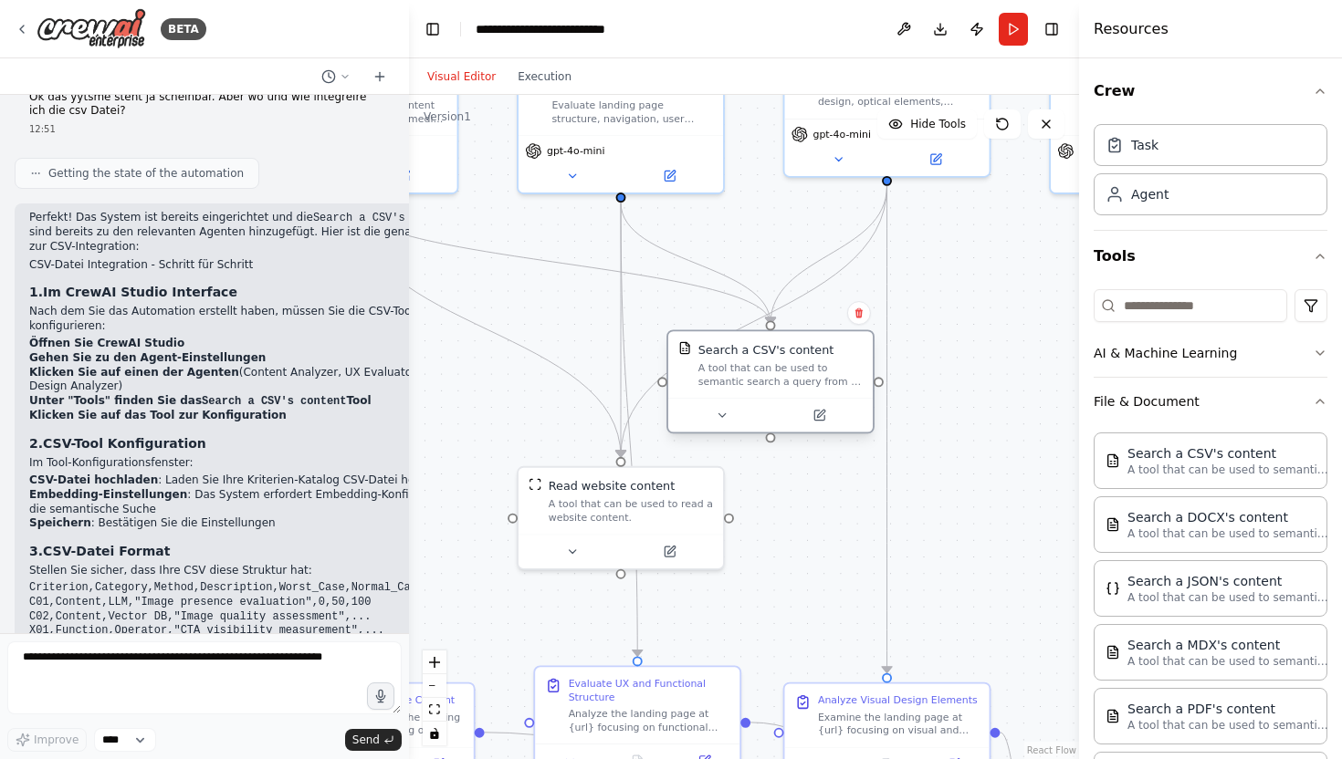
click at [775, 366] on div "A tool that can be used to semantic search a query from a CSV's content." at bounding box center [780, 374] width 164 height 26
click at [818, 418] on icon at bounding box center [819, 416] width 10 height 10
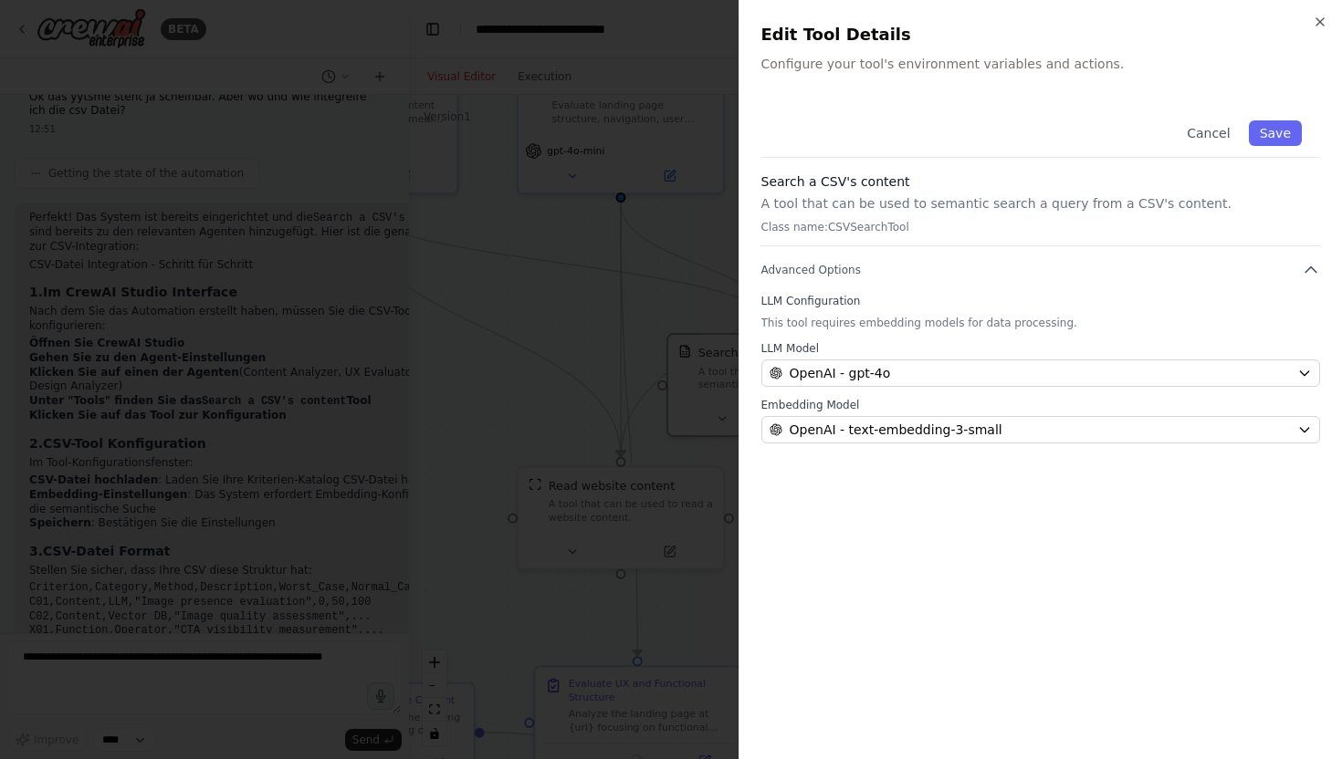
click at [794, 63] on p "Configure your tool's environment variables and actions." at bounding box center [1040, 64] width 559 height 18
drag, startPoint x: 794, startPoint y: 63, endPoint x: 858, endPoint y: 66, distance: 63.9
click at [858, 66] on p "Configure your tool's environment variables and actions." at bounding box center [1040, 64] width 559 height 18
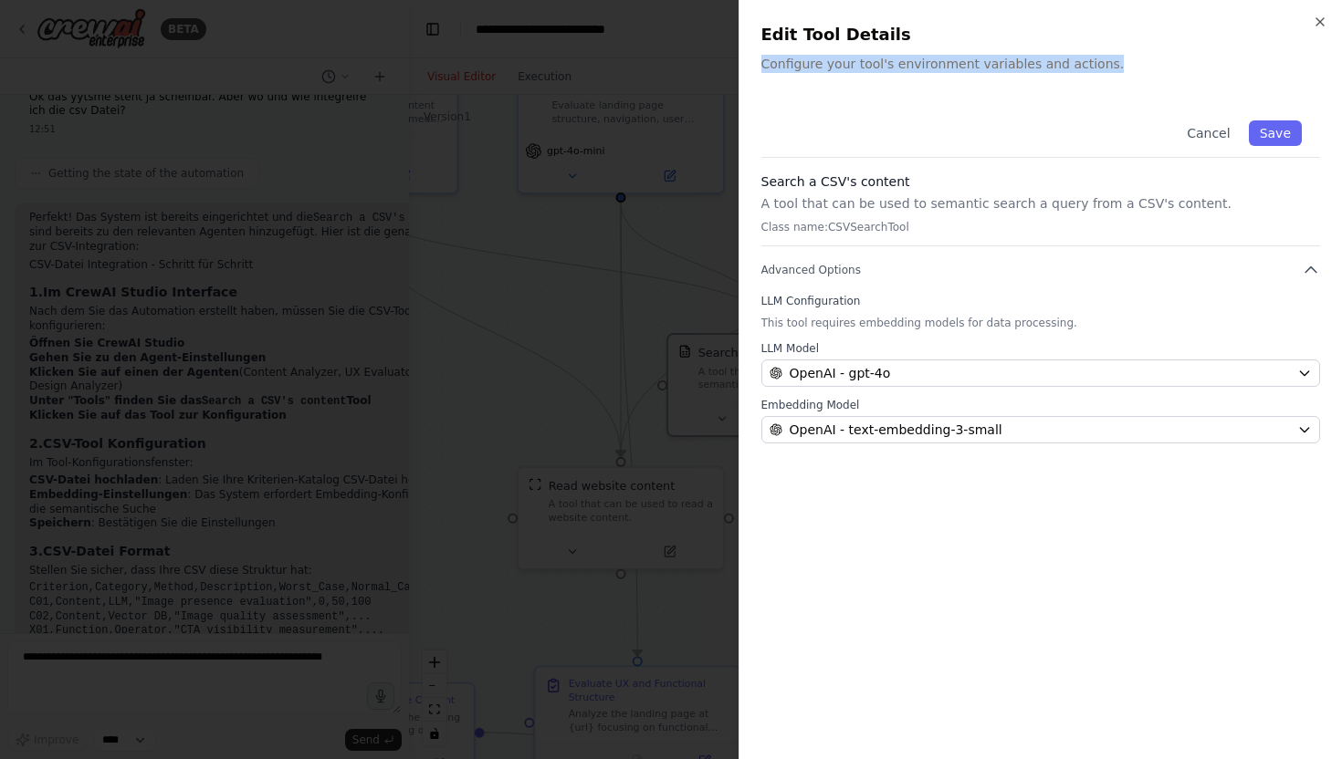
drag, startPoint x: 1092, startPoint y: 61, endPoint x: 754, endPoint y: 68, distance: 337.7
click at [754, 68] on div "Close Edit Tool Details Configure your tool's environment variables and actions…" at bounding box center [1040, 379] width 604 height 759
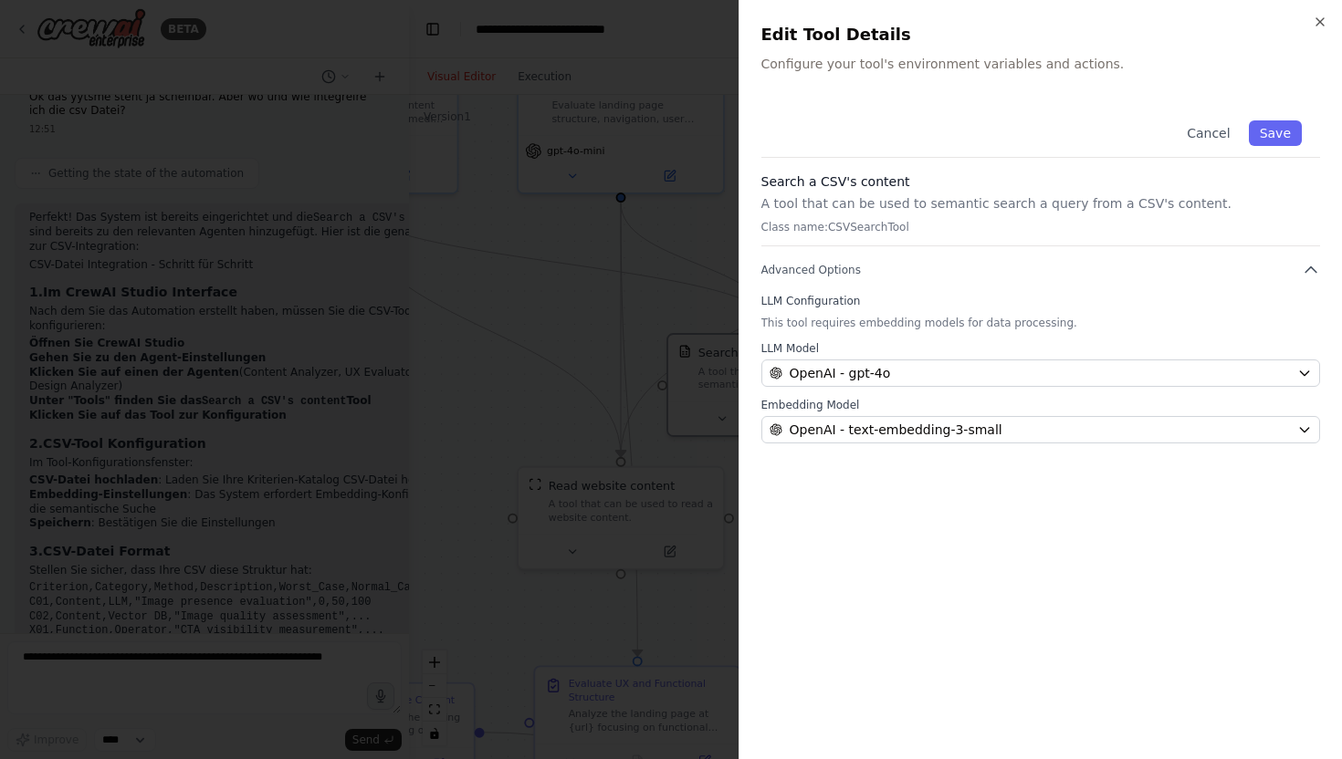
click at [661, 167] on div at bounding box center [671, 379] width 1342 height 759
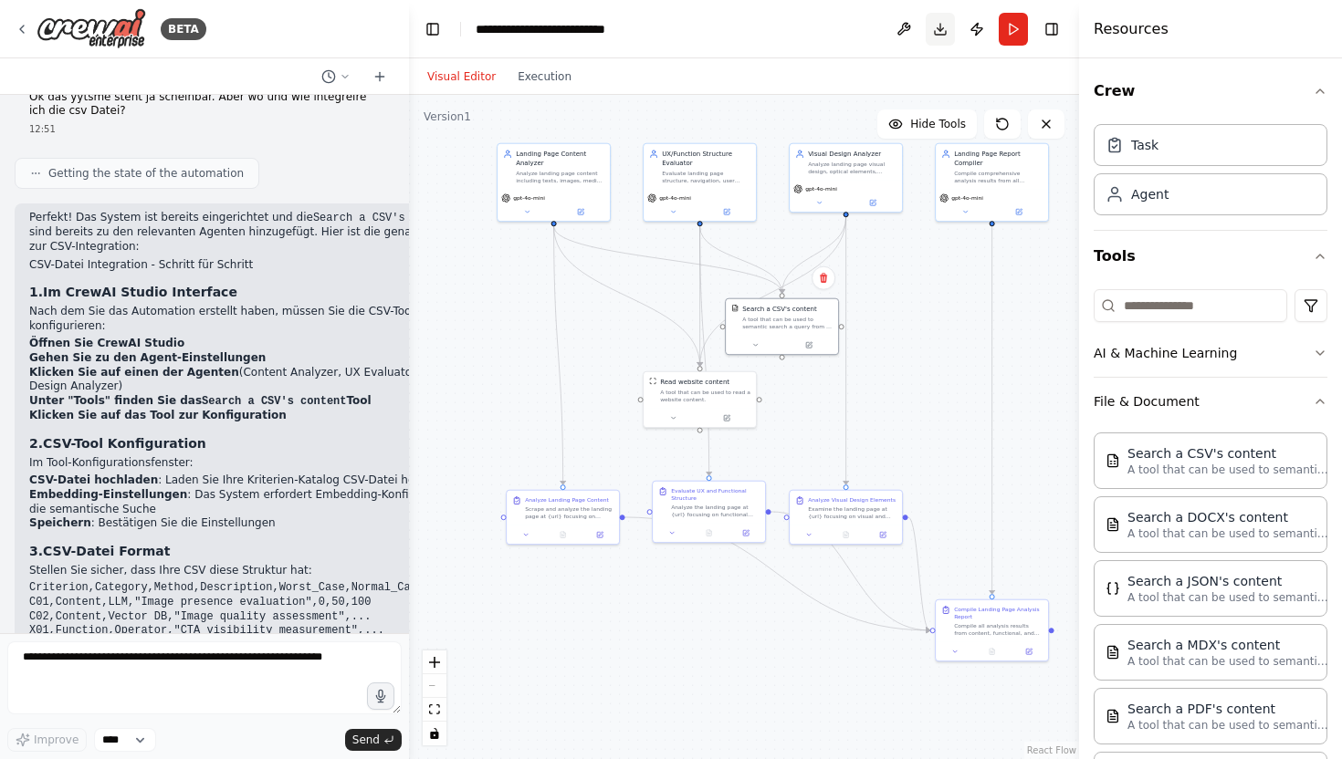
click at [938, 37] on button "Download" at bounding box center [939, 29] width 29 height 33
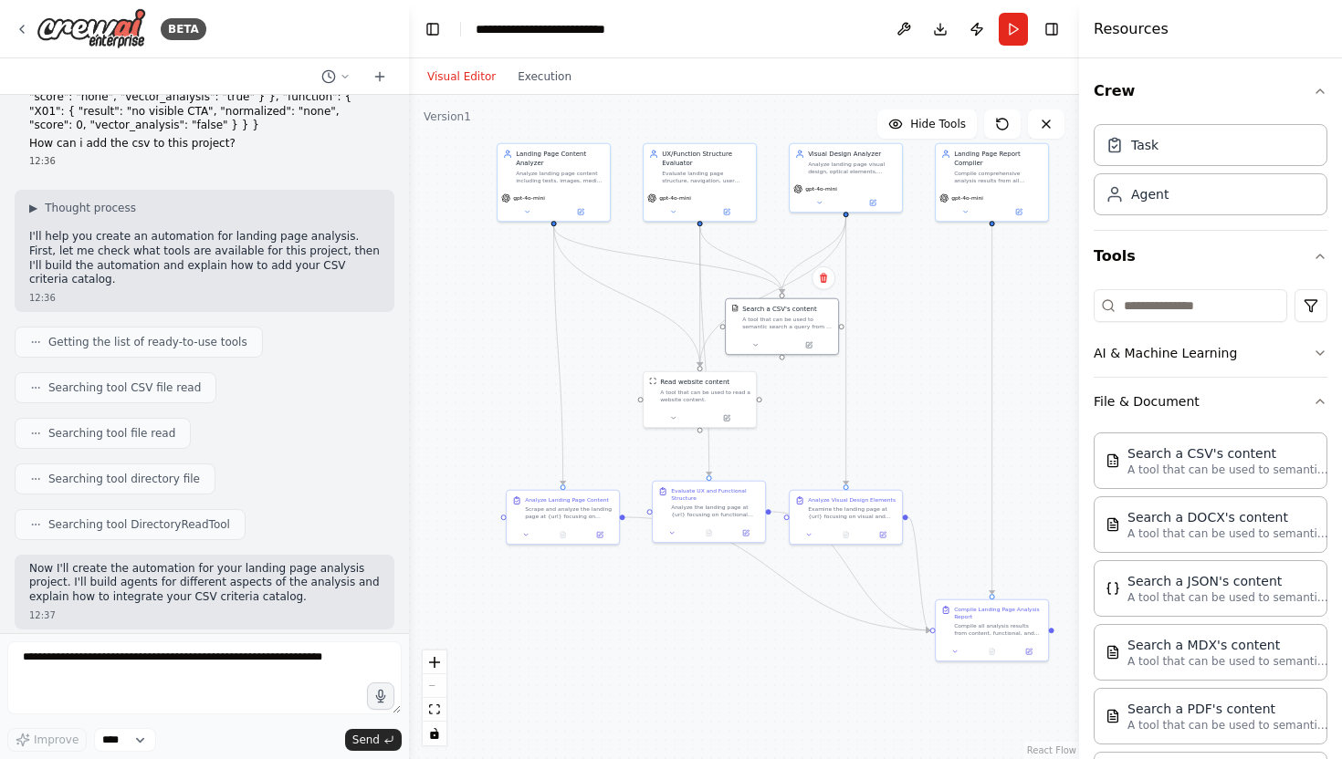
scroll to position [878, 0]
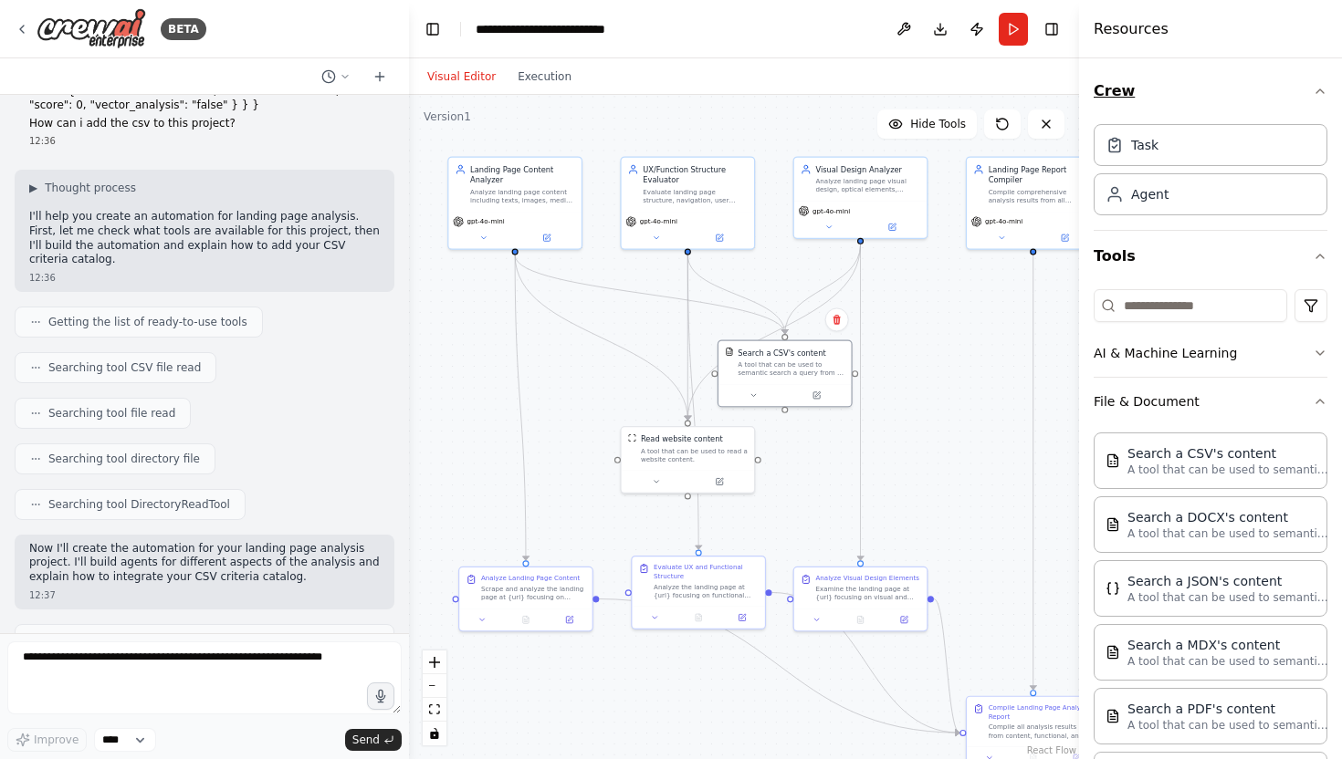
click at [1321, 85] on icon "button" at bounding box center [1319, 91] width 15 height 15
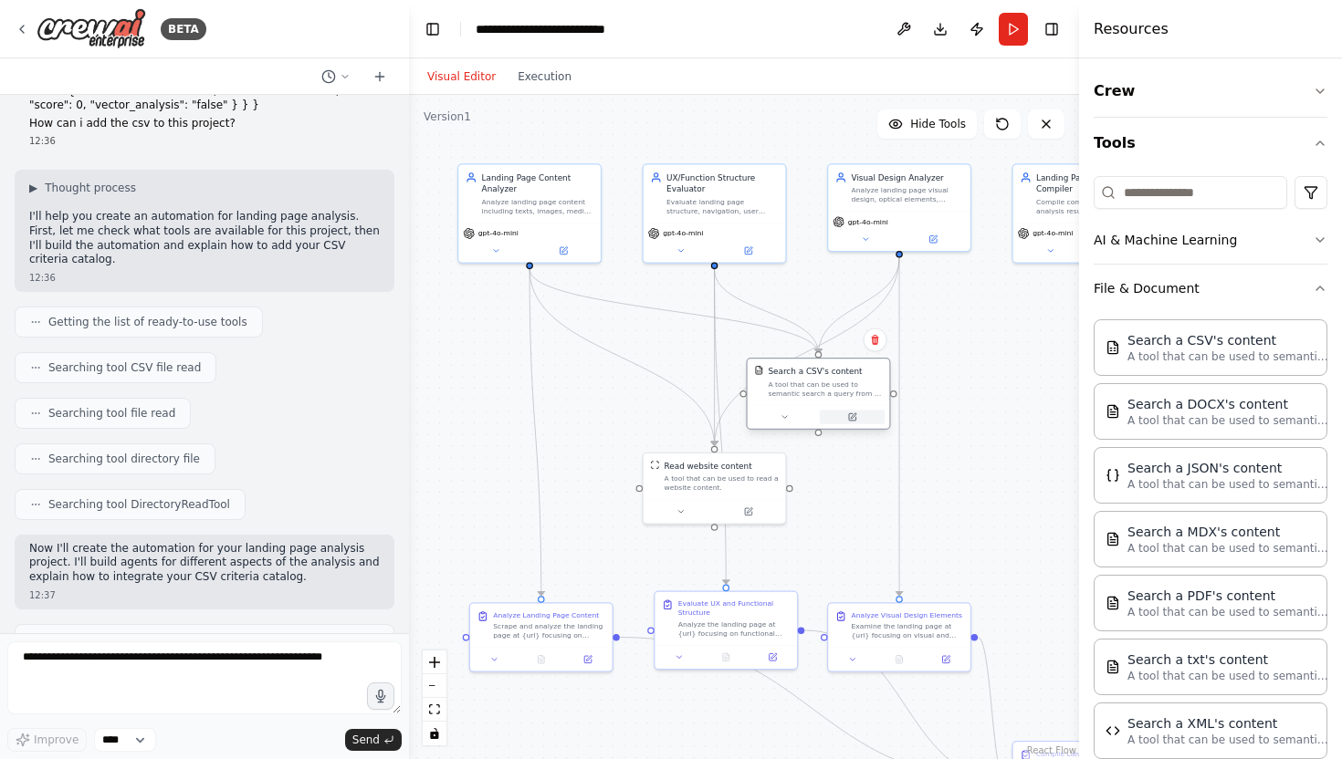
click at [854, 417] on icon at bounding box center [852, 416] width 7 height 7
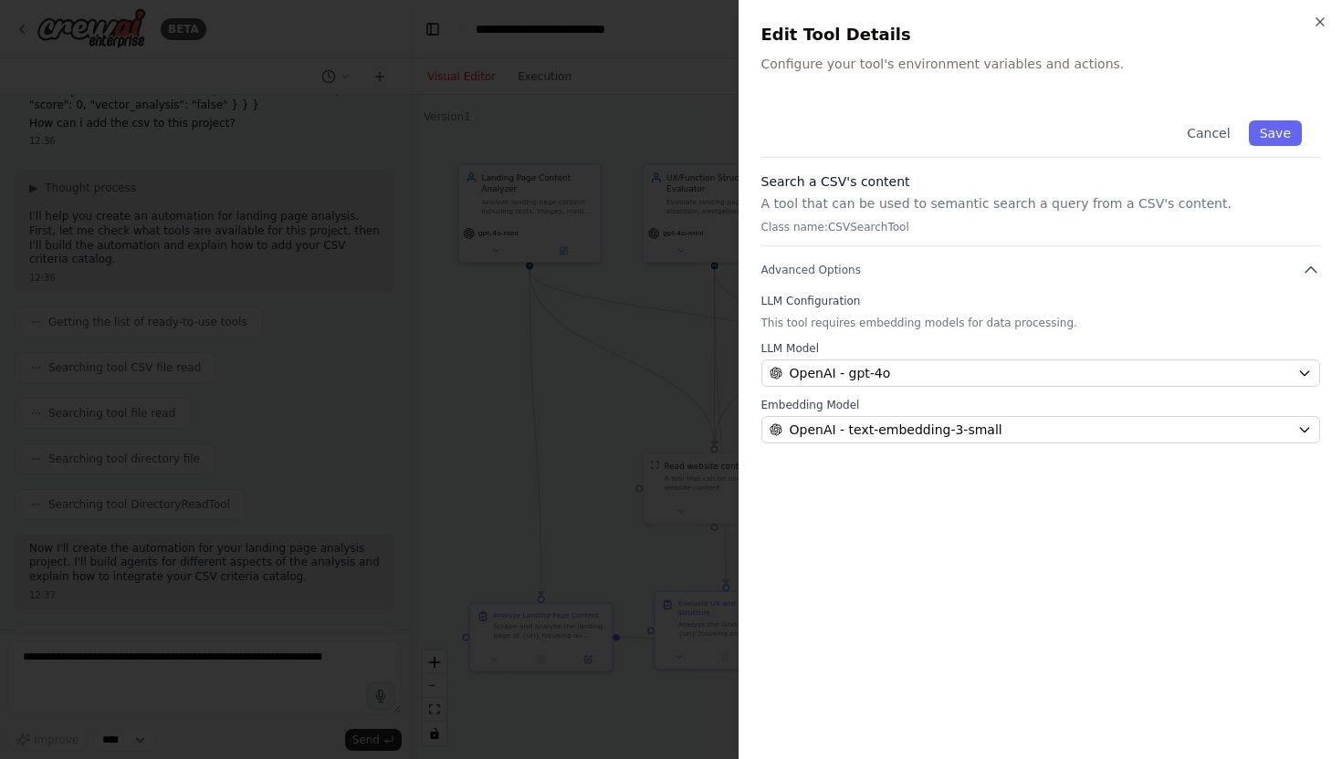
click at [927, 110] on div "Cancel Save" at bounding box center [1040, 130] width 559 height 56
click at [234, 347] on div at bounding box center [671, 379] width 1342 height 759
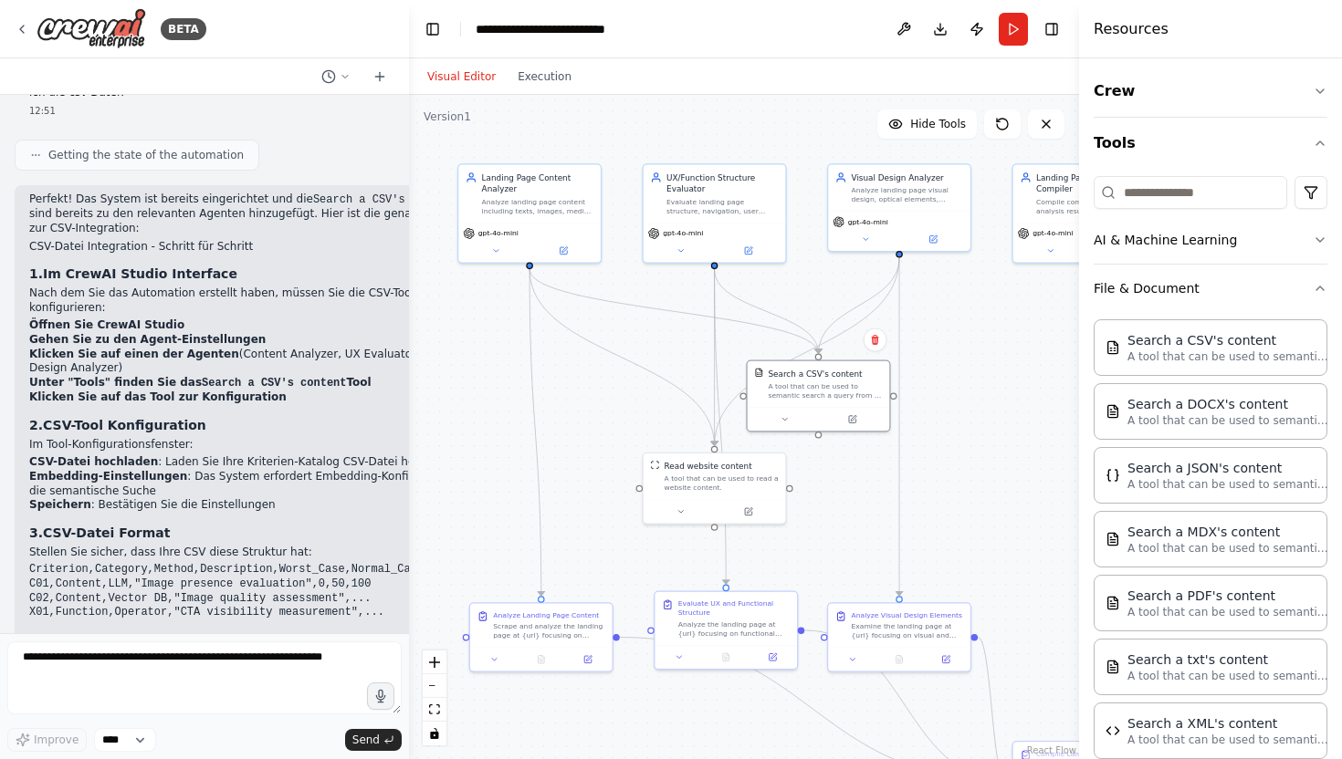
scroll to position [2648, 0]
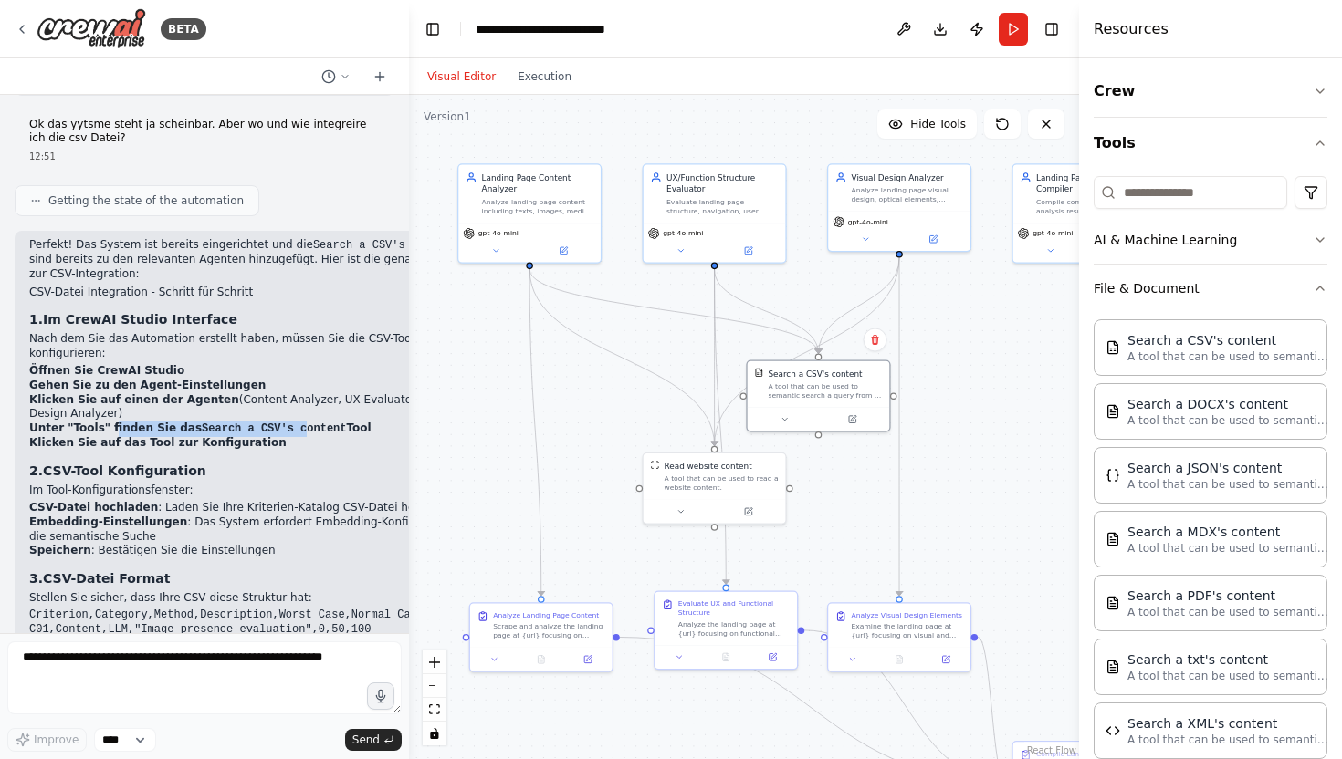
drag, startPoint x: 110, startPoint y: 296, endPoint x: 289, endPoint y: 295, distance: 178.9
click at [289, 422] on strong "Unter "Tools" finden Sie das Search a CSV's content Tool" at bounding box center [200, 428] width 342 height 13
drag, startPoint x: 81, startPoint y: 309, endPoint x: 228, endPoint y: 307, distance: 147.0
click at [226, 436] on strong "Klicken Sie auf das Tool zur Konfiguration" at bounding box center [157, 442] width 257 height 13
click at [784, 419] on icon at bounding box center [783, 417] width 9 height 9
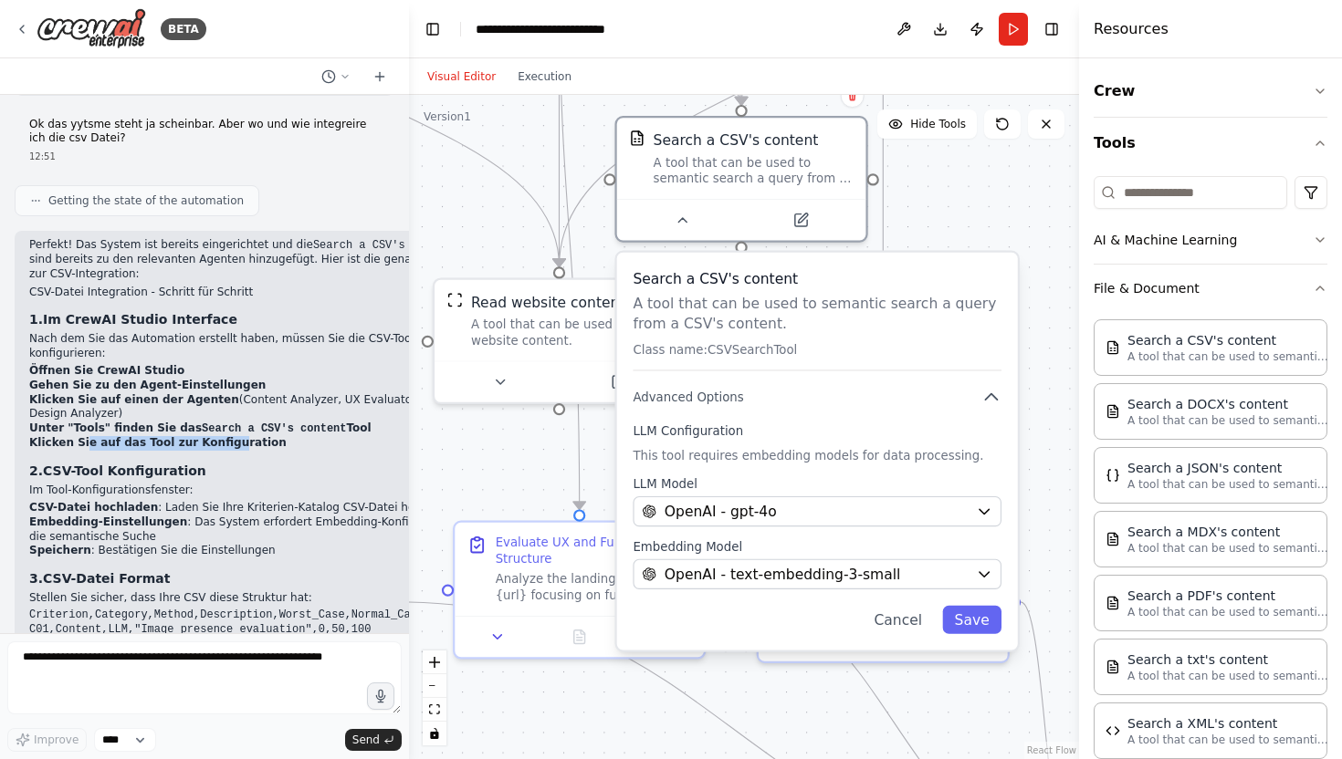
drag, startPoint x: 997, startPoint y: 320, endPoint x: 918, endPoint y: 222, distance: 126.0
click at [918, 222] on div ".deletable-edge-delete-btn { width: 20px; height: 20px; border: 0px solid #ffff…" at bounding box center [744, 427] width 670 height 664
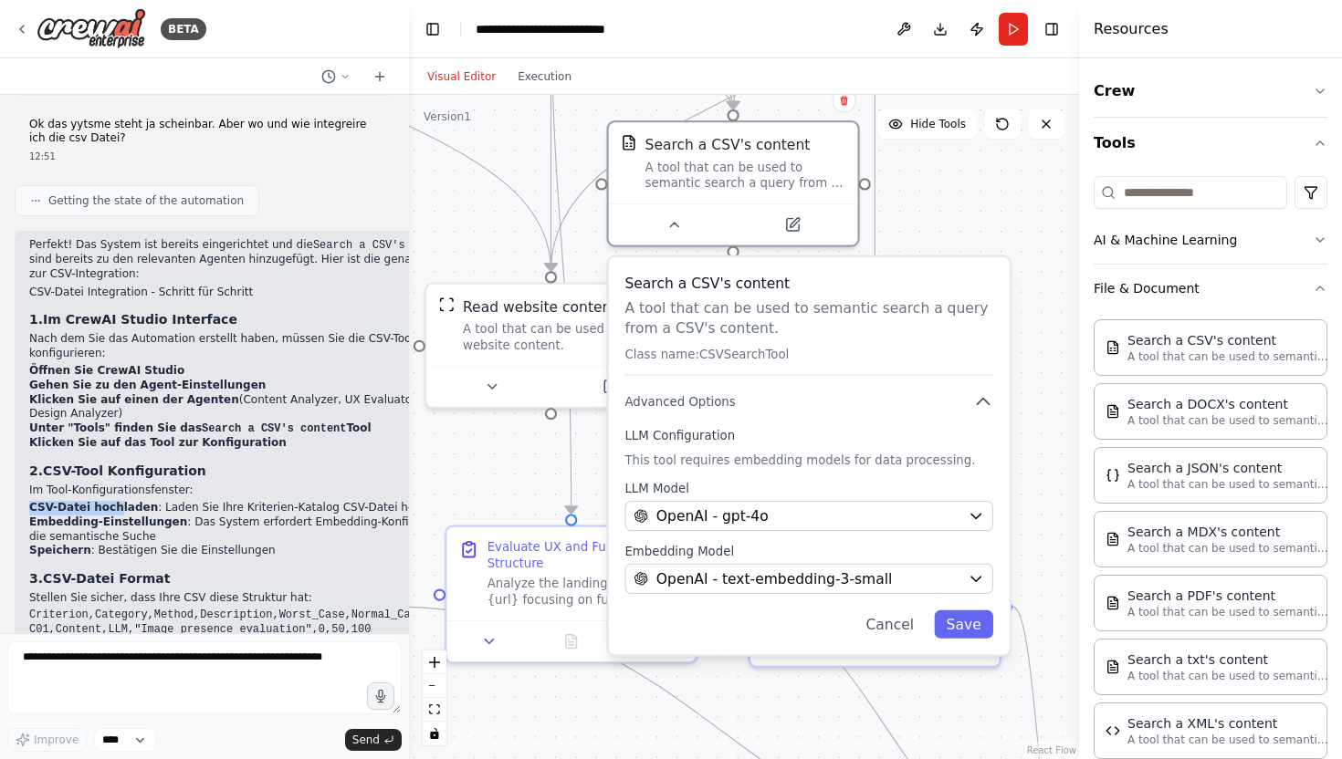
drag, startPoint x: 29, startPoint y: 375, endPoint x: 120, endPoint y: 375, distance: 90.4
click at [118, 501] on strong "CSV-Datei hochladen" at bounding box center [93, 507] width 129 height 13
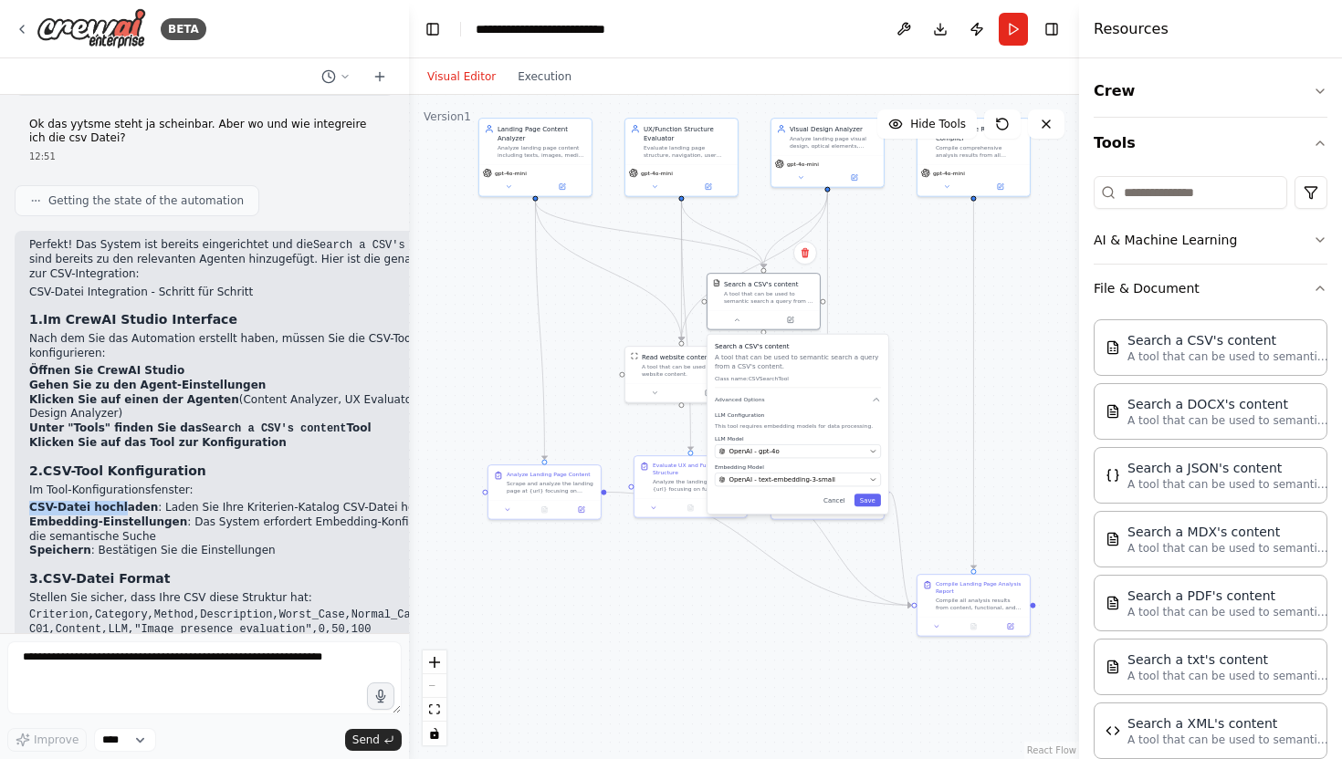
click at [861, 272] on div ".deletable-edge-delete-btn { width: 20px; height: 20px; border: 0px solid #ffff…" at bounding box center [744, 427] width 670 height 664
click at [883, 279] on div ".deletable-edge-delete-btn { width: 20px; height: 20px; border: 0px solid #ffff…" at bounding box center [744, 427] width 670 height 664
click at [867, 290] on div ".deletable-edge-delete-btn { width: 20px; height: 20px; border: 0px solid #ffff…" at bounding box center [744, 427] width 670 height 664
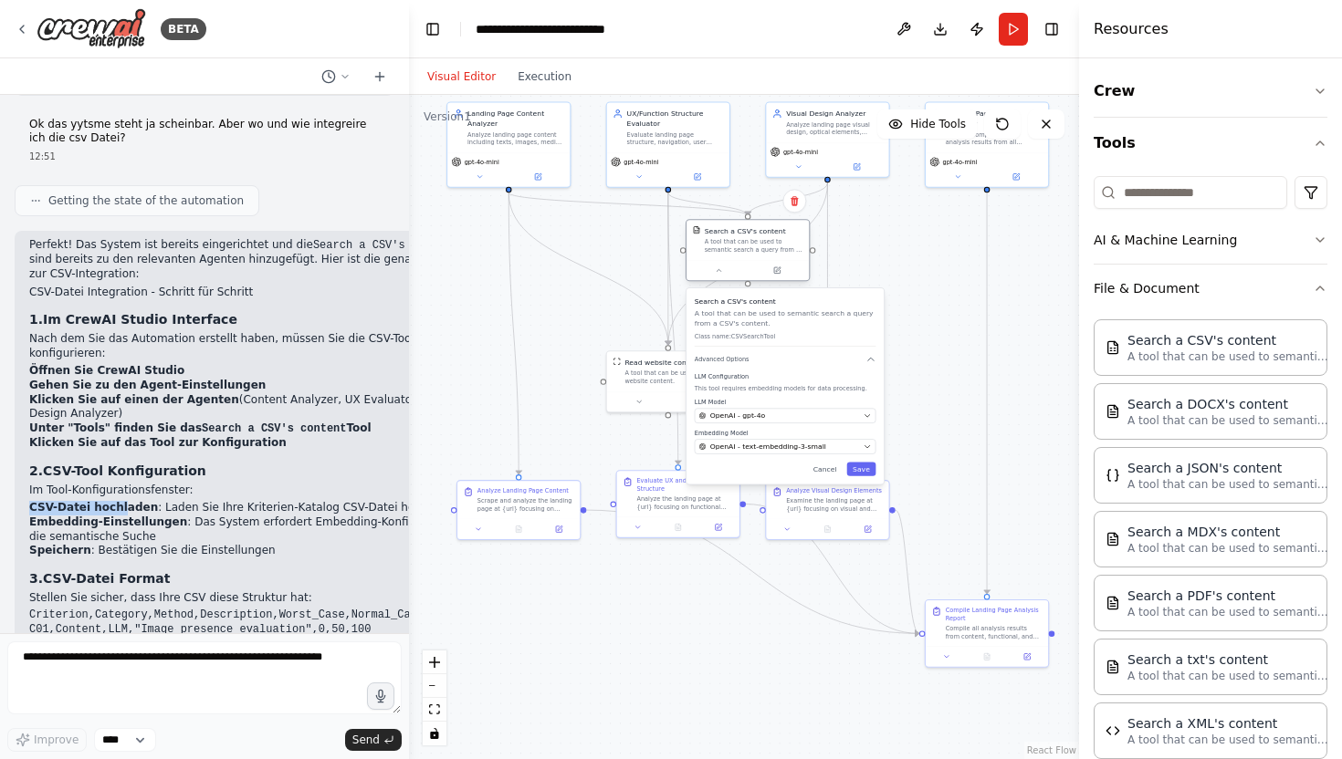
drag, startPoint x: 764, startPoint y: 291, endPoint x: 759, endPoint y: 244, distance: 47.7
click at [759, 244] on div "A tool that can be used to semantic search a query from a CSV's content." at bounding box center [754, 246] width 99 height 16
click at [828, 466] on button "Cancel" at bounding box center [825, 469] width 36 height 14
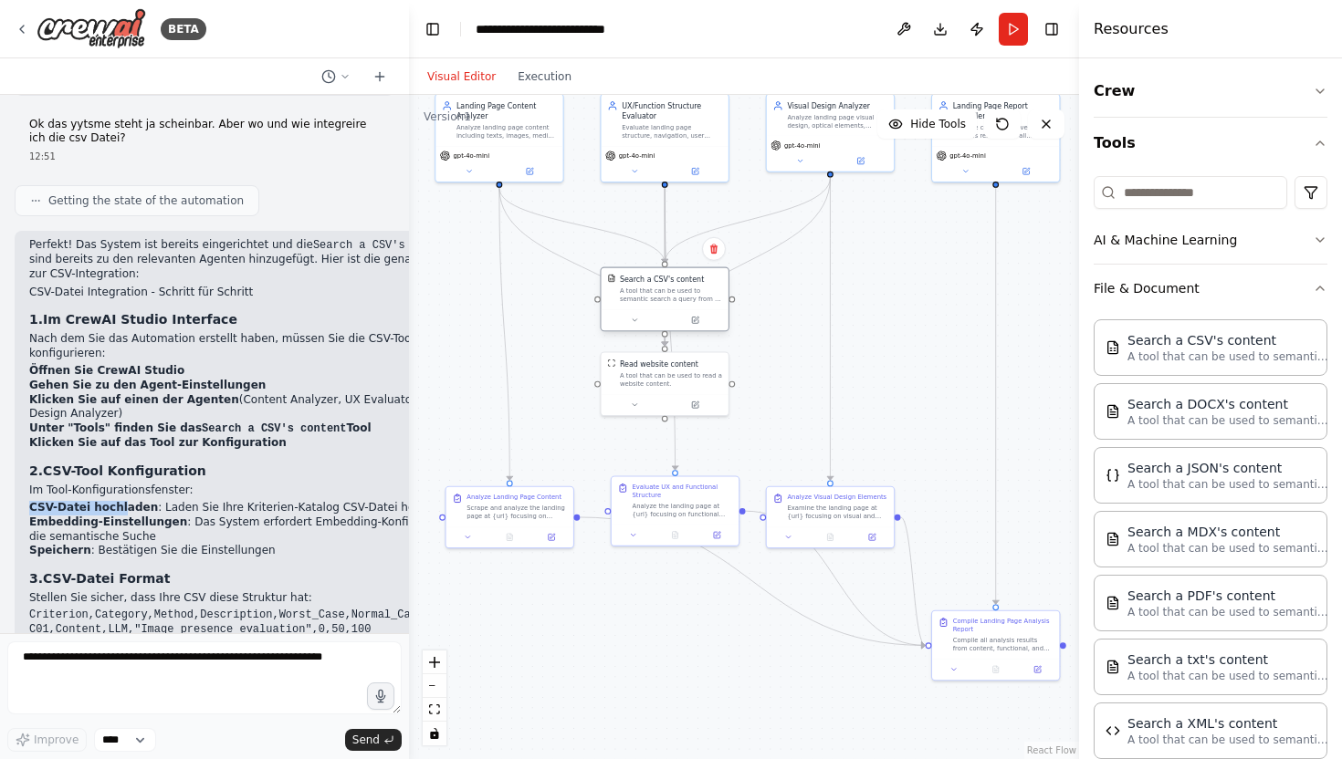
drag, startPoint x: 740, startPoint y: 243, endPoint x: 652, endPoint y: 293, distance: 101.8
click at [652, 293] on div "A tool that can be used to semantic search a query from a CSV's content." at bounding box center [671, 295] width 102 height 16
click at [652, 285] on div "A tool that can be used to semantic search a query from a CSV's content." at bounding box center [671, 285] width 102 height 16
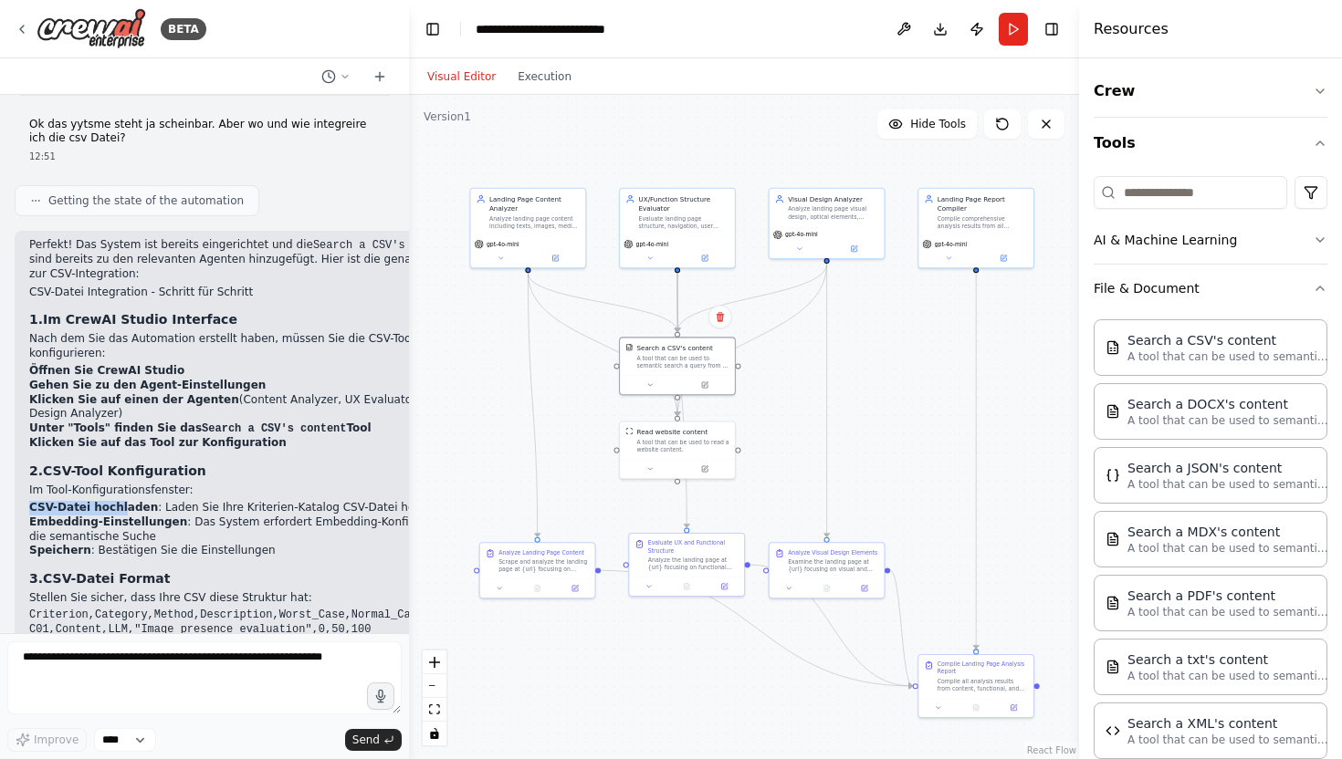
drag, startPoint x: 789, startPoint y: 271, endPoint x: 785, endPoint y: 350, distance: 79.5
click at [785, 351] on div ".deletable-edge-delete-btn { width: 20px; height: 20px; border: 0px solid #ffff…" at bounding box center [744, 427] width 670 height 664
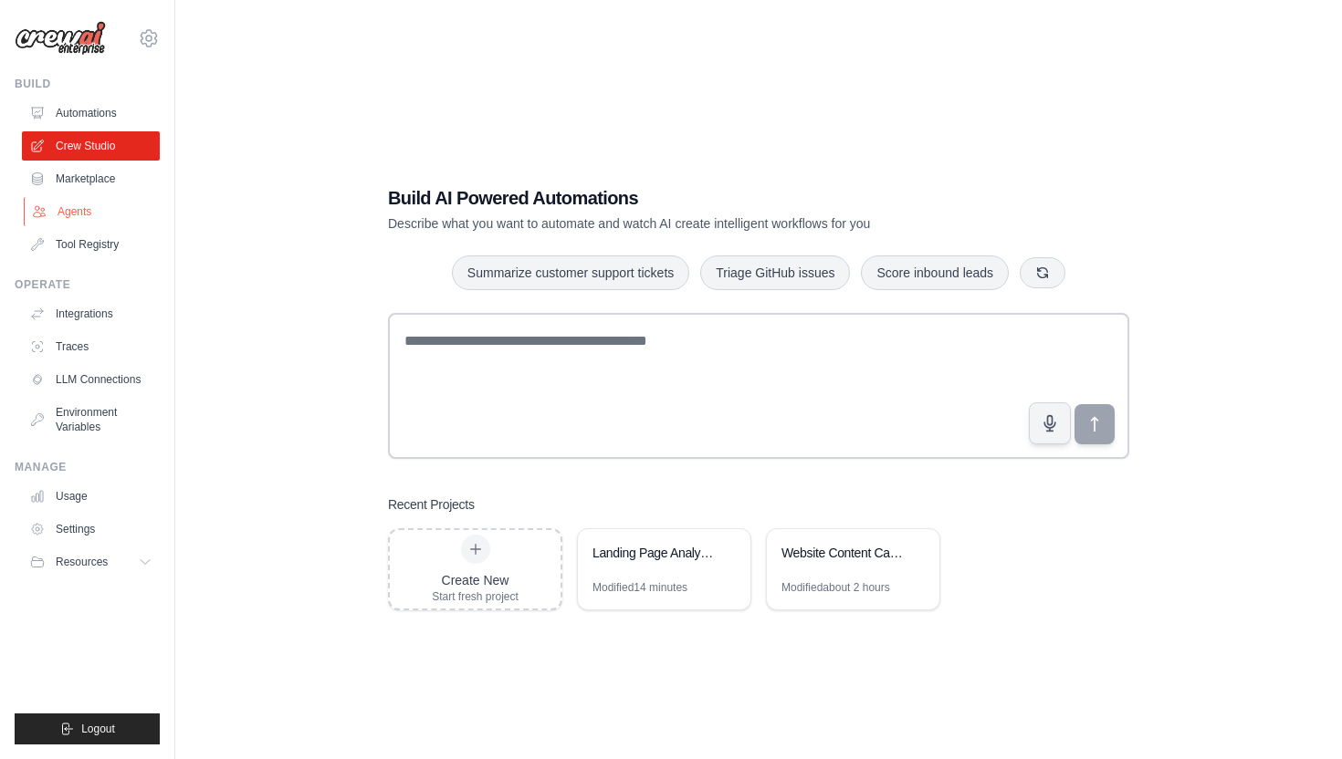
click at [101, 208] on link "Agents" at bounding box center [93, 211] width 138 height 29
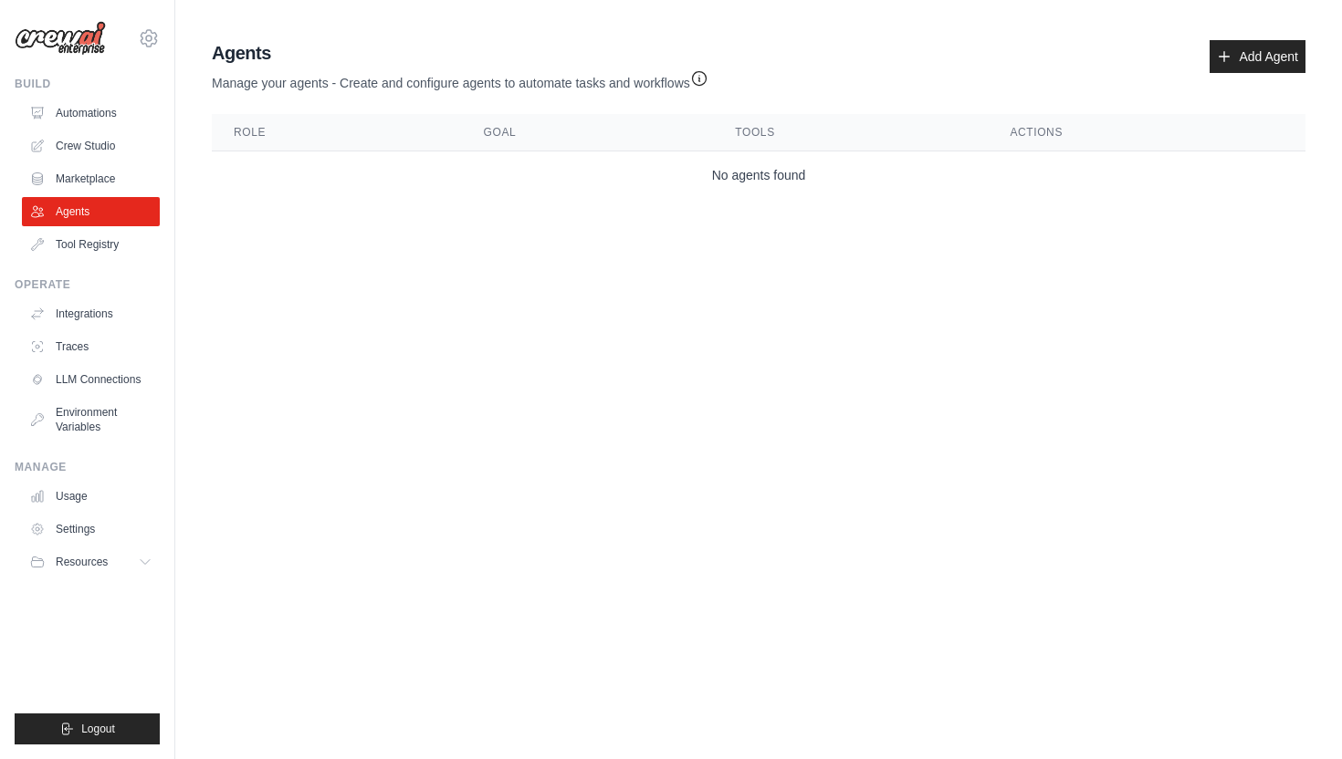
click at [631, 219] on main "Agent Usage Guide To use an agent in your CrewAI project, you can initialize it…" at bounding box center [758, 123] width 1166 height 246
click at [738, 172] on td "No agents found" at bounding box center [758, 175] width 1093 height 48
click at [1218, 59] on icon at bounding box center [1224, 56] width 15 height 15
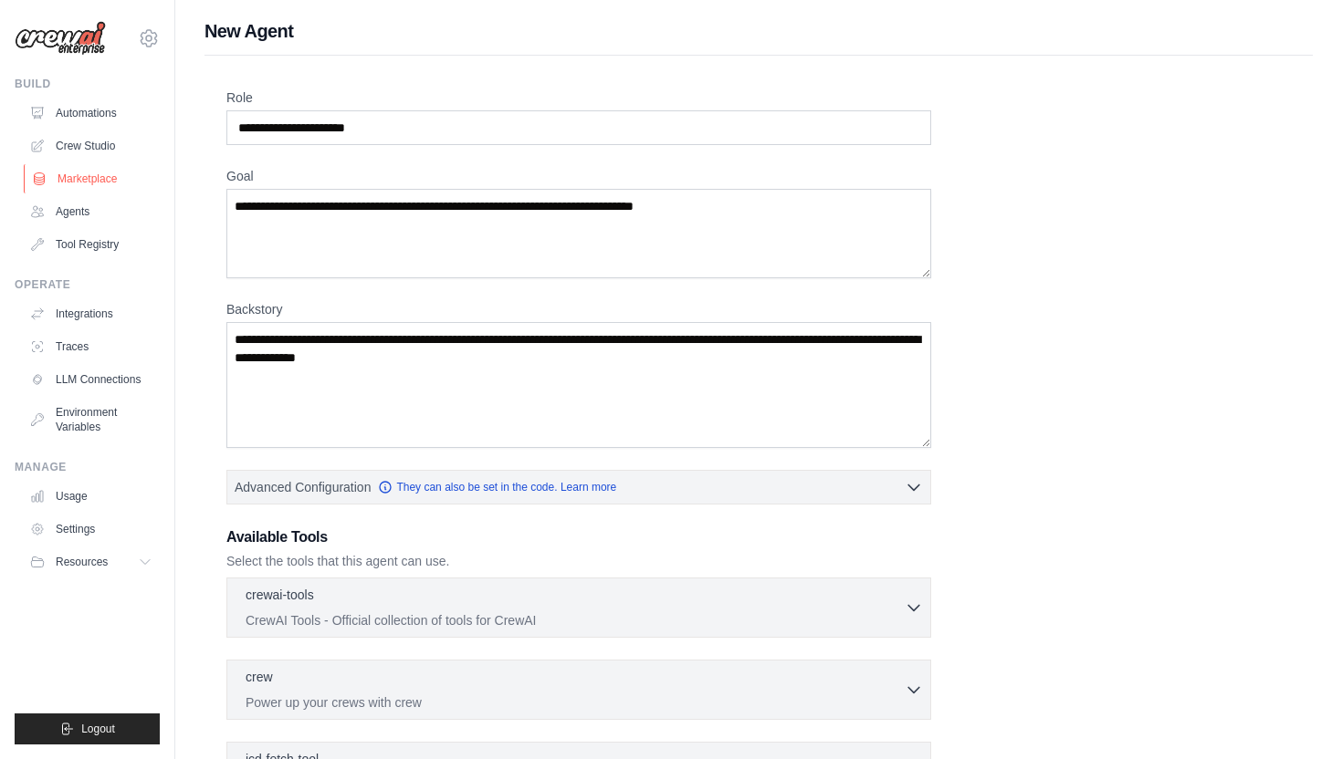
click at [92, 176] on link "Marketplace" at bounding box center [93, 178] width 138 height 29
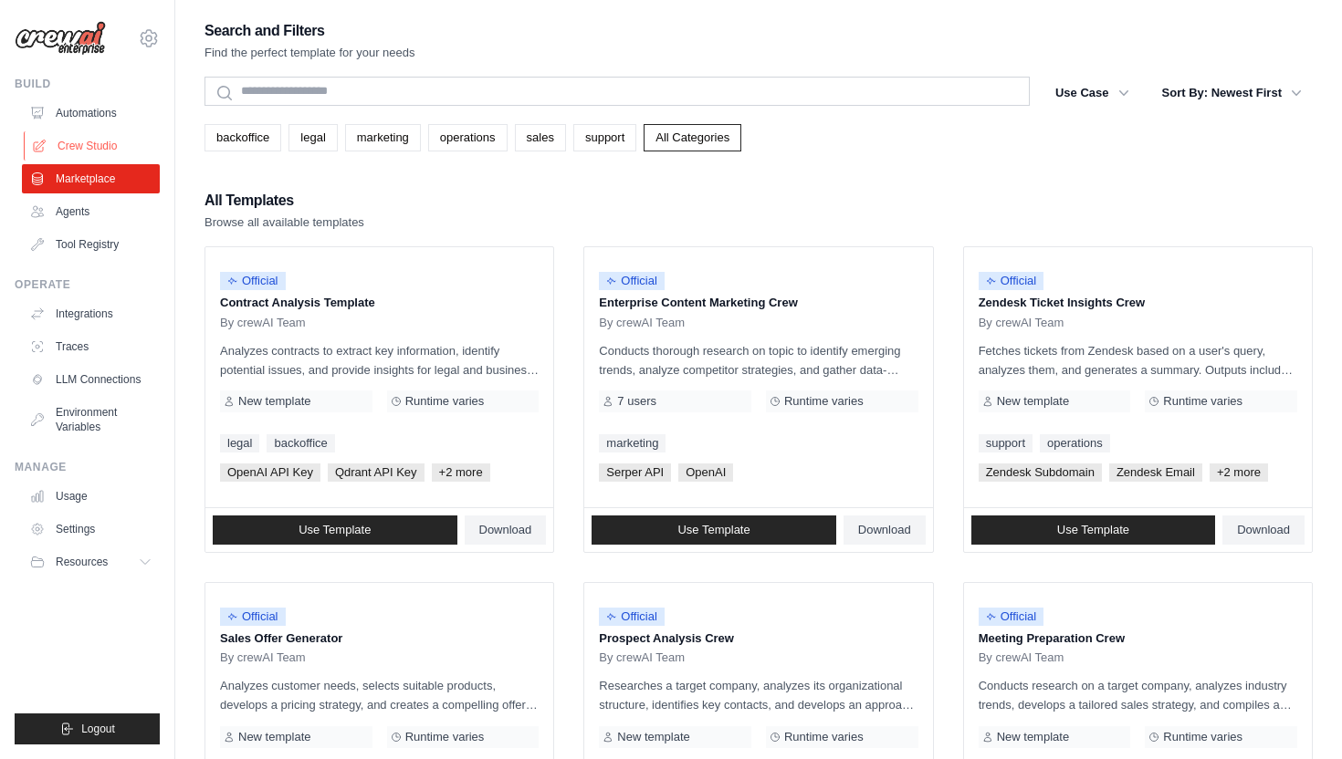
click at [89, 148] on link "Crew Studio" at bounding box center [93, 145] width 138 height 29
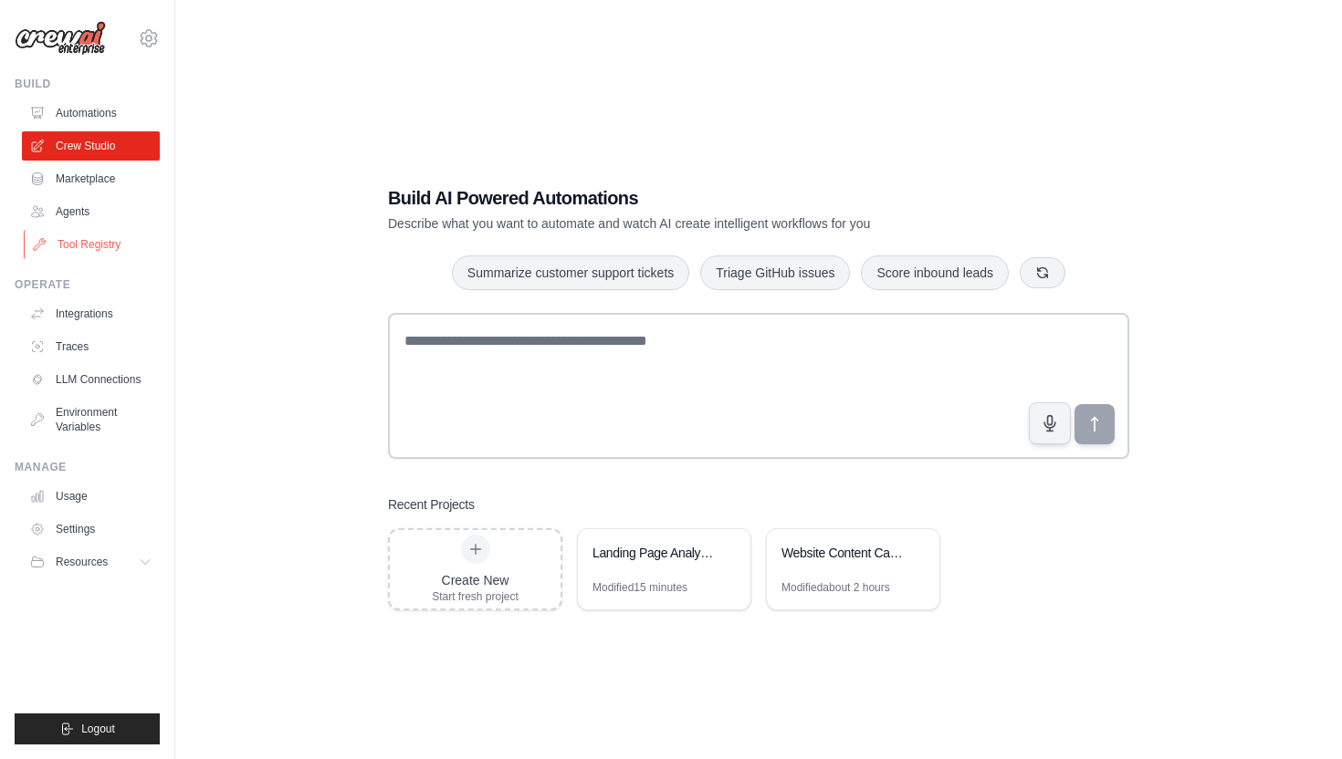
click at [82, 243] on link "Tool Registry" at bounding box center [93, 244] width 138 height 29
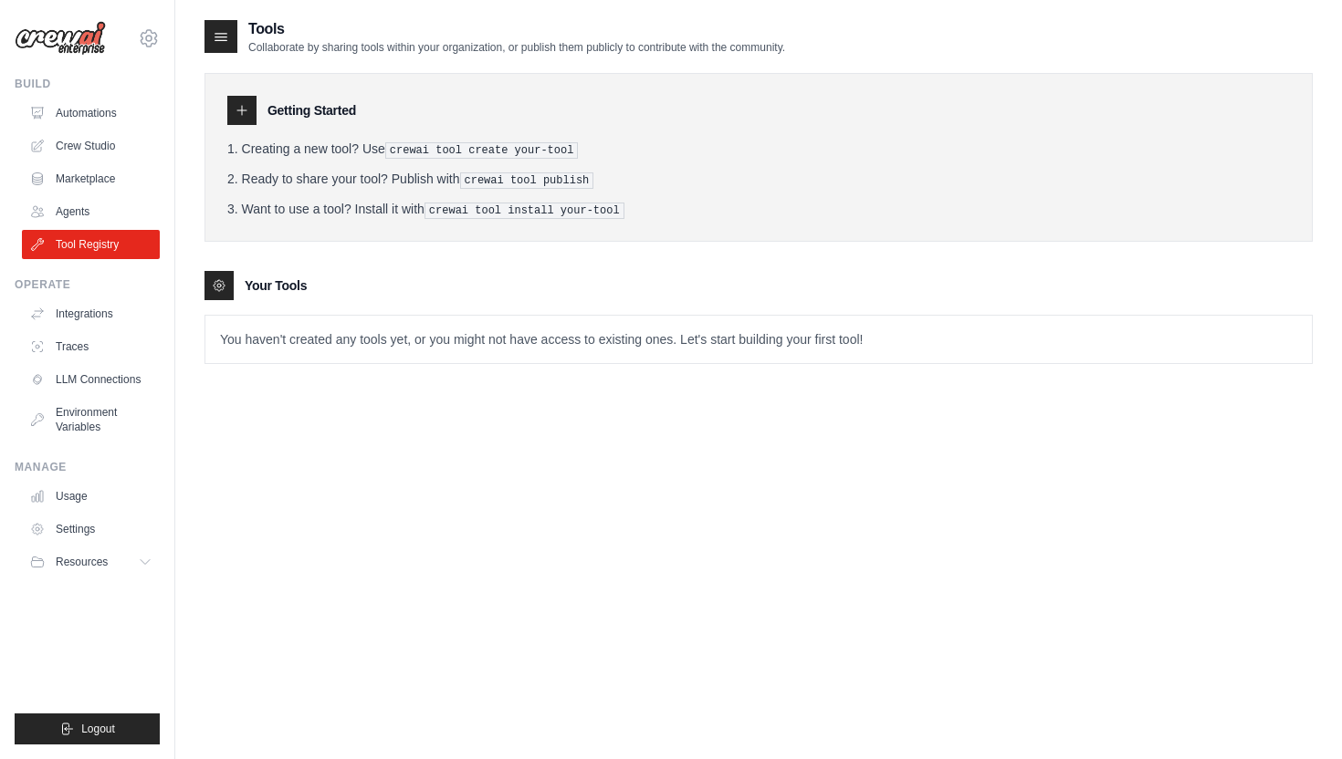
click at [277, 341] on p "You haven't created any tools yet, or you might not have access to existing one…" at bounding box center [758, 339] width 1106 height 47
click at [256, 113] on div at bounding box center [241, 110] width 29 height 29
click at [246, 111] on icon at bounding box center [242, 110] width 15 height 15
click at [238, 97] on div at bounding box center [241, 110] width 29 height 29
click at [240, 114] on icon at bounding box center [242, 110] width 15 height 15
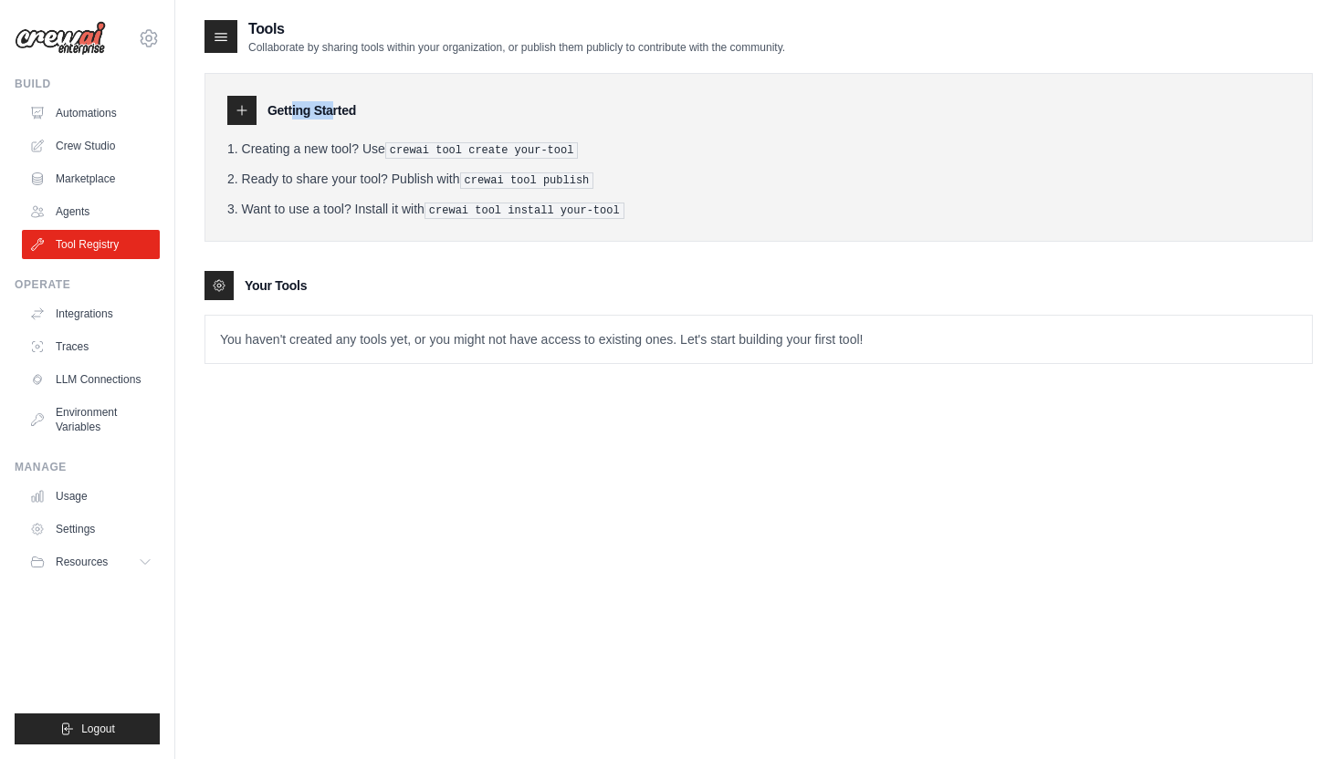
click at [240, 114] on icon at bounding box center [242, 110] width 15 height 15
click at [216, 47] on div at bounding box center [220, 36] width 33 height 33
click at [215, 40] on icon at bounding box center [221, 37] width 12 height 7
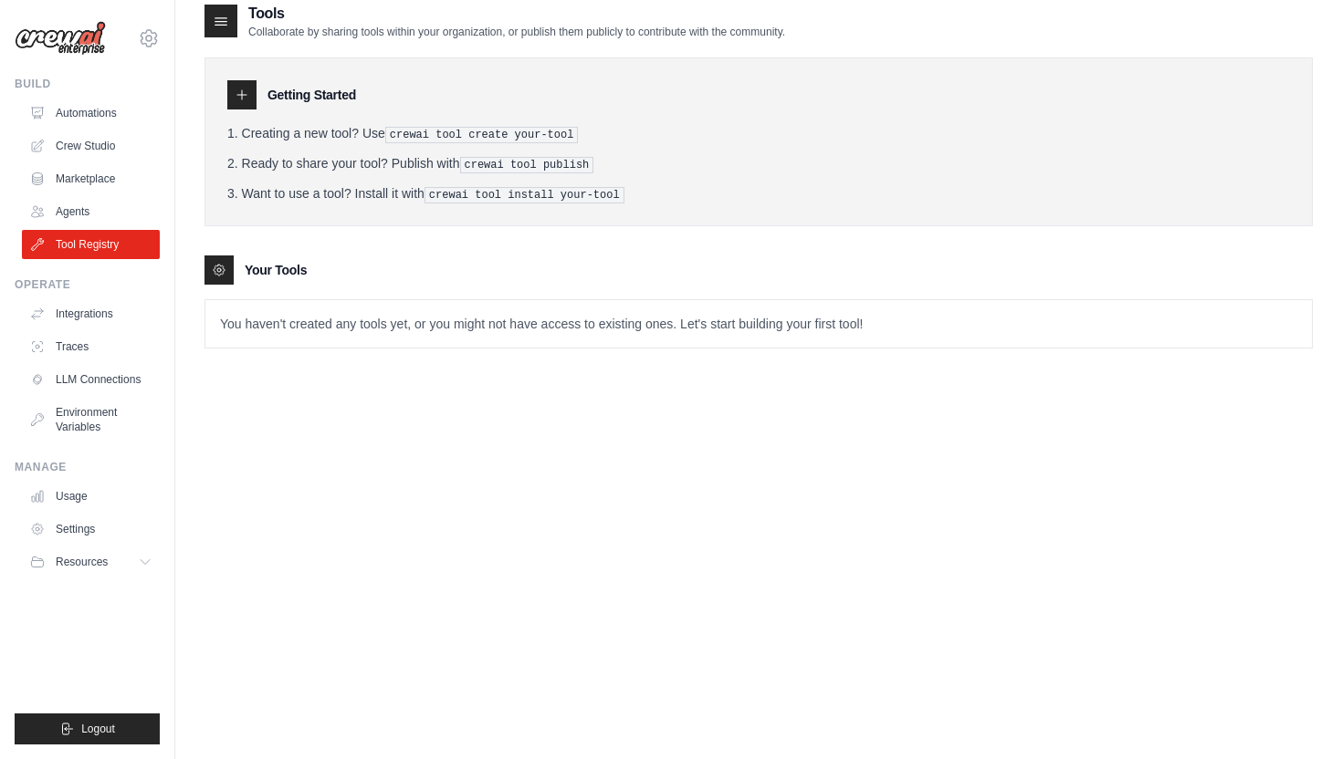
scroll to position [17, 0]
click at [279, 359] on div "Tools Collaborate by sharing tools within your organization, or publish them pu…" at bounding box center [758, 188] width 1108 height 375
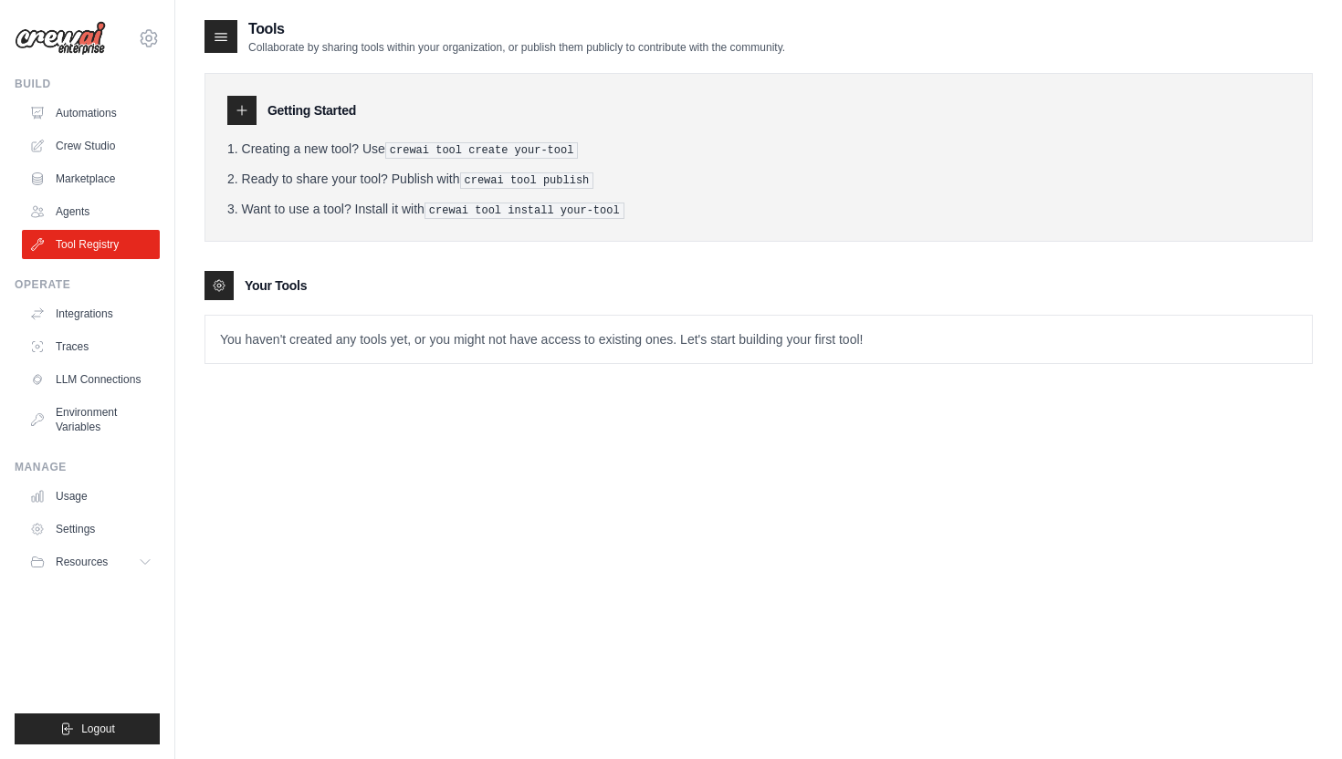
click at [219, 287] on icon at bounding box center [219, 285] width 15 height 15
click at [65, 210] on link "Agents" at bounding box center [93, 211] width 138 height 29
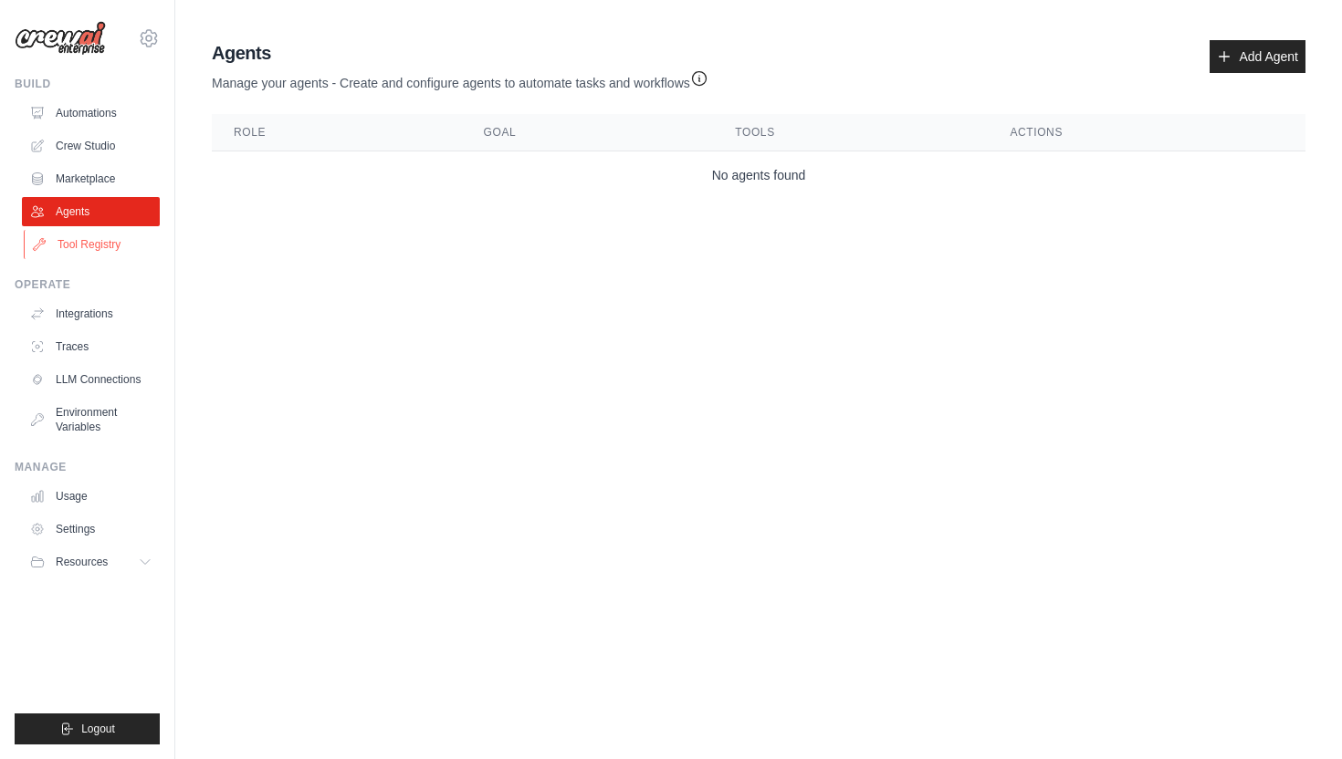
click at [72, 237] on link "Tool Registry" at bounding box center [93, 244] width 138 height 29
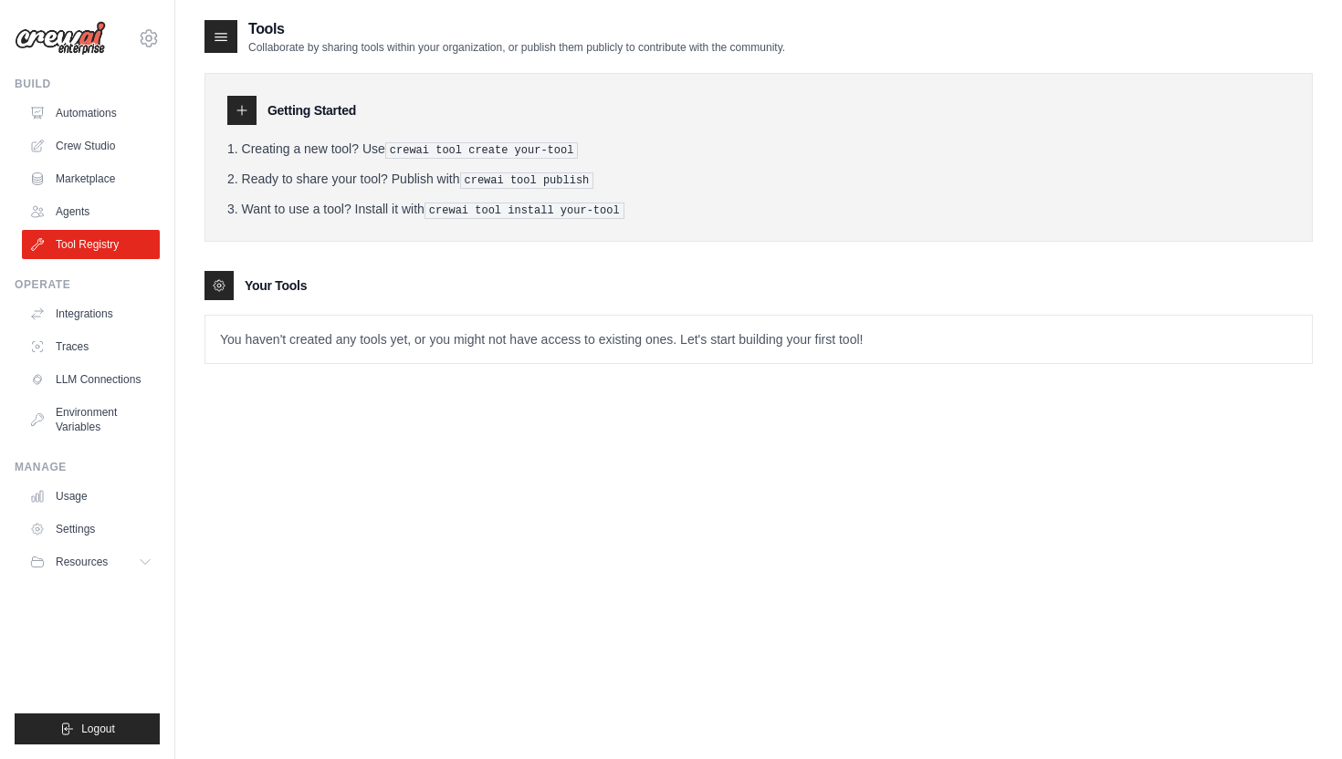
click at [228, 272] on div at bounding box center [218, 285] width 29 height 29
click at [223, 278] on icon at bounding box center [219, 285] width 15 height 15
click at [298, 324] on p "You haven't created any tools yet, or you might not have access to existing one…" at bounding box center [758, 339] width 1106 height 47
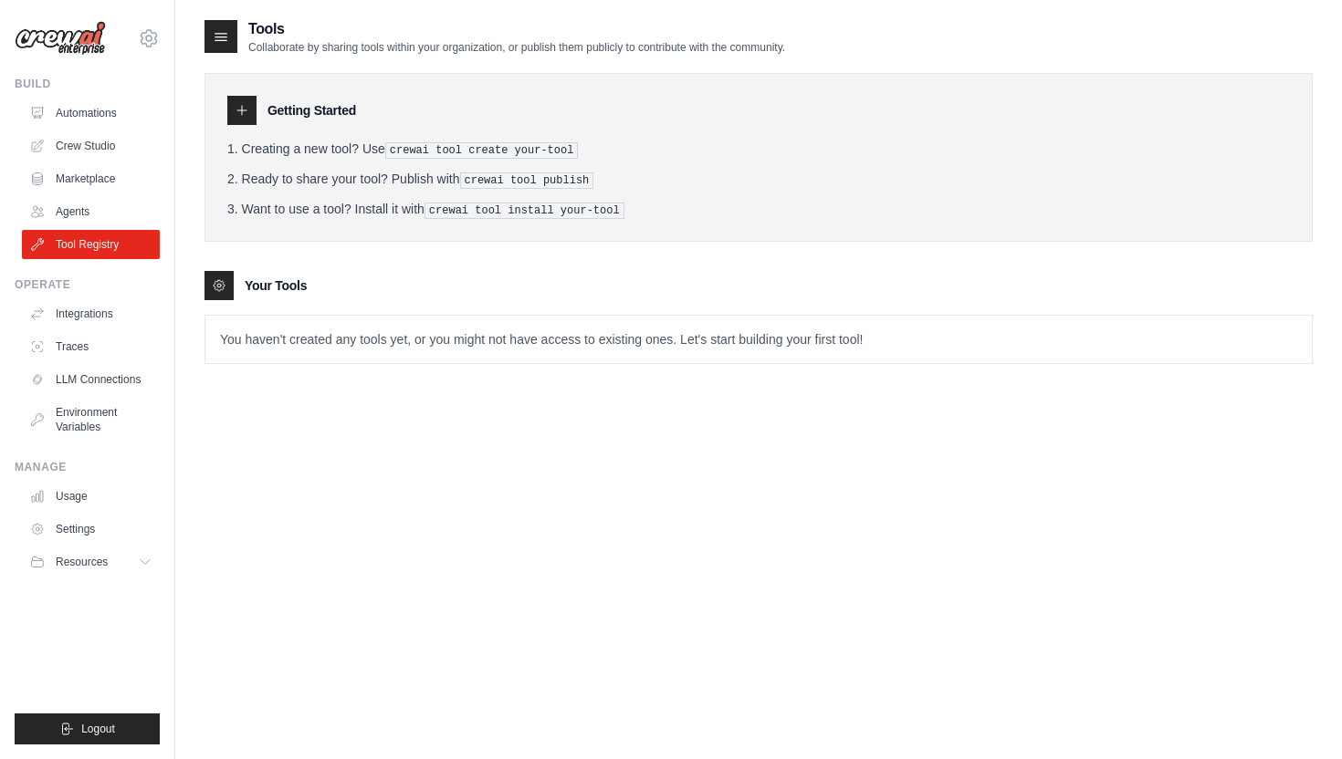
click at [336, 353] on p "You haven't created any tools yet, or you might not have access to existing one…" at bounding box center [758, 339] width 1106 height 47
click at [494, 200] on li "Want to use a tool? Install it with crewai tool install your-tool" at bounding box center [758, 209] width 1062 height 19
click at [494, 204] on pre "crewai tool install your-tool" at bounding box center [524, 211] width 200 height 16
click at [491, 172] on pre "crewai tool publish" at bounding box center [527, 180] width 134 height 16
click at [487, 162] on ol "Creating a new tool? Use crewai tool create your-tool Ready to share your tool?…" at bounding box center [758, 179] width 1062 height 79
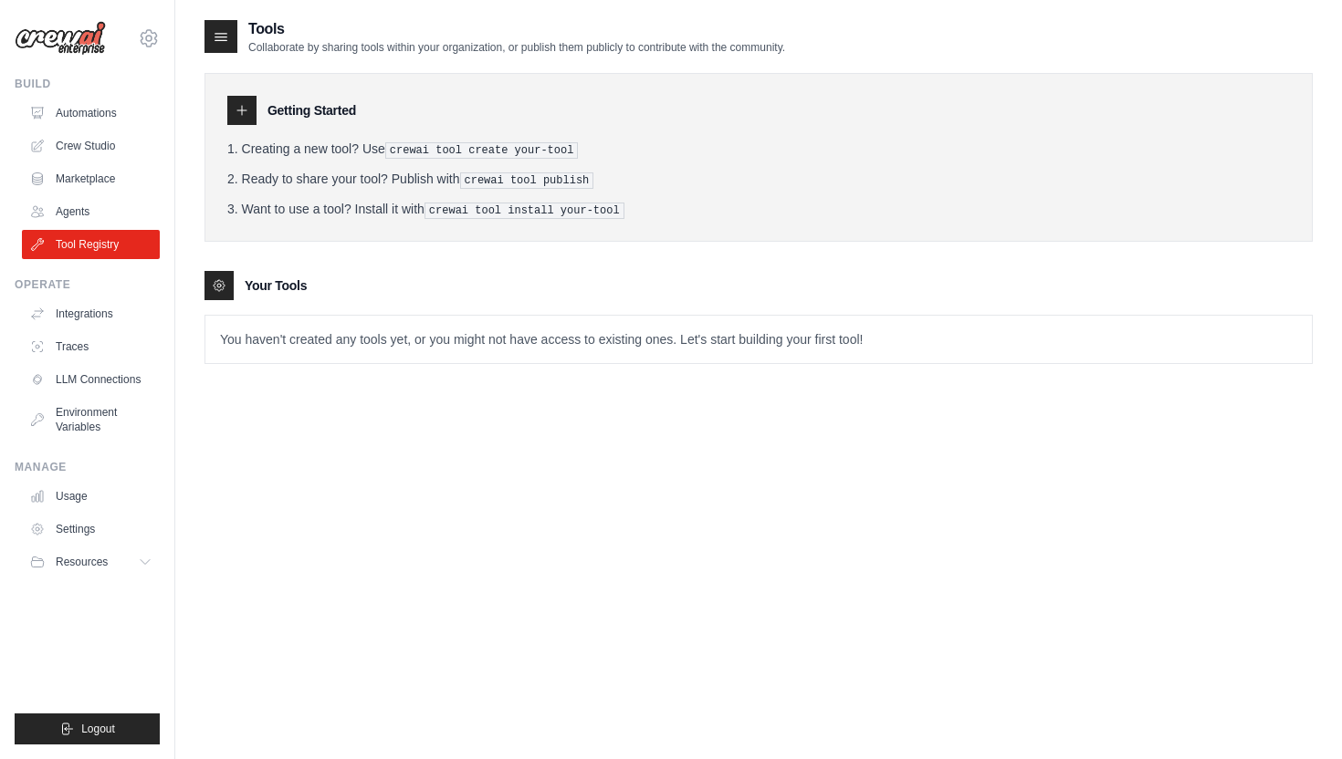
click at [479, 149] on pre "crewai tool create your-tool" at bounding box center [481, 150] width 193 height 16
click at [338, 347] on p "You haven't created any tools yet, or you might not have access to existing one…" at bounding box center [758, 339] width 1106 height 47
drag, startPoint x: 334, startPoint y: 341, endPoint x: 287, endPoint y: 340, distance: 46.6
click at [287, 341] on p "You haven't created any tools yet, or you might not have access to existing one…" at bounding box center [758, 339] width 1106 height 47
click at [262, 331] on p "You haven't created any tools yet, or you might not have access to existing one…" at bounding box center [758, 339] width 1106 height 47
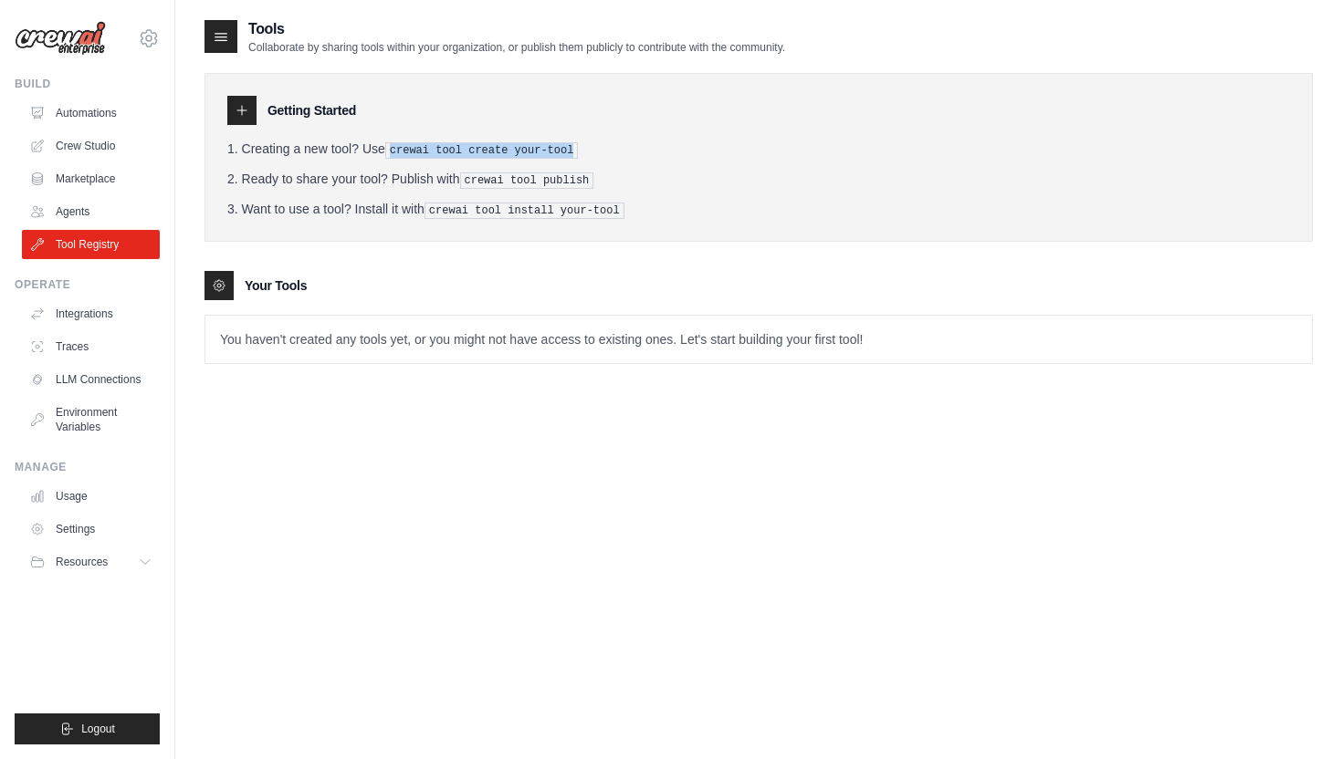
drag, startPoint x: 393, startPoint y: 151, endPoint x: 577, endPoint y: 149, distance: 183.4
click at [577, 149] on pre "crewai tool create your-tool" at bounding box center [481, 150] width 193 height 16
copy pre "crewai tool create your-tool"
click at [421, 342] on p "You haven't created any tools yet, or you might not have access to existing one…" at bounding box center [758, 339] width 1106 height 47
click at [477, 384] on div "Tools Collaborate by sharing tools within your organization, or publish them pu…" at bounding box center [758, 205] width 1108 height 375
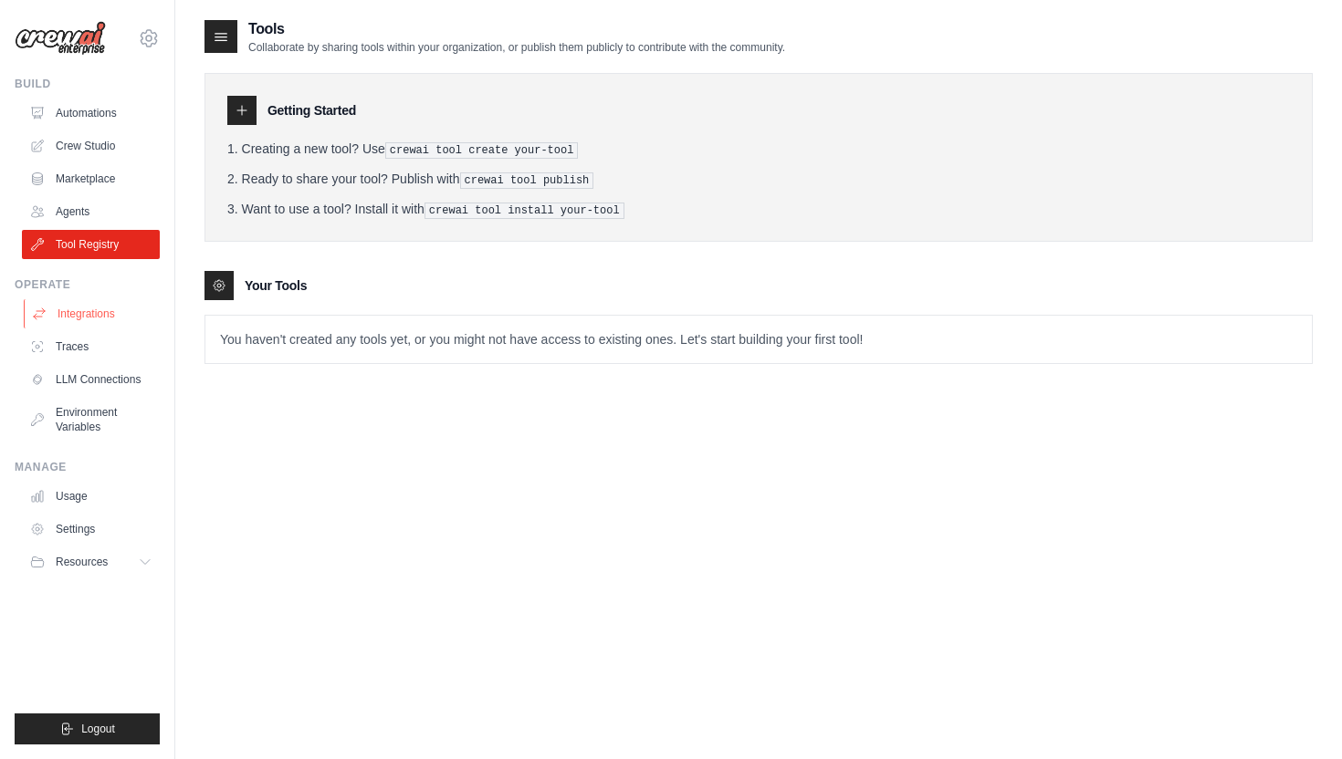
click at [95, 310] on link "Integrations" at bounding box center [93, 313] width 138 height 29
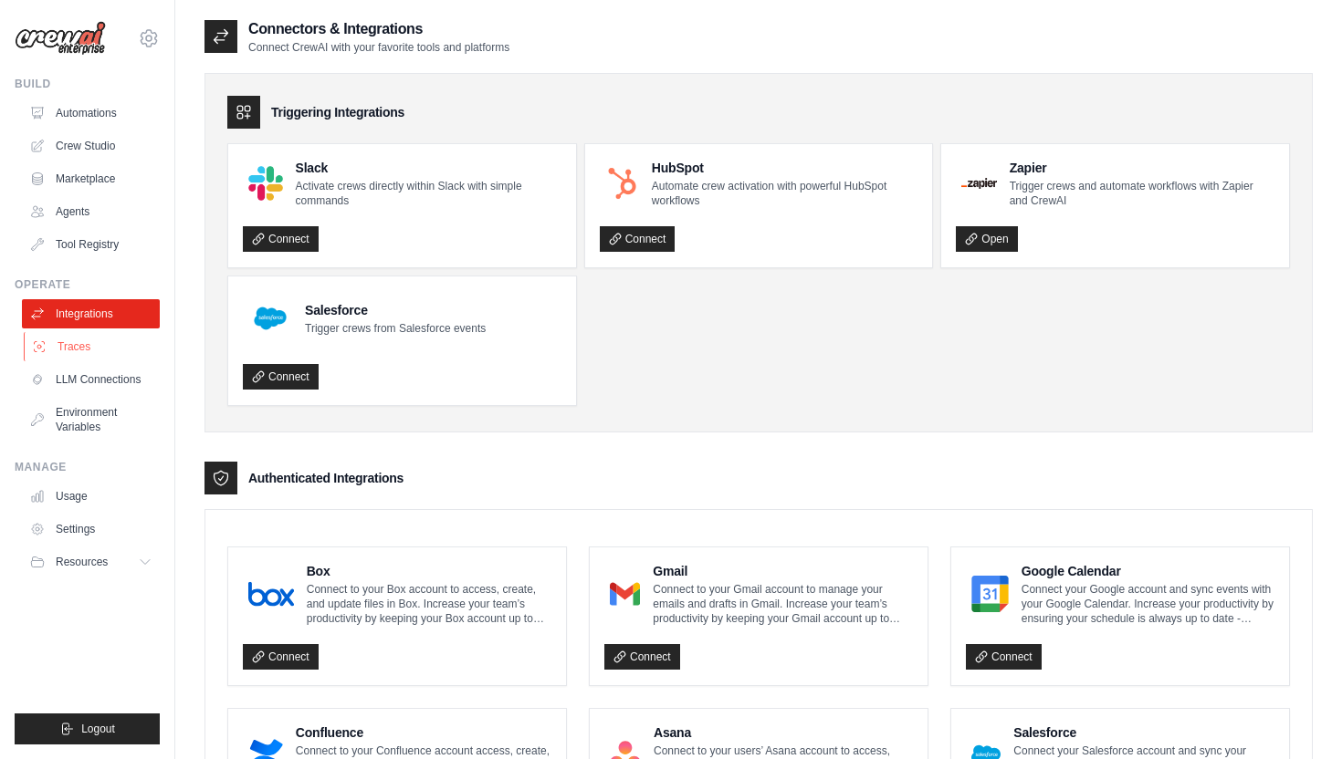
click at [87, 352] on link "Traces" at bounding box center [93, 346] width 138 height 29
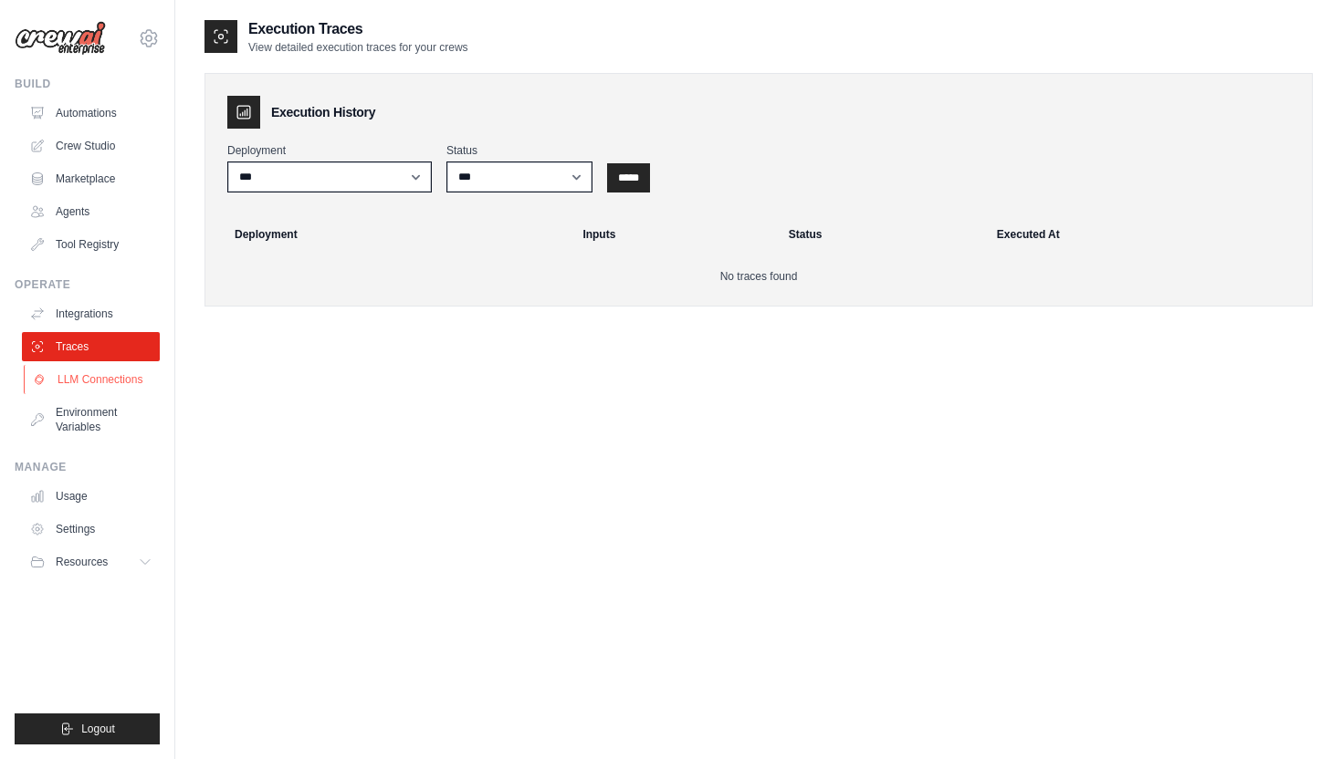
click at [89, 376] on link "LLM Connections" at bounding box center [93, 379] width 138 height 29
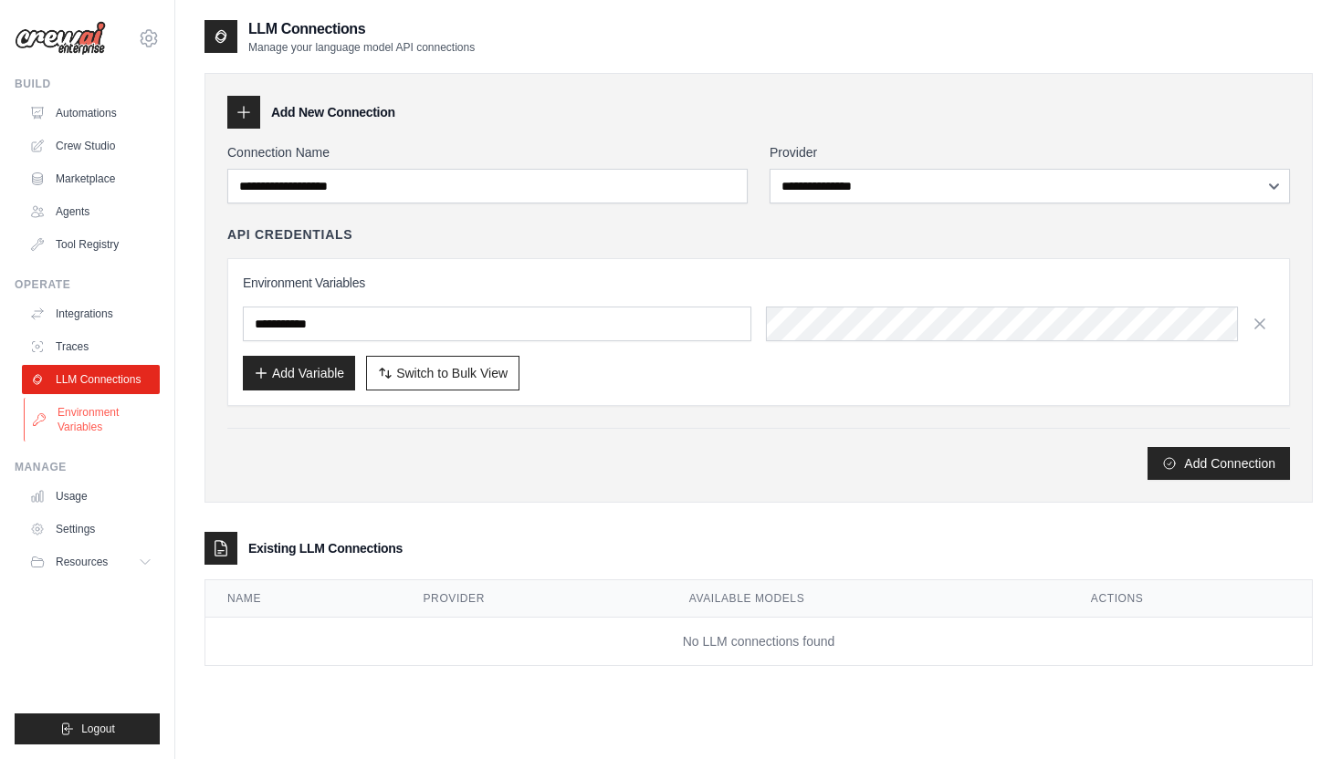
click at [89, 407] on link "Environment Variables" at bounding box center [93, 420] width 138 height 44
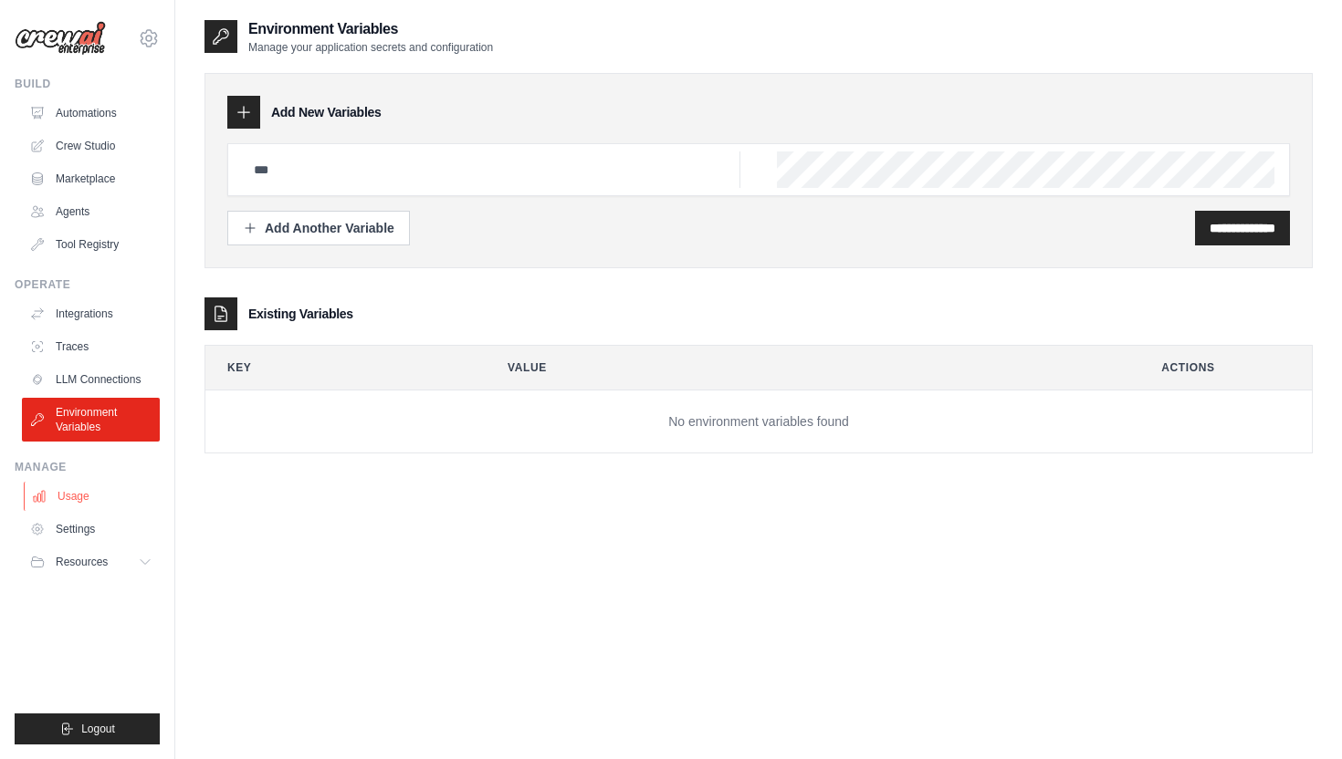
click at [85, 499] on link "Usage" at bounding box center [93, 496] width 138 height 29
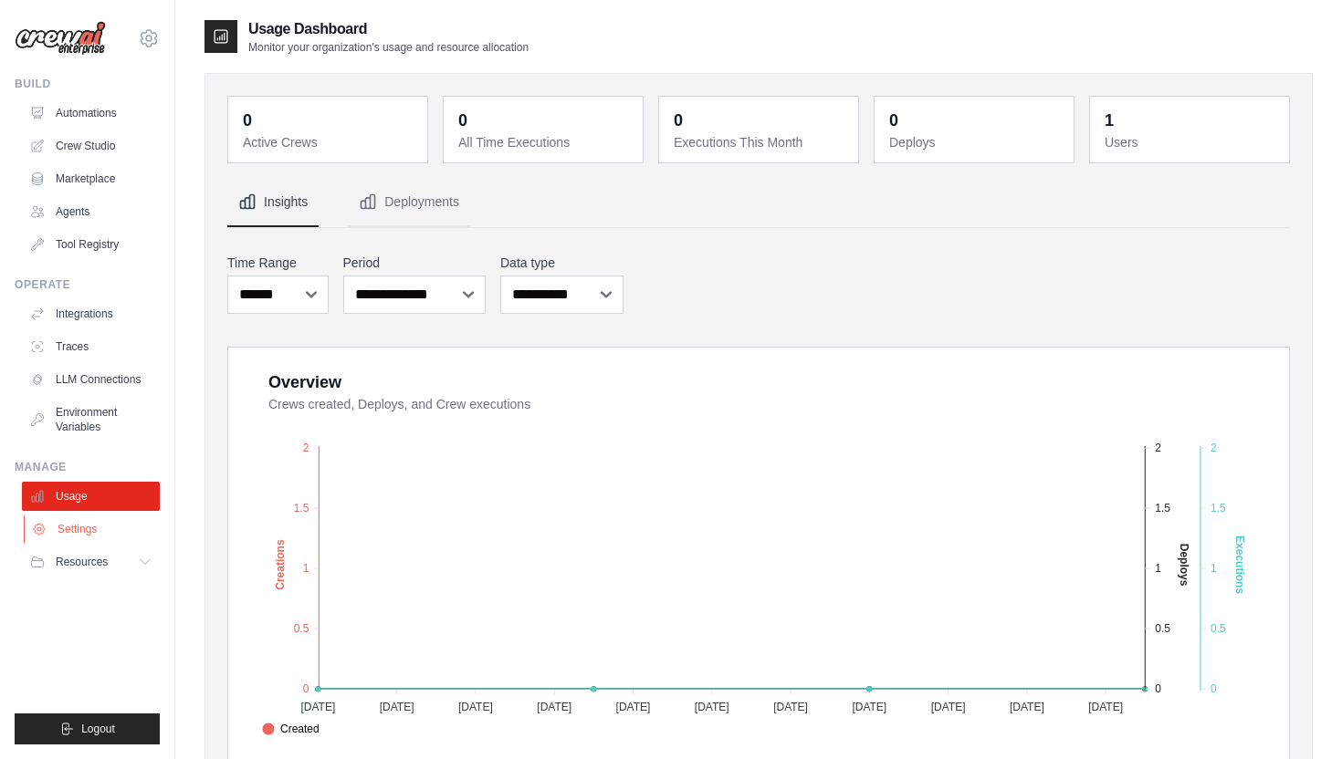
click at [110, 528] on link "Settings" at bounding box center [93, 529] width 138 height 29
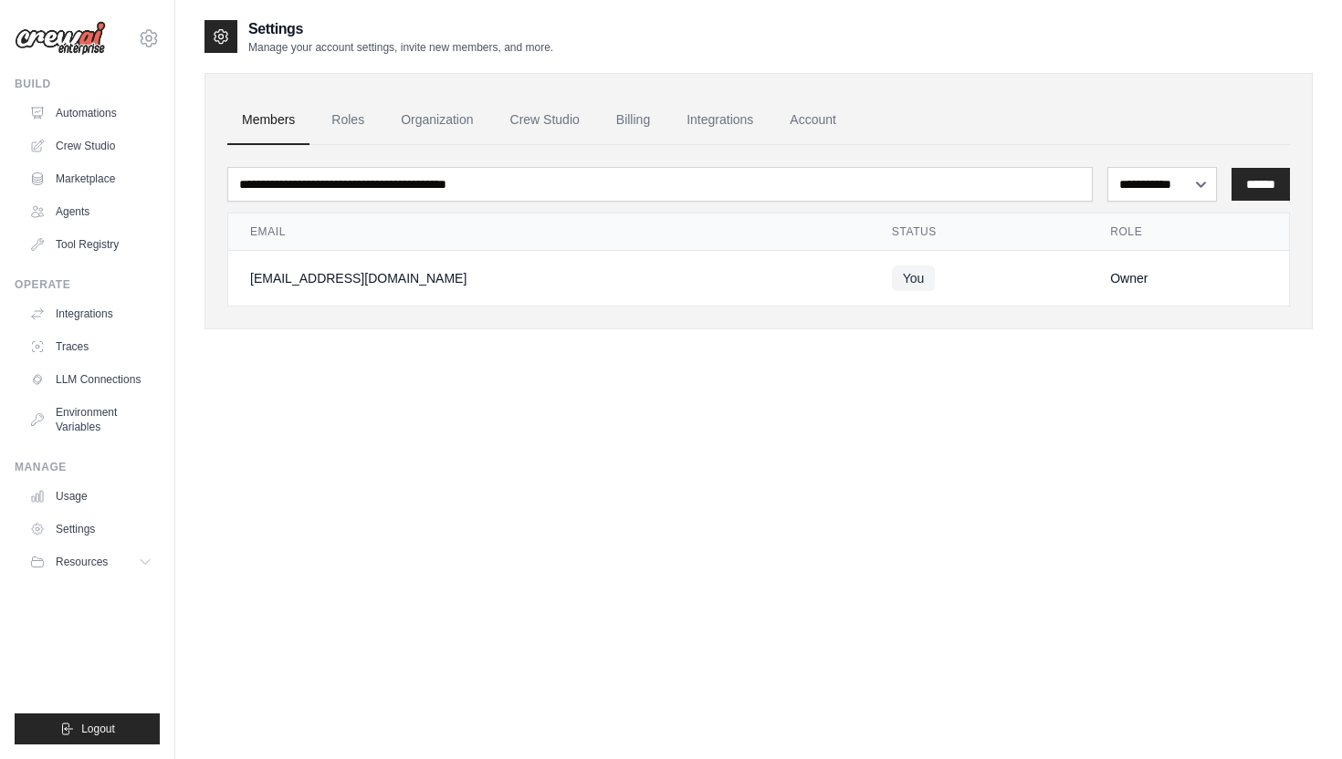
scroll to position [37, 0]
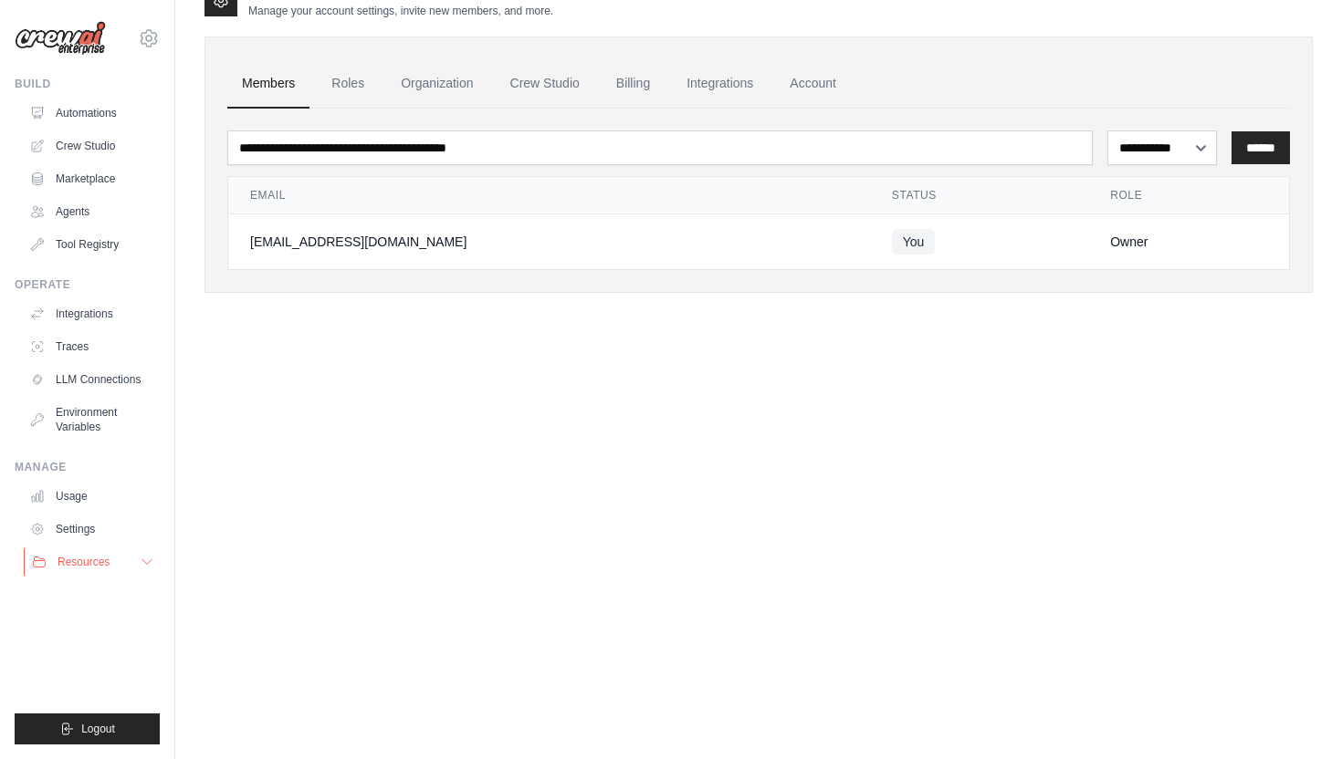
click at [95, 559] on span "Resources" at bounding box center [83, 562] width 52 height 15
click at [102, 595] on span "Documentation" at bounding box center [102, 593] width 74 height 15
